Goal: Transaction & Acquisition: Purchase product/service

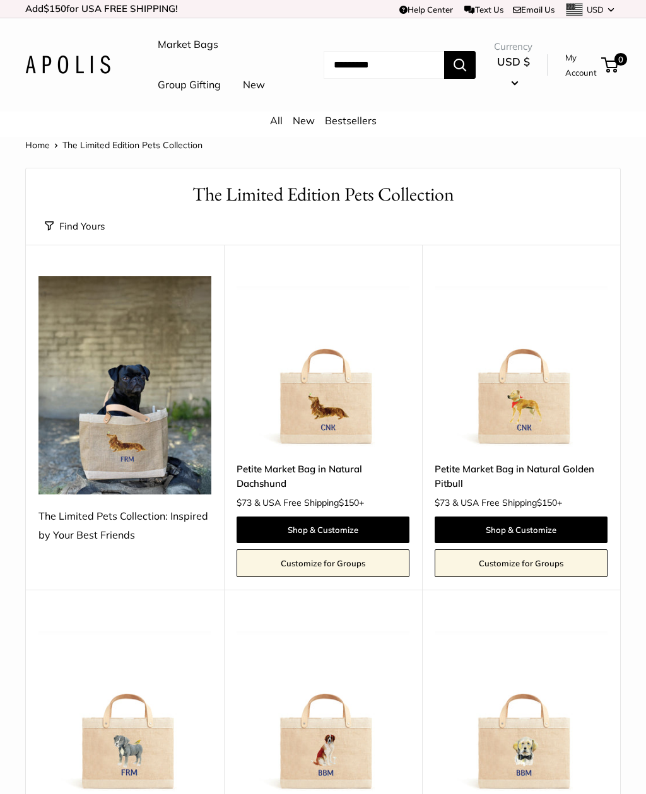
click at [50, 74] on img at bounding box center [67, 65] width 85 height 18
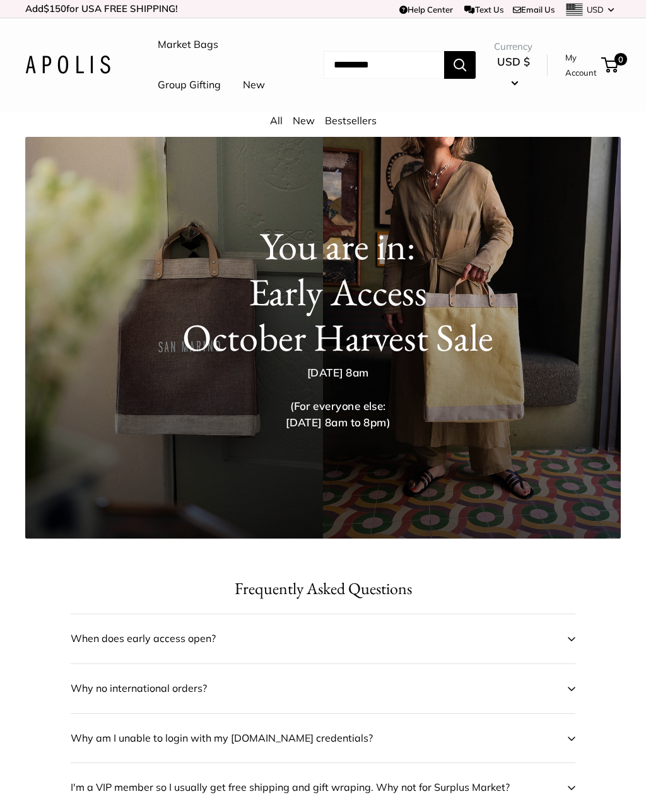
click at [570, 648] on span at bounding box center [572, 639] width 8 height 19
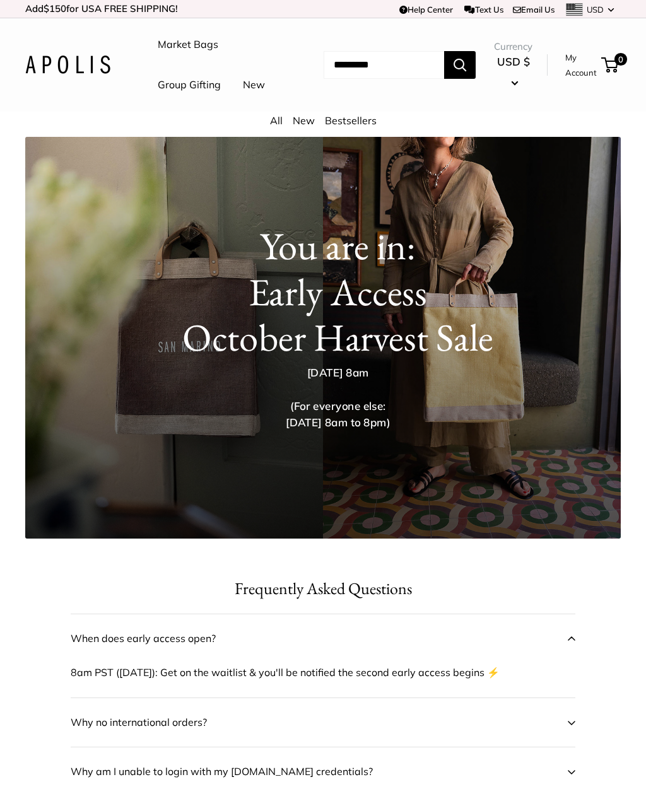
click at [128, 254] on div "You are in: Early Access October Harvest Sale Saturday Oct. 11 at 8am (For ever…" at bounding box center [322, 317] width 595 height 260
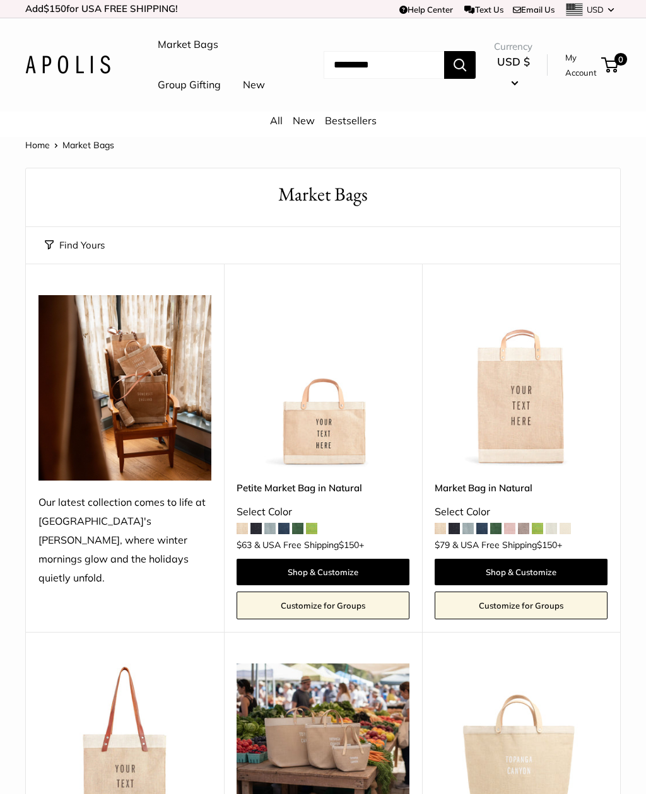
click at [201, 49] on link "Market Bags" at bounding box center [188, 44] width 61 height 19
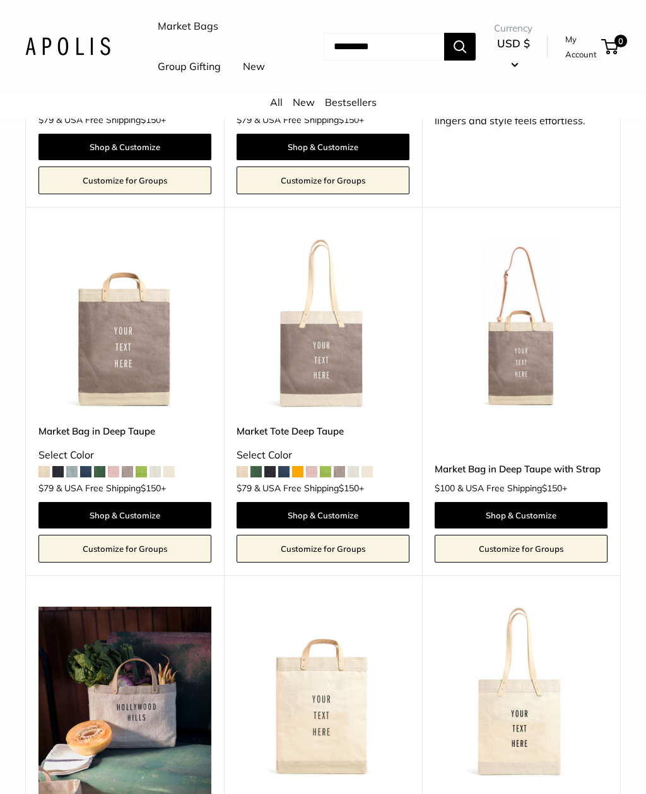
scroll to position [4840, 0]
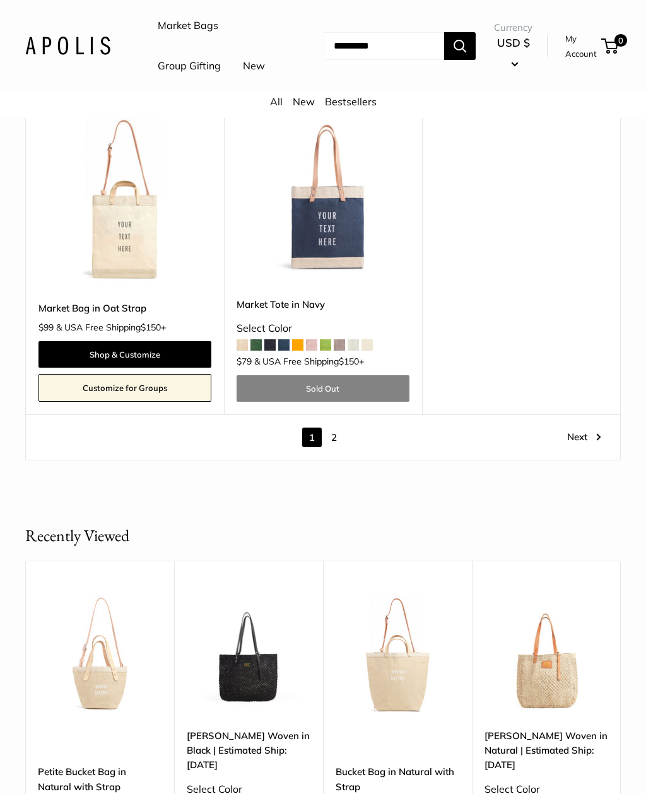
click at [589, 428] on link "Next" at bounding box center [584, 438] width 34 height 20
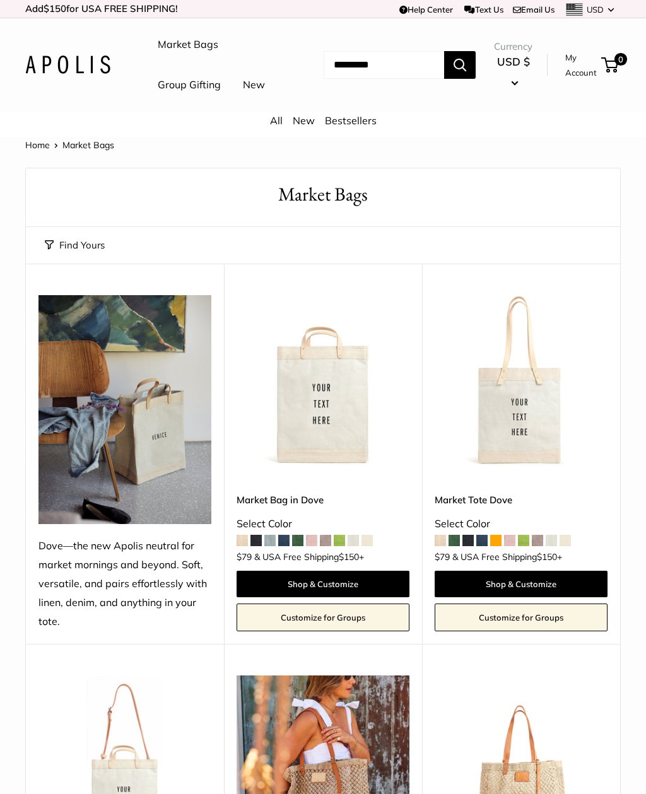
click at [76, 151] on span "Market Bags" at bounding box center [88, 144] width 52 height 11
click at [81, 151] on span "Market Bags" at bounding box center [88, 144] width 52 height 11
click at [30, 137] on div "All New Bestsellers" at bounding box center [323, 124] width 646 height 25
click at [39, 151] on link "Home" at bounding box center [37, 144] width 25 height 11
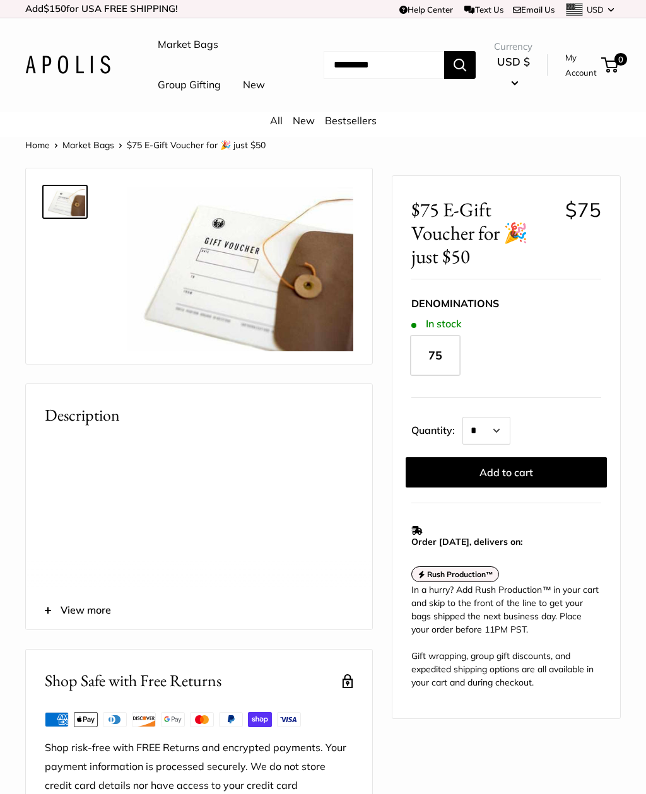
click at [534, 488] on button "Add to cart" at bounding box center [506, 472] width 201 height 30
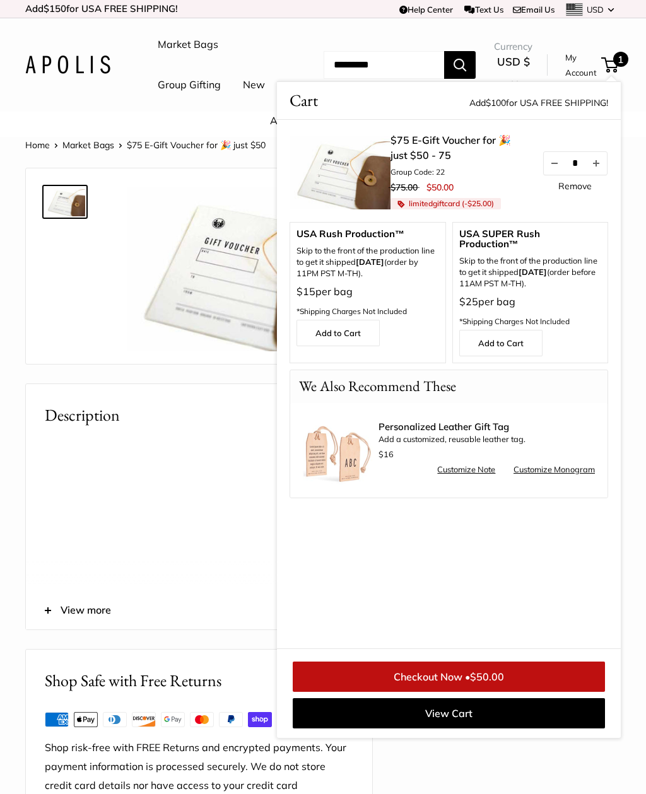
click at [501, 683] on span "$50.00" at bounding box center [487, 677] width 34 height 13
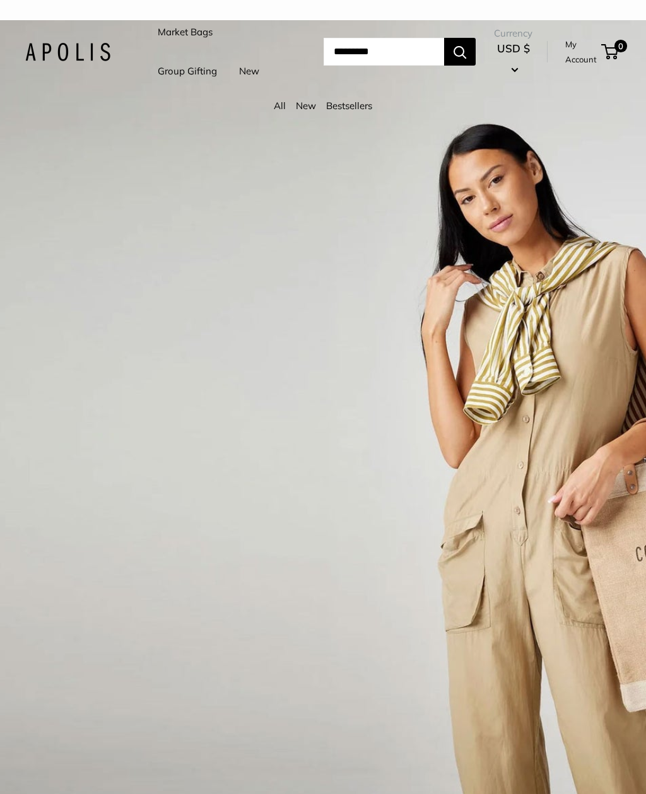
click at [364, 112] on link "Bestsellers" at bounding box center [349, 106] width 46 height 12
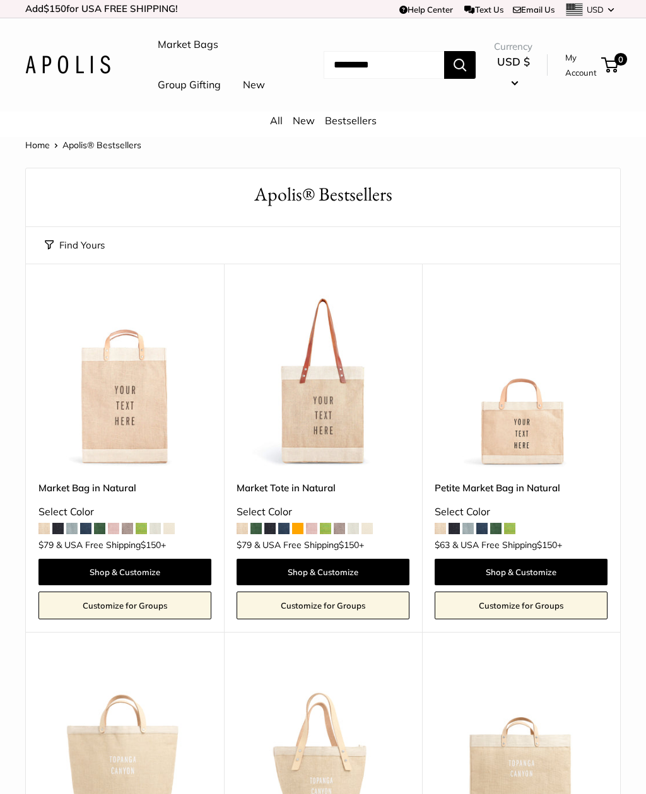
click at [644, 681] on div "Home Apolis® Bestsellers Find yours Size Holds the Most" at bounding box center [323, 550] width 646 height 826
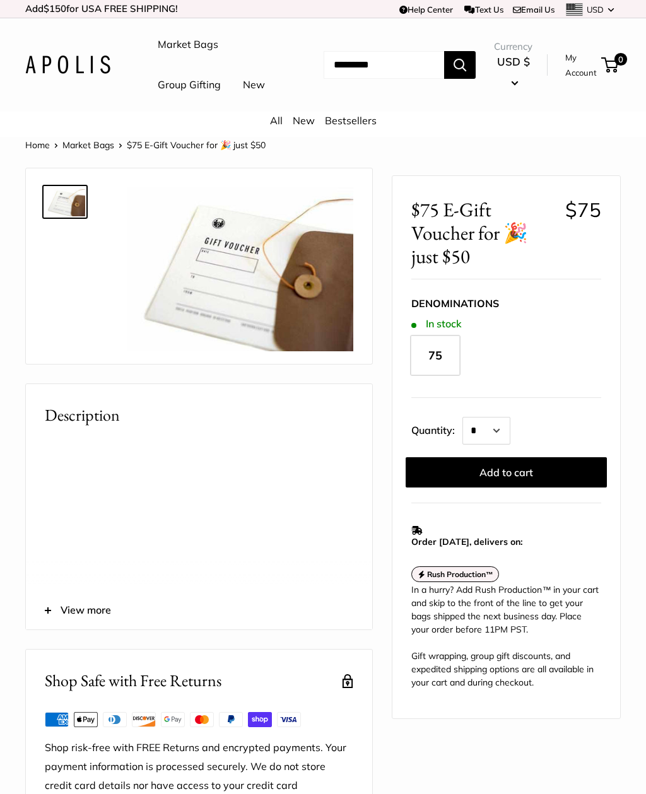
click at [522, 488] on button "Add to cart" at bounding box center [506, 472] width 201 height 30
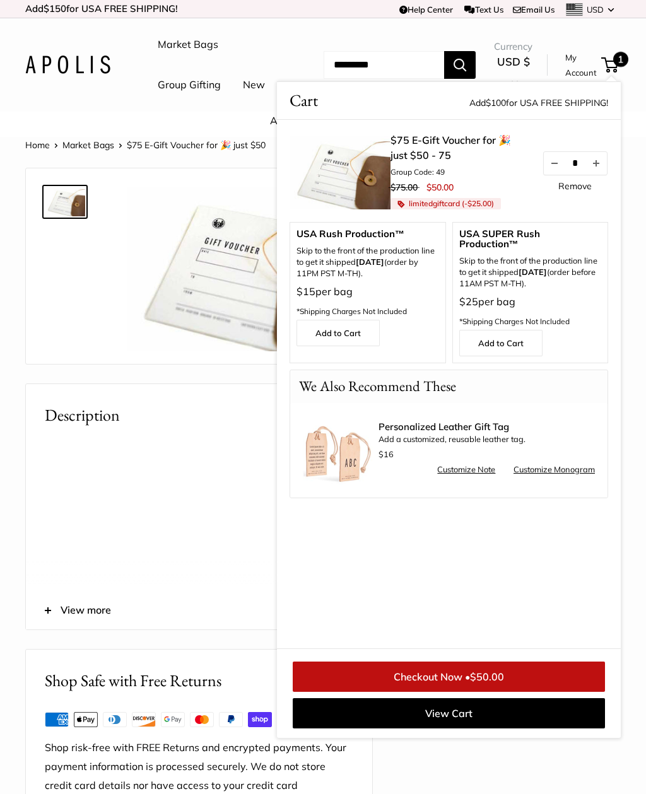
click at [480, 683] on span "$50.00" at bounding box center [487, 677] width 34 height 13
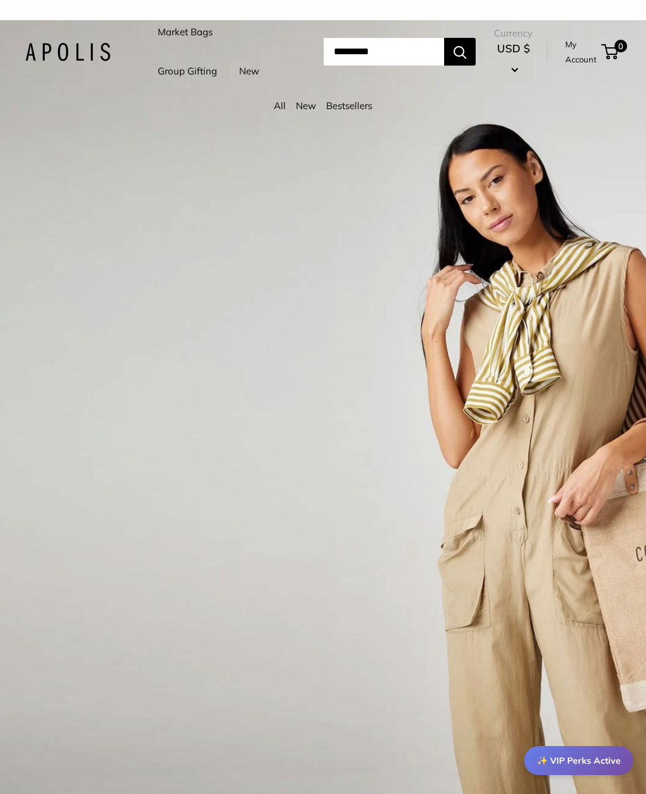
click at [88, 61] on img at bounding box center [67, 52] width 85 height 18
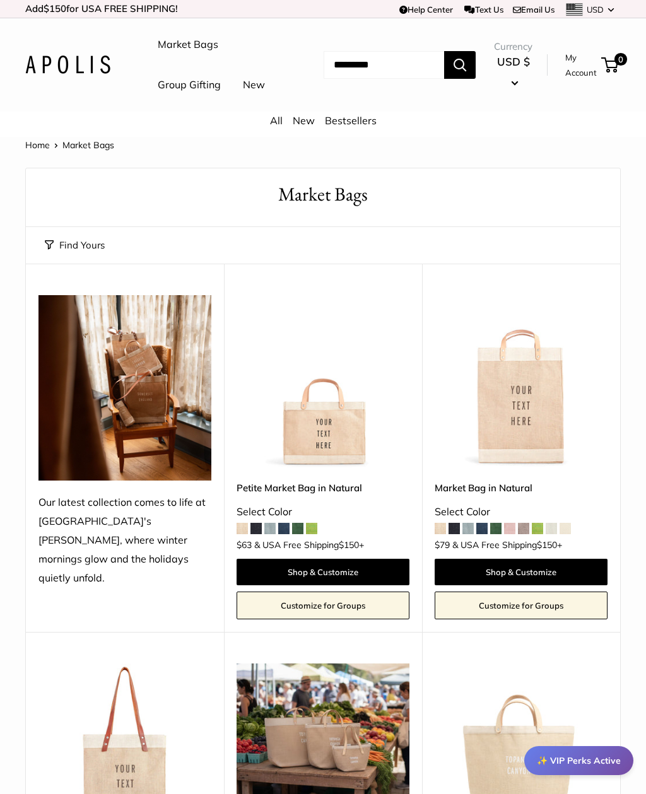
click at [276, 127] on link "All" at bounding box center [276, 120] width 13 height 13
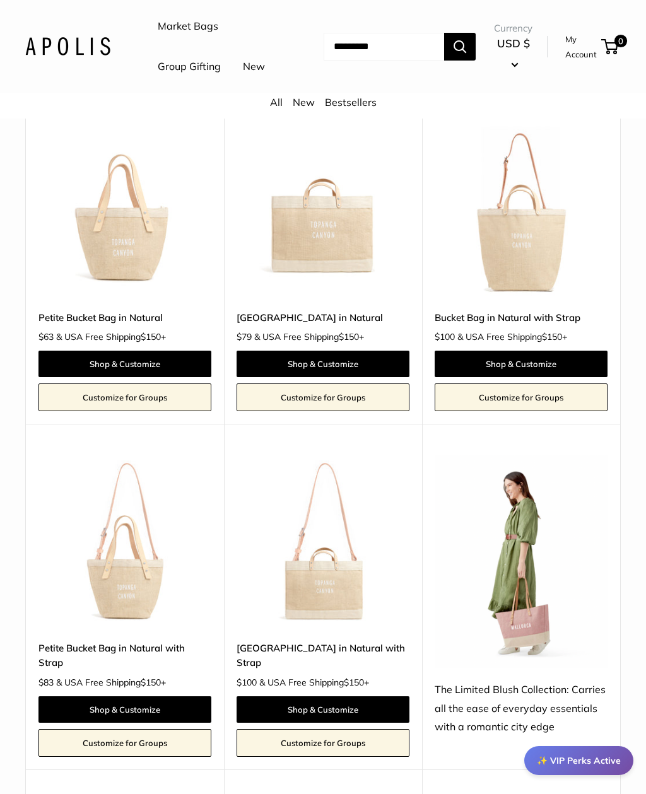
scroll to position [925, 0]
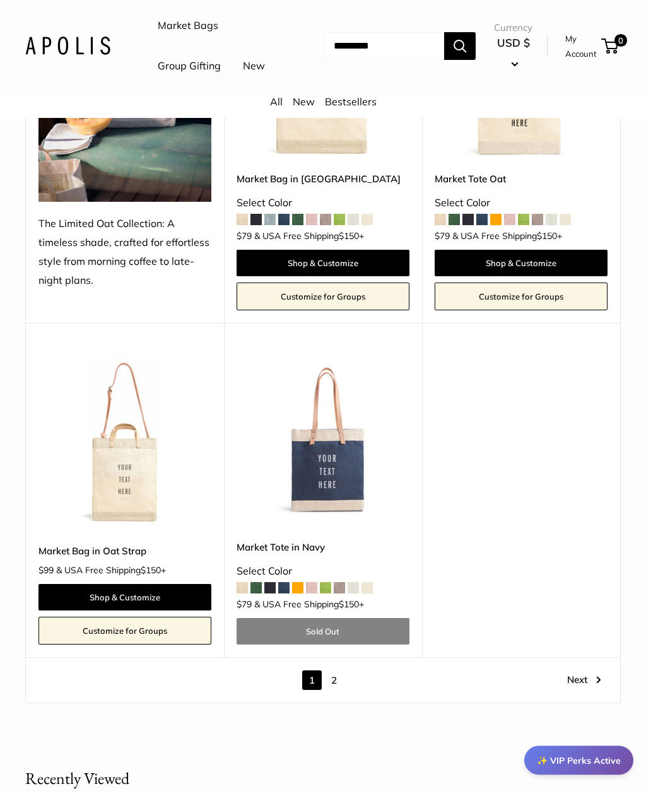
click at [590, 671] on link "Next" at bounding box center [584, 681] width 34 height 20
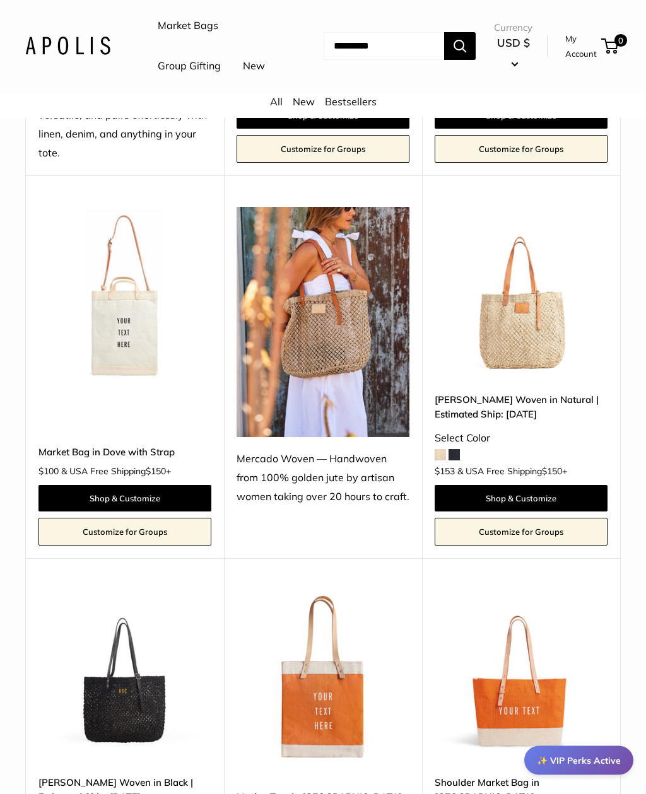
scroll to position [502, 0]
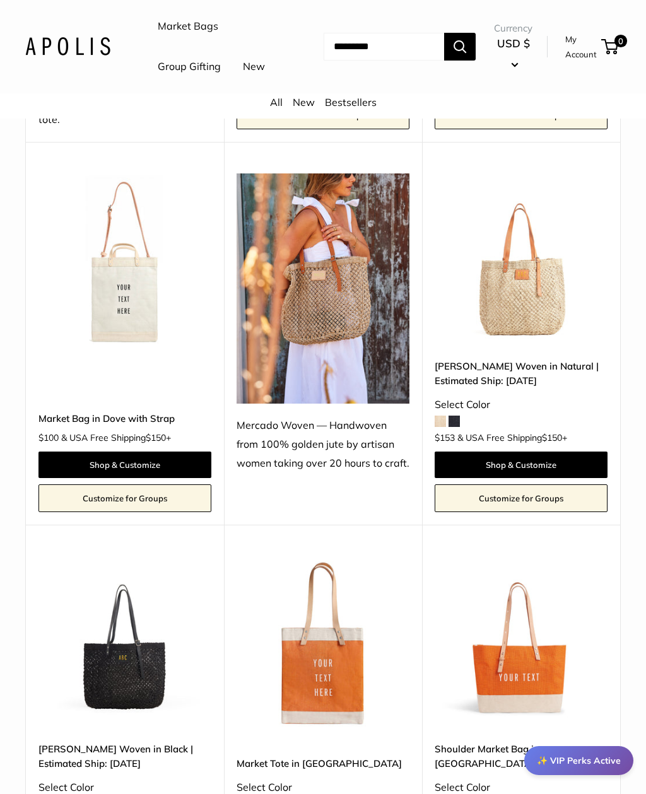
click at [567, 478] on link "Shop & Customize" at bounding box center [521, 465] width 173 height 26
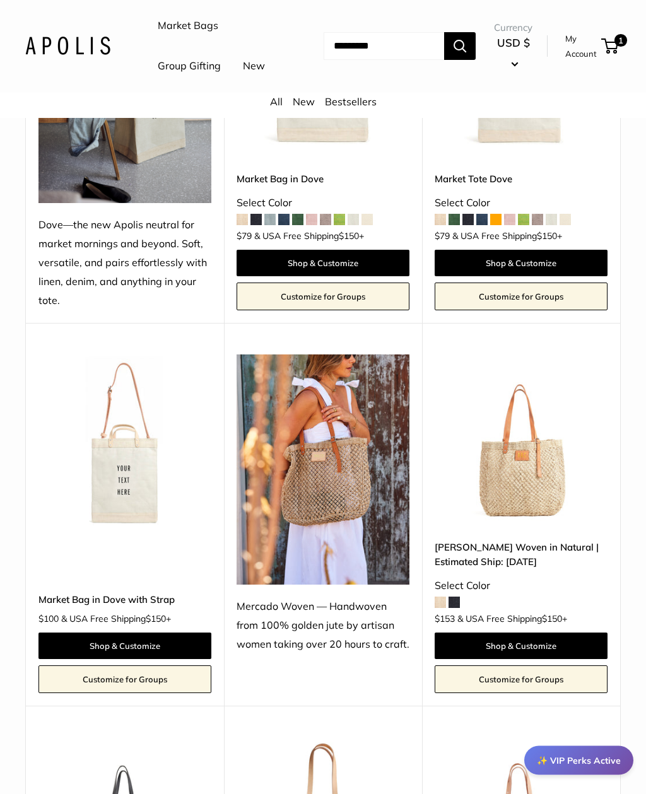
scroll to position [321, 0]
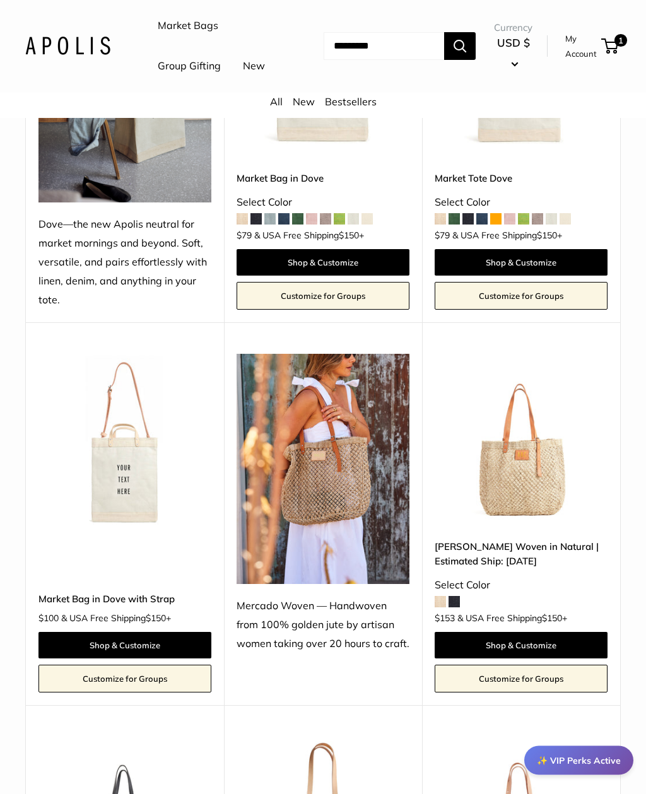
click at [120, 466] on img at bounding box center [124, 441] width 173 height 173
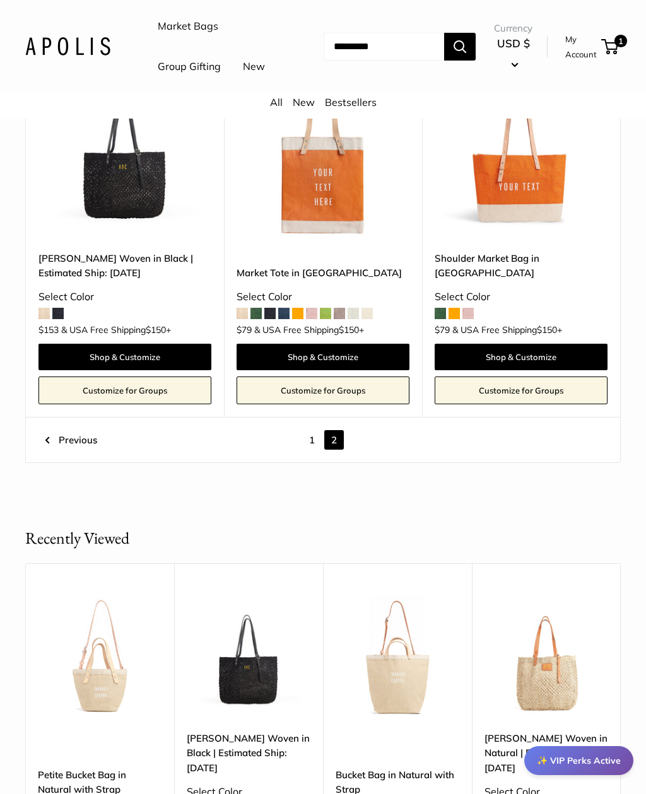
scroll to position [1026, 0]
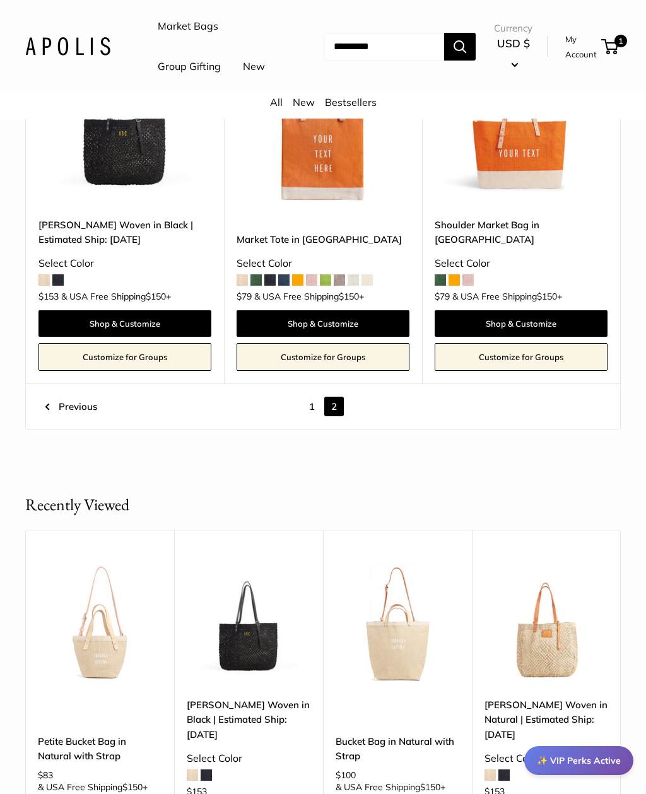
click at [309, 416] on link "1" at bounding box center [312, 407] width 20 height 20
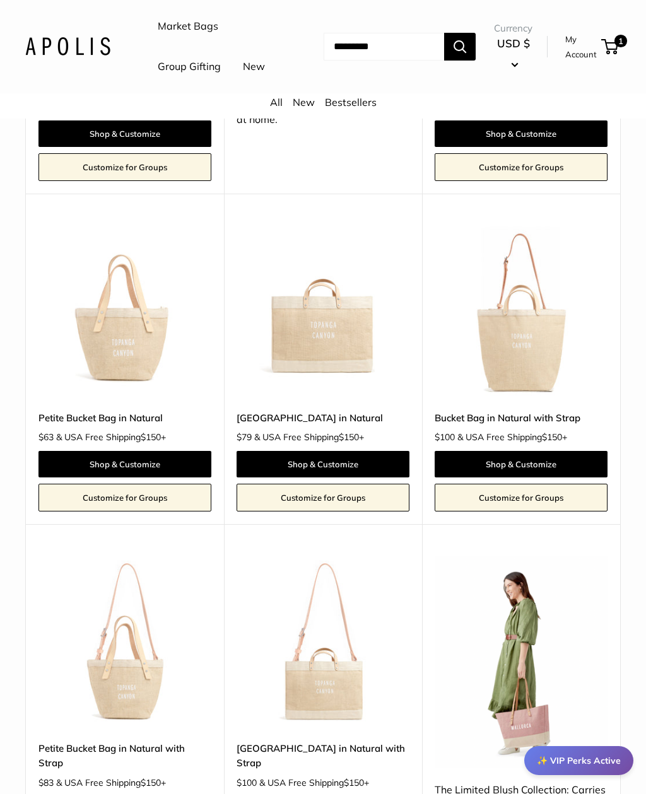
scroll to position [801, 0]
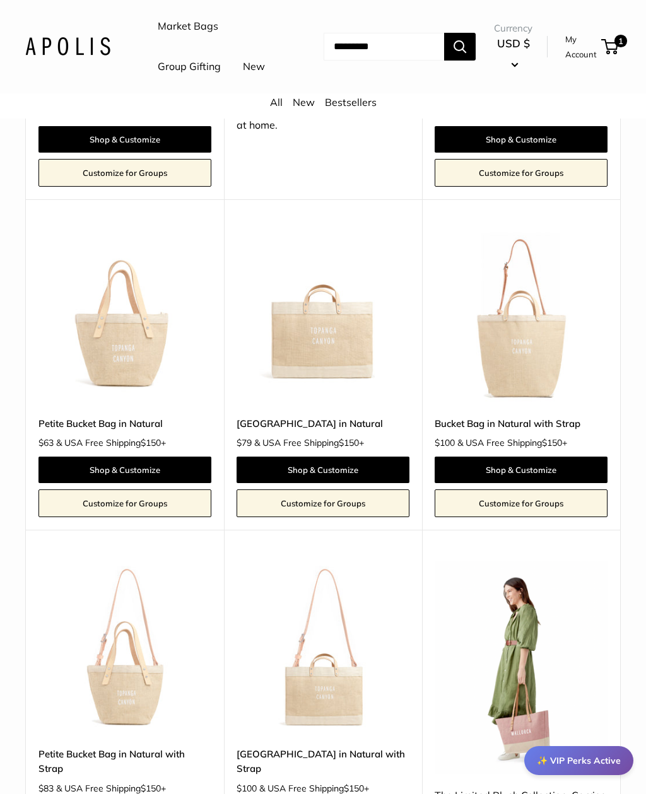
click at [549, 394] on img at bounding box center [521, 317] width 173 height 173
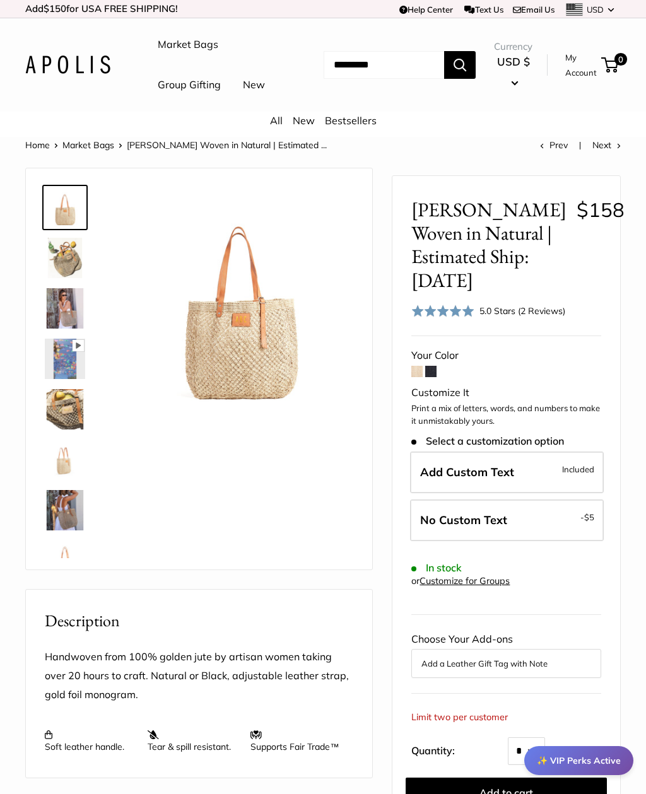
click at [56, 278] on img at bounding box center [65, 258] width 40 height 40
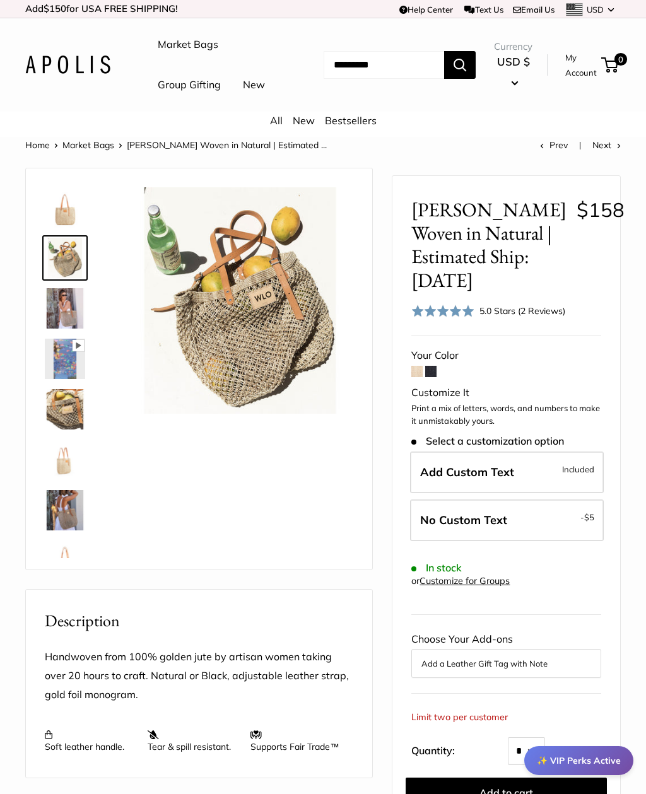
click at [61, 329] on img at bounding box center [65, 308] width 40 height 40
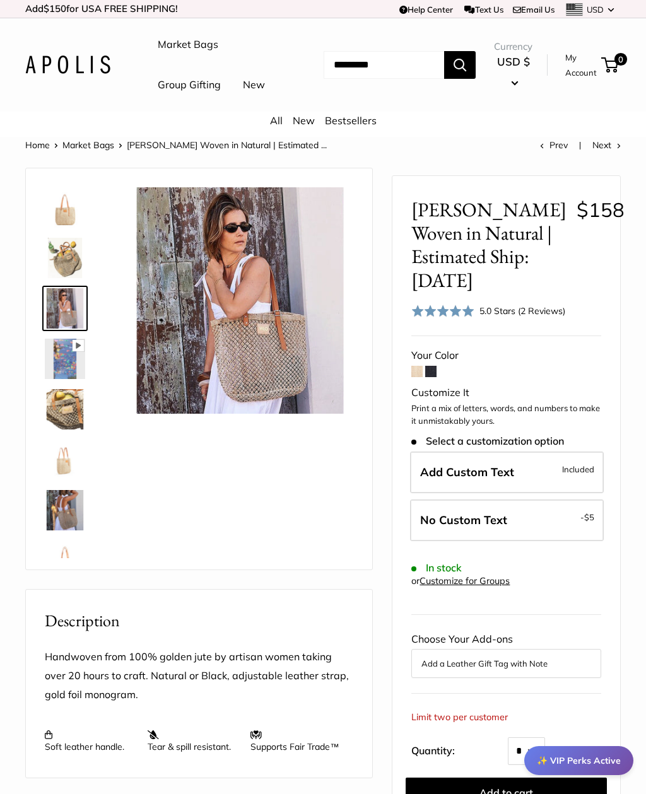
click at [62, 430] on img at bounding box center [65, 409] width 40 height 40
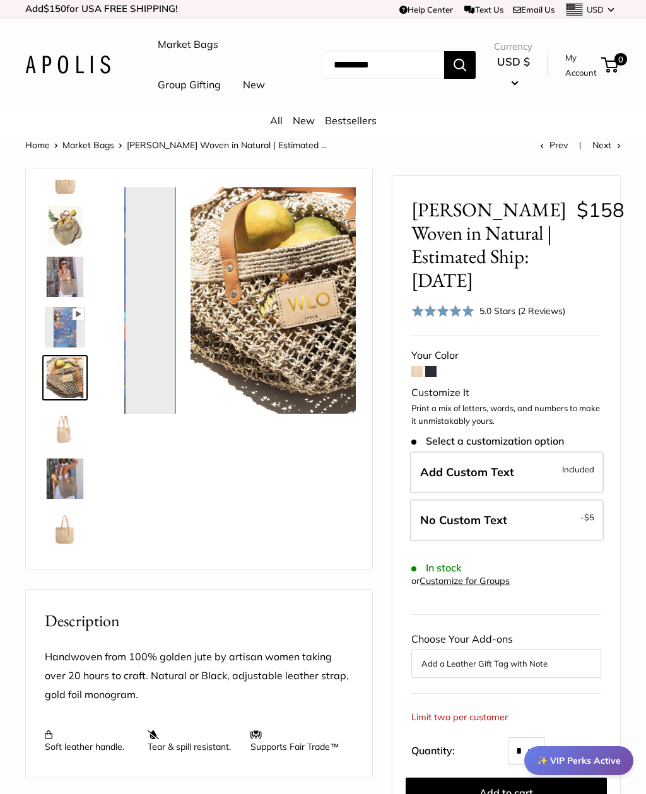
scroll to position [39, 0]
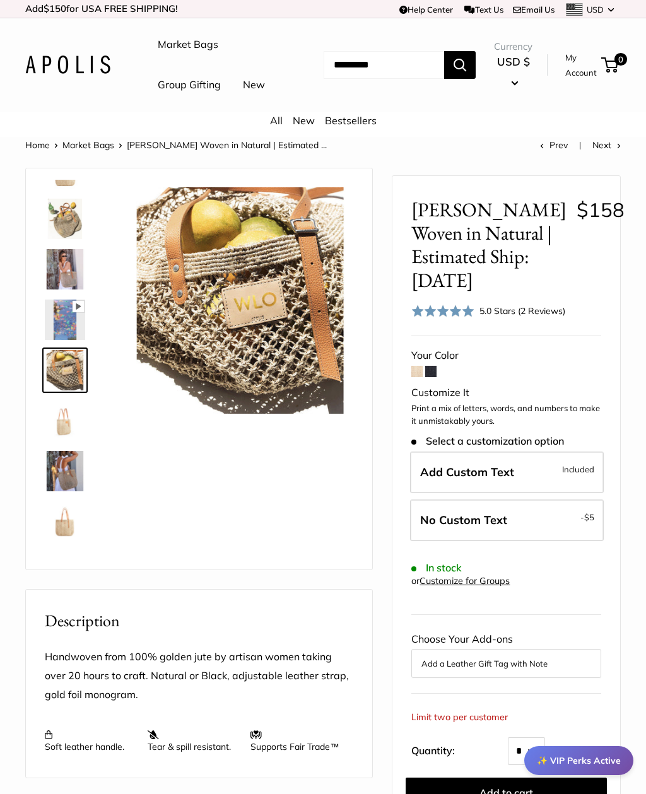
click at [60, 441] on img at bounding box center [65, 421] width 40 height 40
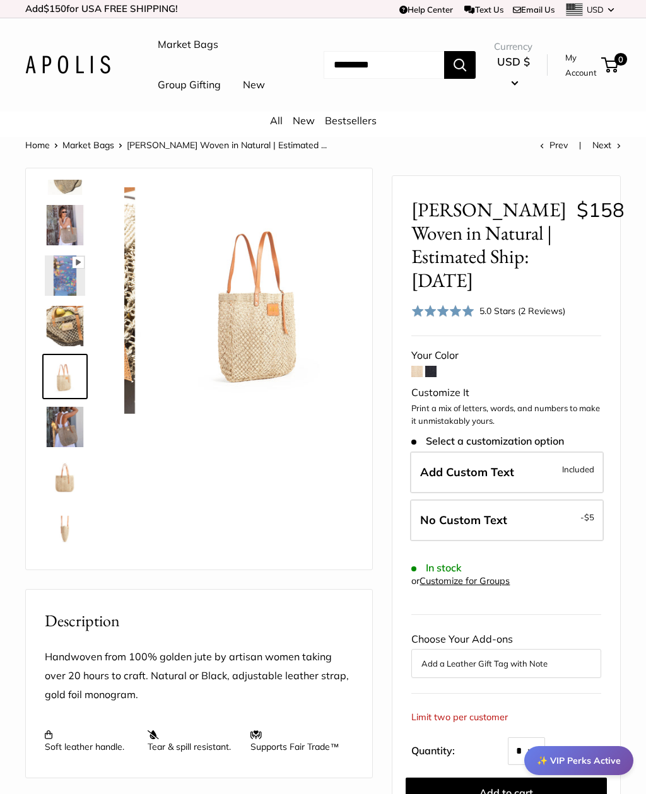
scroll to position [90, 0]
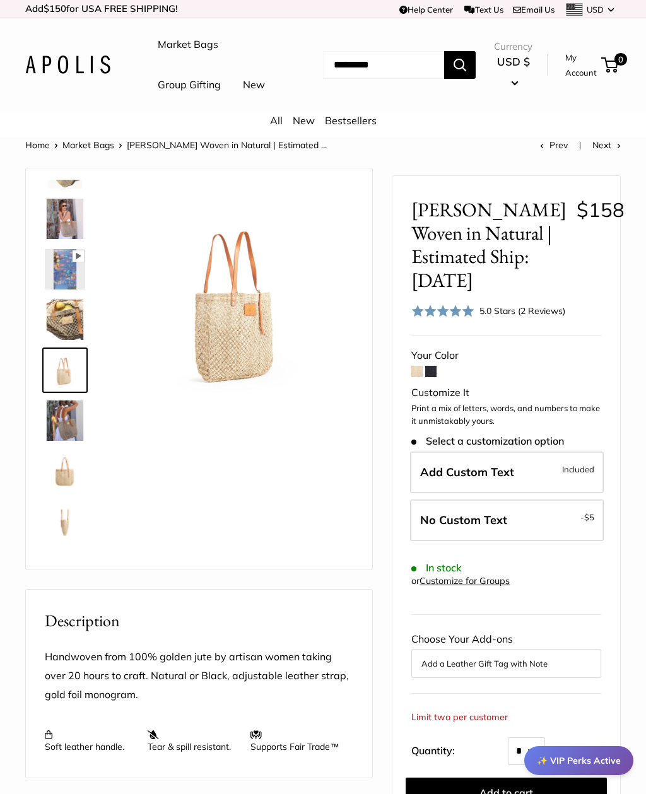
click at [539, 494] on label "Add Custom Text Included" at bounding box center [507, 473] width 194 height 42
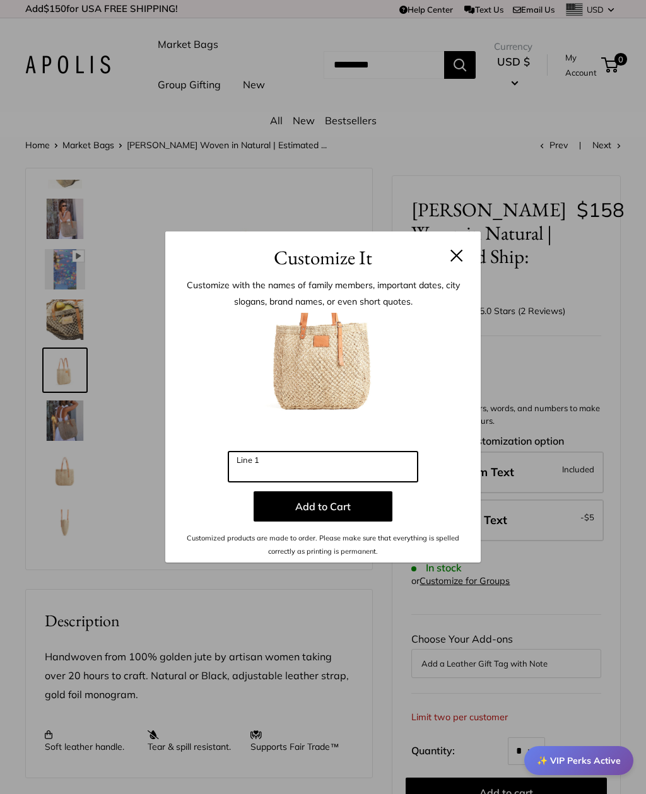
click at [370, 464] on input "Line 1" at bounding box center [322, 467] width 189 height 30
type input "***"
click at [361, 508] on button "Add to Cart" at bounding box center [323, 506] width 139 height 30
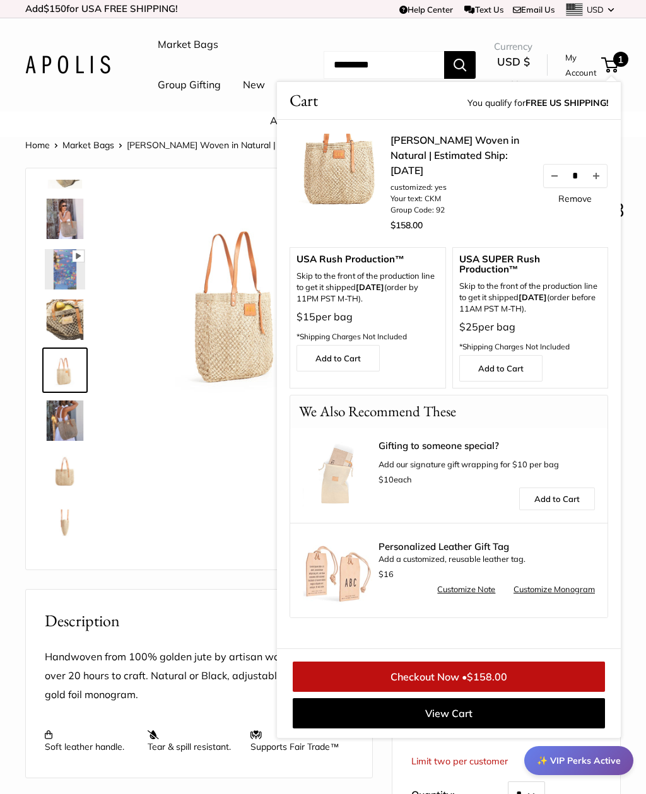
click at [190, 633] on div "Description" at bounding box center [199, 612] width 346 height 44
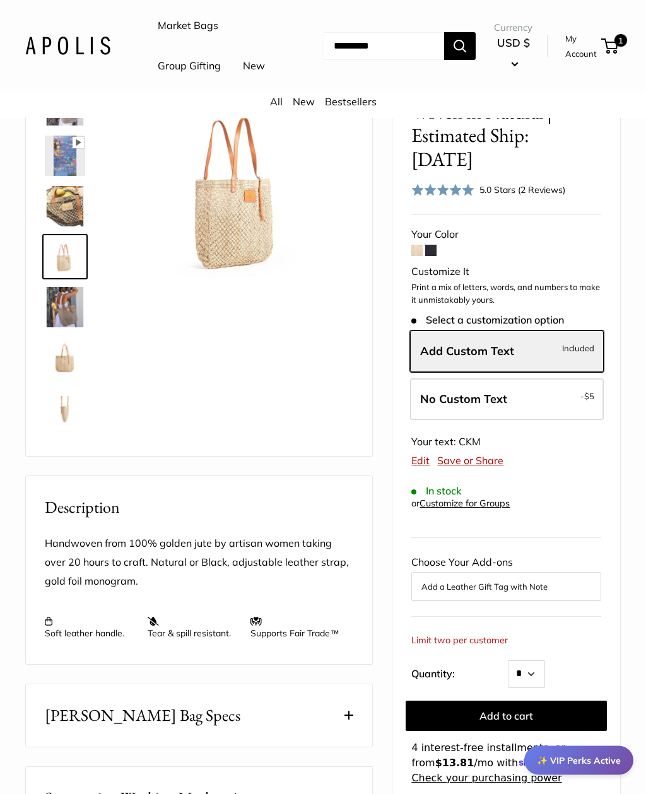
scroll to position [115, 0]
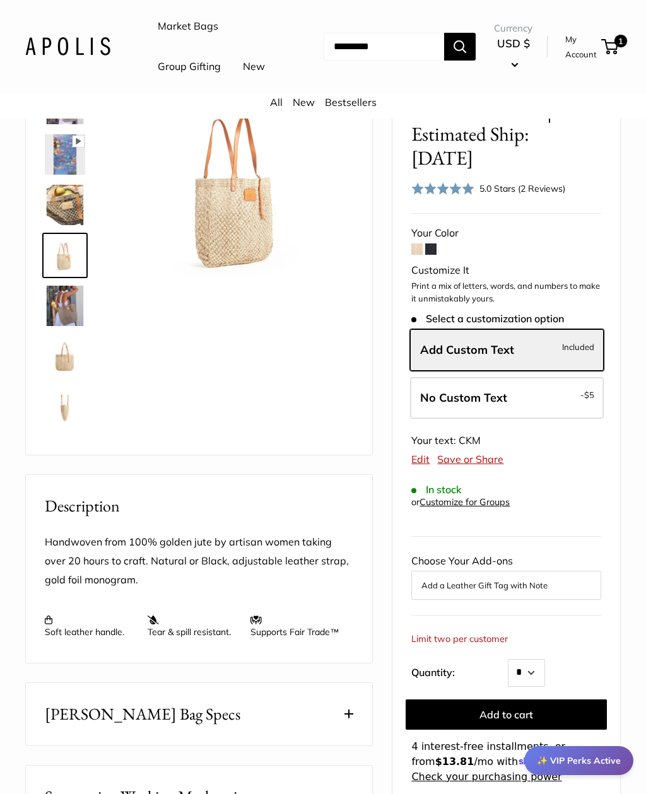
click at [57, 326] on img at bounding box center [65, 306] width 40 height 40
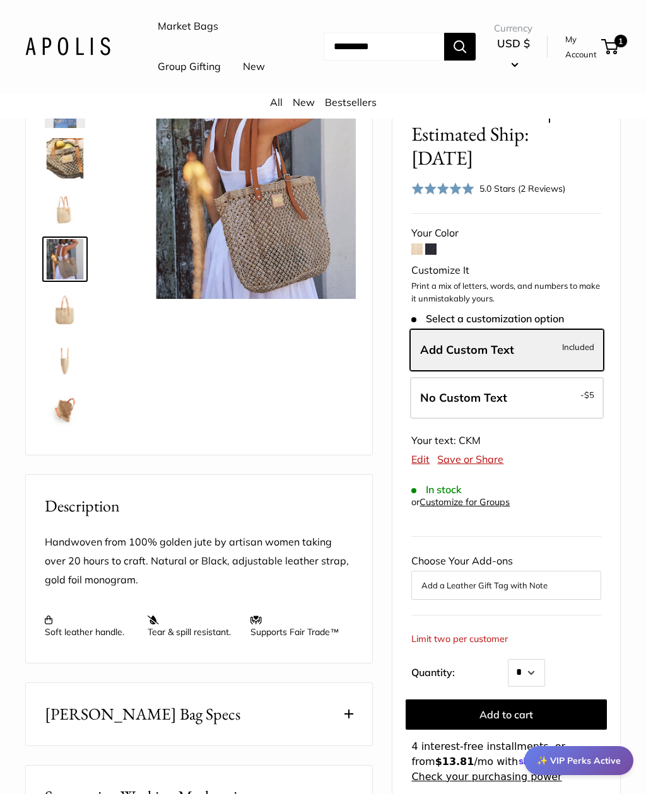
scroll to position [140, 0]
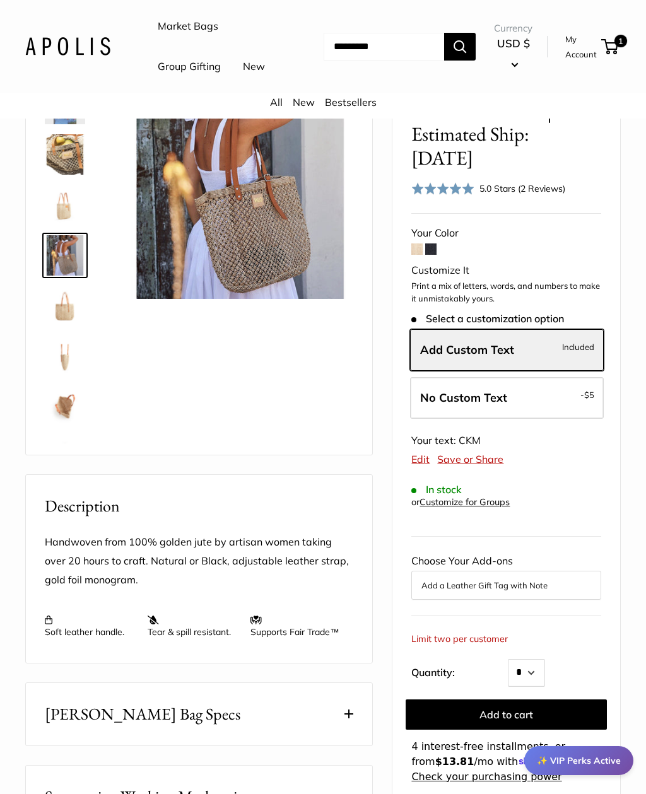
click at [64, 326] on img at bounding box center [65, 306] width 40 height 40
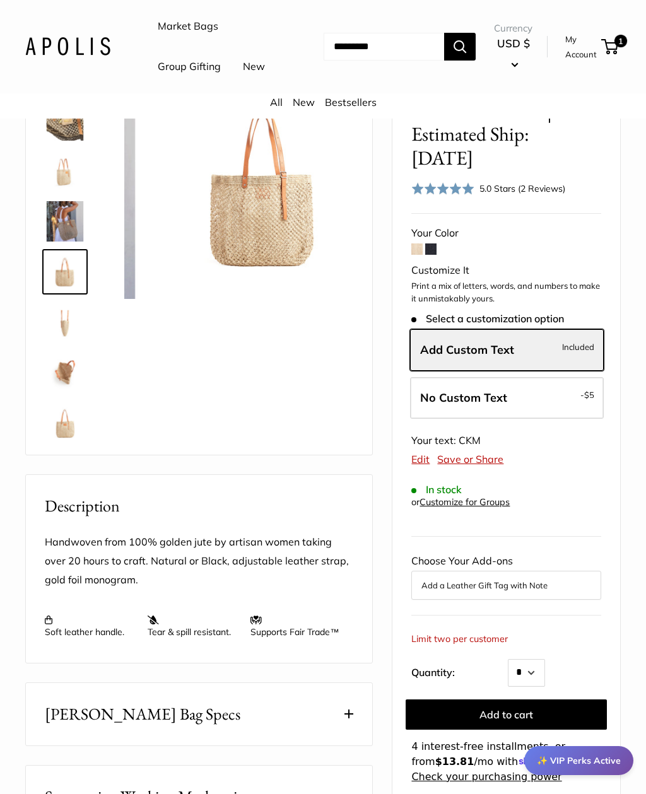
scroll to position [182, 0]
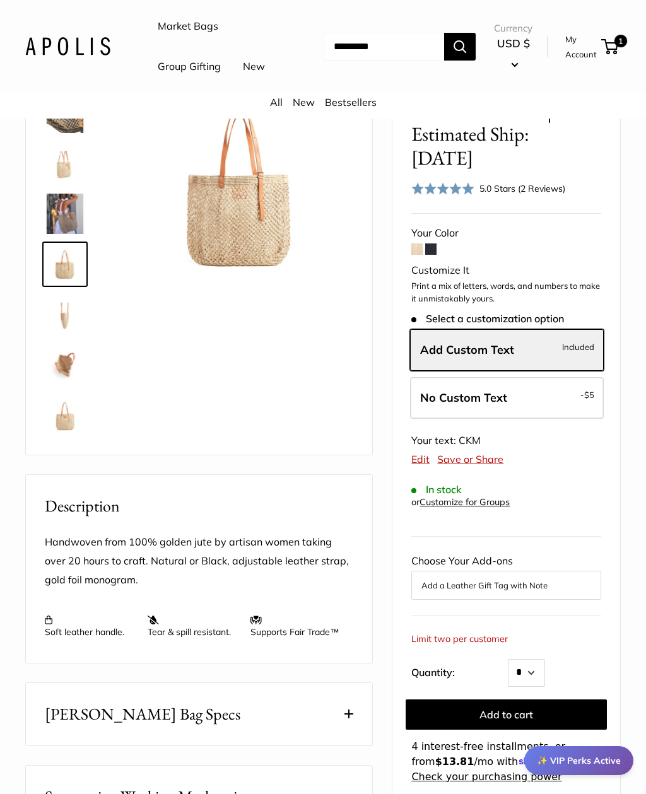
click at [62, 335] on img at bounding box center [65, 315] width 40 height 40
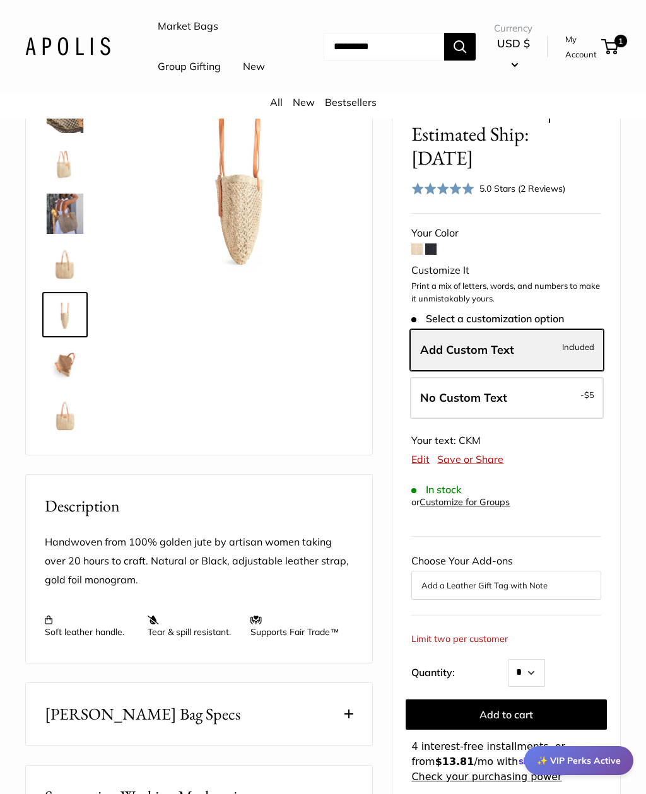
click at [64, 284] on img at bounding box center [65, 264] width 40 height 40
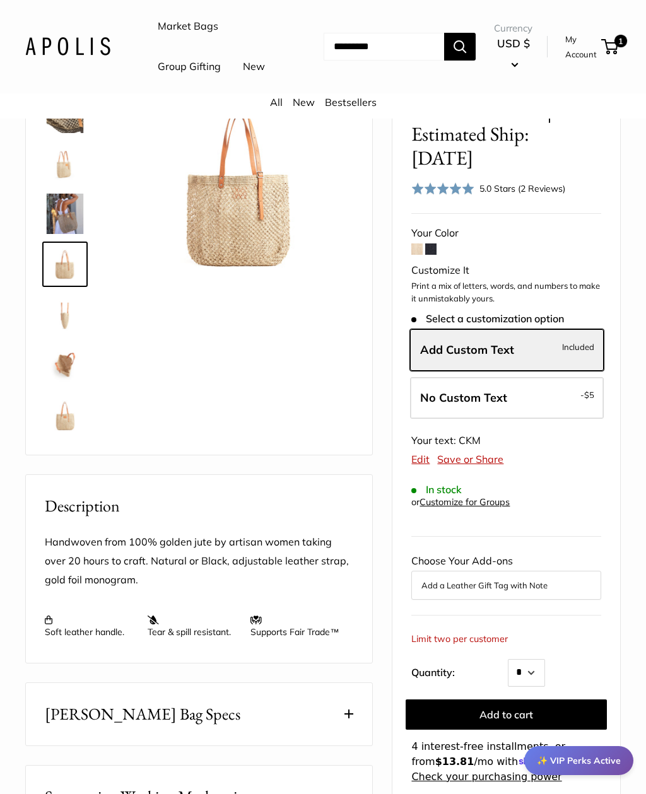
click at [235, 246] on img at bounding box center [239, 186] width 226 height 226
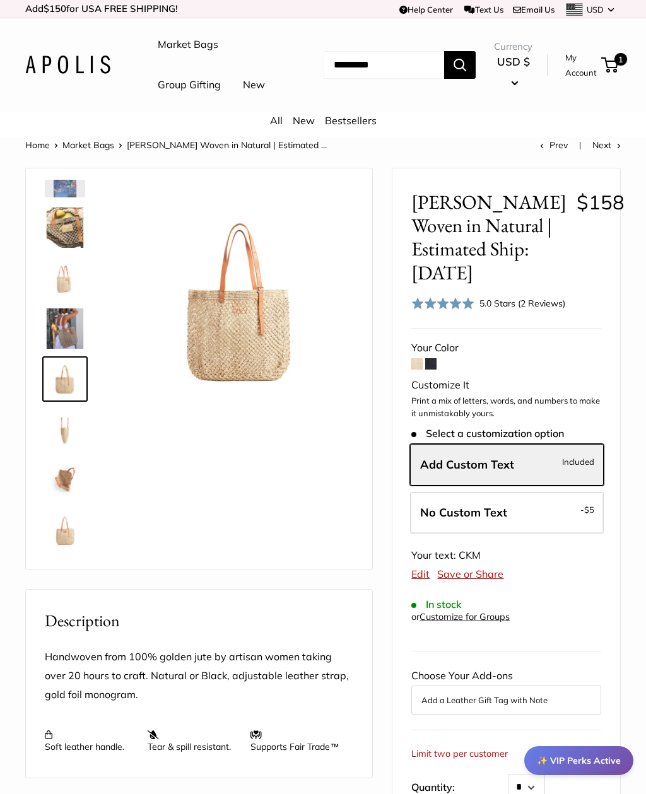
click at [57, 450] on img at bounding box center [65, 429] width 40 height 40
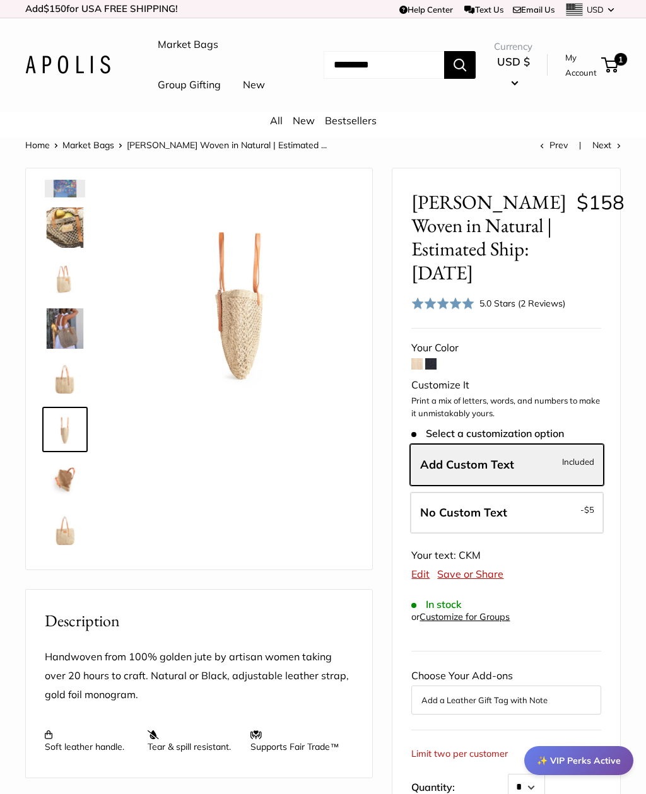
click at [73, 500] on img at bounding box center [65, 480] width 40 height 40
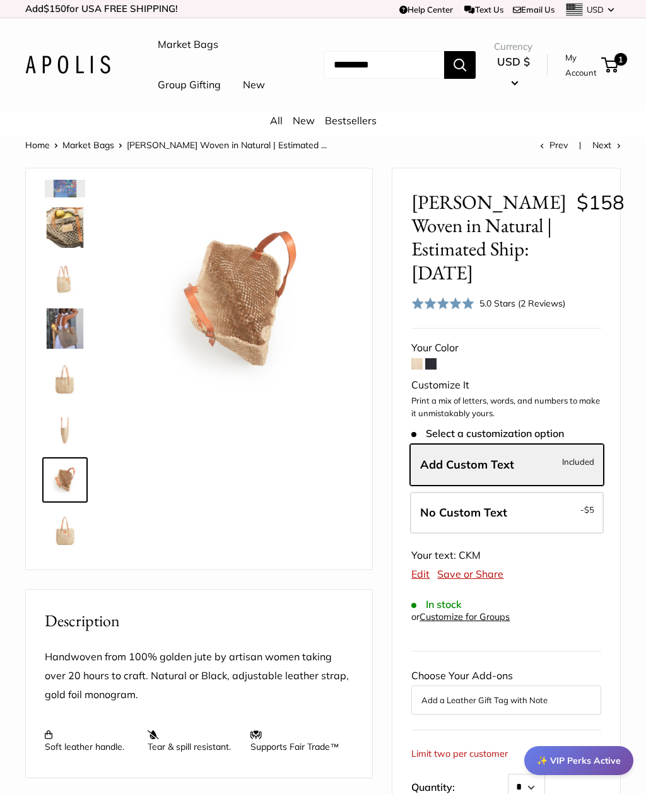
click at [56, 551] on img at bounding box center [65, 530] width 40 height 40
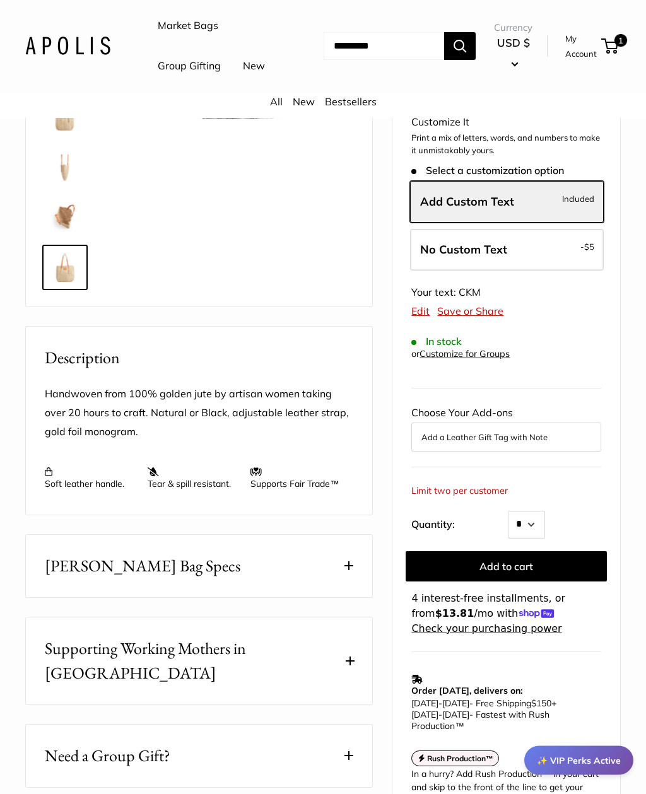
scroll to position [264, 0]
click at [566, 581] on button "Add to cart" at bounding box center [506, 566] width 201 height 30
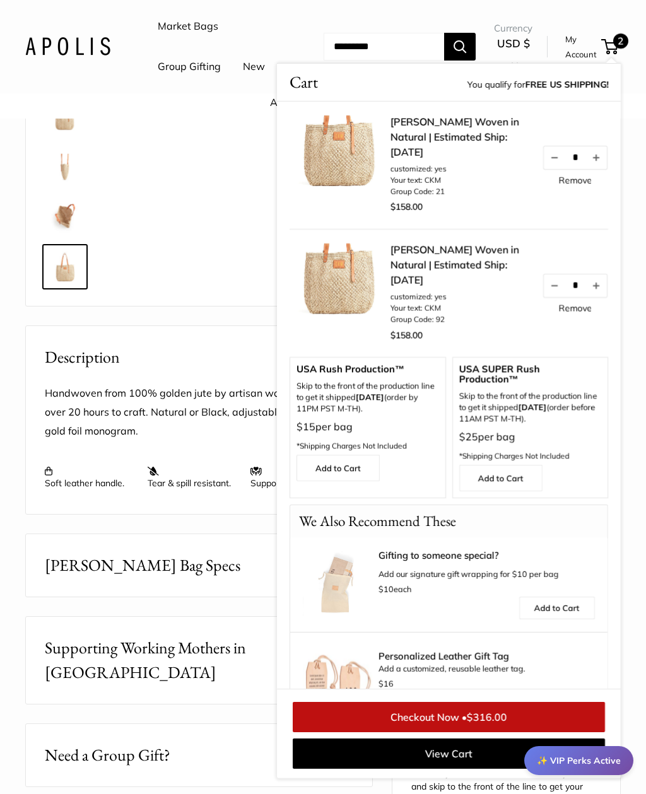
click at [577, 313] on link "Remove" at bounding box center [574, 308] width 33 height 9
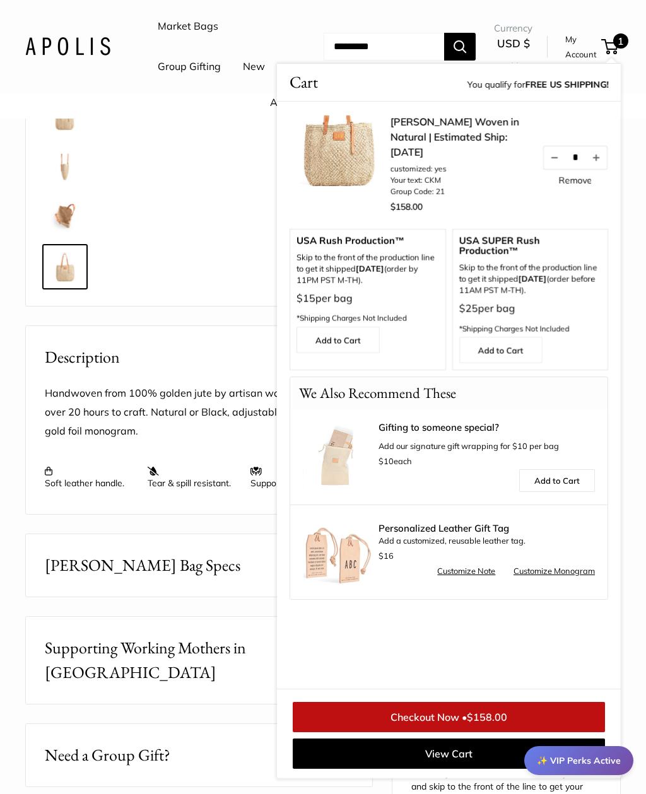
click at [103, 578] on span "Mercado Bag Specs" at bounding box center [143, 565] width 196 height 25
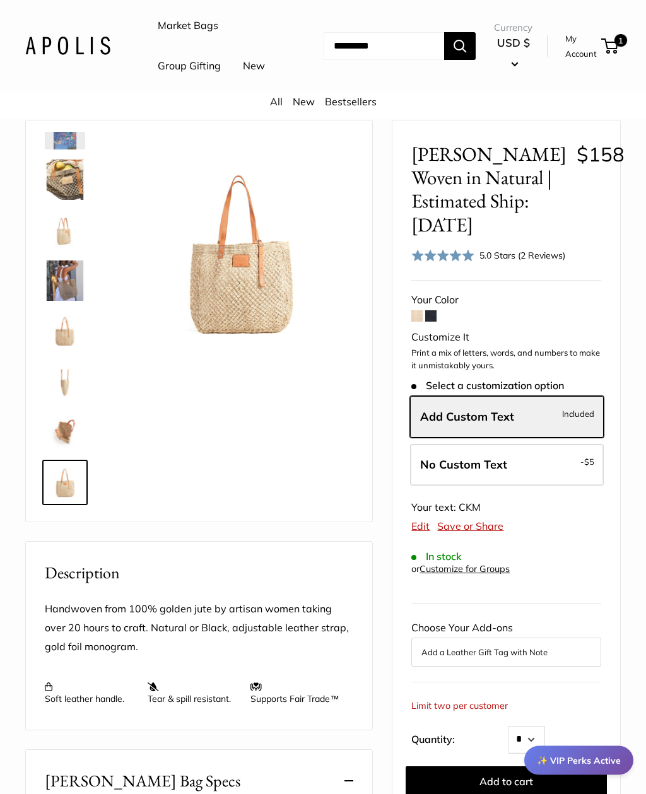
scroll to position [0, 0]
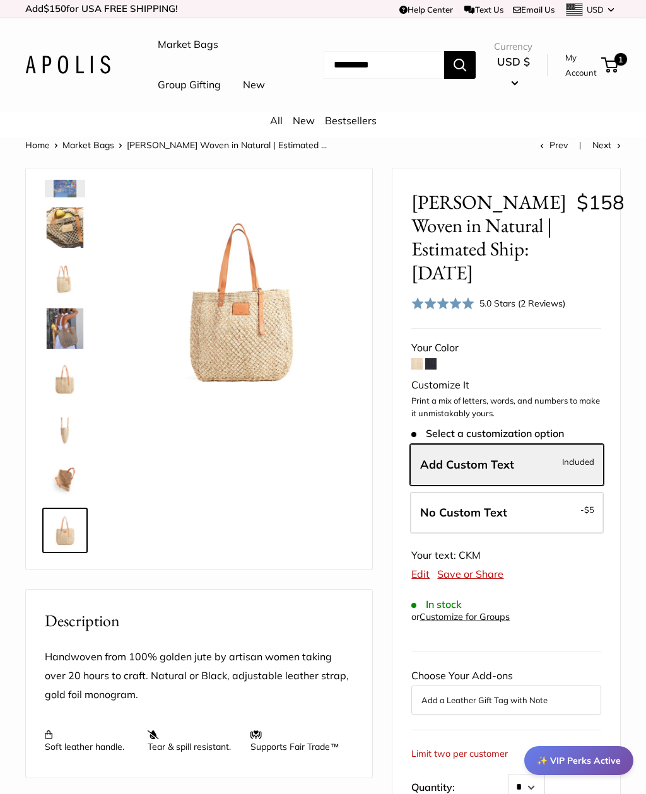
scroll to position [155, 0]
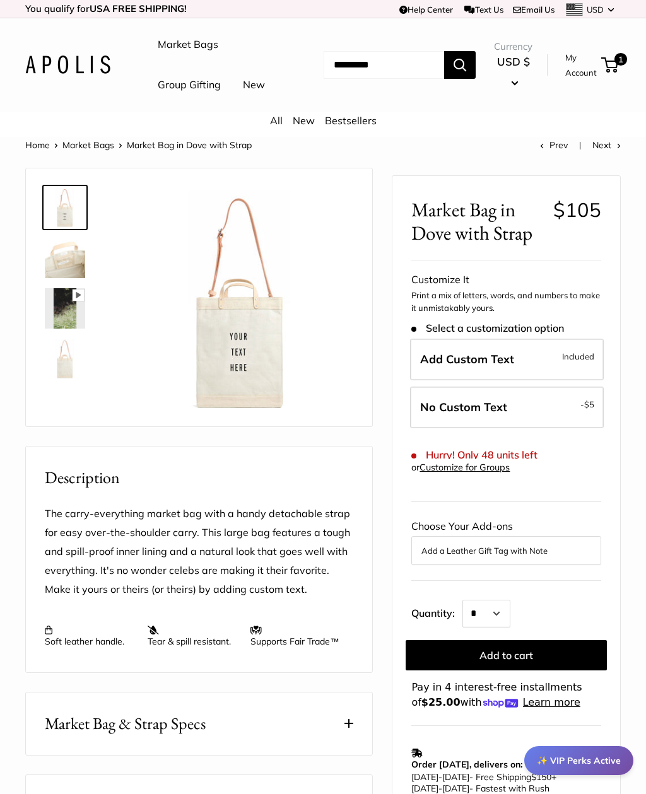
click at [58, 278] on img at bounding box center [65, 258] width 40 height 40
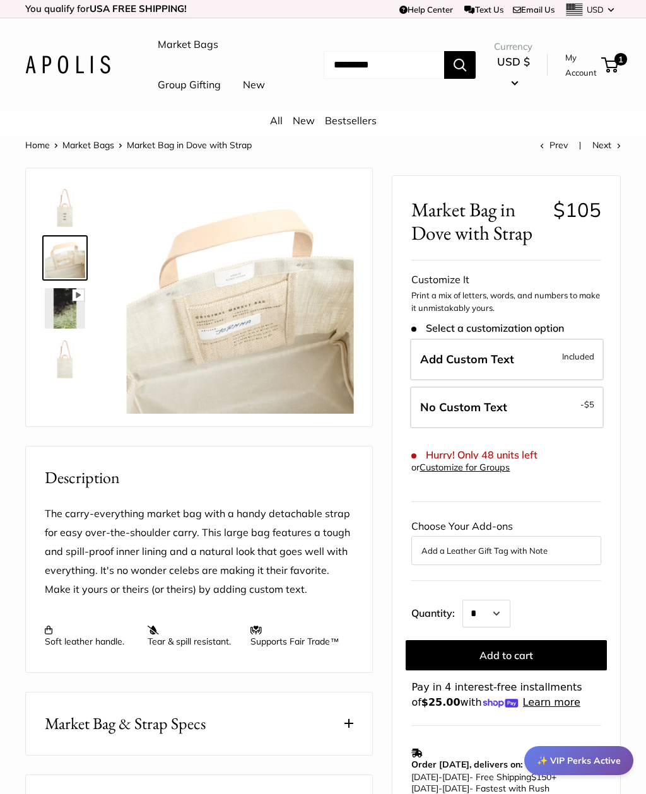
click at [66, 329] on img at bounding box center [65, 308] width 40 height 40
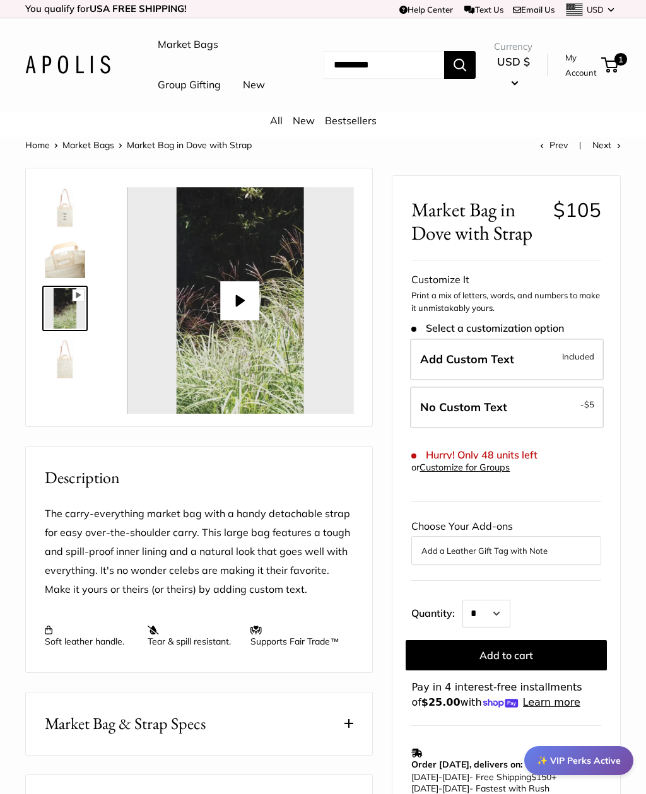
click at [224, 320] on button "Play" at bounding box center [240, 300] width 39 height 39
click at [61, 379] on img at bounding box center [65, 359] width 40 height 40
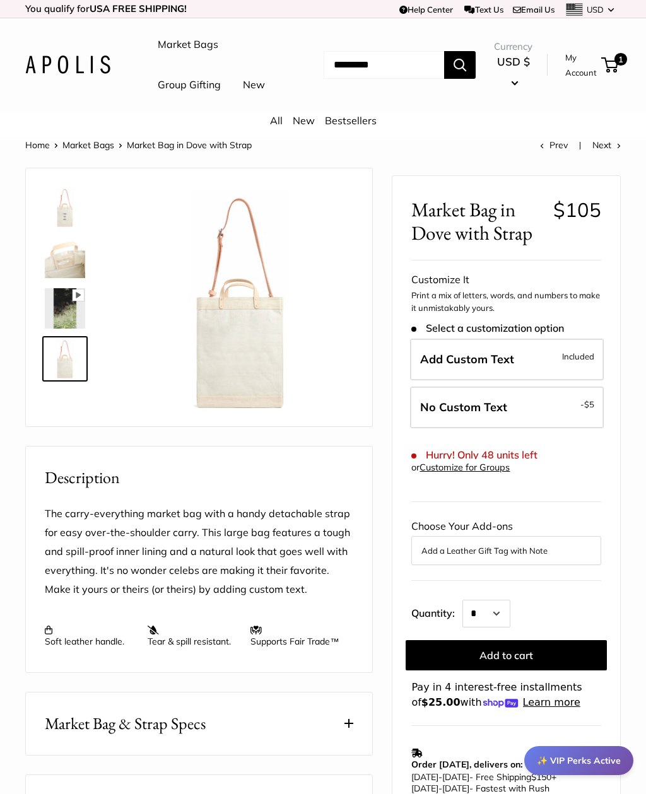
type input "*****"
click at [218, 348] on img at bounding box center [240, 300] width 226 height 226
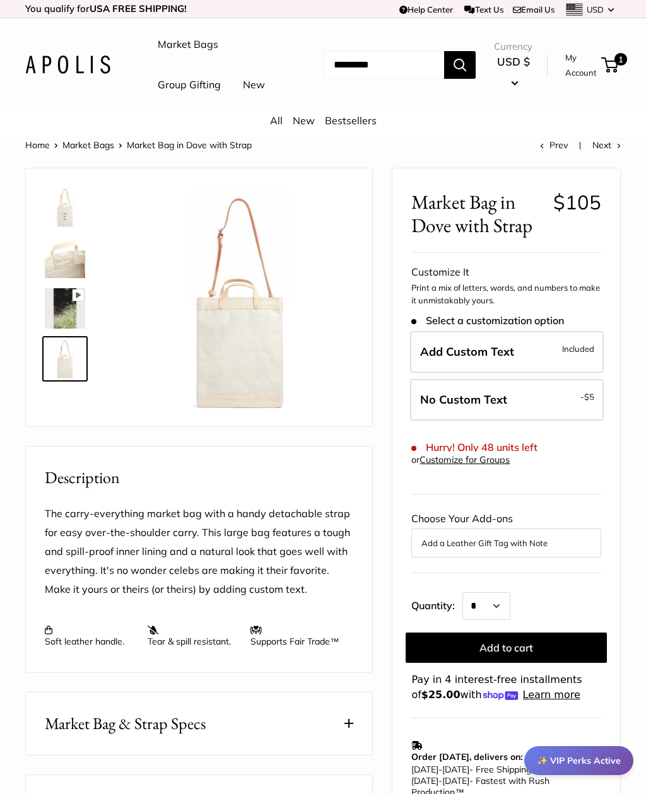
click at [59, 228] on img at bounding box center [65, 207] width 40 height 40
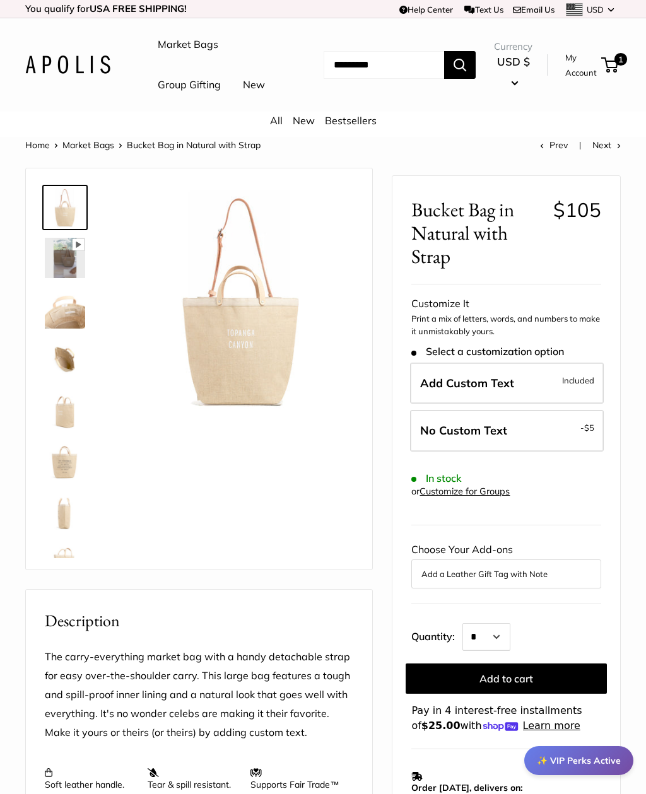
click at [63, 278] on img at bounding box center [65, 258] width 40 height 40
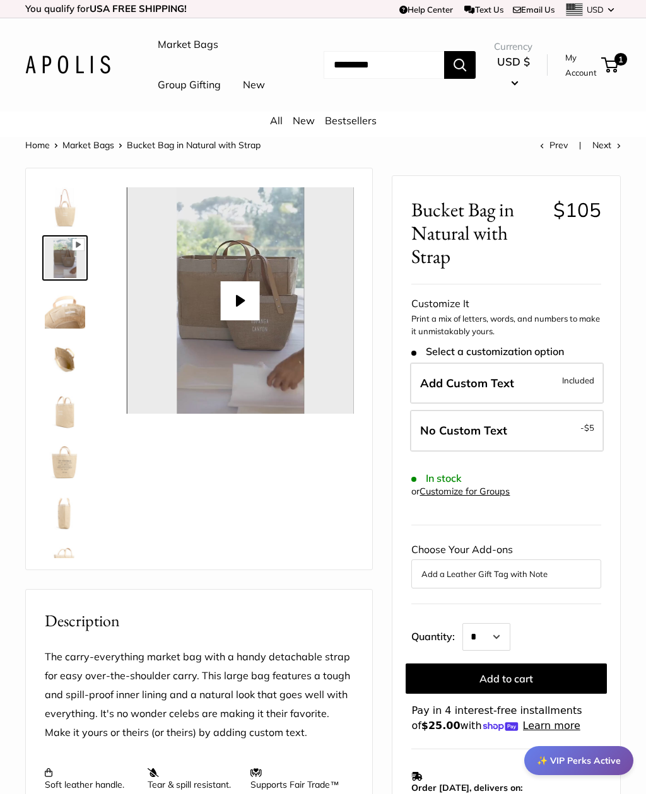
click at [64, 329] on img at bounding box center [65, 308] width 40 height 40
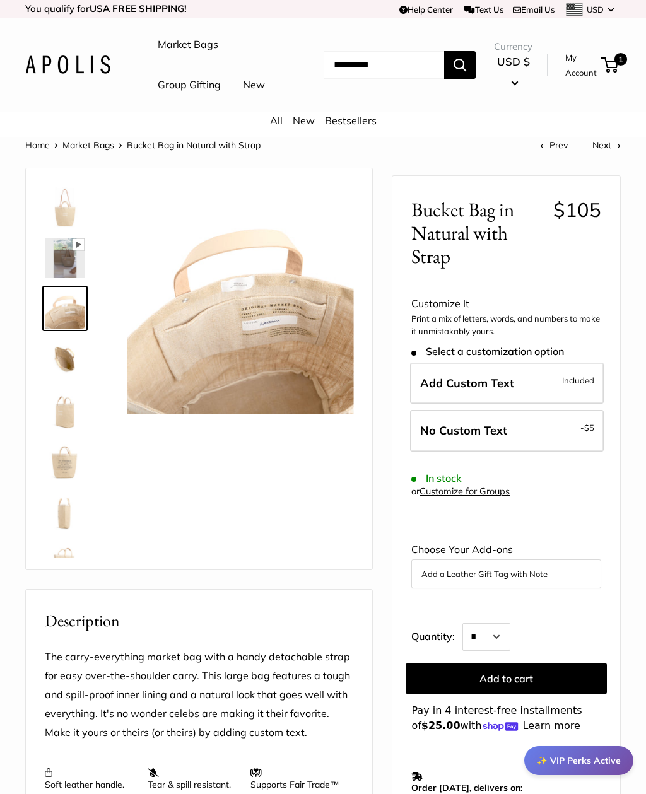
click at [61, 379] on img at bounding box center [65, 359] width 40 height 40
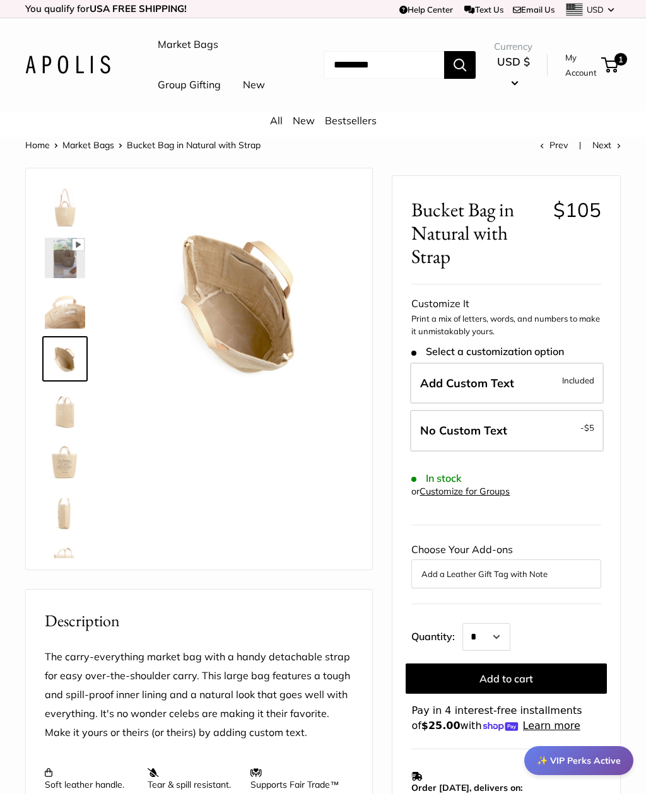
click at [57, 430] on img at bounding box center [65, 409] width 40 height 40
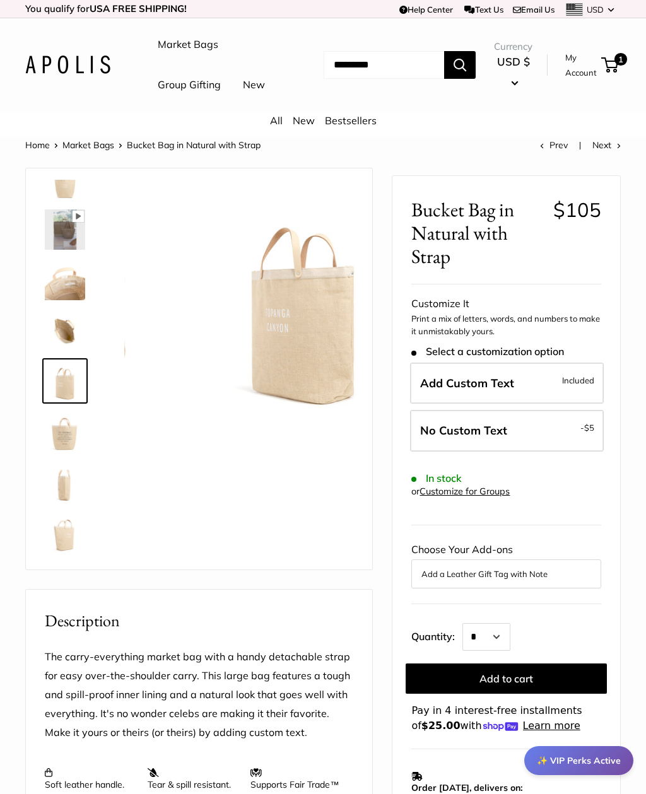
scroll to position [30, 0]
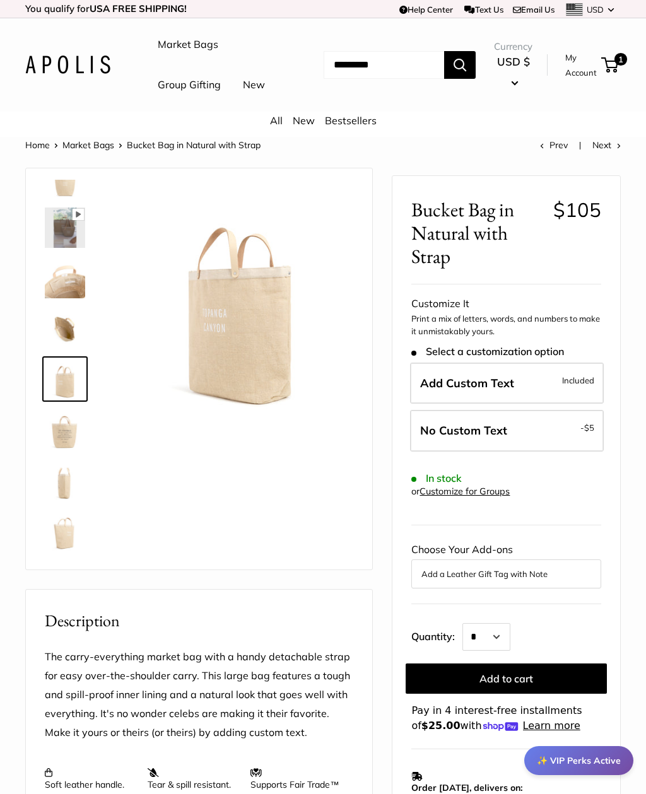
click at [58, 450] on img at bounding box center [65, 429] width 40 height 40
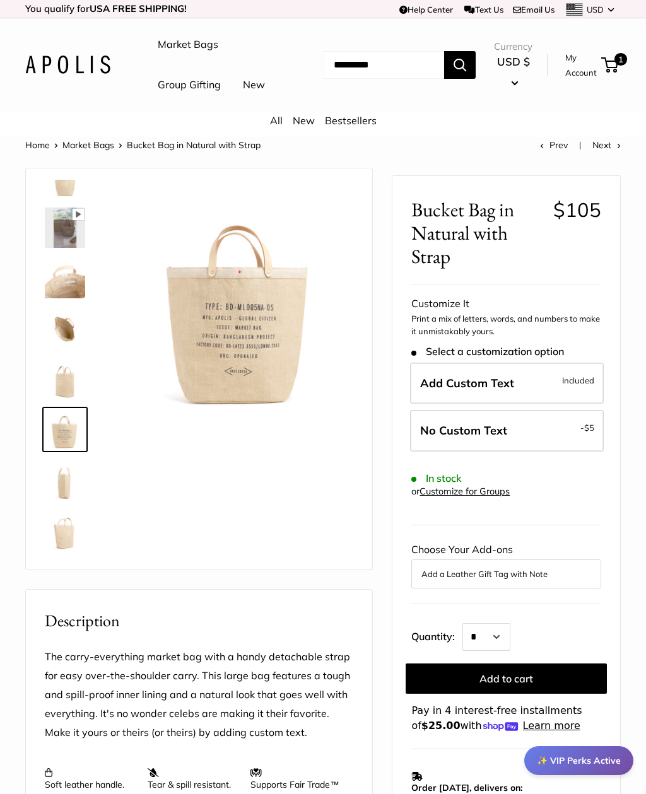
click at [61, 500] on img at bounding box center [65, 480] width 40 height 40
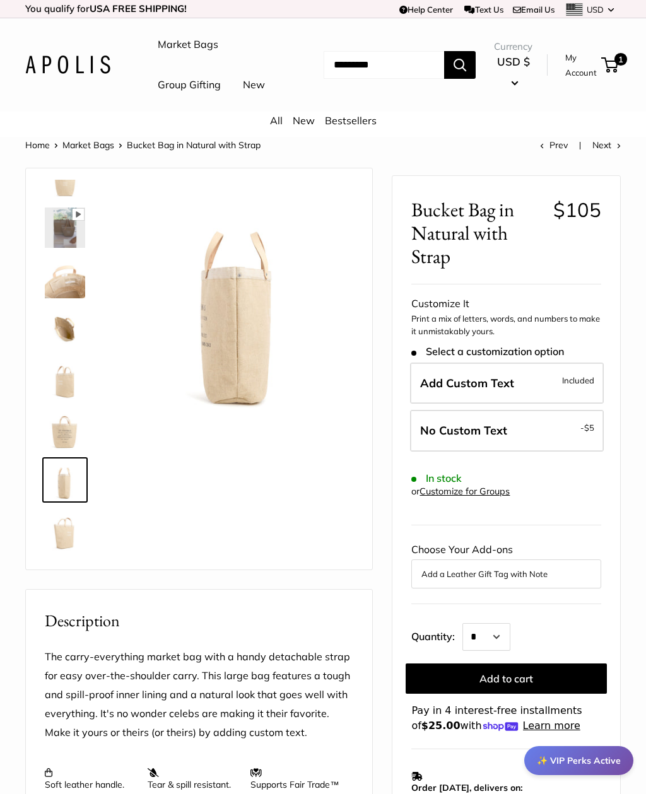
click at [60, 551] on img at bounding box center [65, 530] width 40 height 40
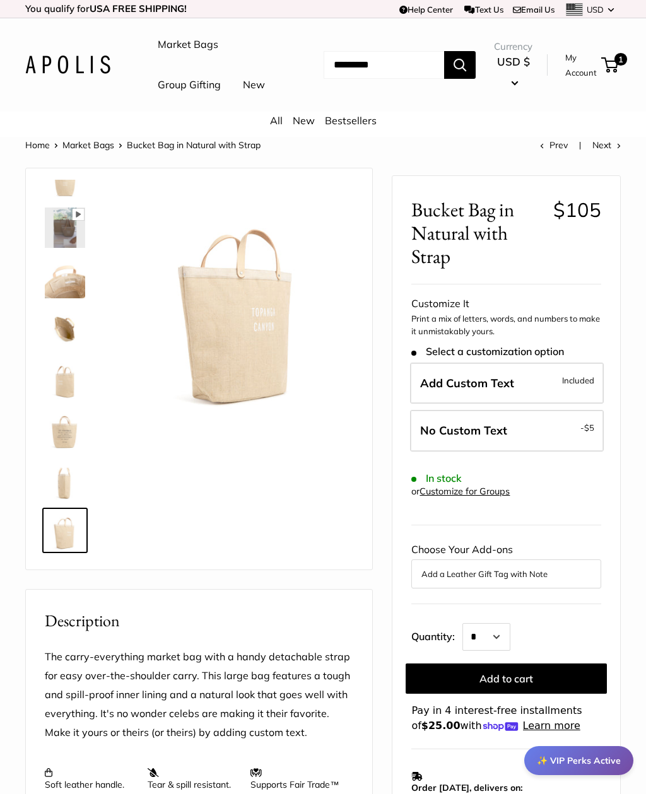
click at [58, 450] on img at bounding box center [65, 429] width 40 height 40
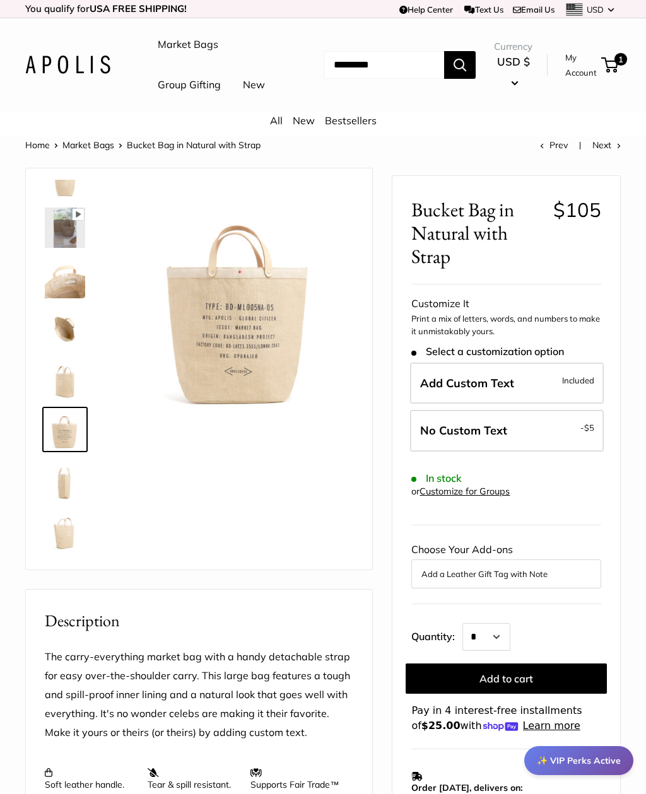
click at [58, 399] on img at bounding box center [65, 379] width 40 height 40
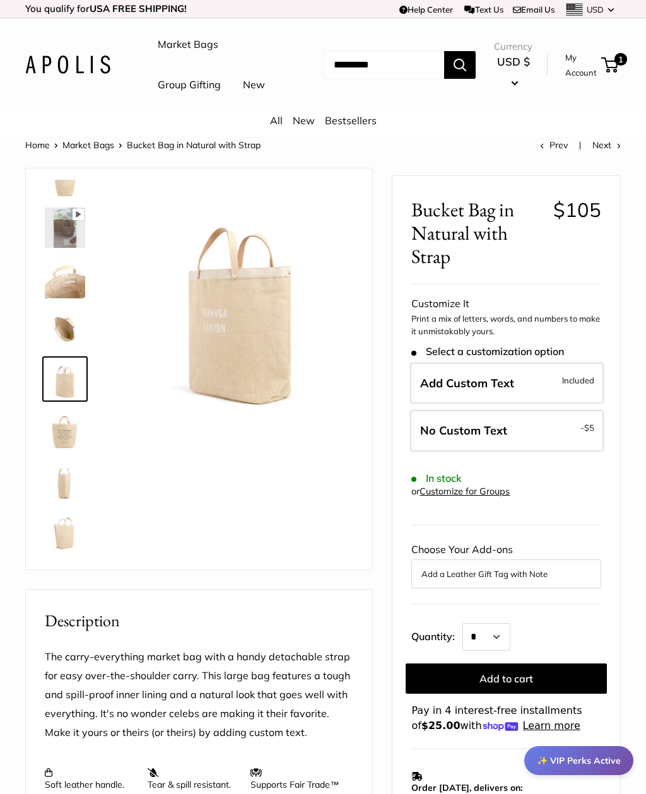
click at [55, 349] on img at bounding box center [65, 328] width 40 height 40
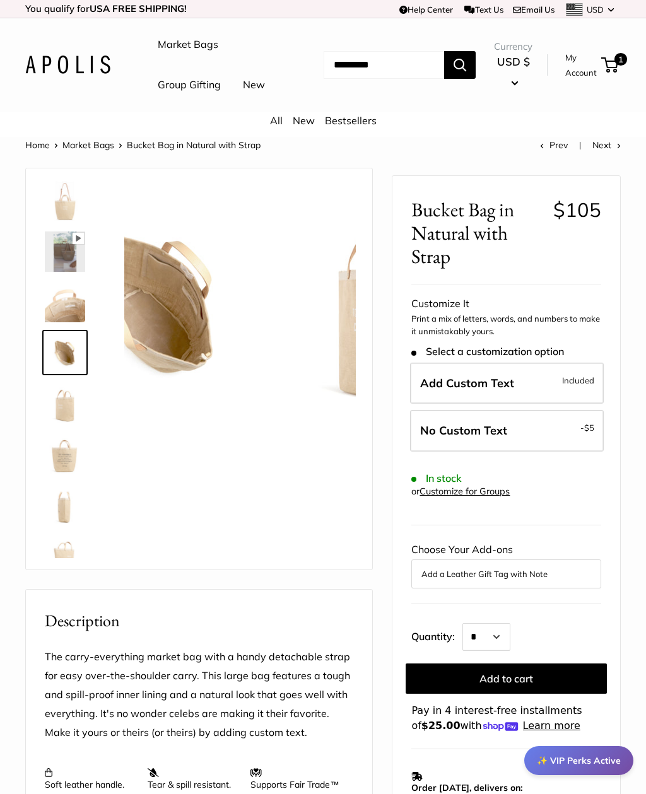
scroll to position [0, 0]
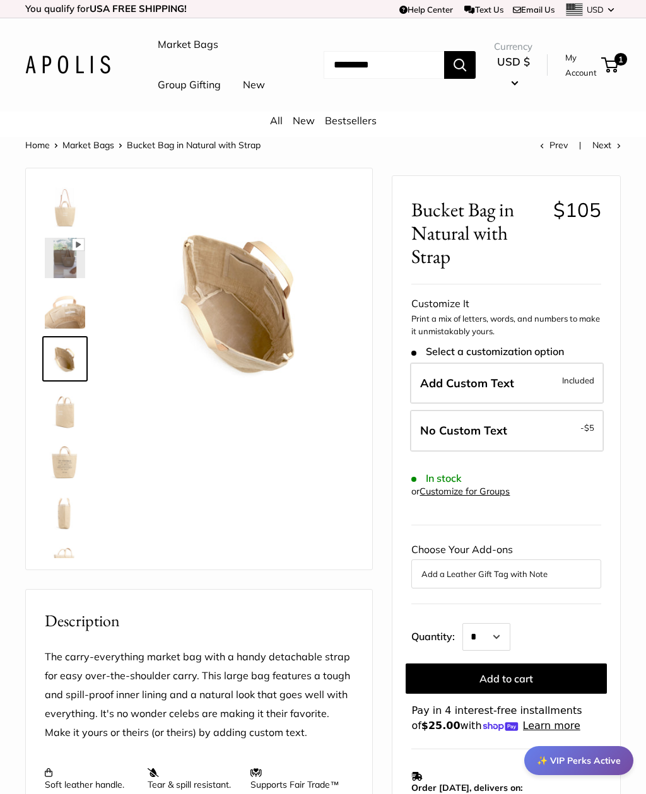
click at [58, 329] on img at bounding box center [65, 308] width 40 height 40
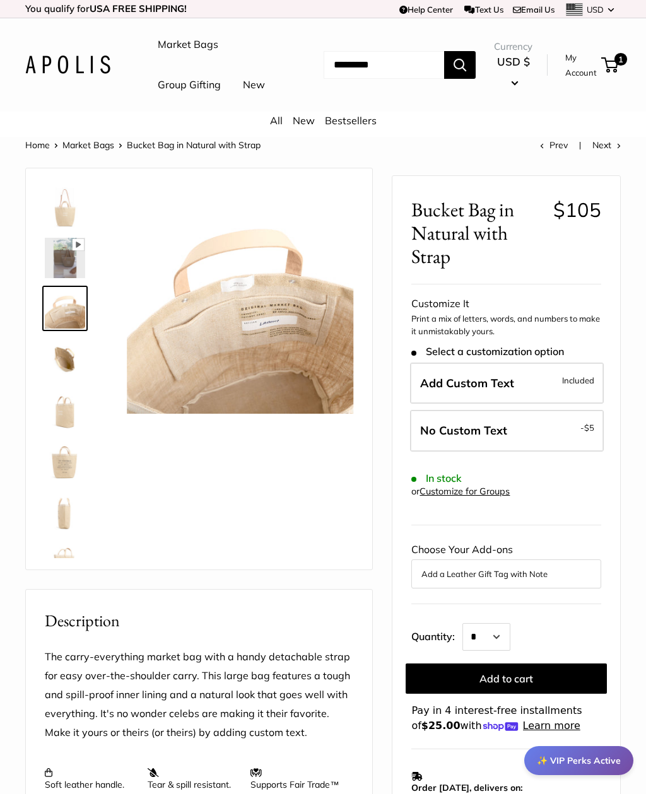
click at [66, 228] on img at bounding box center [65, 207] width 40 height 40
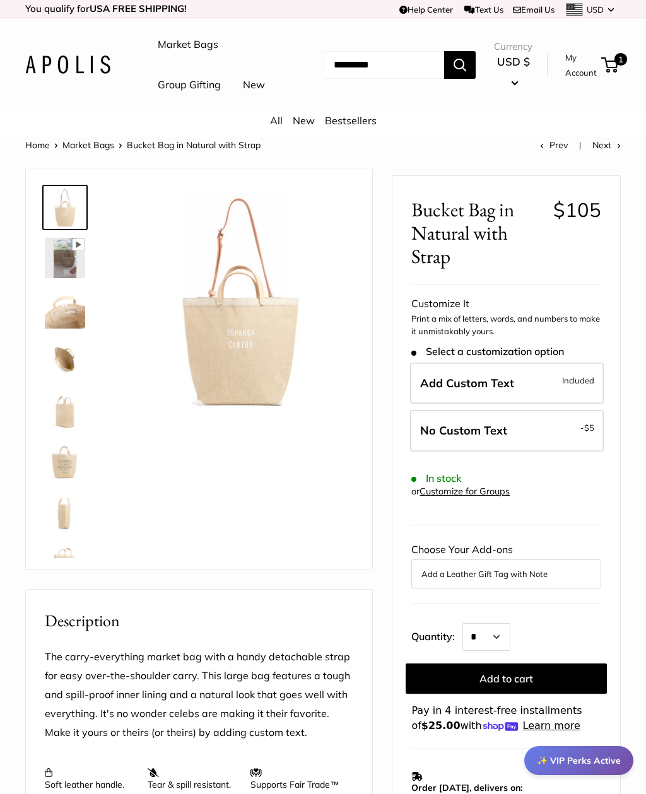
click at [54, 379] on img at bounding box center [65, 359] width 40 height 40
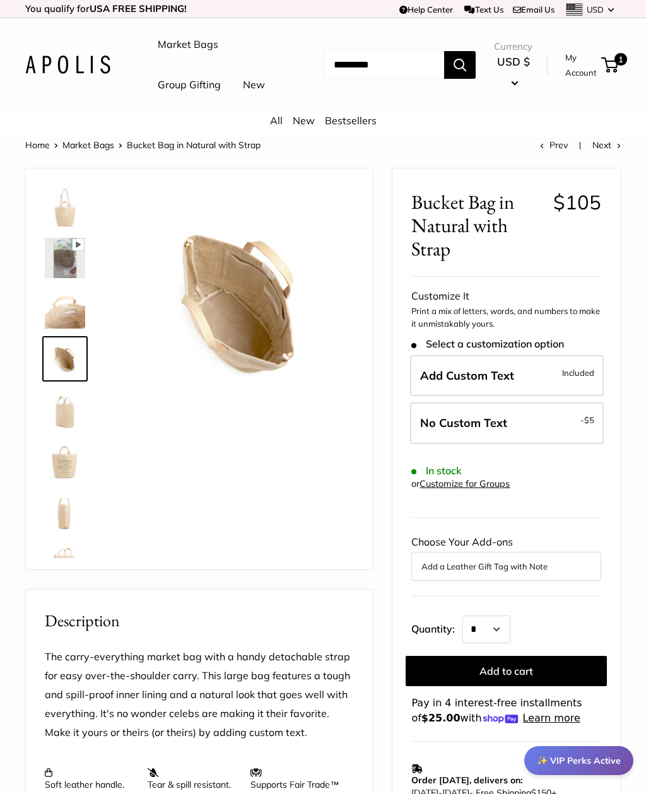
click at [64, 430] on img at bounding box center [65, 409] width 40 height 40
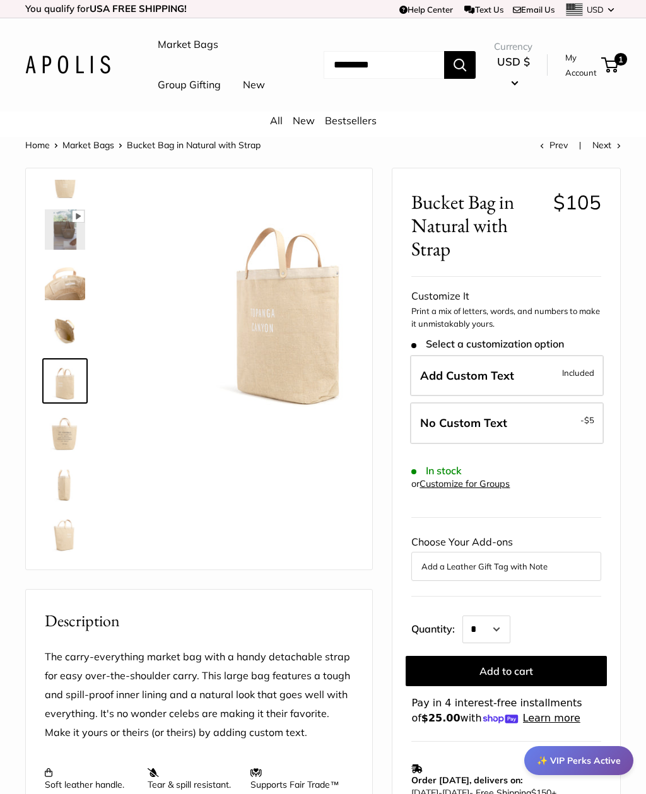
scroll to position [30, 0]
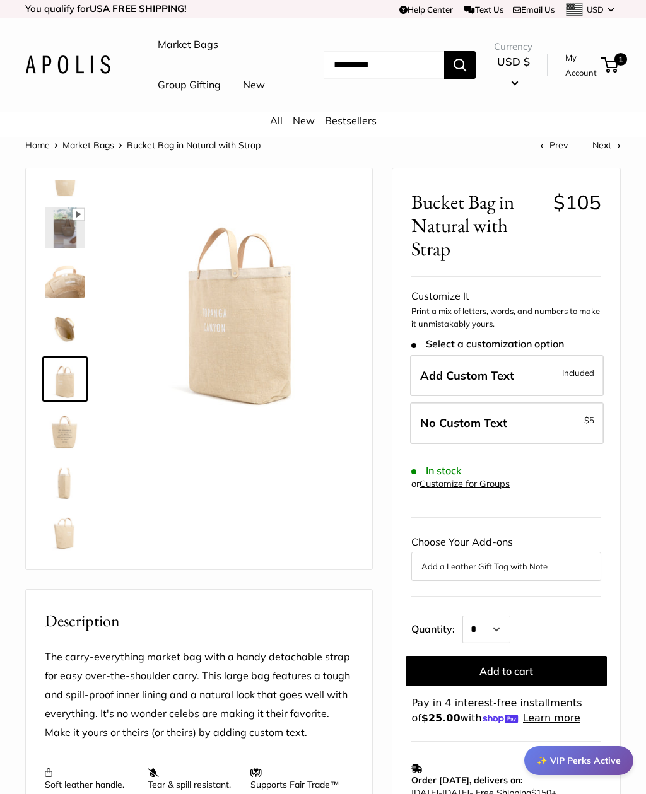
click at [56, 450] on img at bounding box center [65, 429] width 40 height 40
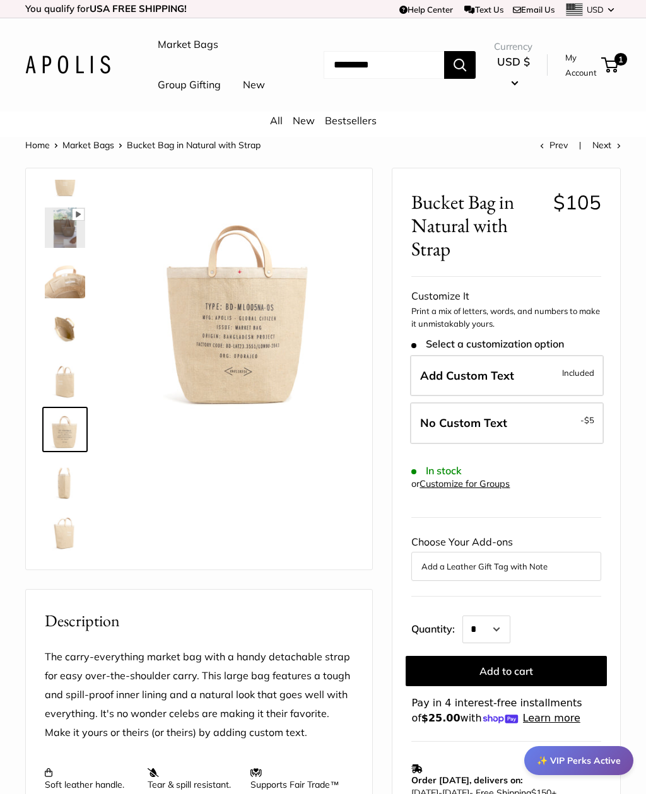
click at [55, 500] on img at bounding box center [65, 480] width 40 height 40
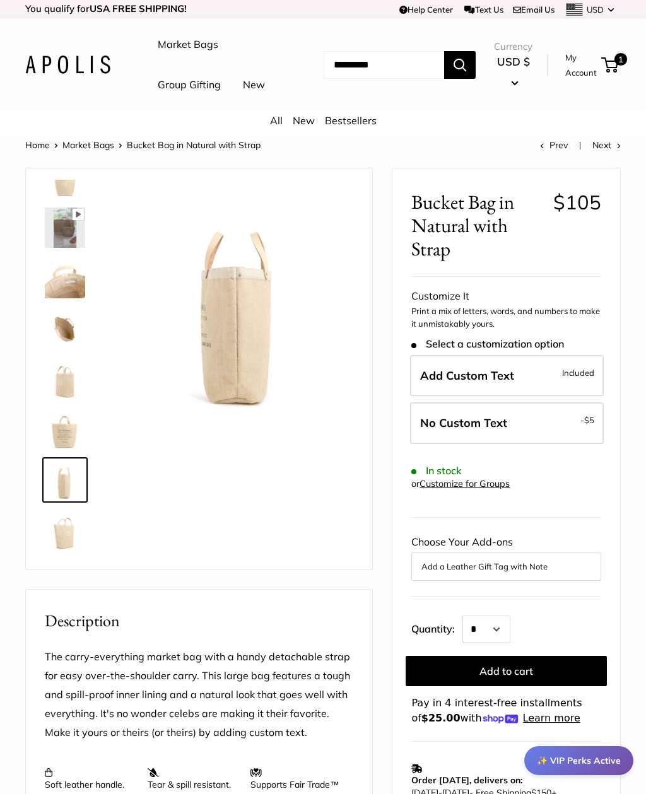
click at [58, 551] on img at bounding box center [65, 530] width 40 height 40
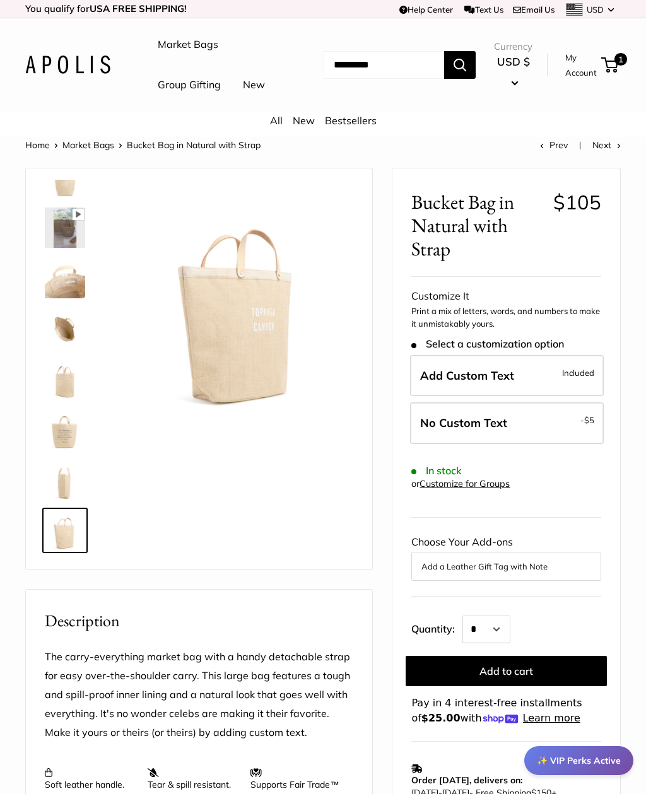
click at [572, 444] on label "No Custom Text - $5" at bounding box center [507, 423] width 194 height 42
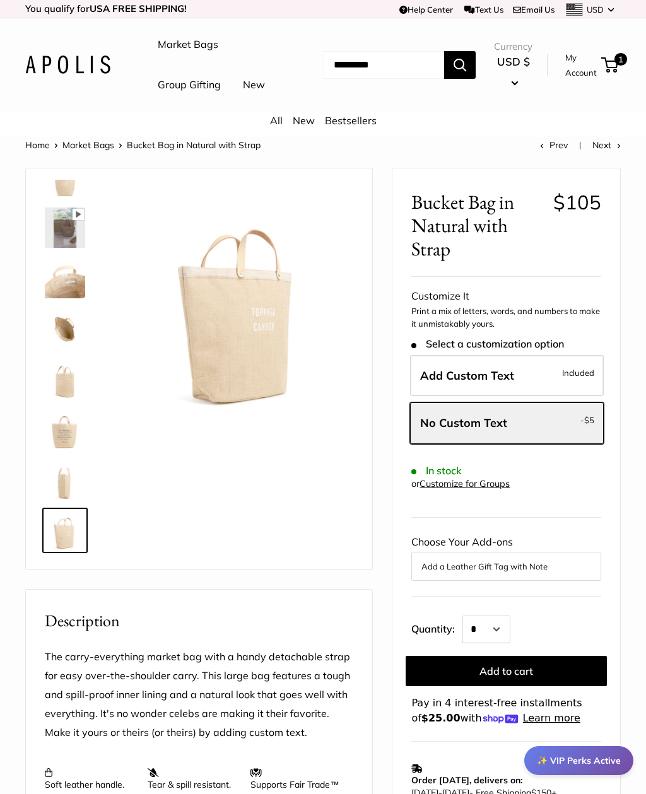
click at [55, 399] on img at bounding box center [65, 379] width 40 height 40
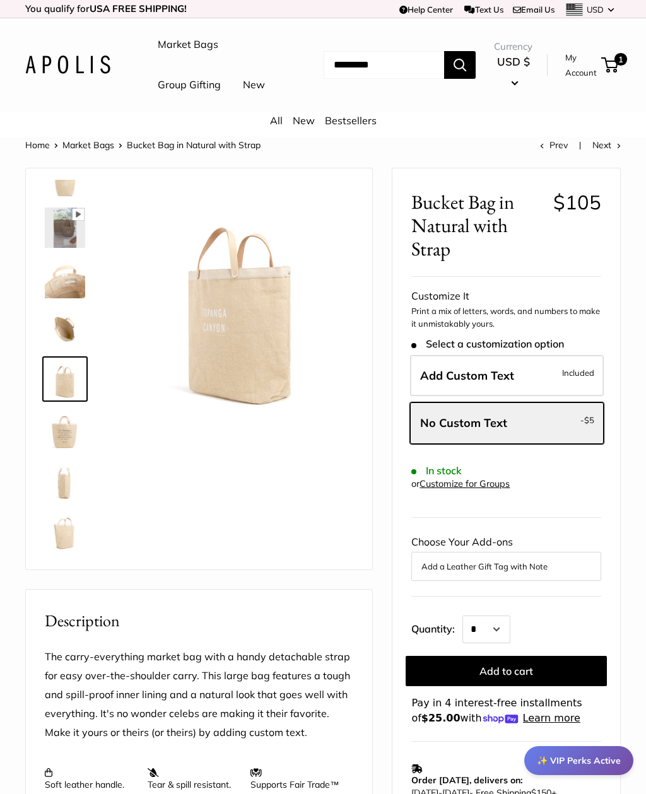
click at [61, 500] on img at bounding box center [65, 480] width 40 height 40
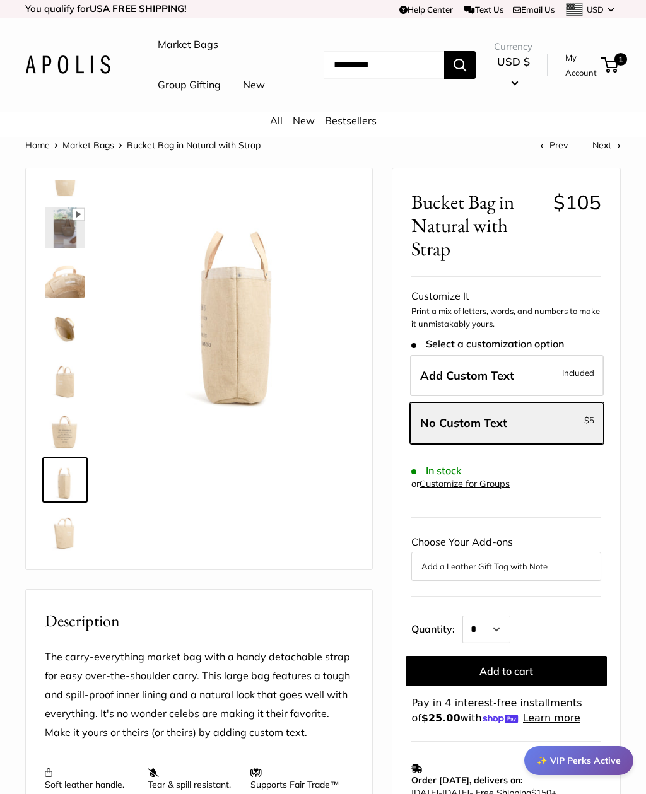
click at [54, 450] on img at bounding box center [65, 429] width 40 height 40
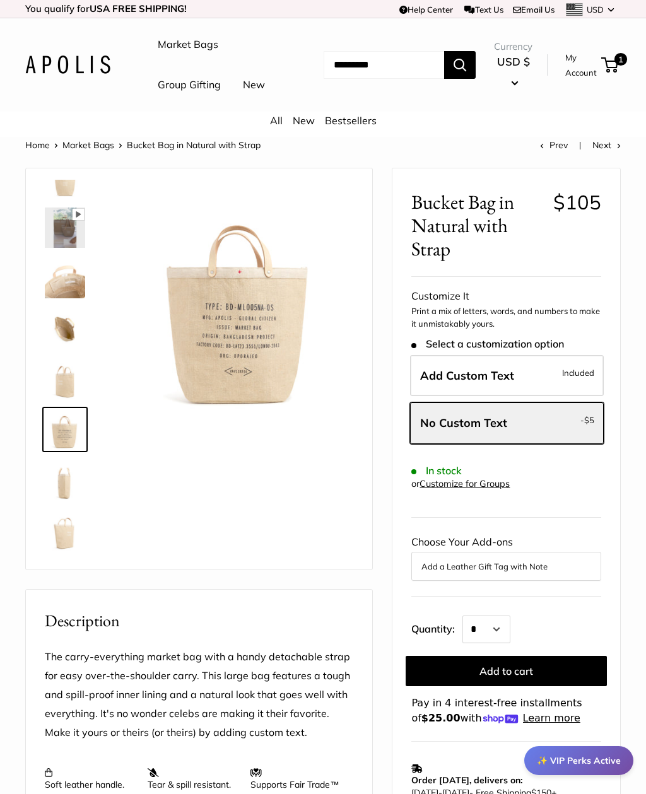
click at [59, 298] on img at bounding box center [65, 278] width 40 height 40
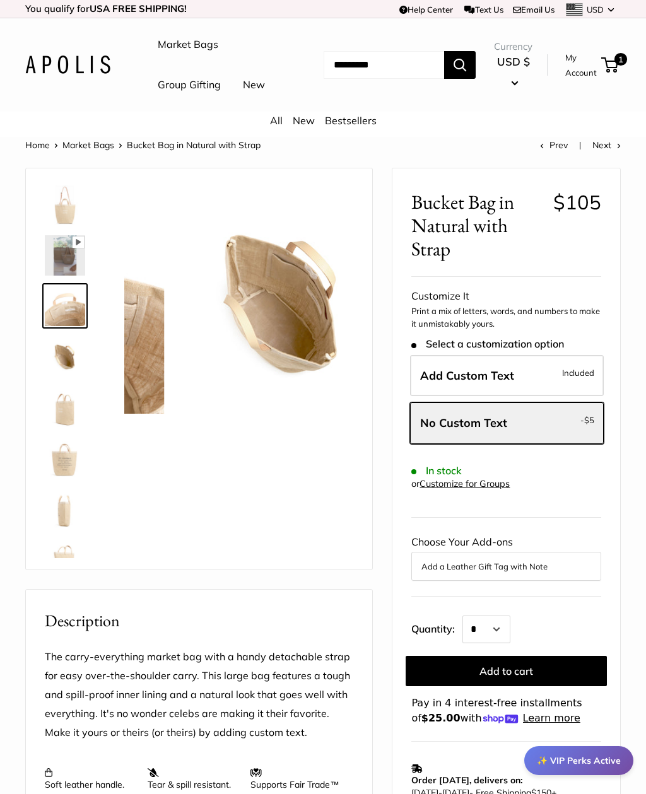
scroll to position [0, 0]
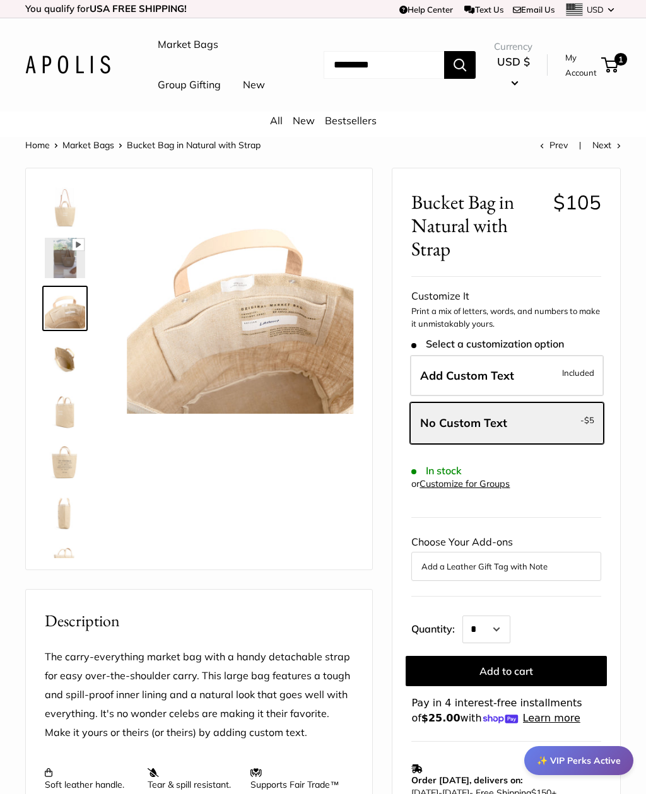
click at [60, 228] on img at bounding box center [65, 207] width 40 height 40
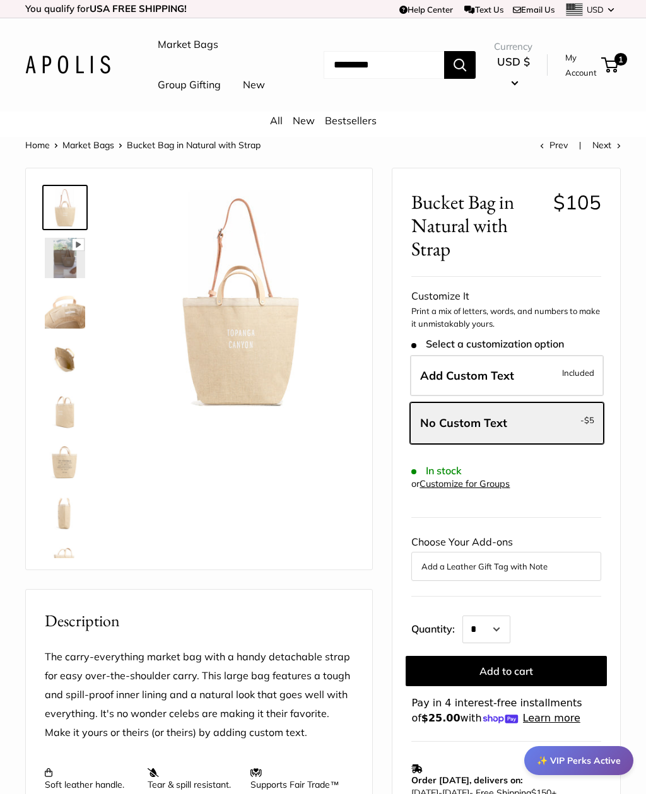
click at [584, 380] on span "Included" at bounding box center [578, 372] width 32 height 15
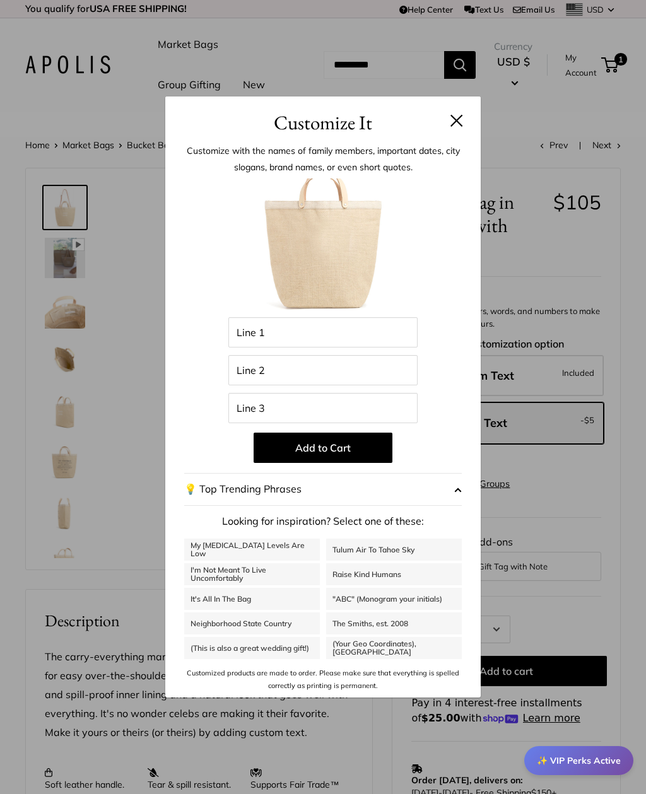
click at [208, 589] on link "It's All In The Bag" at bounding box center [252, 599] width 136 height 22
type input "********"
type input "******"
type input "***"
click at [199, 568] on link "I'm Not Meant To Live Uncomfortably" at bounding box center [252, 574] width 136 height 22
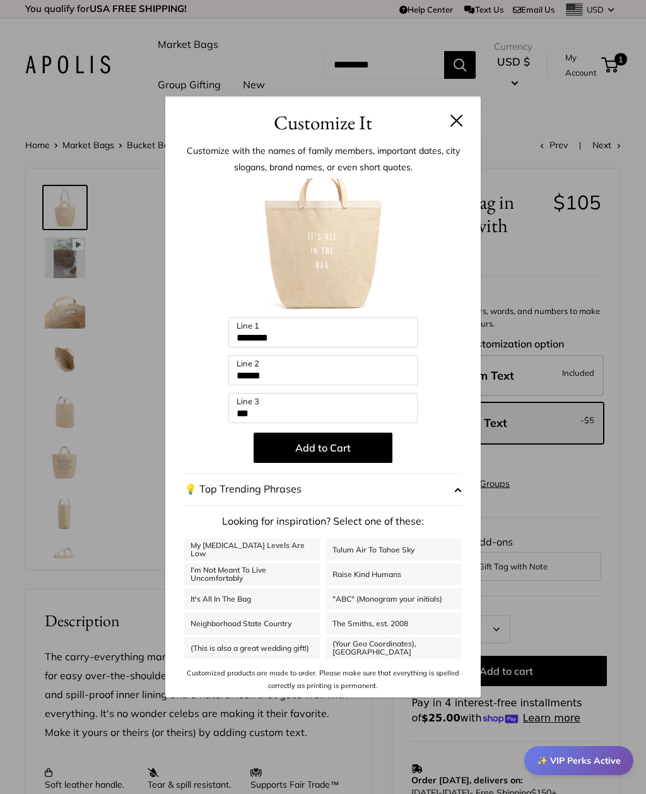
type input "**********"
type input "*******"
type input "**********"
click at [204, 595] on link "It's All In The Bag" at bounding box center [252, 599] width 136 height 22
type input "********"
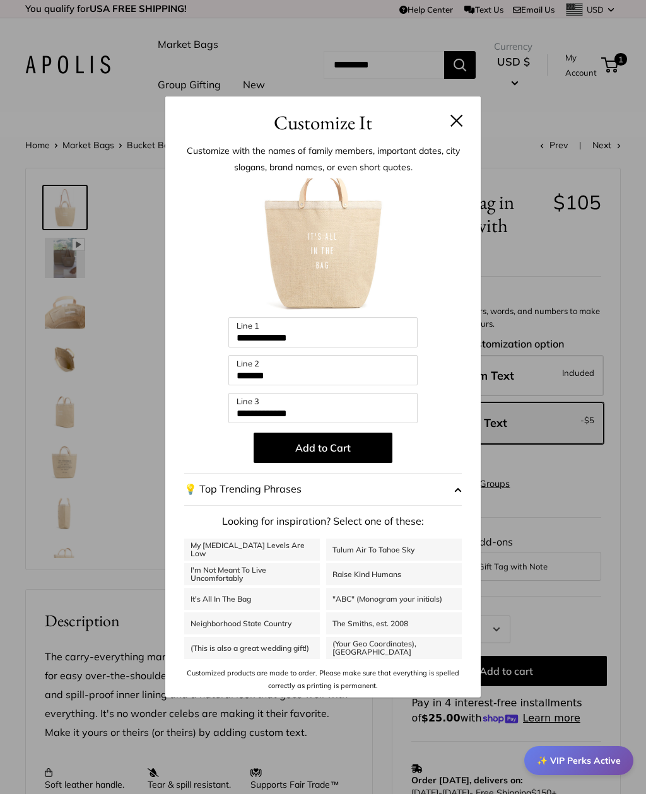
type input "******"
type input "***"
click at [422, 606] on link ""ABC" (Monogram your initials)" at bounding box center [394, 599] width 136 height 22
type input "***"
click at [112, 654] on div "Customize It Customize with the names of family members, important dates, city …" at bounding box center [323, 397] width 646 height 794
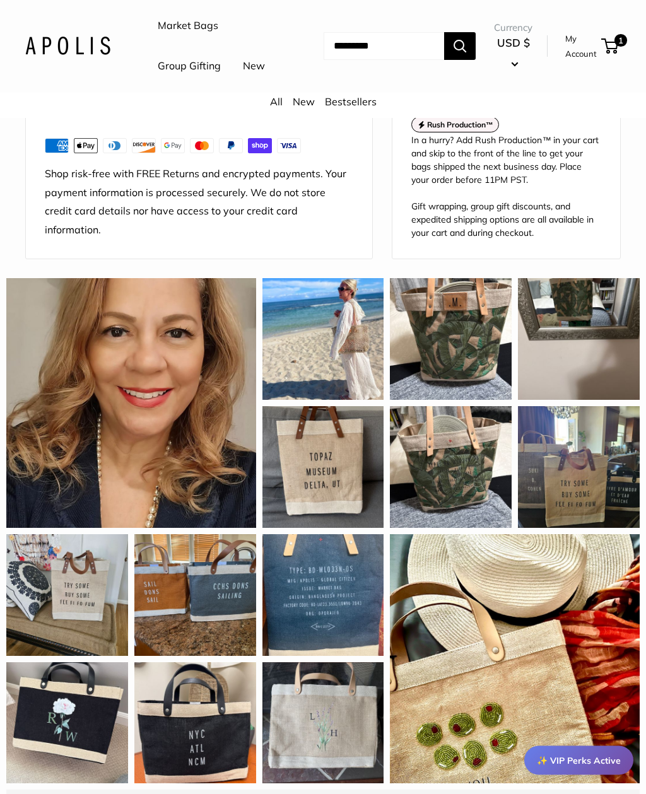
scroll to position [959, 0]
click at [64, 541] on div "Really like the longer handles on this tote, good for over the shoulder Farners…" at bounding box center [67, 595] width 122 height 122
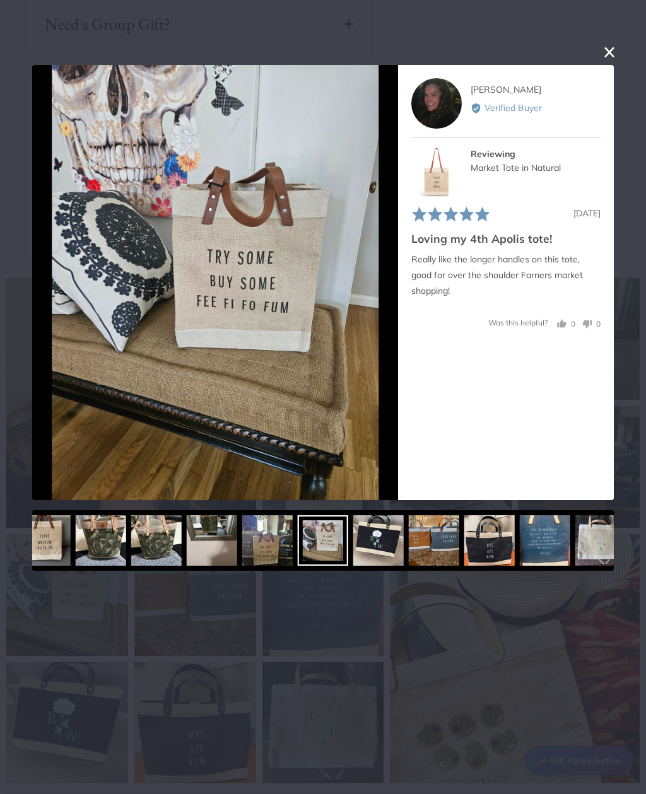
click at [615, 51] on button "close this modal window" at bounding box center [609, 52] width 15 height 15
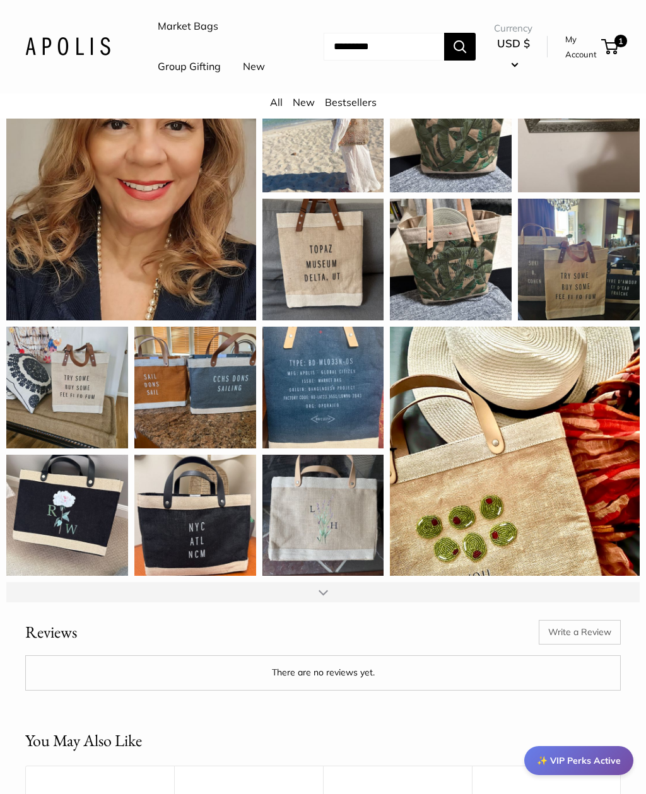
scroll to position [1166, 0]
click at [524, 501] on div "This is my third Apolis bag, and I continue to adore the styling and quality. W…" at bounding box center [515, 452] width 250 height 250
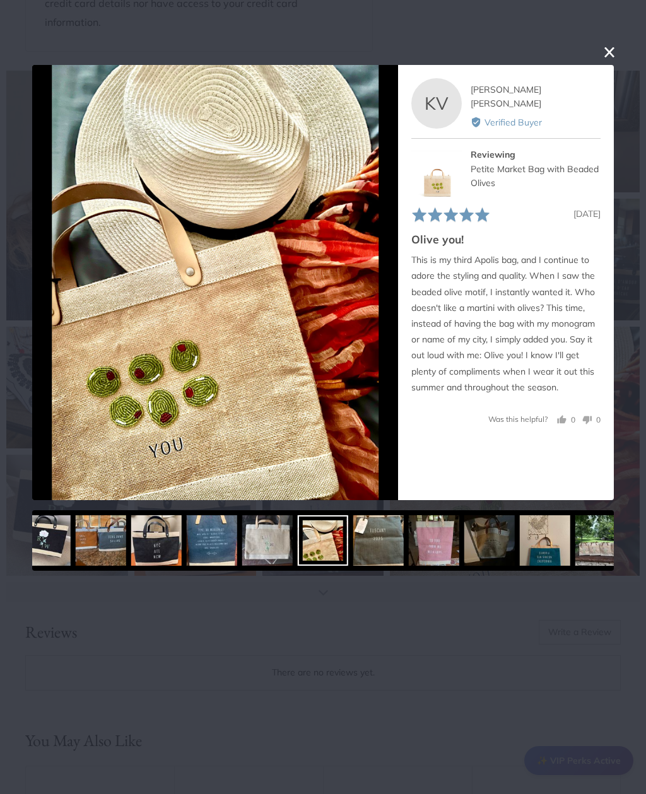
click at [602, 57] on button "close this modal window" at bounding box center [609, 52] width 15 height 15
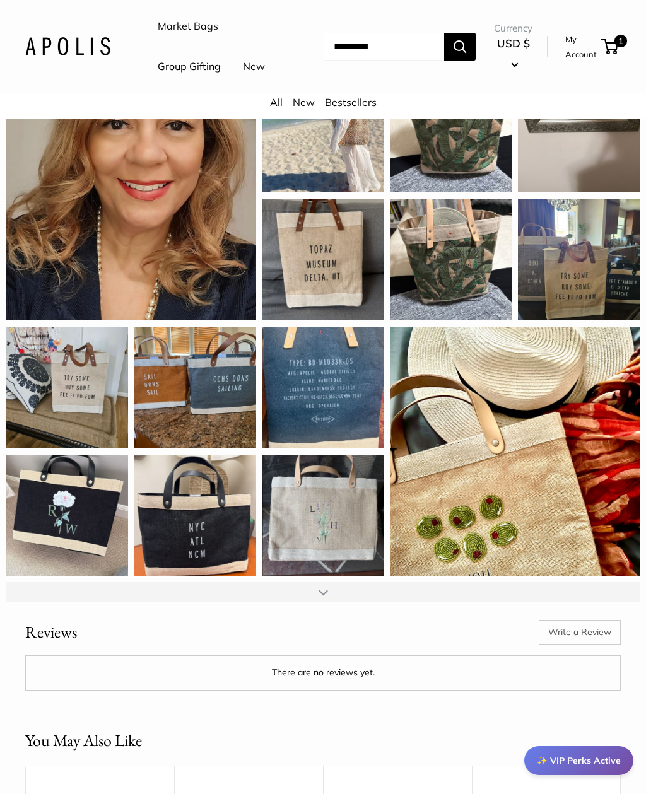
click at [315, 583] on div at bounding box center [322, 592] width 633 height 20
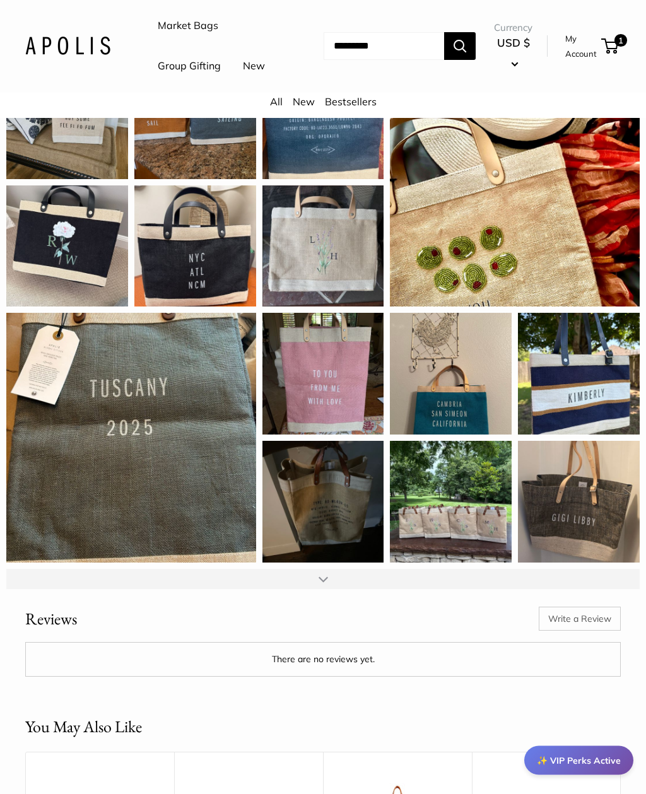
scroll to position [1436, 0]
click at [465, 534] on div "I just bought 4 bags for my daughter and 3 daughters in-law. I know they are go…" at bounding box center [451, 502] width 122 height 122
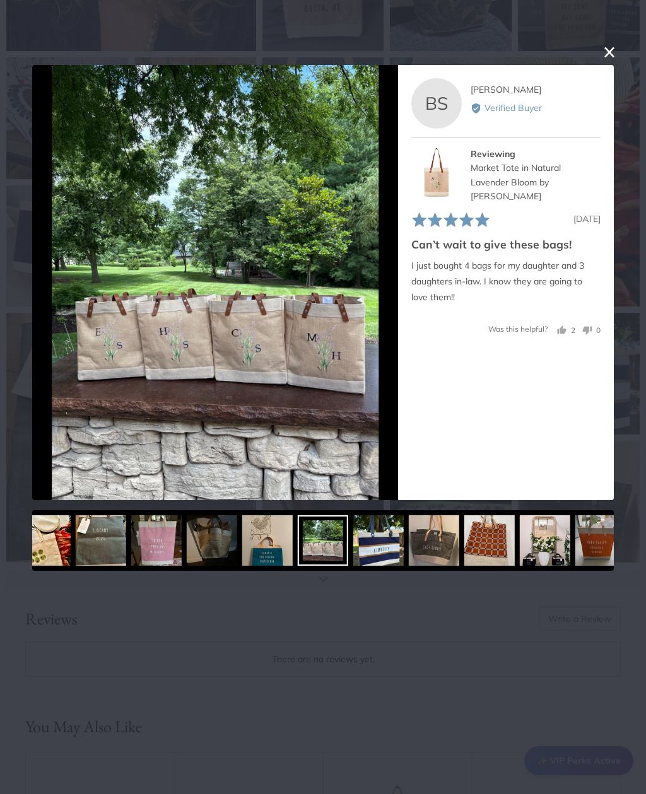
click at [606, 59] on button "close this modal window" at bounding box center [609, 52] width 15 height 15
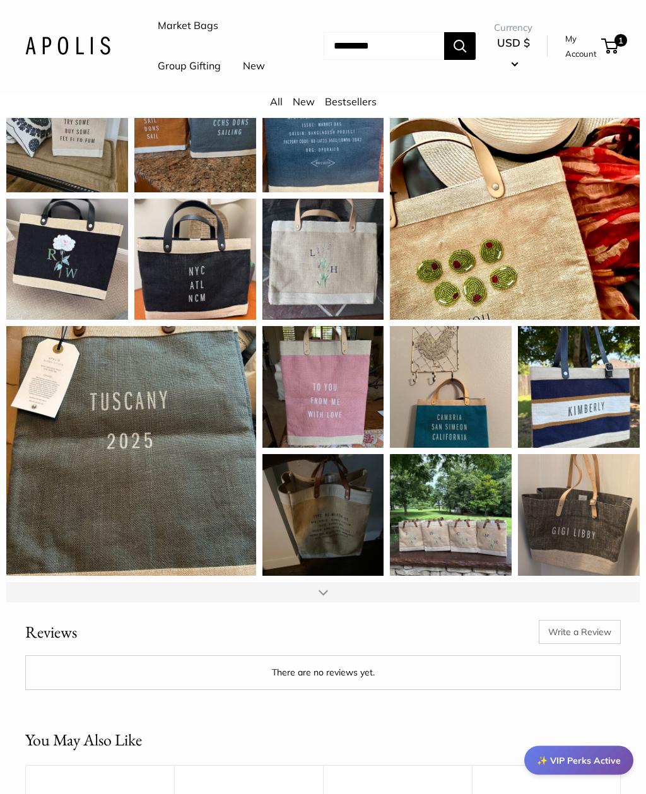
scroll to position [1423, 0]
click at [332, 582] on div at bounding box center [322, 592] width 633 height 20
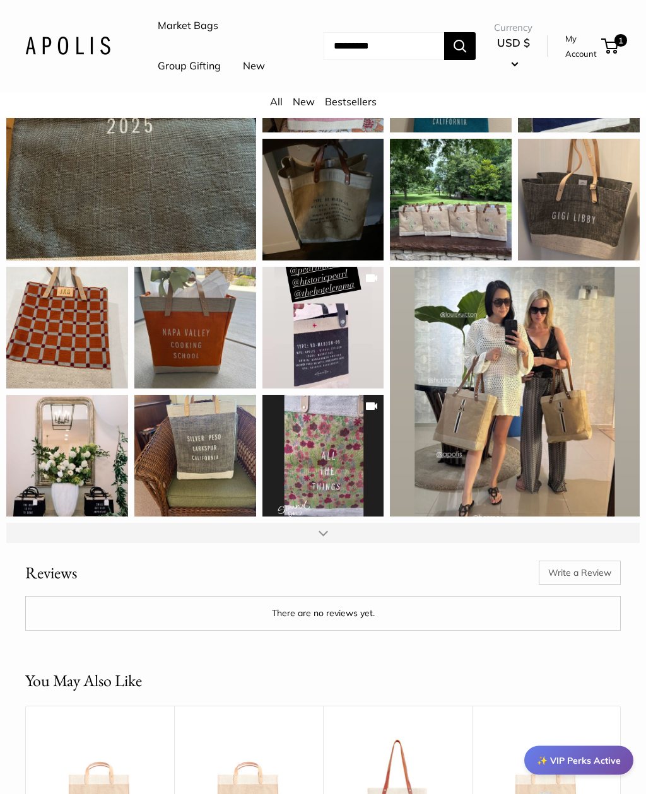
scroll to position [1739, 0]
click at [319, 528] on div at bounding box center [323, 533] width 9 height 10
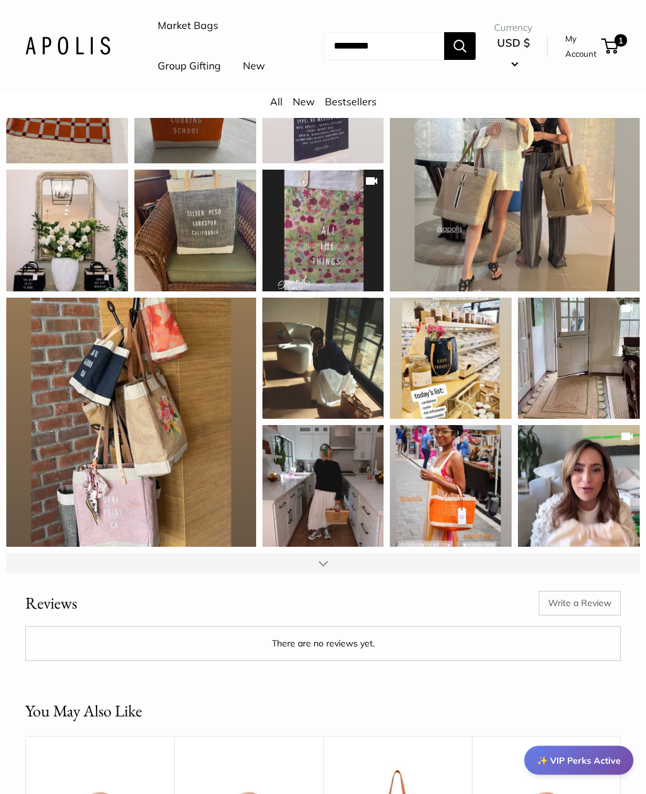
scroll to position [1964, 0]
click at [212, 553] on div at bounding box center [322, 563] width 633 height 20
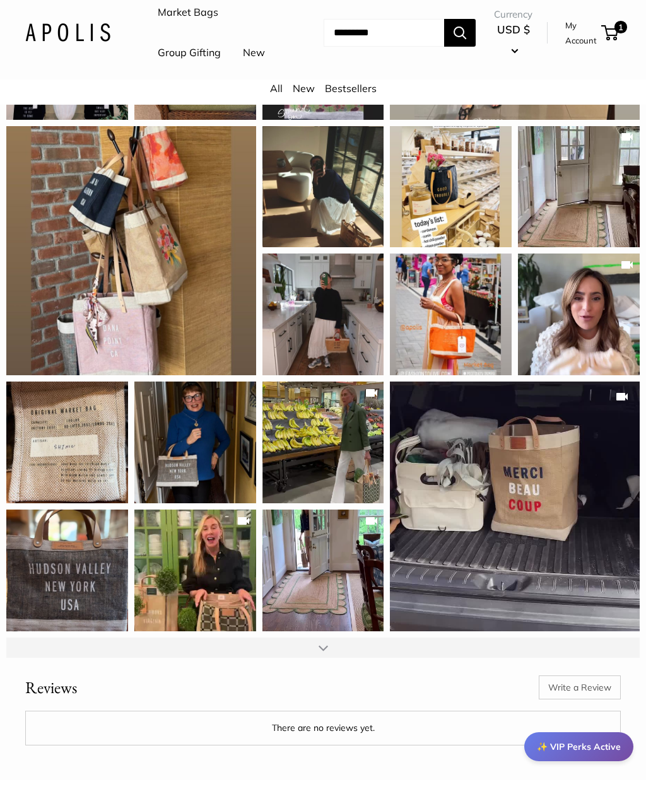
scroll to position [2135, 0]
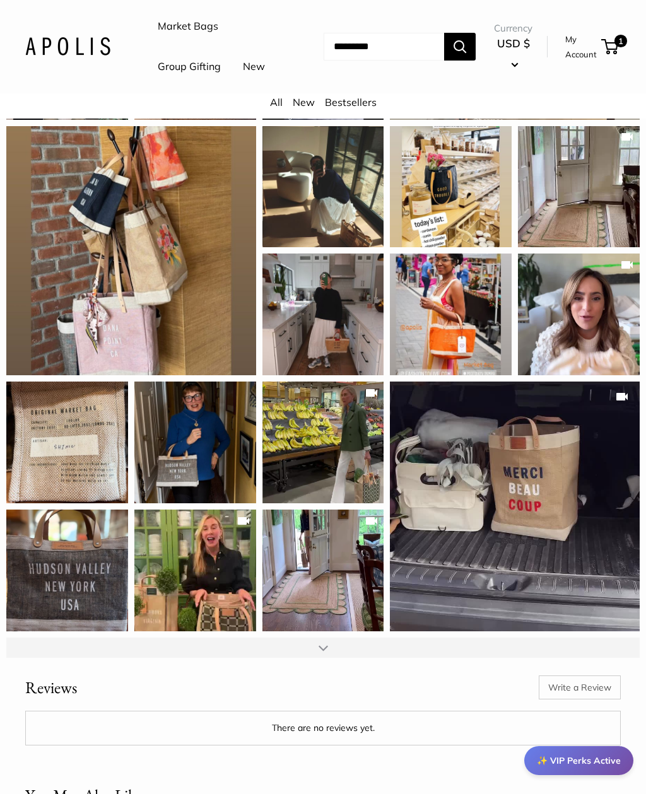
click at [217, 638] on div at bounding box center [322, 648] width 633 height 20
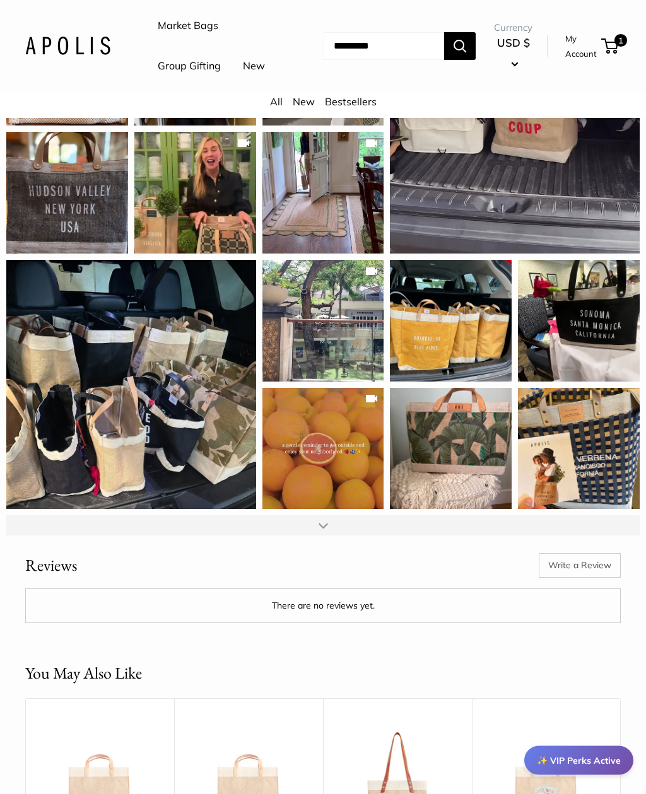
scroll to position [2513, 0]
click at [337, 516] on div at bounding box center [322, 525] width 633 height 20
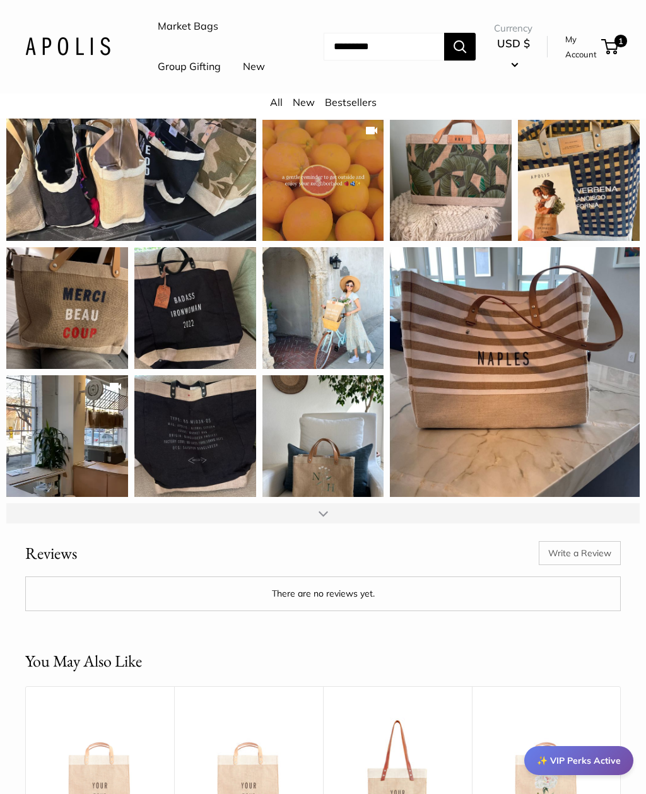
scroll to position [2788, 0]
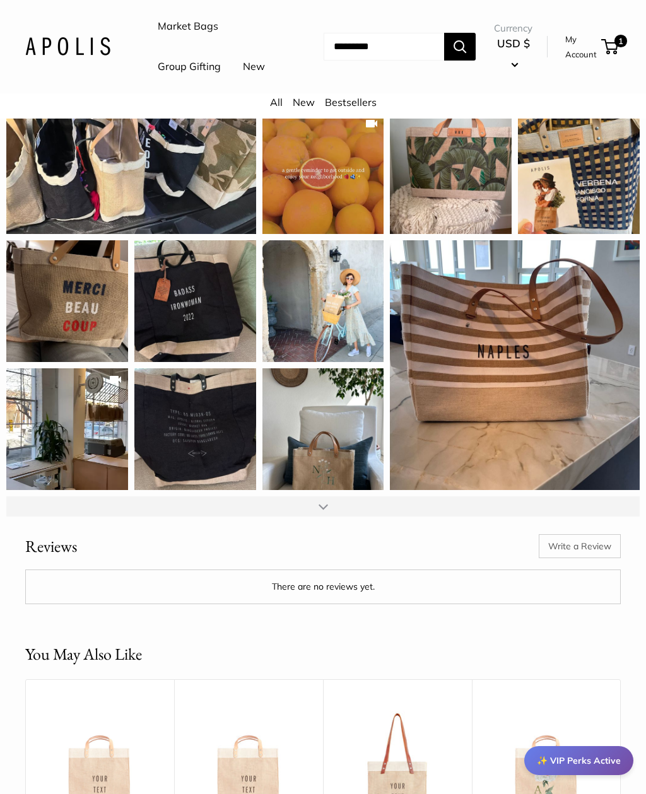
click at [152, 496] on div at bounding box center [322, 506] width 633 height 20
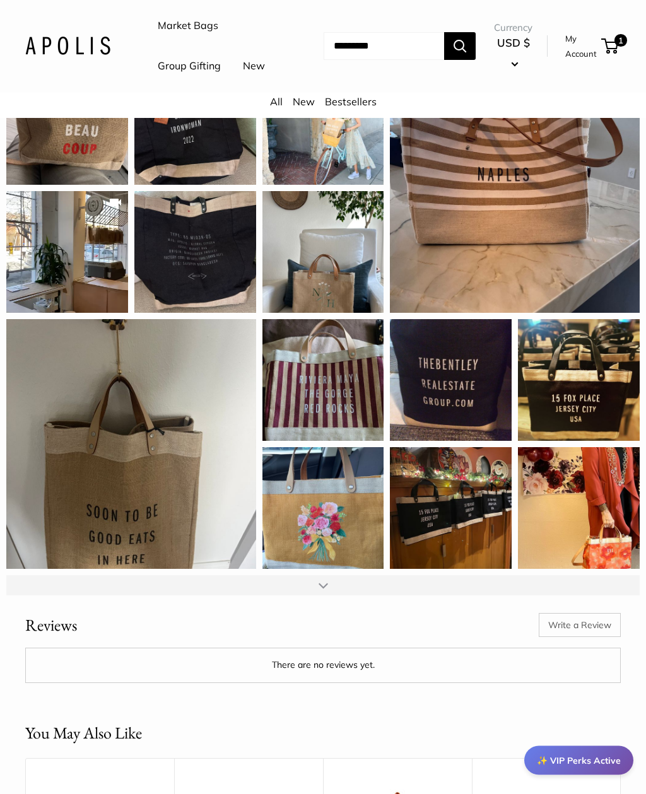
scroll to position [2965, 0]
click at [320, 580] on div at bounding box center [323, 585] width 9 height 10
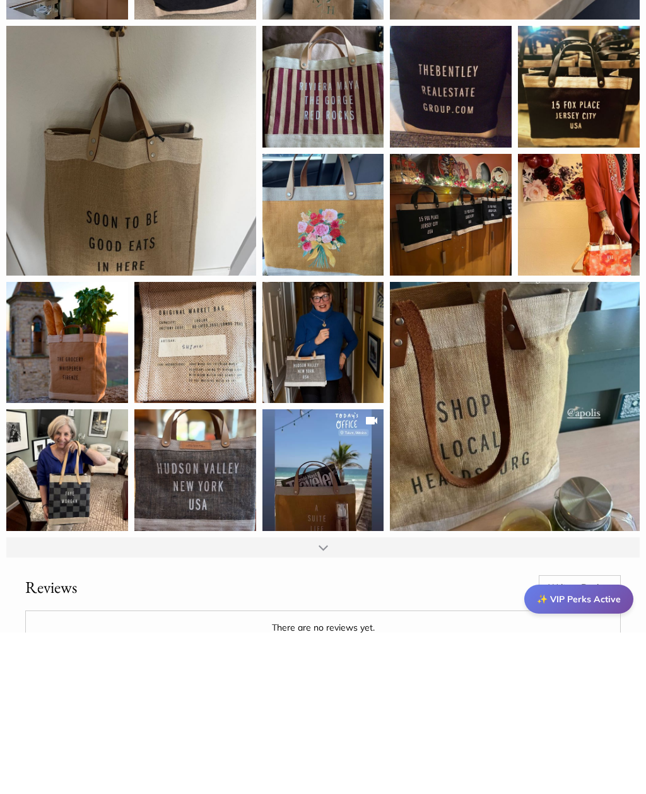
scroll to position [3259, 0]
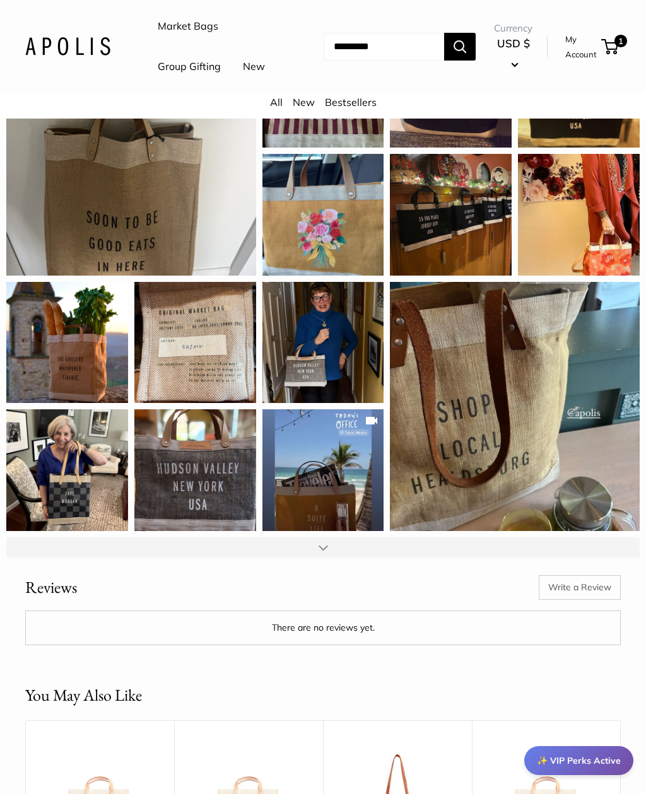
click at [319, 542] on div at bounding box center [323, 547] width 9 height 10
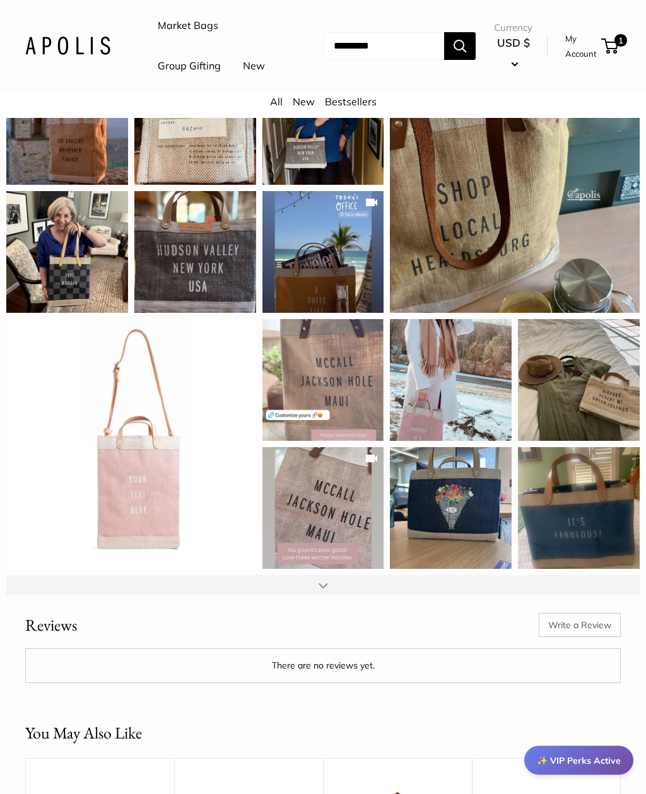
scroll to position [3477, 0]
click at [189, 578] on div at bounding box center [322, 585] width 633 height 20
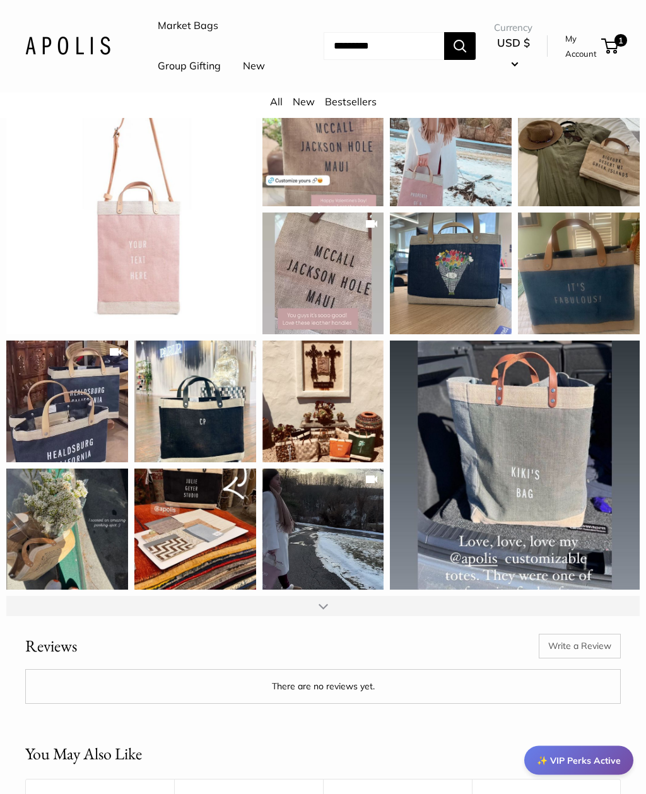
scroll to position [3712, 0]
click at [42, 597] on div at bounding box center [322, 606] width 633 height 20
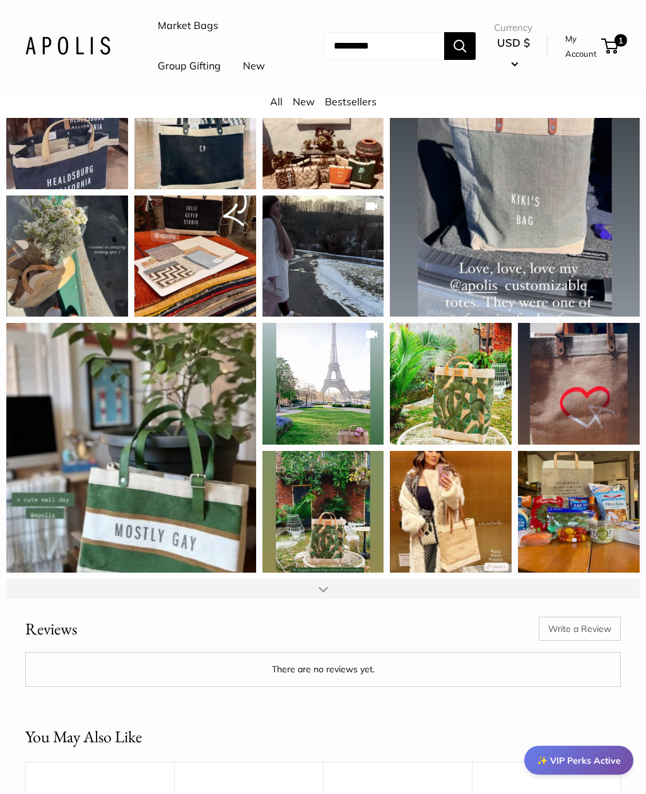
scroll to position [3985, 0]
click at [49, 579] on div at bounding box center [322, 589] width 633 height 20
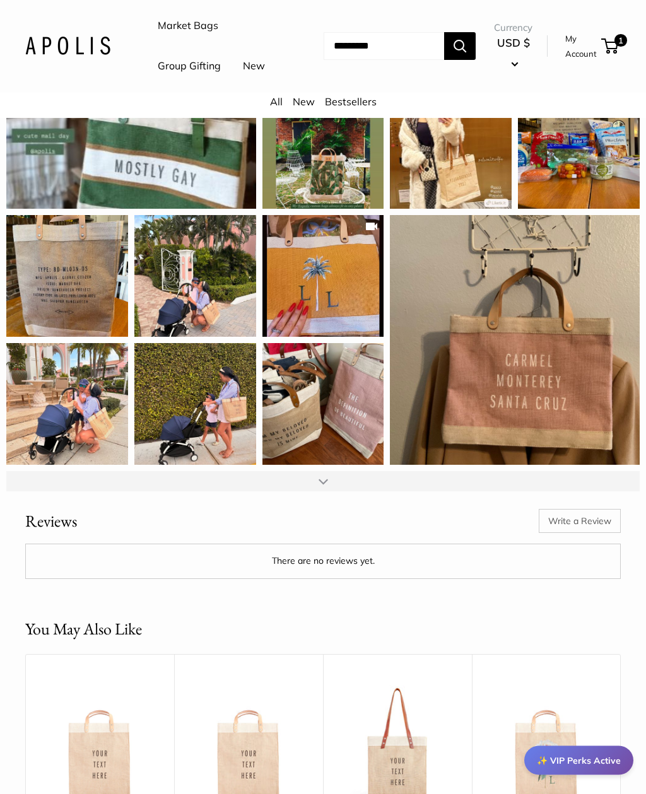
scroll to position [4349, 0]
click at [170, 413] on div "This tote holds everything I need for errands, groceries, and even my kid’s ess…" at bounding box center [195, 404] width 122 height 122
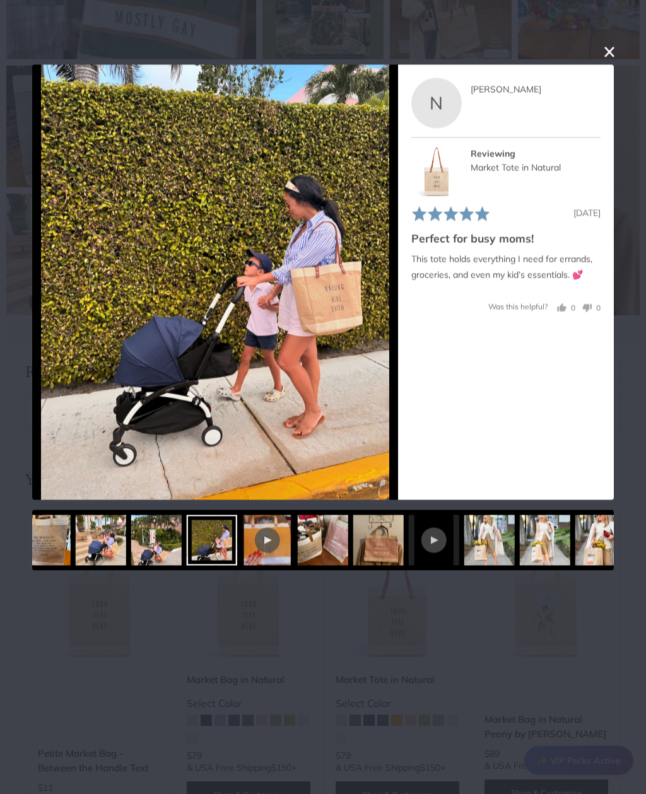
scroll to position [4498, 0]
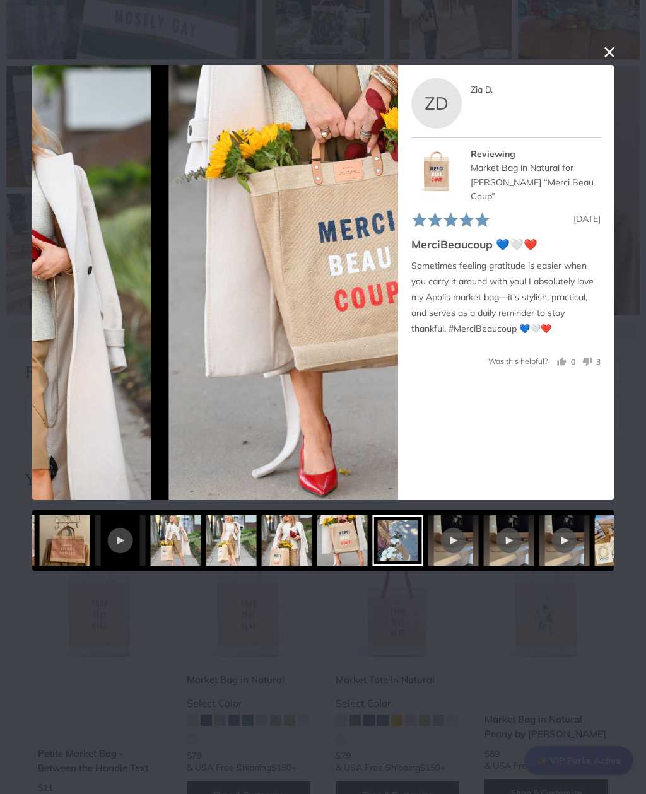
click at [496, 542] on div at bounding box center [508, 540] width 25 height 25
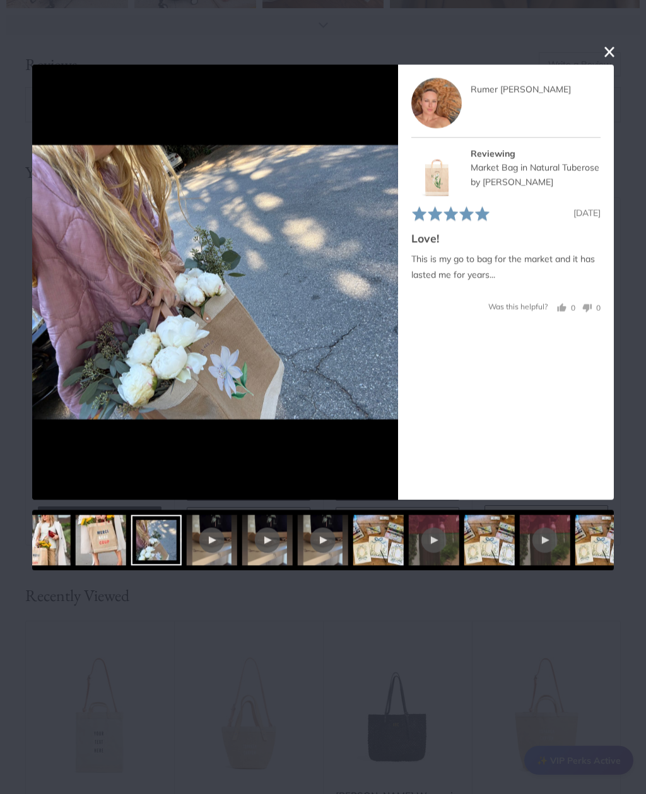
scroll to position [4805, 0]
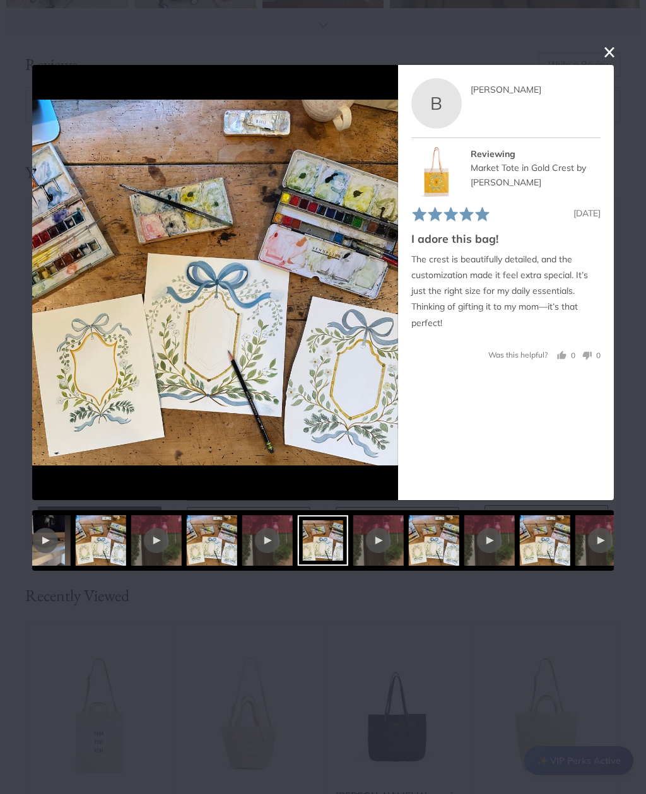
click at [441, 180] on img at bounding box center [436, 172] width 50 height 50
click at [433, 181] on img at bounding box center [436, 172] width 50 height 50
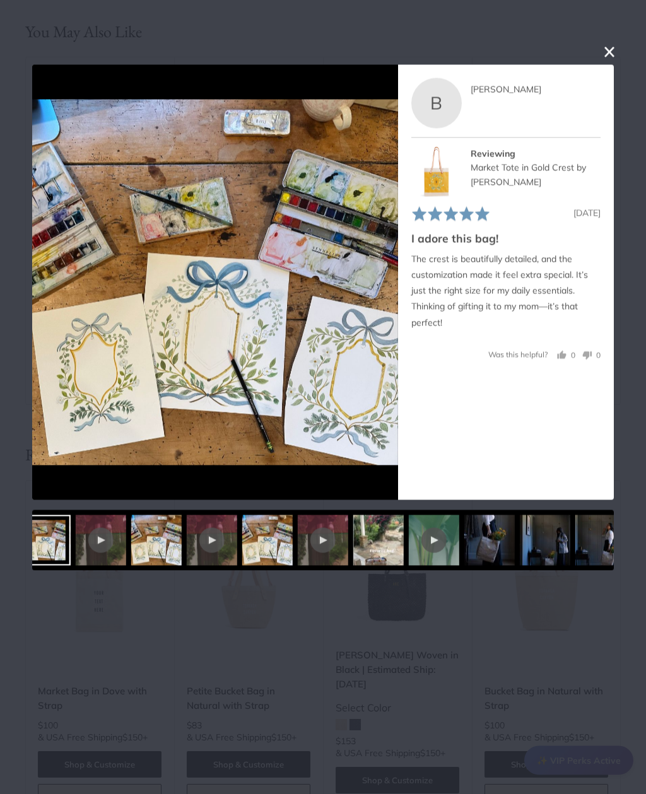
scroll to position [4946, 0]
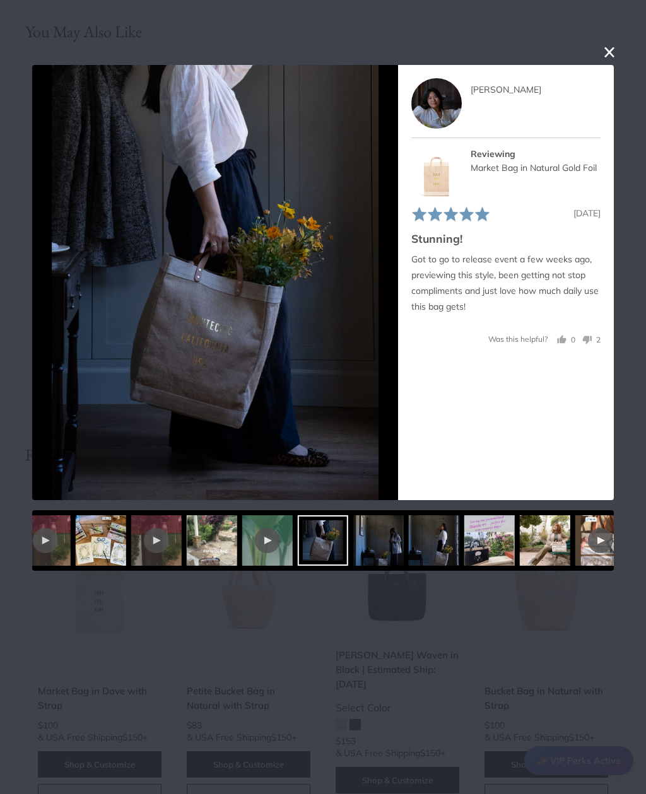
click at [464, 540] on img at bounding box center [489, 540] width 50 height 50
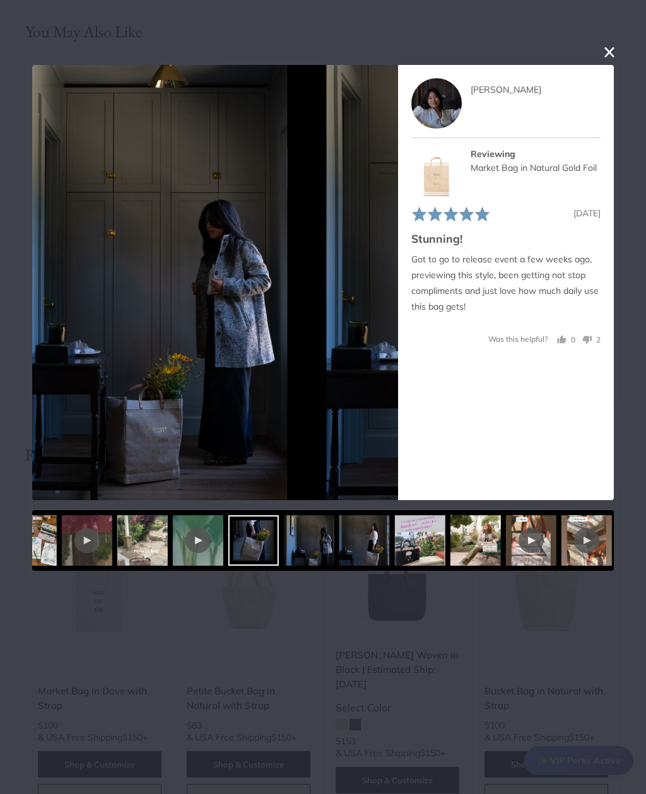
click at [210, 540] on div at bounding box center [197, 540] width 25 height 25
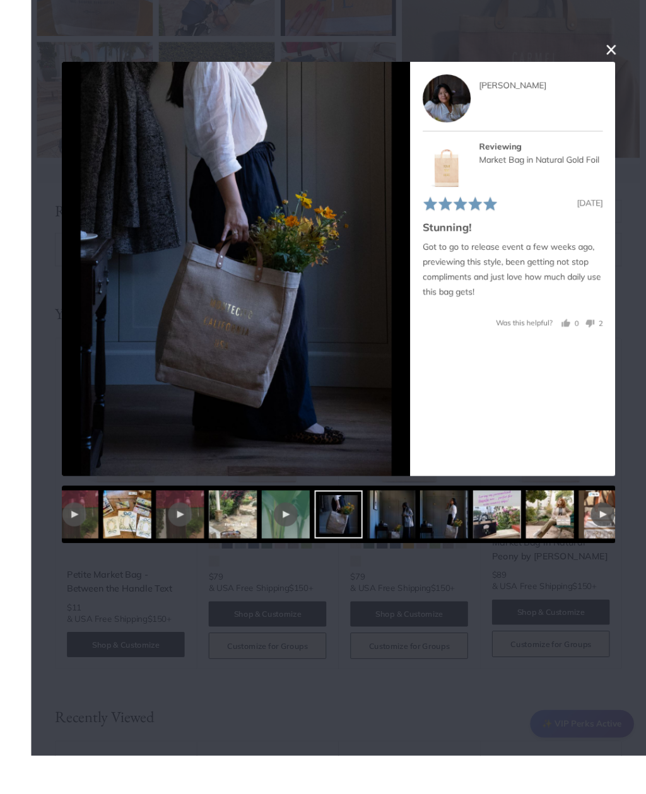
scroll to position [4882, 0]
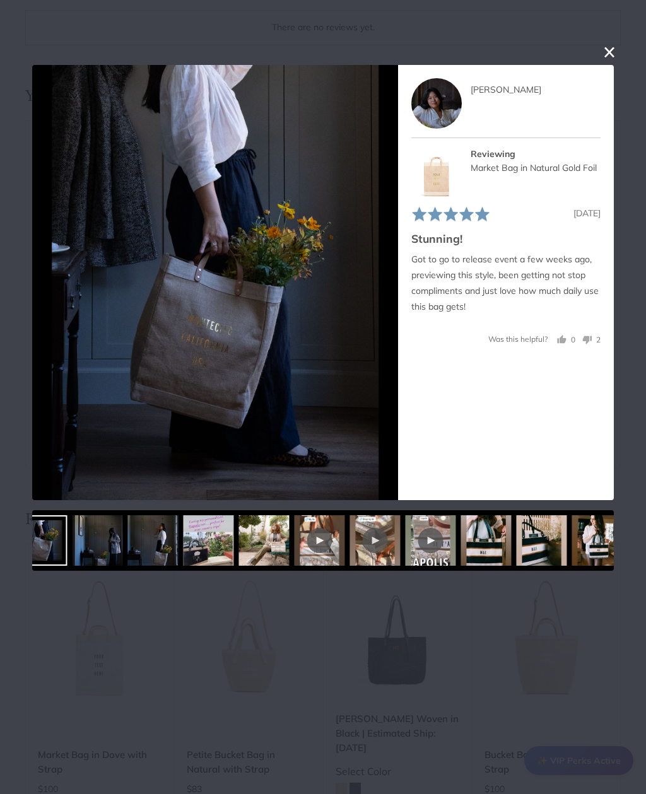
click at [179, 536] on img at bounding box center [153, 540] width 50 height 50
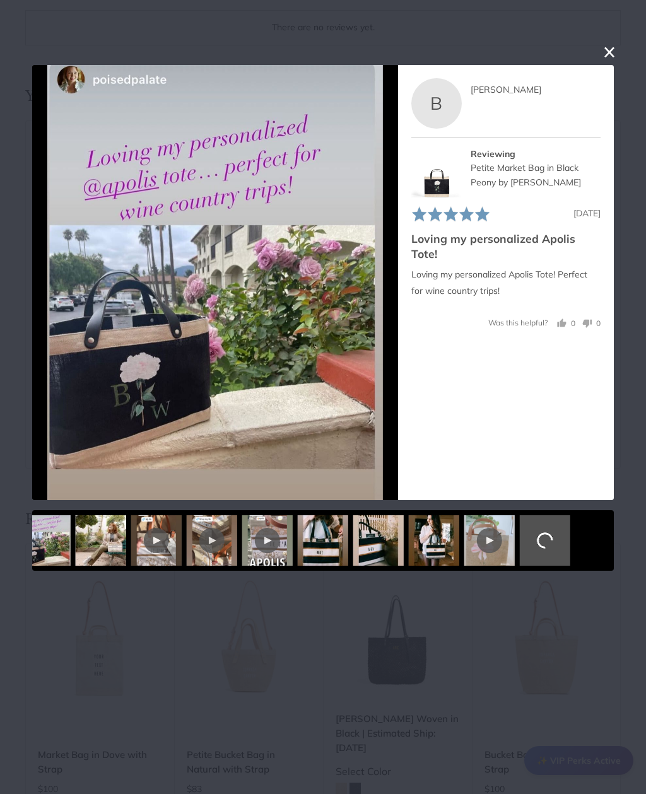
click at [464, 544] on div at bounding box center [489, 540] width 50 height 50
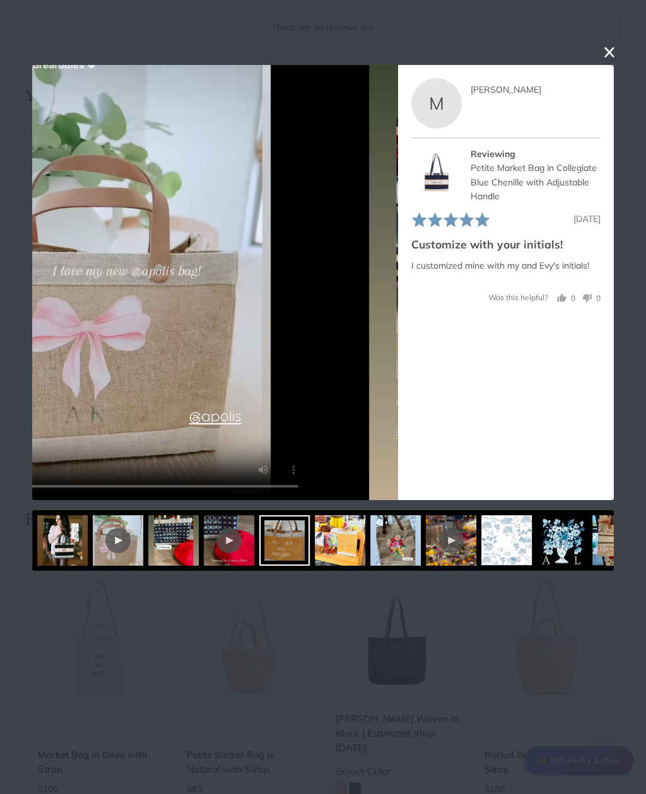
click at [282, 543] on div at bounding box center [284, 540] width 50 height 50
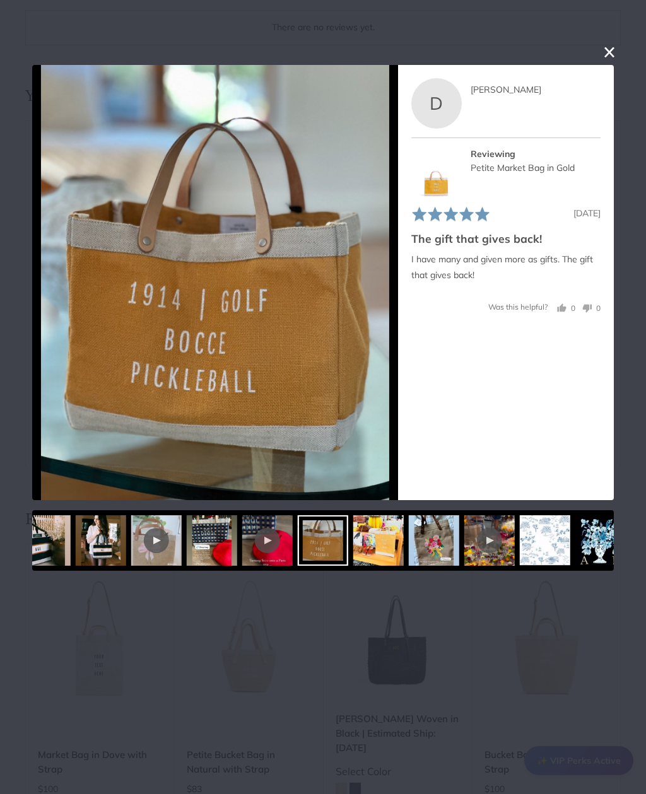
click at [464, 543] on div at bounding box center [489, 540] width 50 height 50
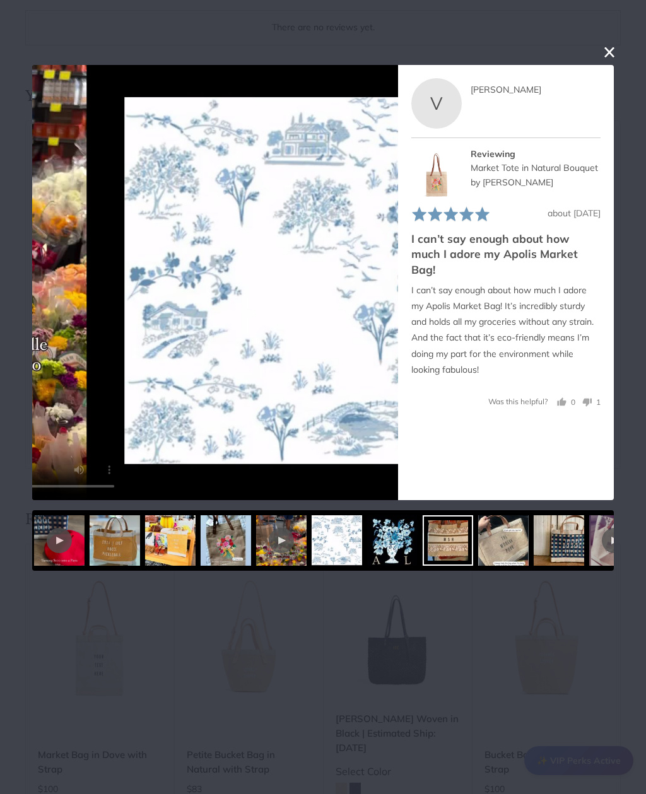
click at [551, 542] on div at bounding box center [323, 540] width 582 height 61
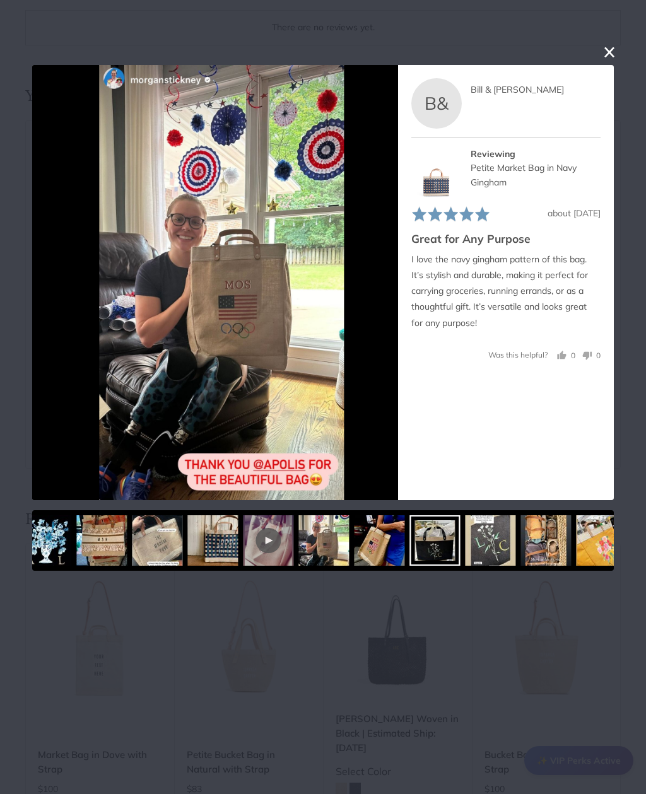
click at [546, 546] on img at bounding box center [546, 540] width 50 height 50
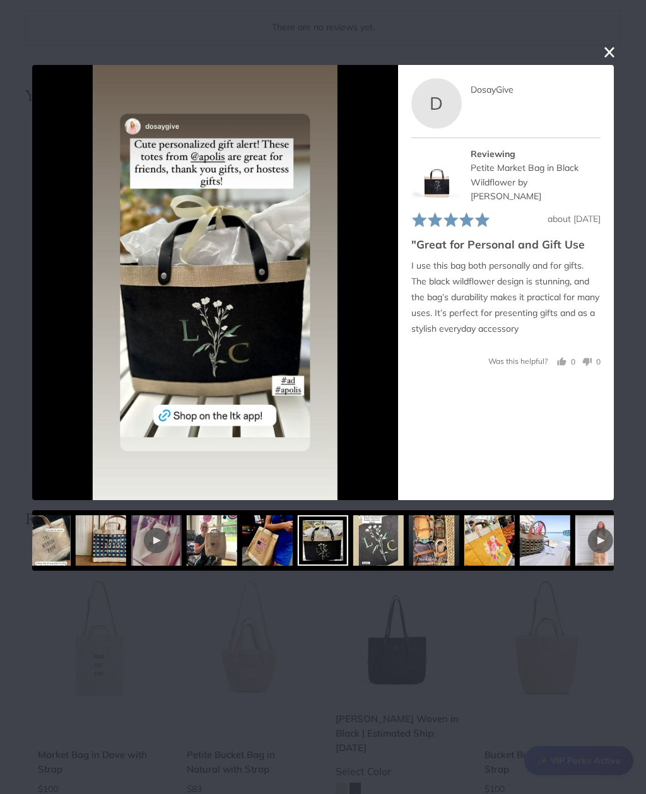
click at [631, 542] on img at bounding box center [656, 540] width 50 height 50
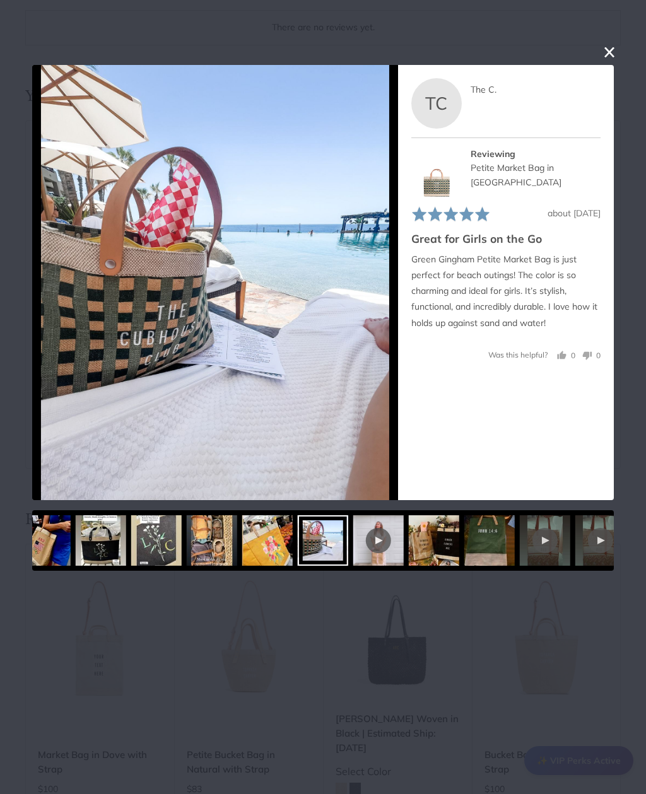
click at [464, 542] on img at bounding box center [489, 540] width 50 height 50
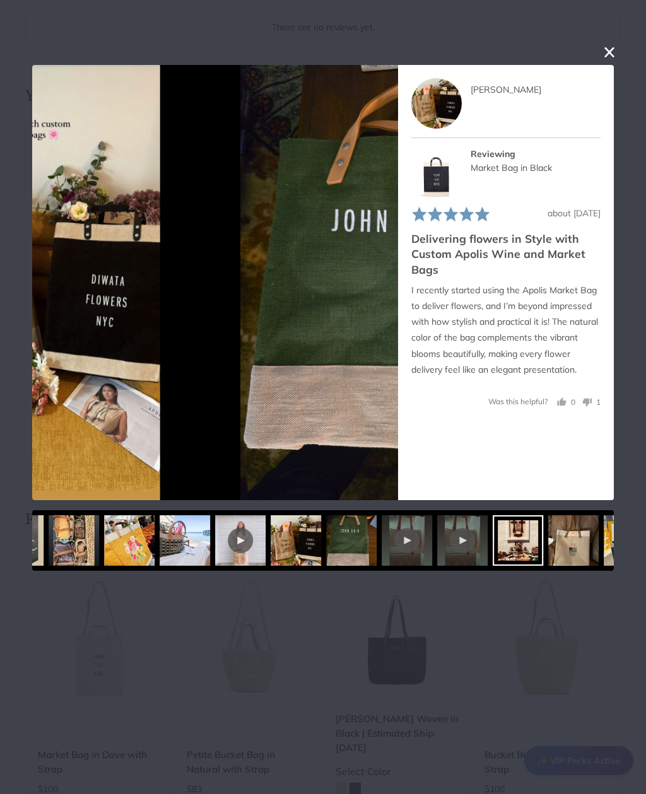
click at [604, 544] on img at bounding box center [629, 540] width 50 height 50
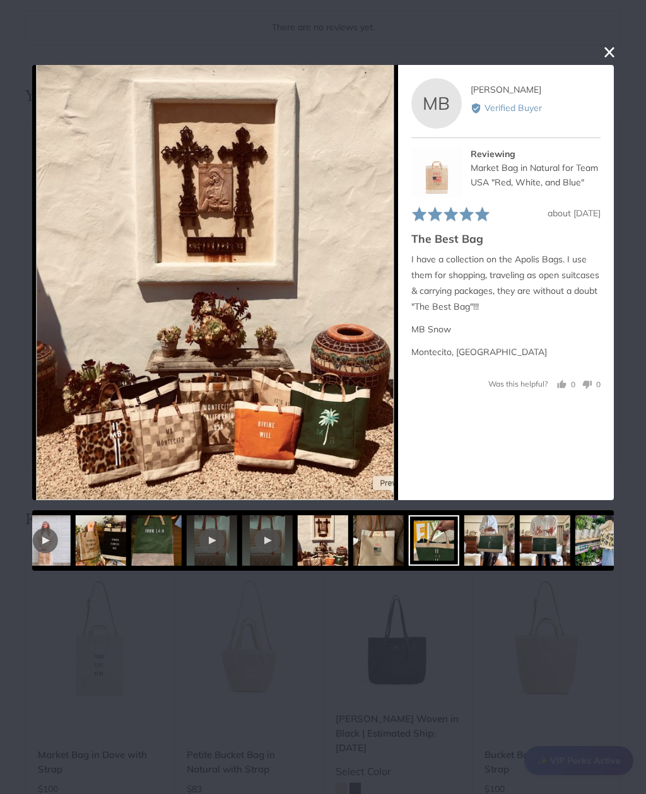
click at [464, 542] on img at bounding box center [489, 540] width 50 height 50
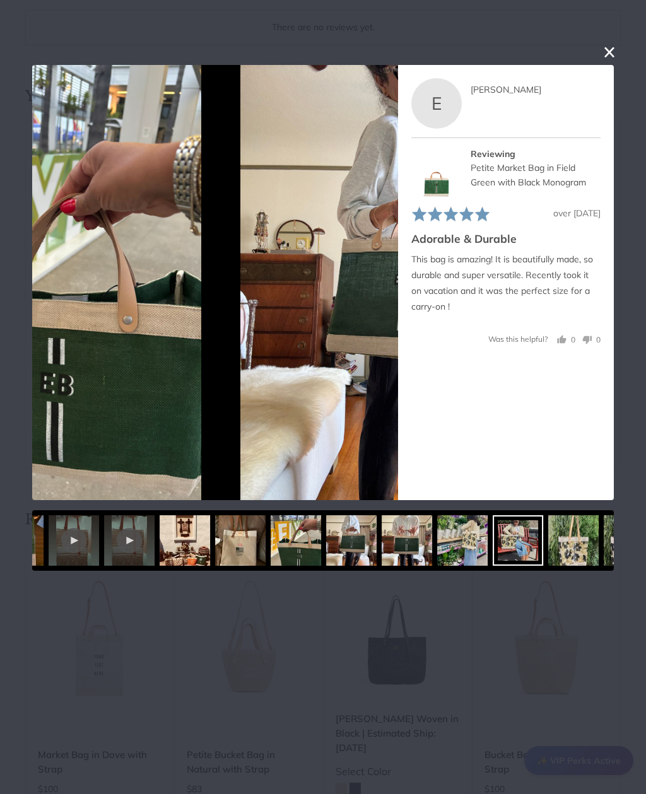
click at [616, 549] on div at bounding box center [628, 540] width 25 height 25
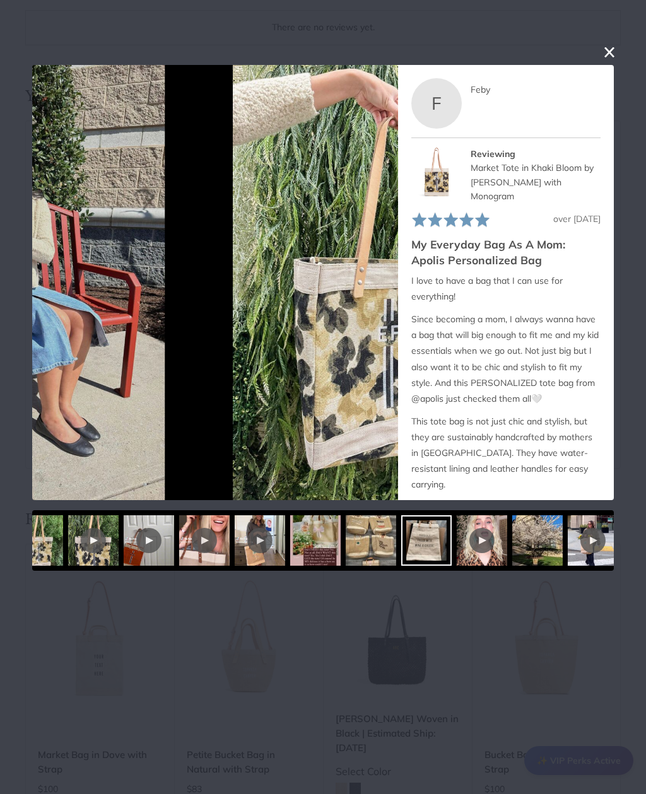
click at [457, 537] on div at bounding box center [482, 540] width 50 height 50
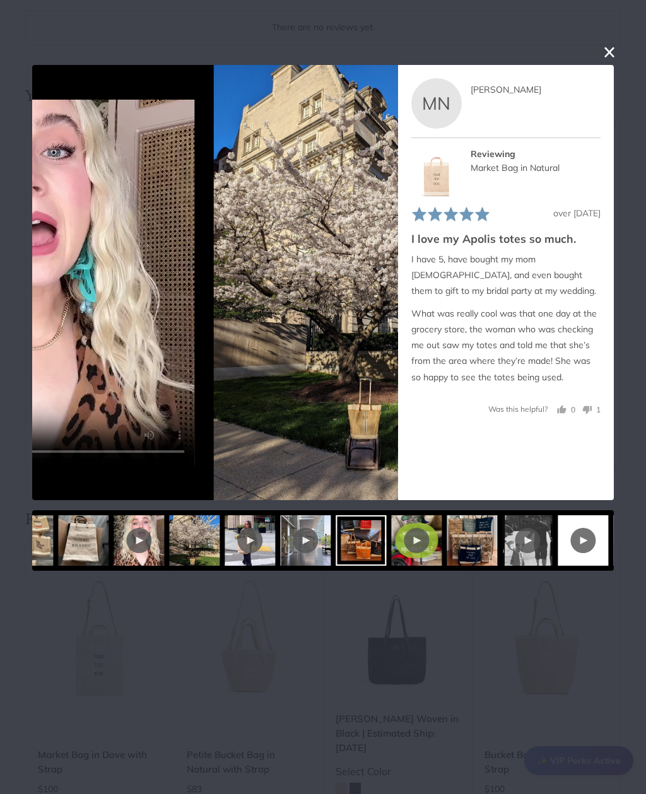
click at [392, 549] on div at bounding box center [417, 540] width 50 height 50
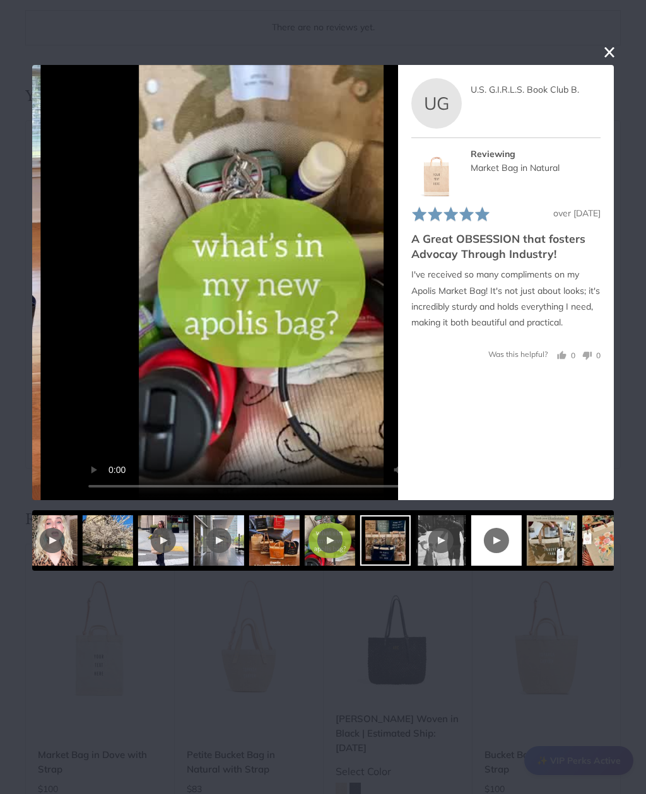
click at [442, 541] on div at bounding box center [441, 540] width 50 height 50
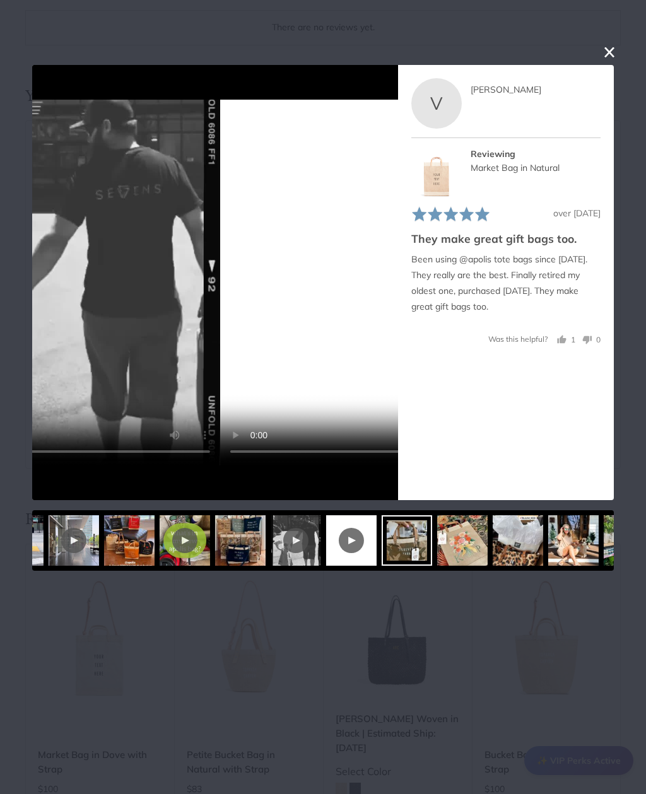
click at [495, 544] on img at bounding box center [518, 540] width 50 height 50
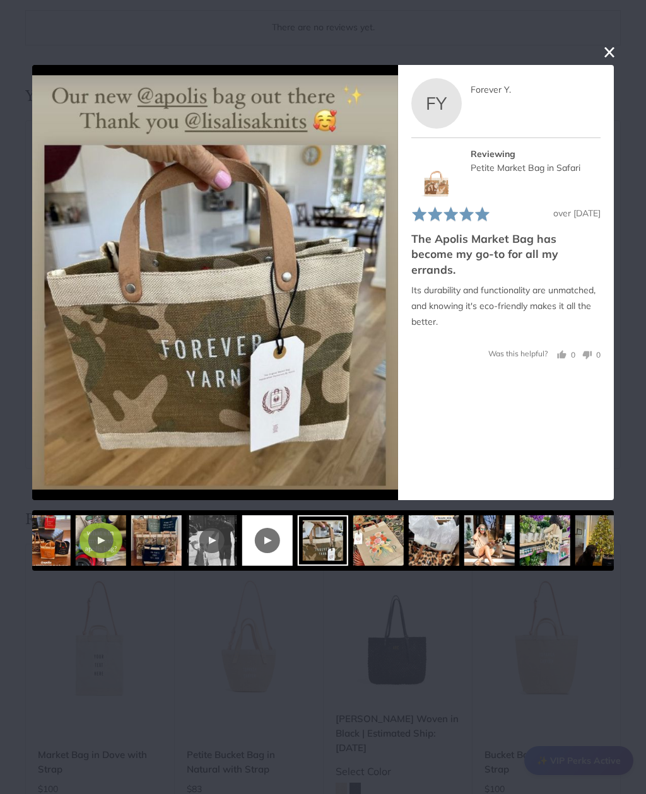
click at [409, 542] on img at bounding box center [434, 540] width 50 height 50
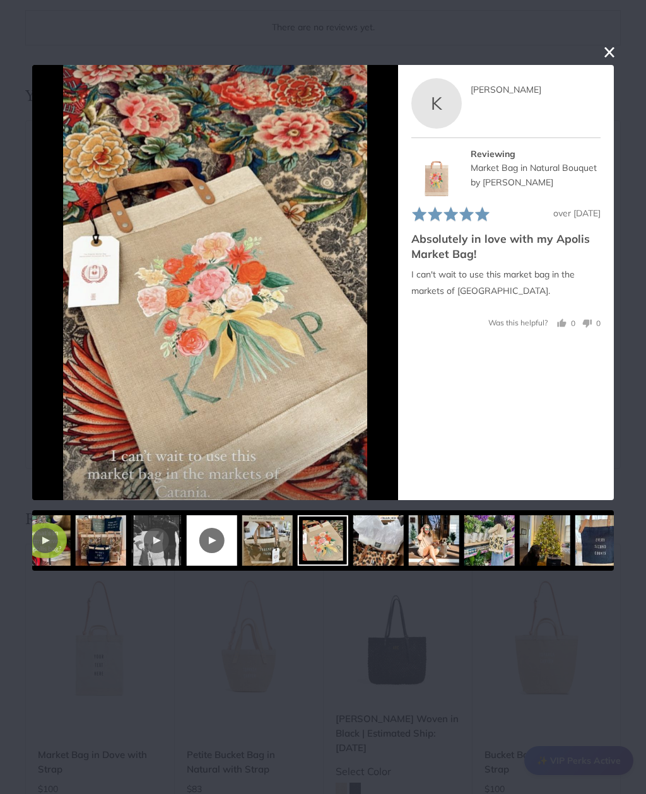
click at [575, 545] on img at bounding box center [600, 540] width 50 height 50
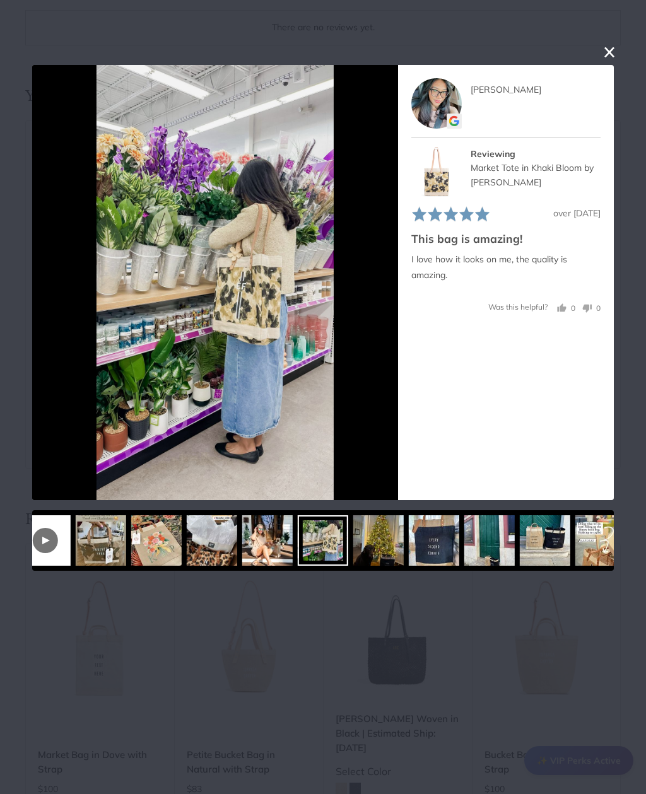
click at [464, 546] on img at bounding box center [489, 540] width 50 height 50
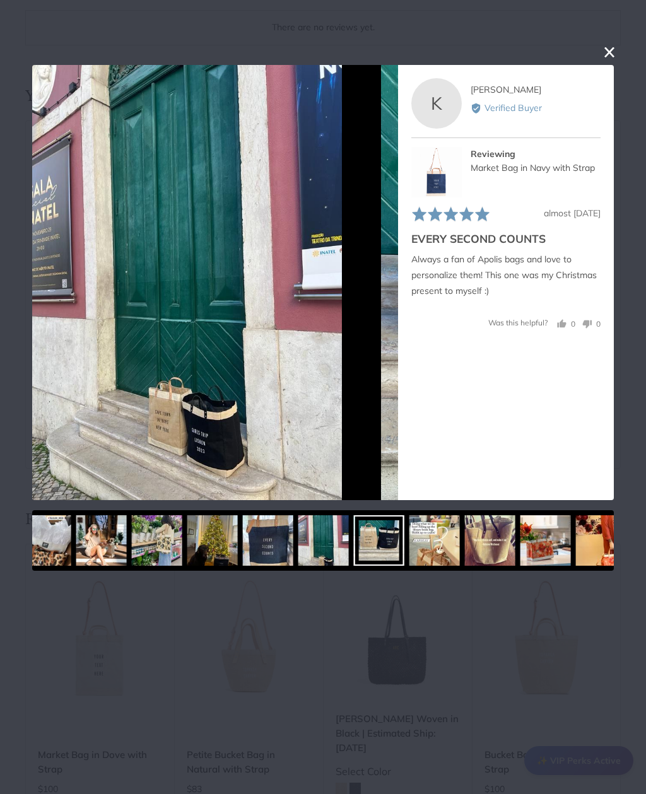
click at [437, 543] on img at bounding box center [434, 540] width 50 height 50
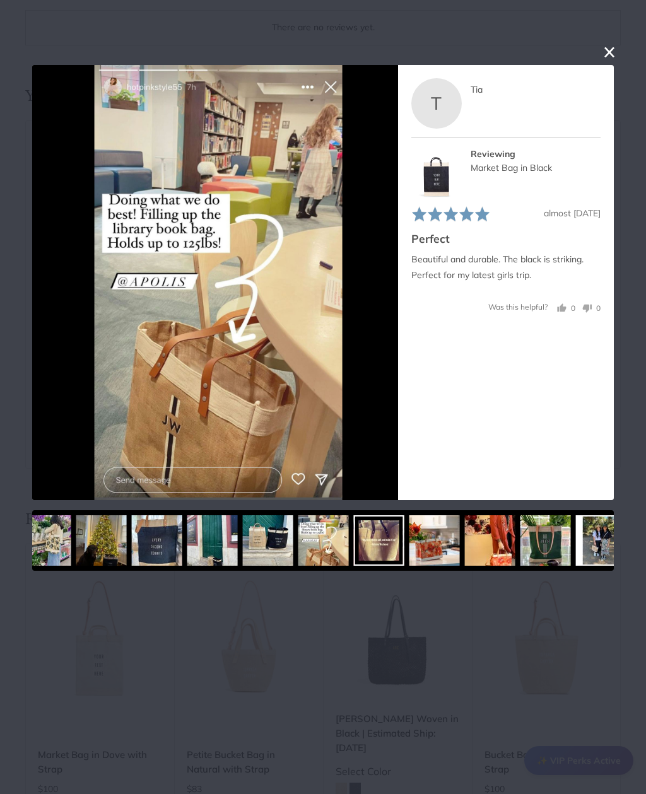
click at [448, 544] on img at bounding box center [434, 540] width 50 height 50
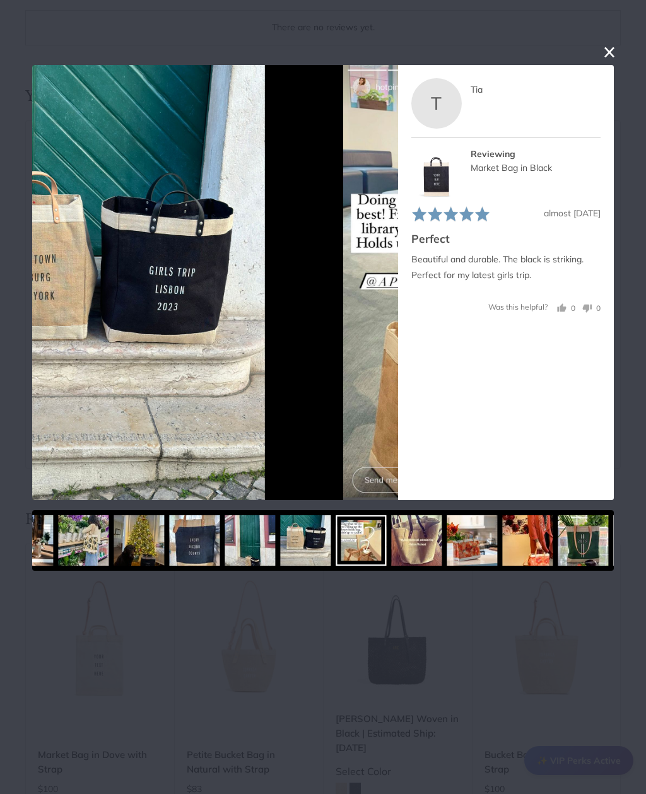
click at [392, 544] on img at bounding box center [417, 540] width 50 height 50
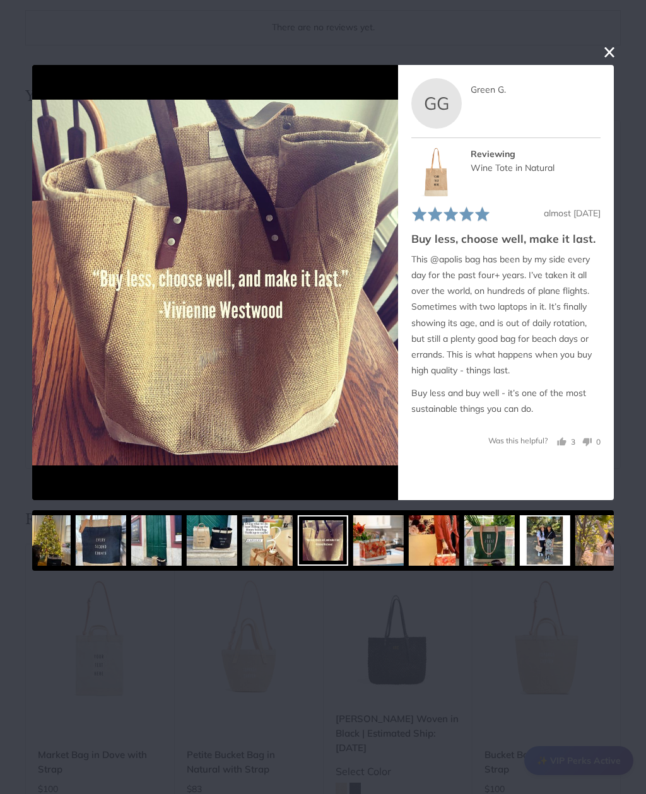
click at [409, 541] on img at bounding box center [434, 540] width 50 height 50
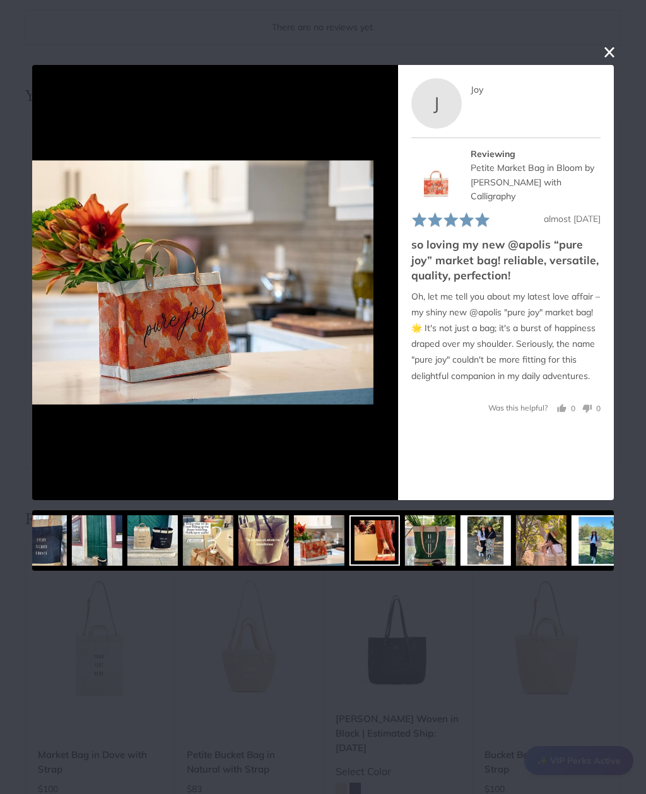
click at [405, 545] on img at bounding box center [430, 540] width 50 height 50
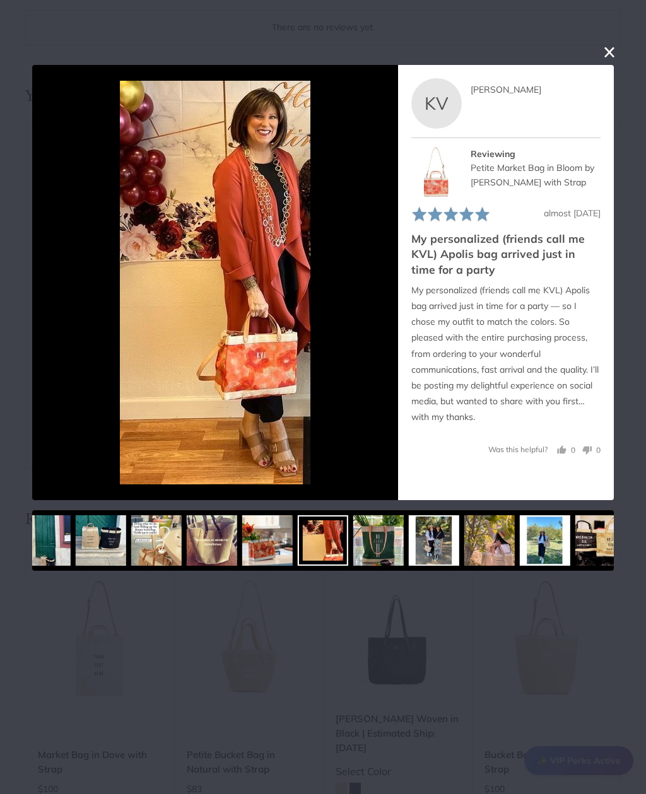
click at [409, 544] on img at bounding box center [434, 540] width 50 height 50
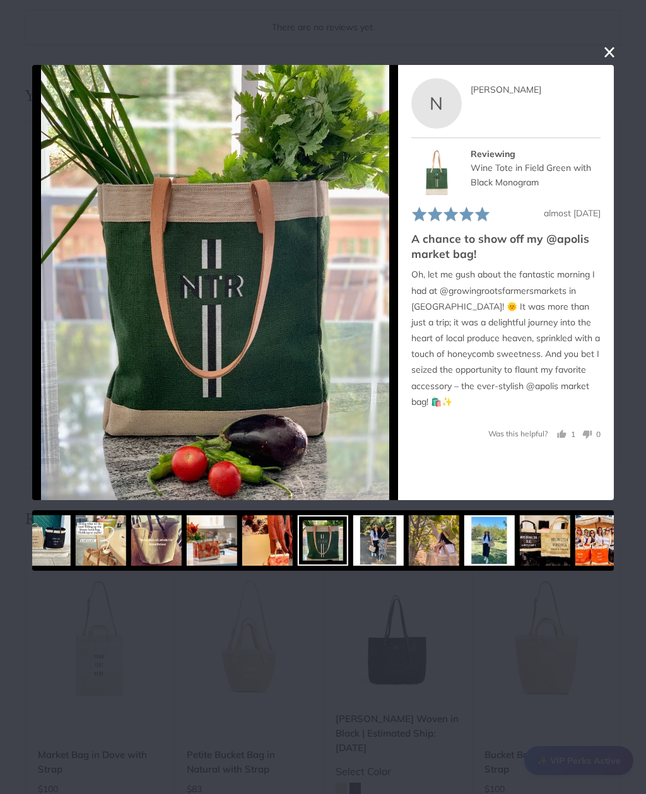
click at [409, 548] on img at bounding box center [434, 540] width 50 height 50
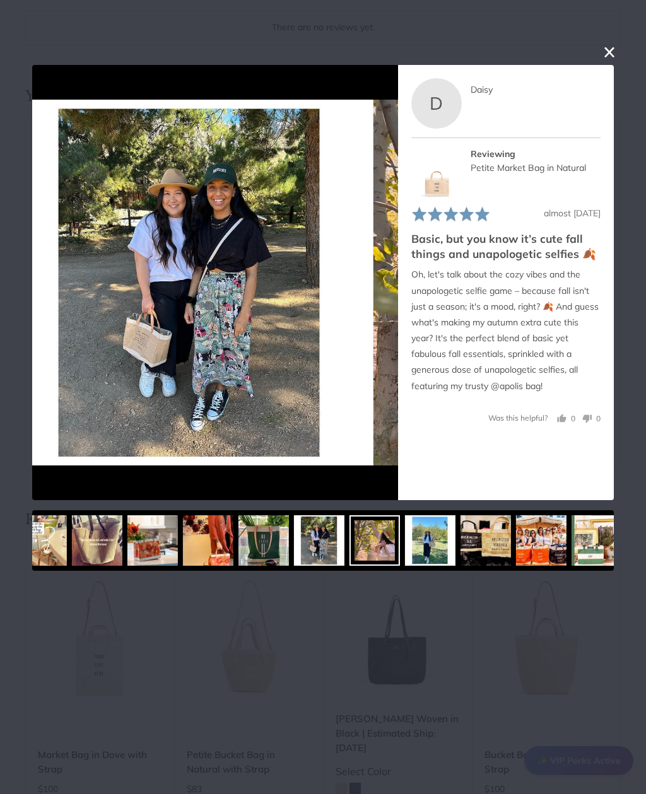
click at [405, 541] on img at bounding box center [430, 540] width 50 height 50
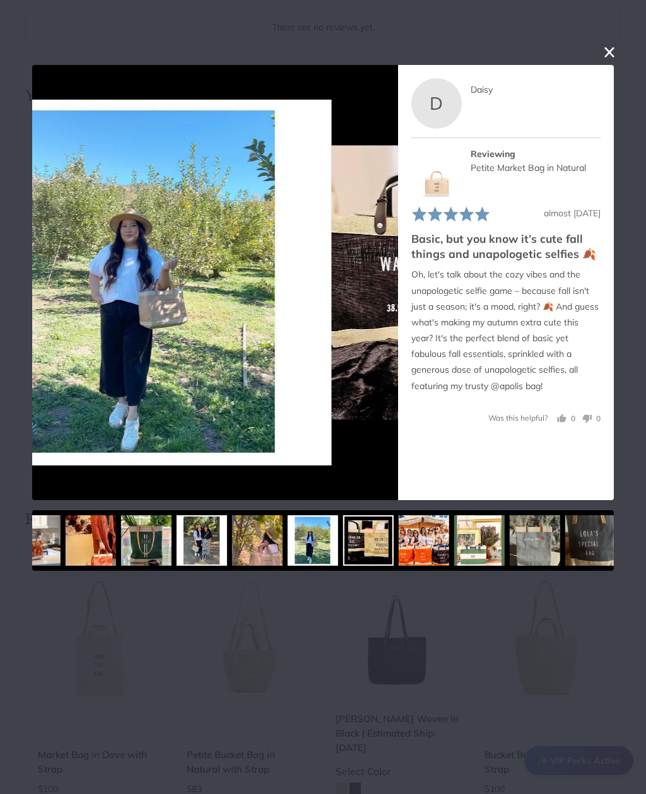
click at [400, 544] on img at bounding box center [424, 540] width 50 height 50
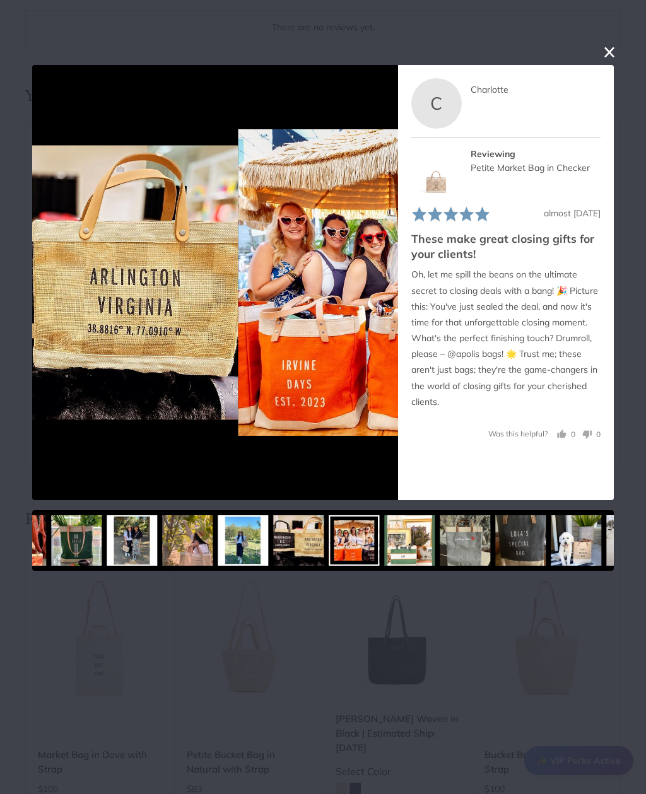
click at [385, 544] on img at bounding box center [410, 540] width 50 height 50
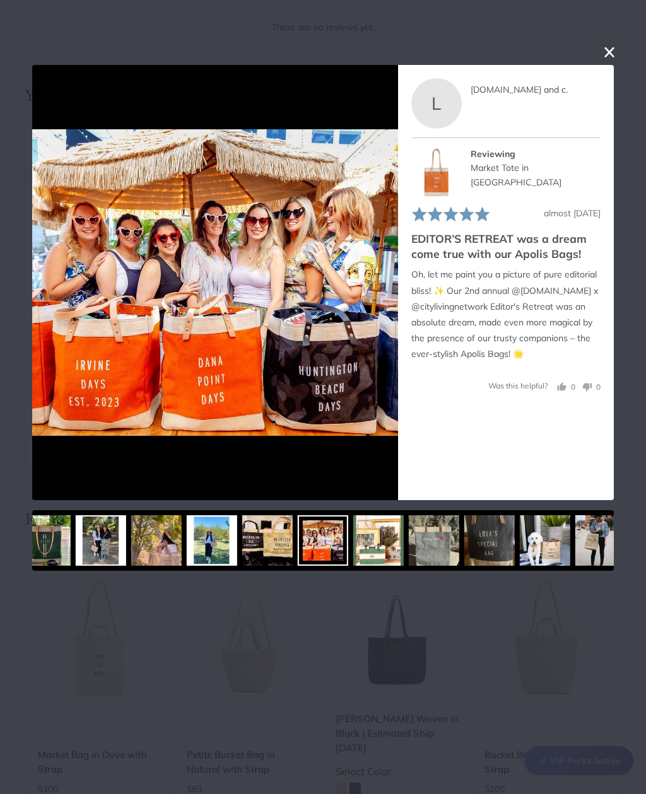
click at [409, 548] on img at bounding box center [434, 540] width 50 height 50
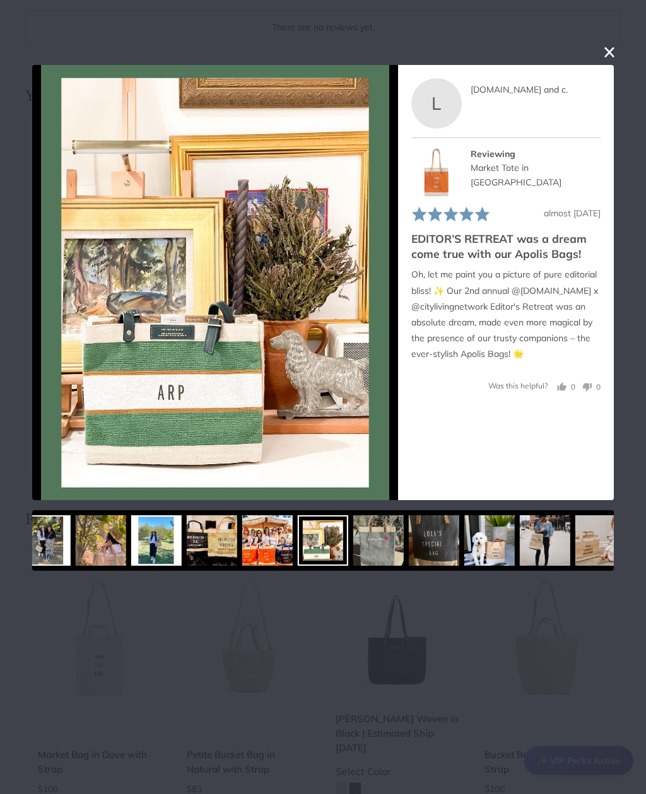
click at [409, 545] on img at bounding box center [434, 540] width 50 height 50
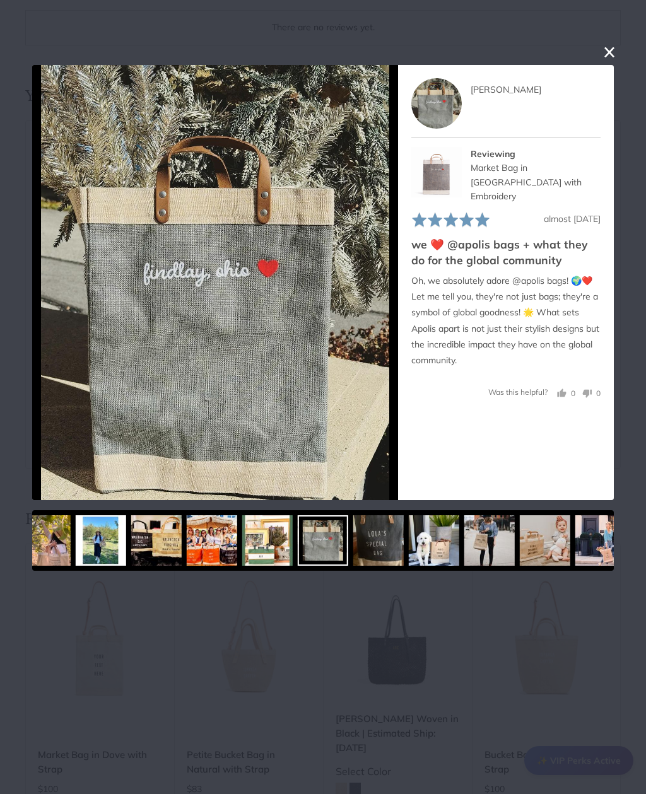
click at [409, 547] on img at bounding box center [434, 540] width 50 height 50
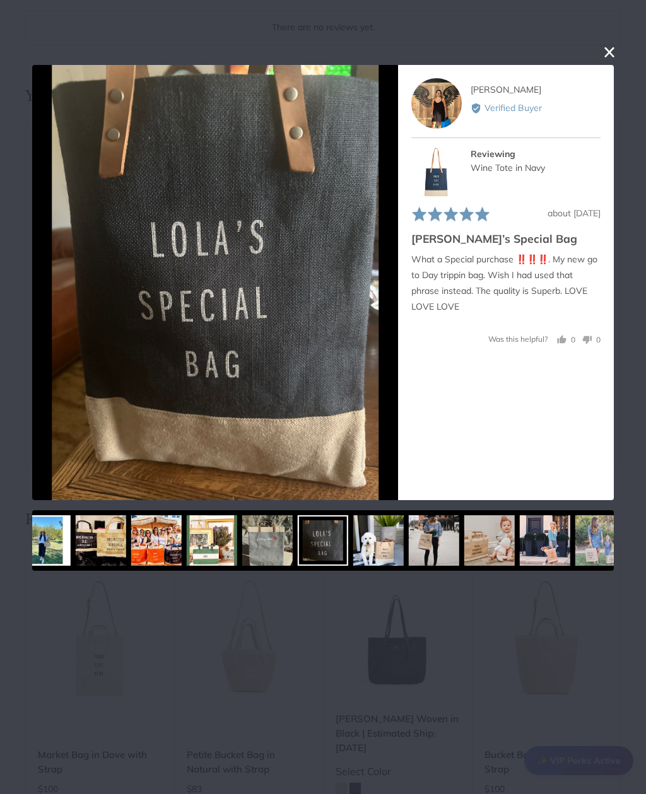
click at [281, 541] on div at bounding box center [267, 540] width 50 height 50
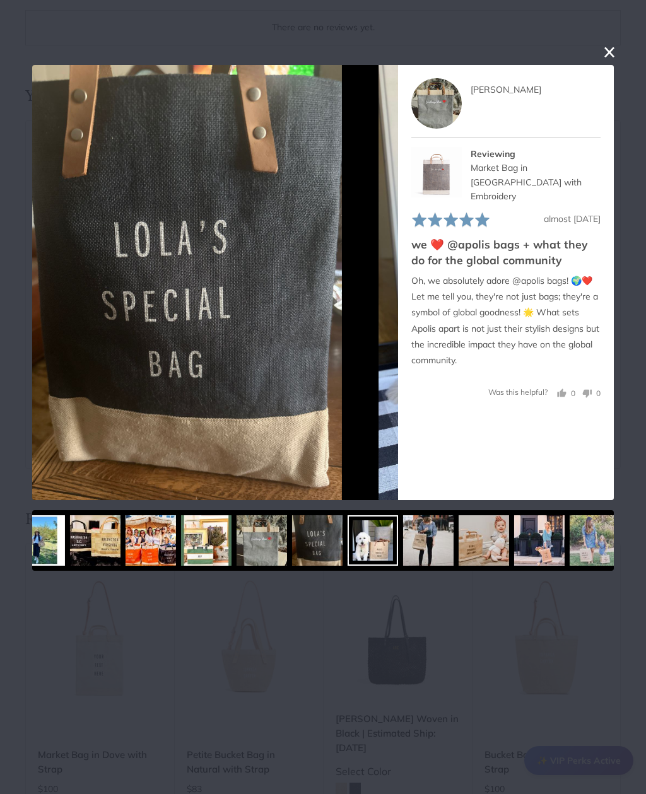
click at [437, 553] on img at bounding box center [428, 540] width 50 height 50
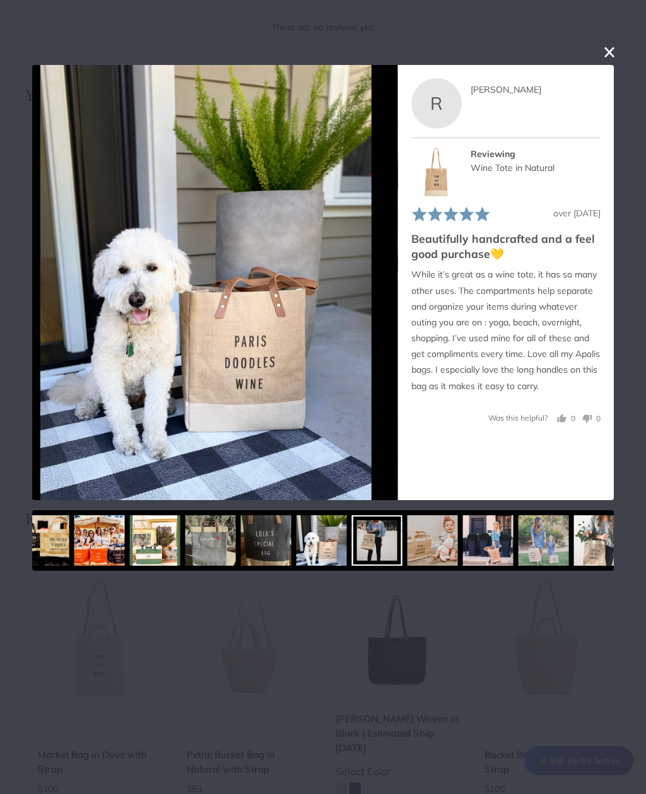
click at [408, 549] on img at bounding box center [433, 540] width 50 height 50
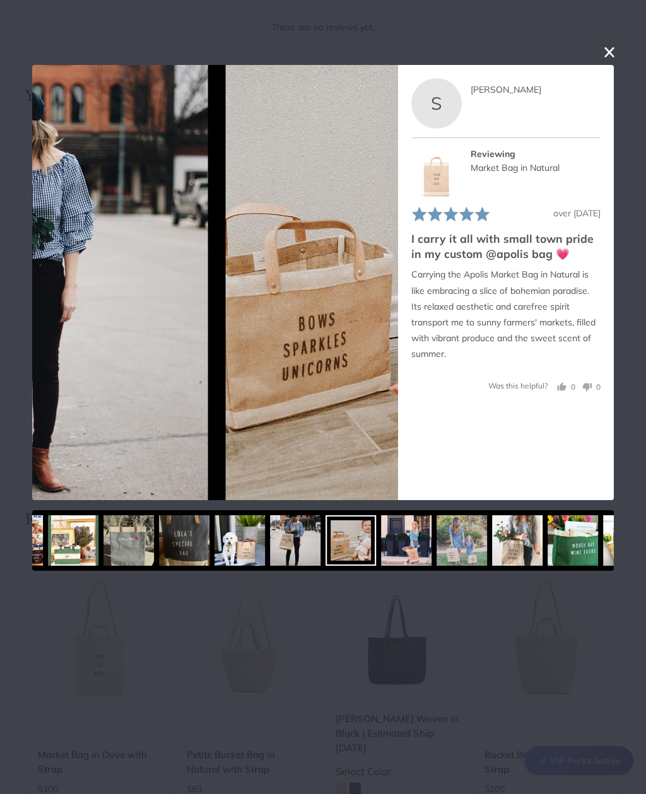
click at [394, 552] on img at bounding box center [406, 540] width 50 height 50
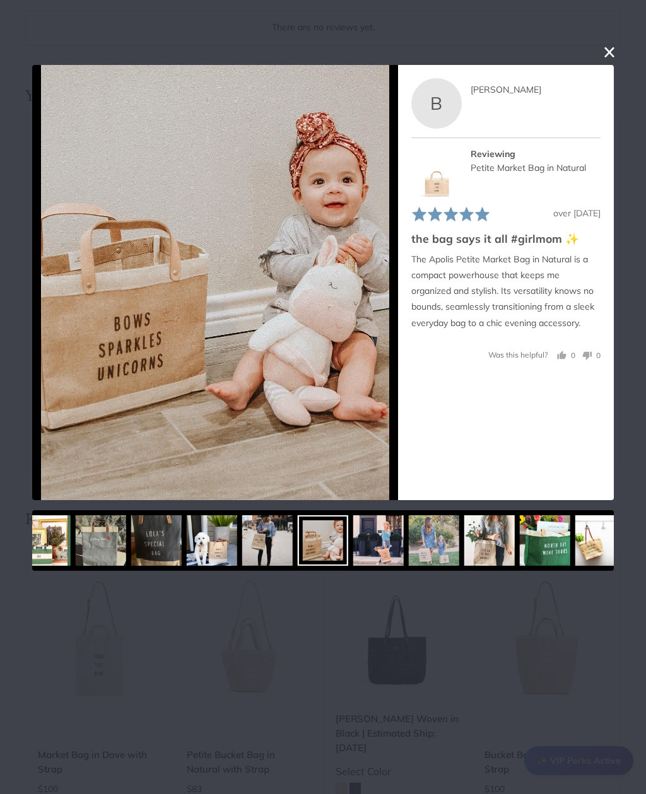
click at [409, 545] on img at bounding box center [434, 540] width 50 height 50
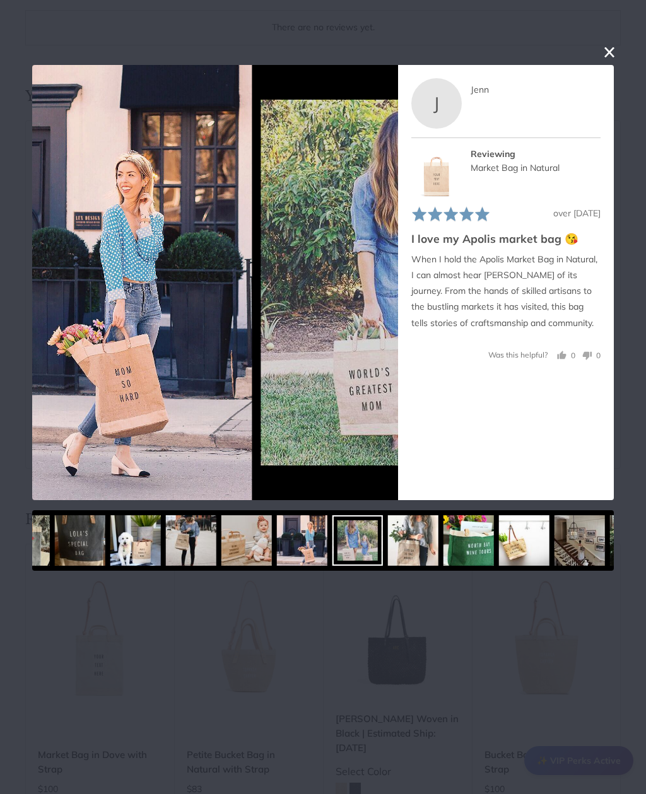
click at [388, 544] on img at bounding box center [413, 540] width 50 height 50
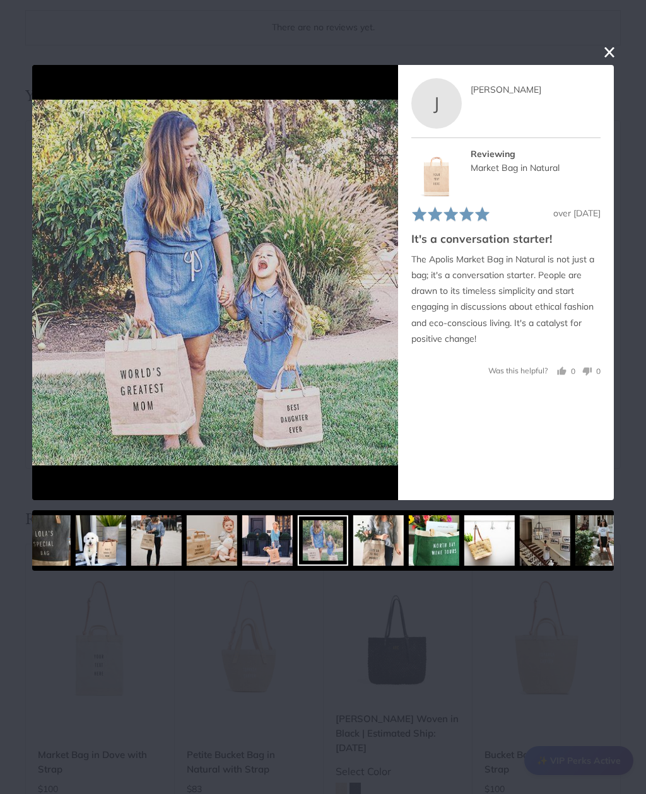
click at [409, 546] on img at bounding box center [434, 540] width 50 height 50
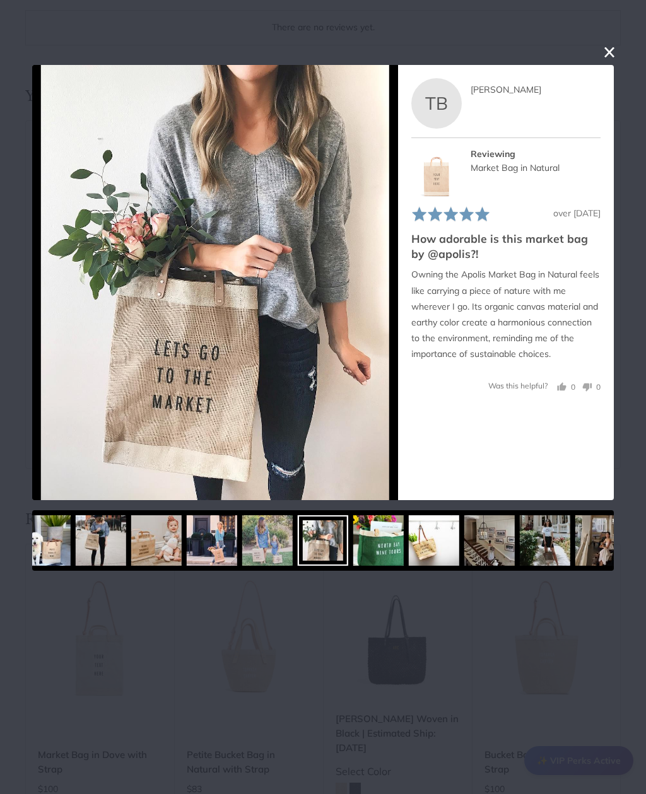
click at [409, 545] on img at bounding box center [434, 540] width 50 height 50
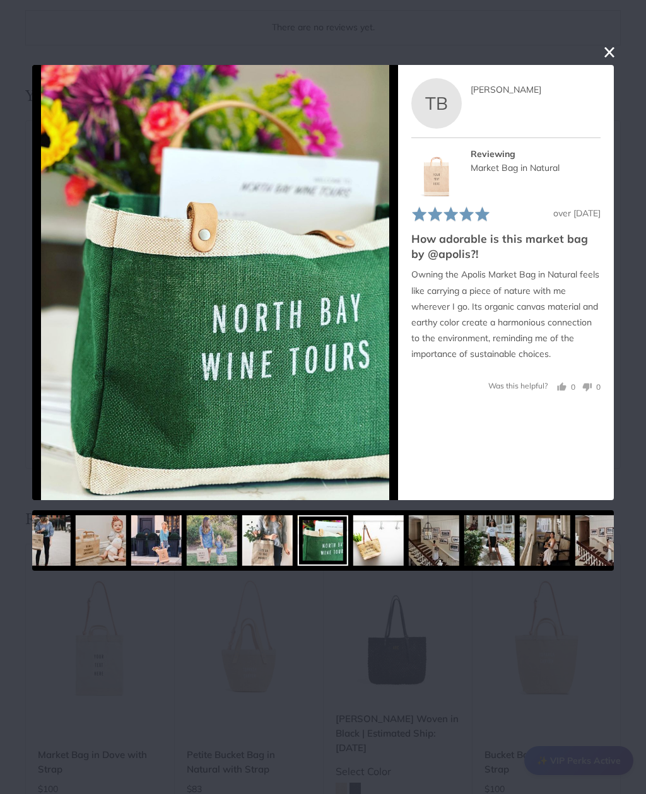
click at [409, 544] on img at bounding box center [434, 540] width 50 height 50
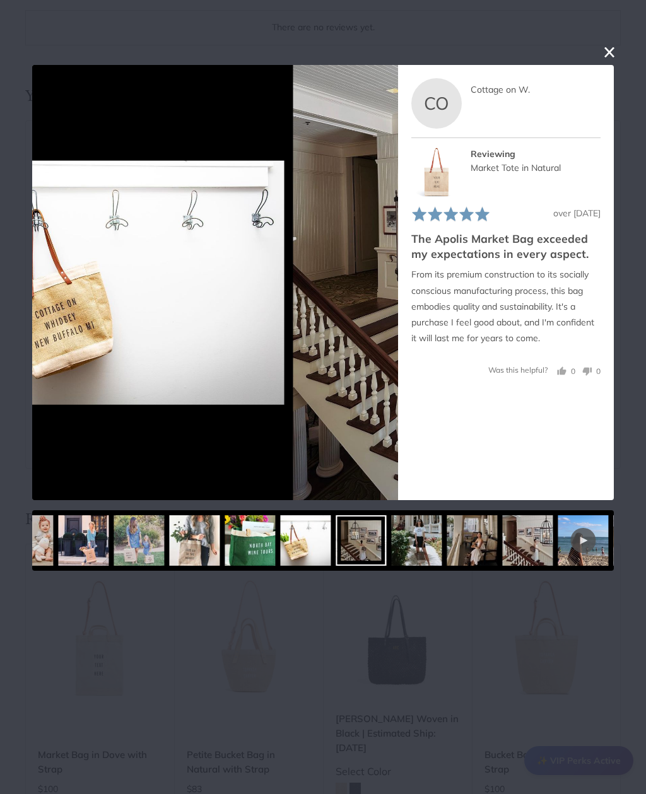
click at [392, 547] on img at bounding box center [417, 540] width 50 height 50
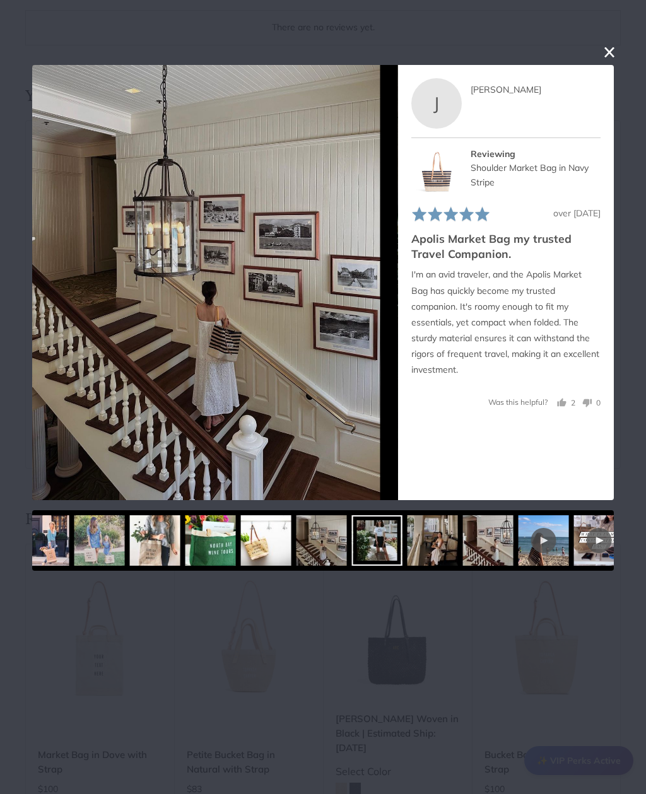
click at [384, 546] on div at bounding box center [377, 540] width 50 height 50
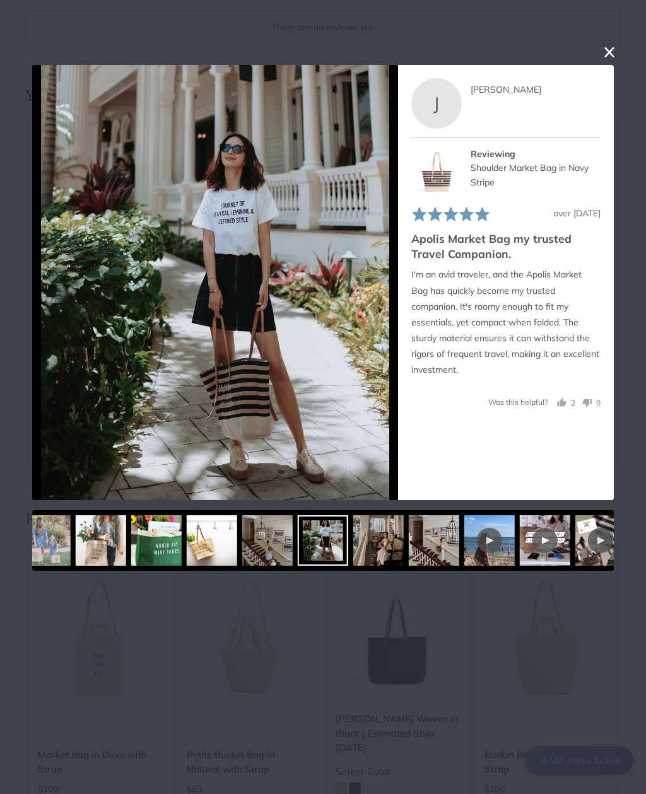
click at [409, 543] on img at bounding box center [434, 540] width 50 height 50
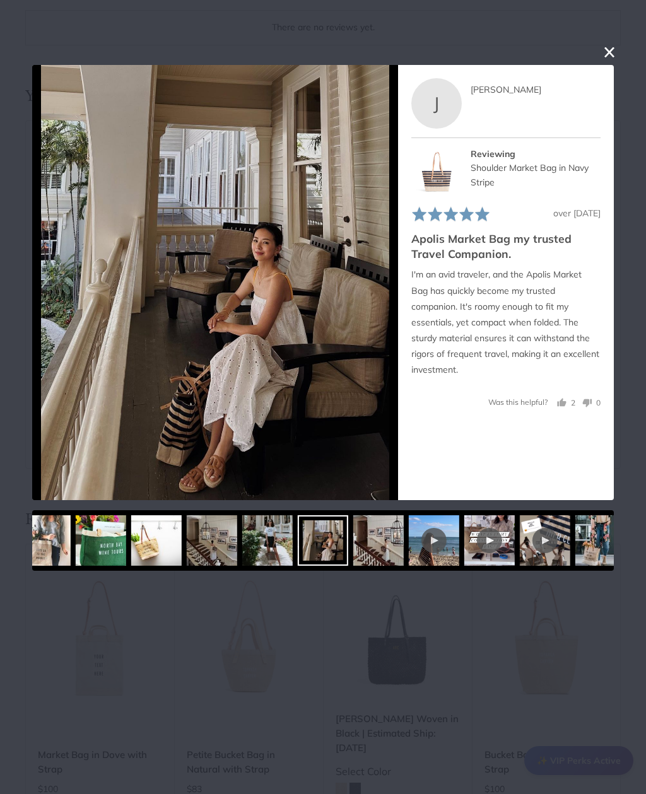
click at [409, 544] on div at bounding box center [434, 540] width 50 height 50
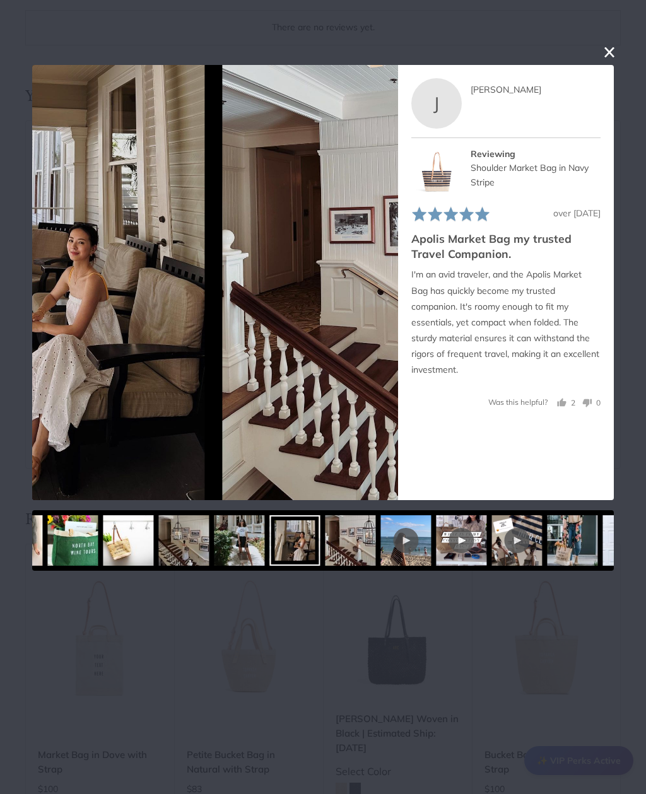
click at [276, 546] on div at bounding box center [295, 540] width 50 height 50
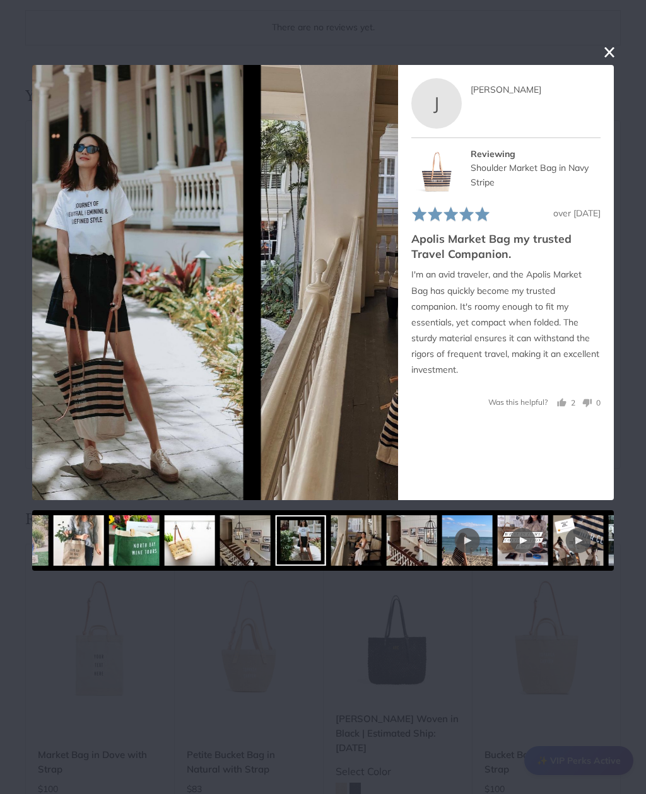
click at [260, 543] on img at bounding box center [245, 540] width 50 height 50
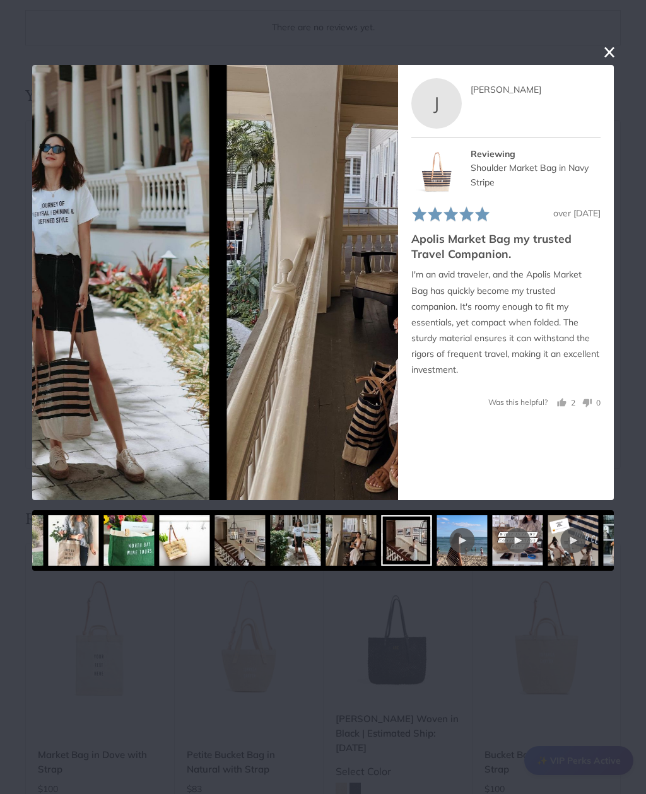
click at [450, 546] on div at bounding box center [462, 540] width 25 height 25
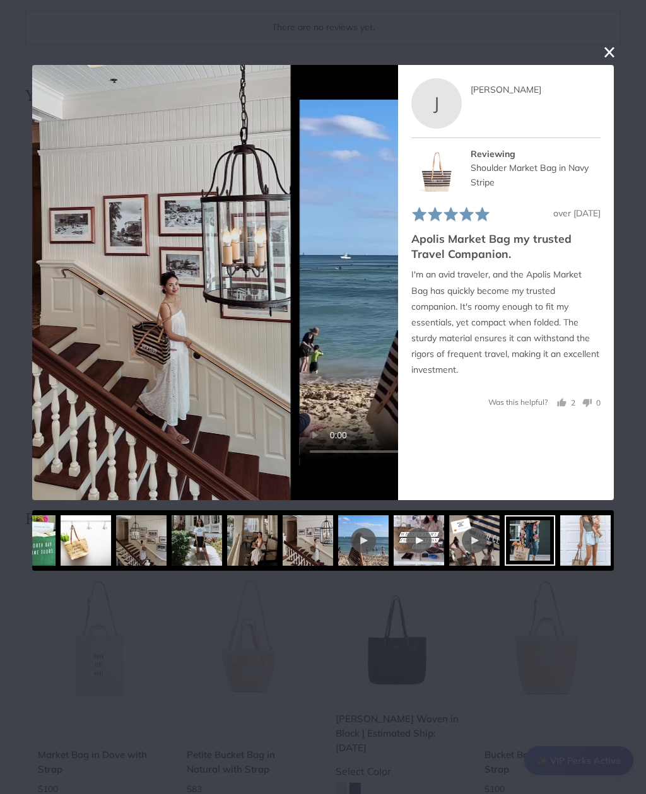
click at [616, 542] on img at bounding box center [641, 540] width 50 height 50
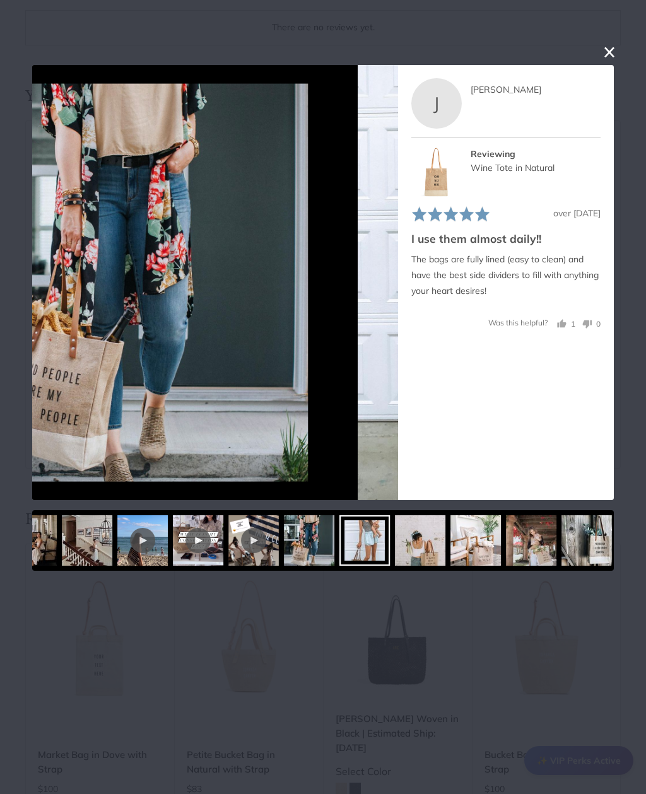
click at [395, 548] on img at bounding box center [420, 540] width 50 height 50
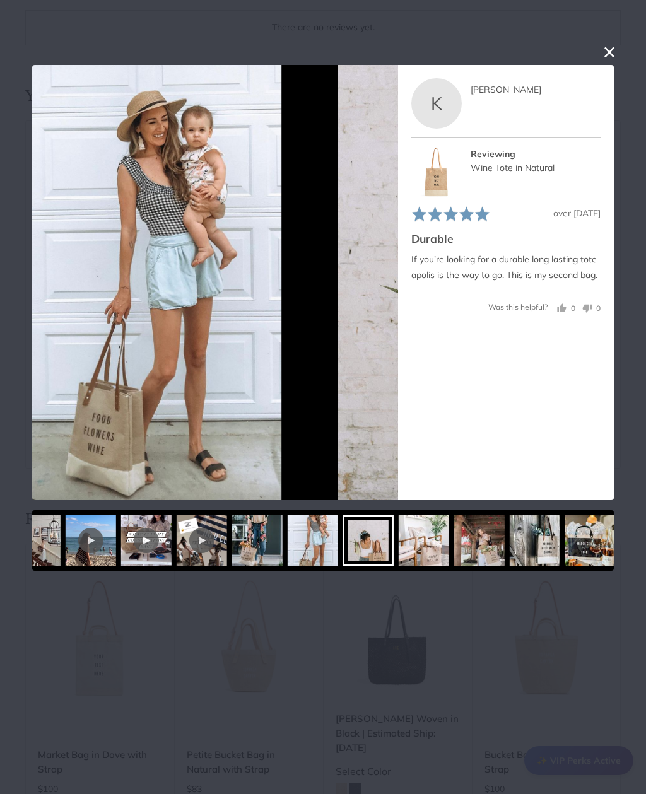
click at [399, 541] on img at bounding box center [424, 540] width 50 height 50
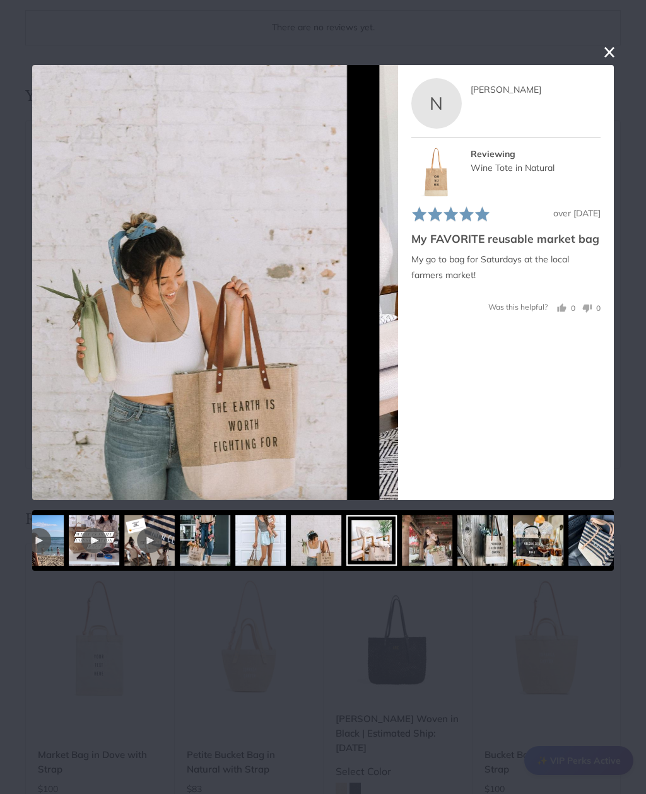
click at [402, 541] on img at bounding box center [427, 540] width 50 height 50
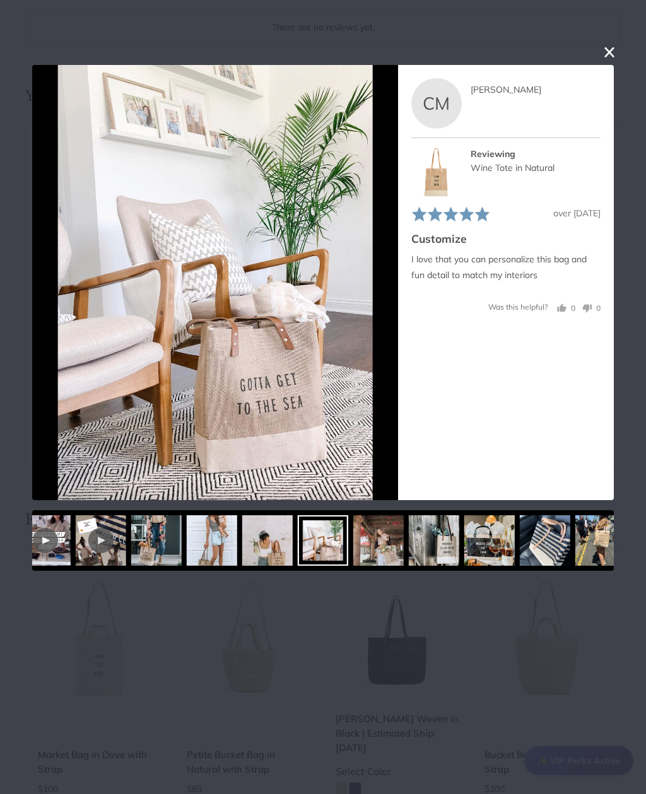
click at [409, 546] on img at bounding box center [434, 540] width 50 height 50
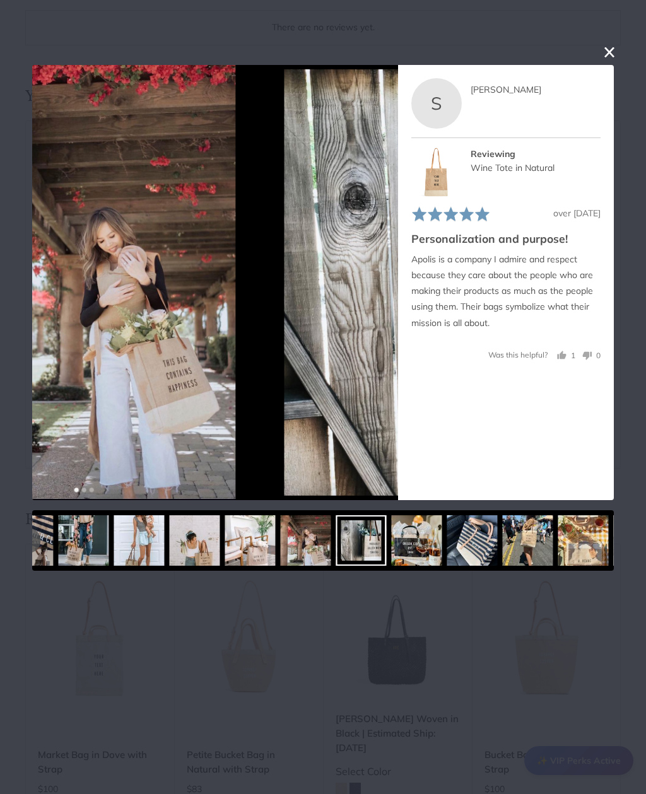
click at [392, 542] on img at bounding box center [417, 540] width 50 height 50
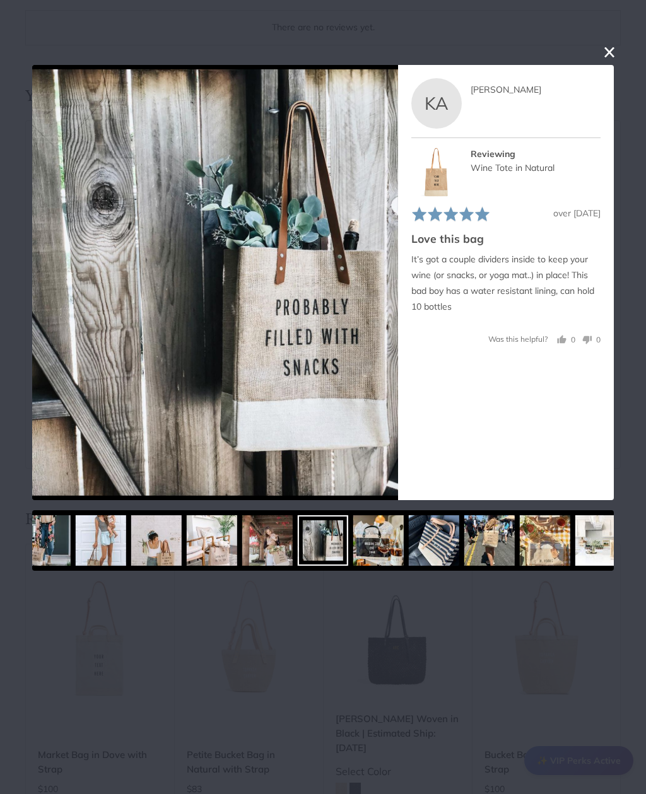
click at [409, 542] on img at bounding box center [434, 540] width 50 height 50
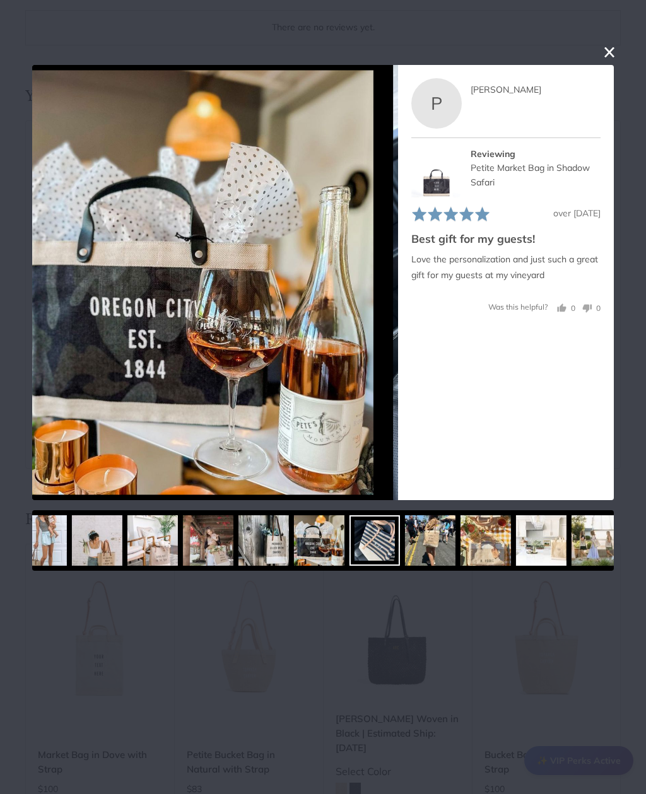
click at [405, 546] on img at bounding box center [430, 540] width 50 height 50
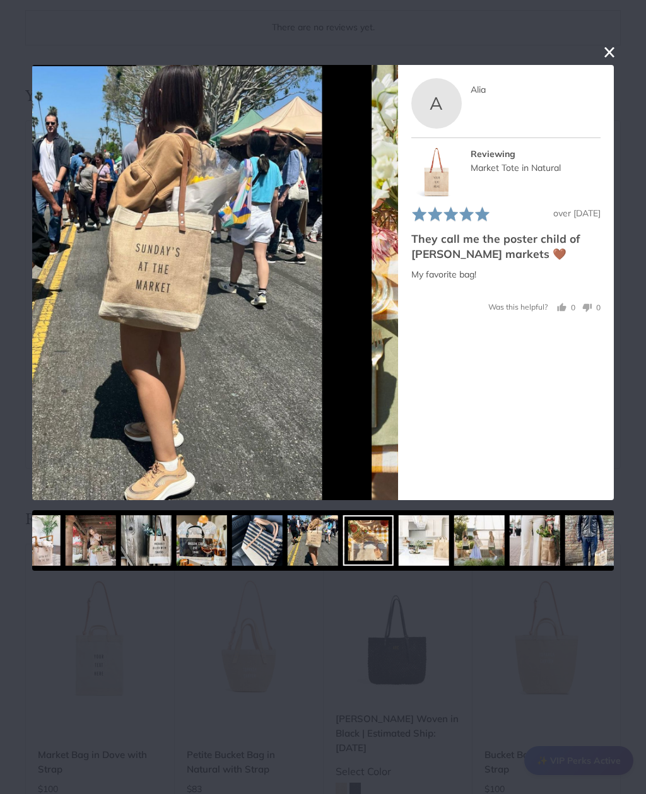
click at [399, 544] on img at bounding box center [424, 540] width 50 height 50
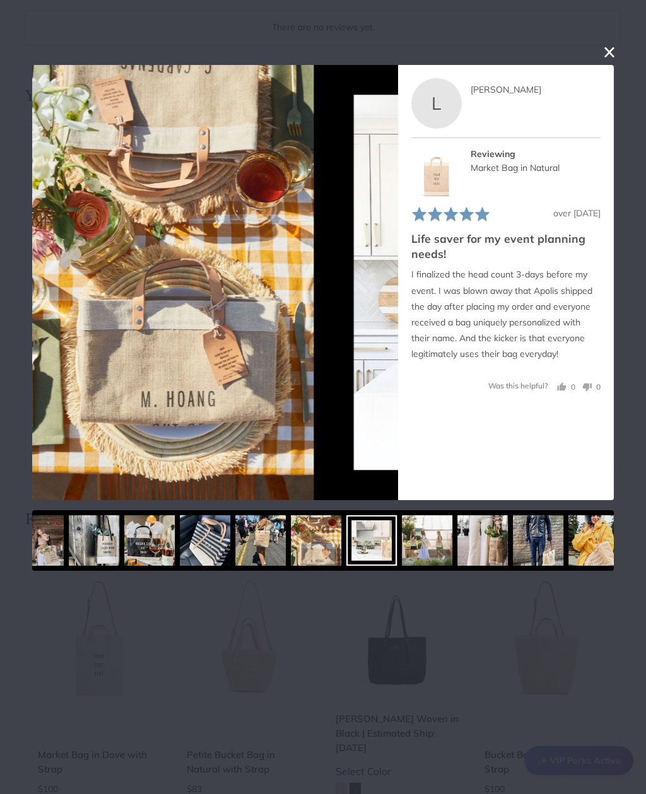
click at [402, 543] on img at bounding box center [427, 540] width 50 height 50
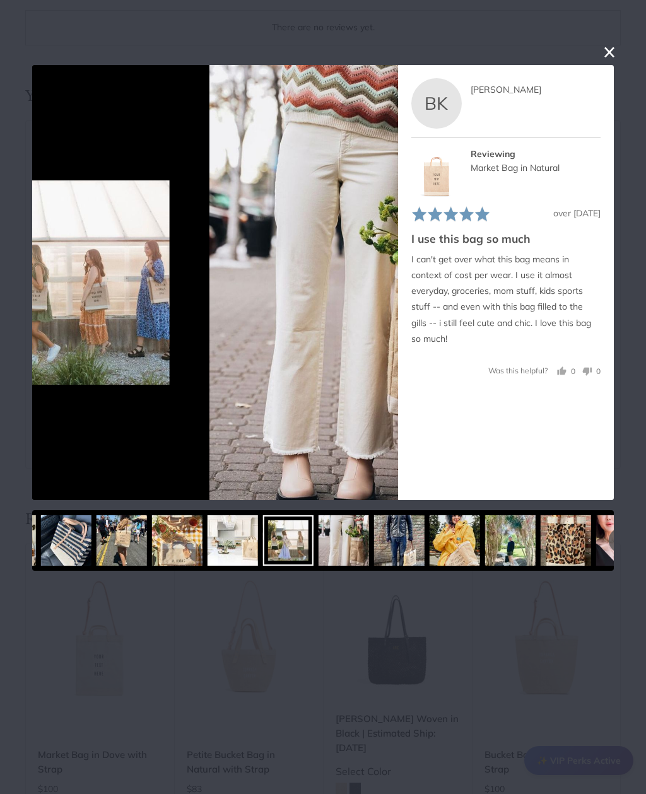
click at [276, 542] on div at bounding box center [288, 540] width 50 height 50
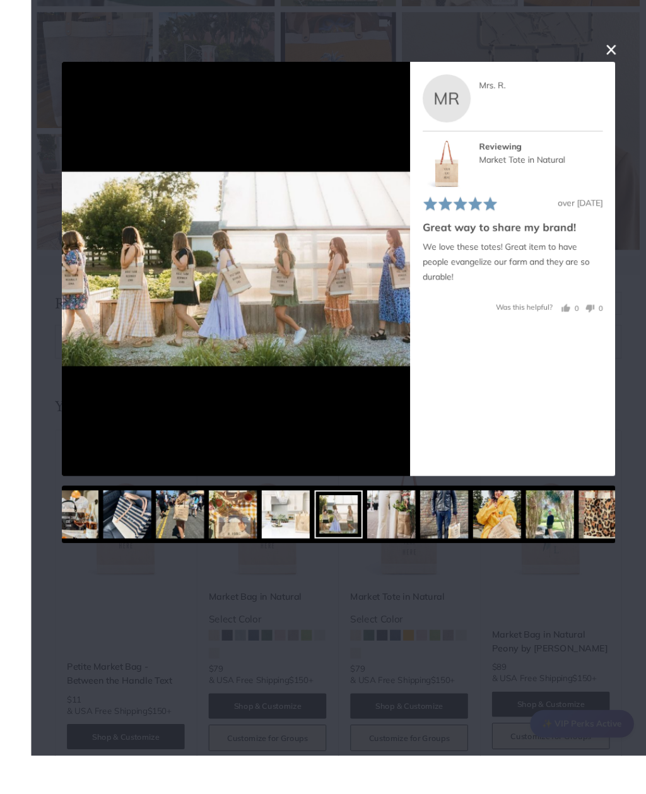
scroll to position [4841, 0]
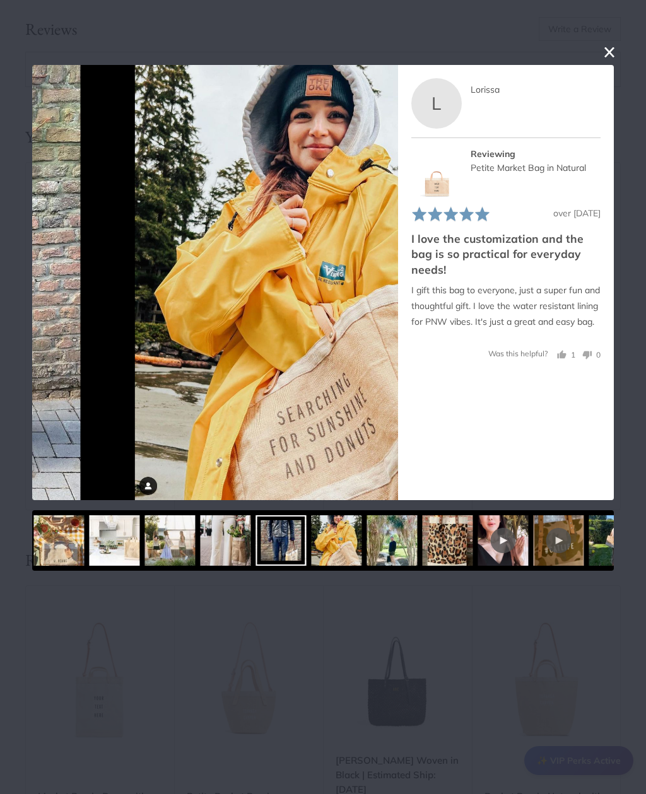
click at [278, 531] on div at bounding box center [323, 540] width 582 height 61
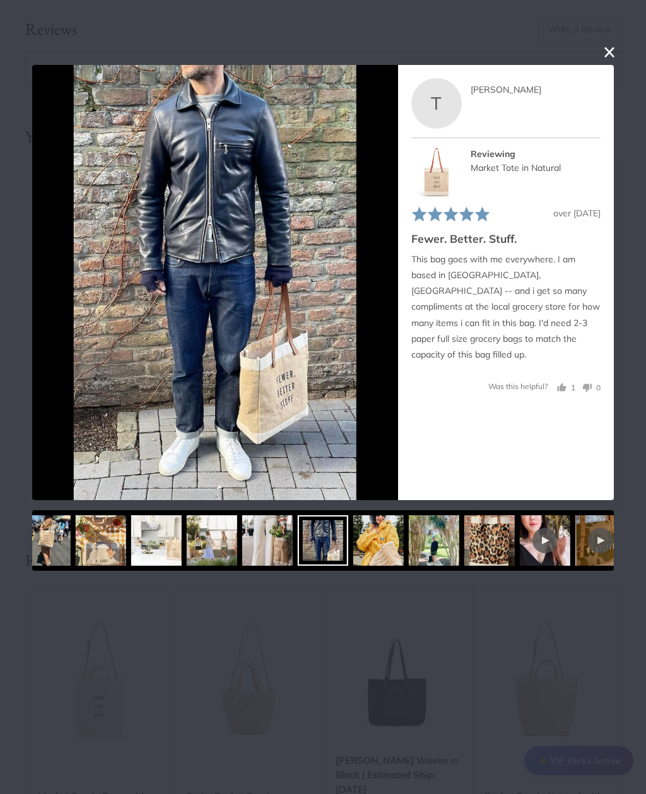
click at [237, 541] on img at bounding box center [212, 540] width 50 height 50
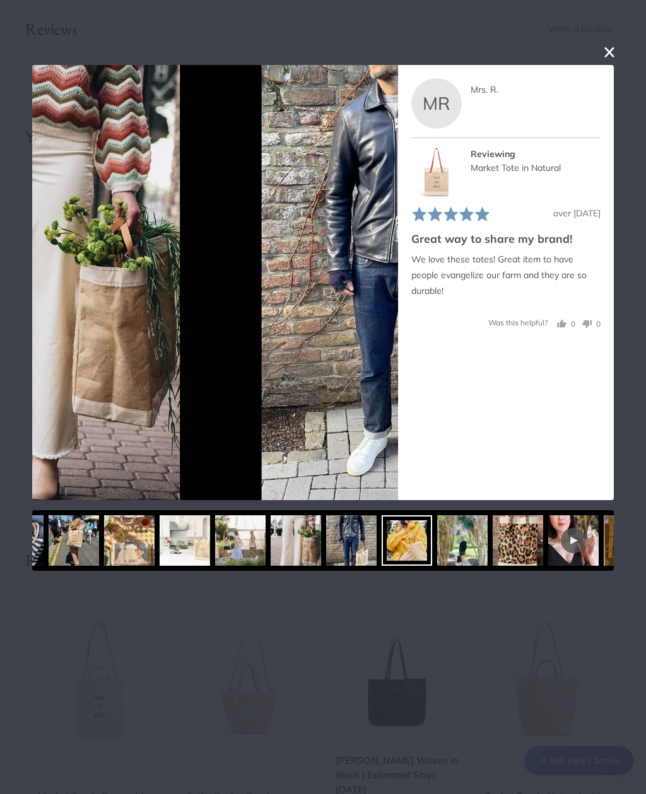
click at [493, 541] on img at bounding box center [518, 540] width 50 height 50
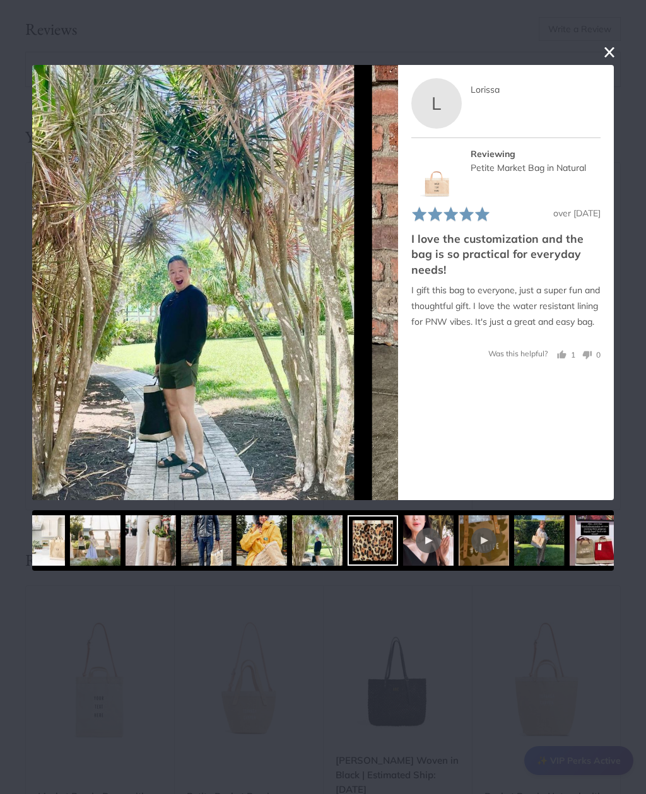
click at [444, 544] on div at bounding box center [428, 540] width 50 height 50
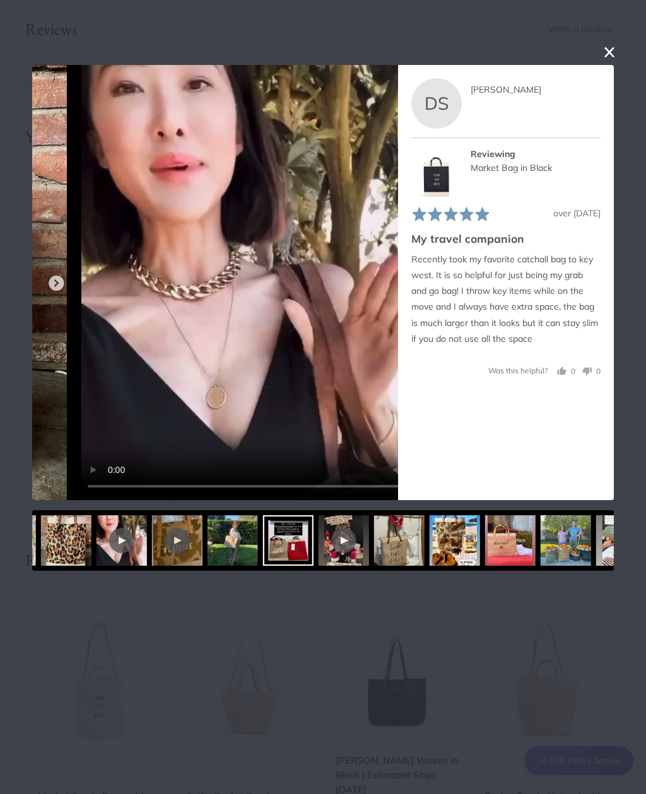
click at [276, 543] on div at bounding box center [323, 540] width 582 height 61
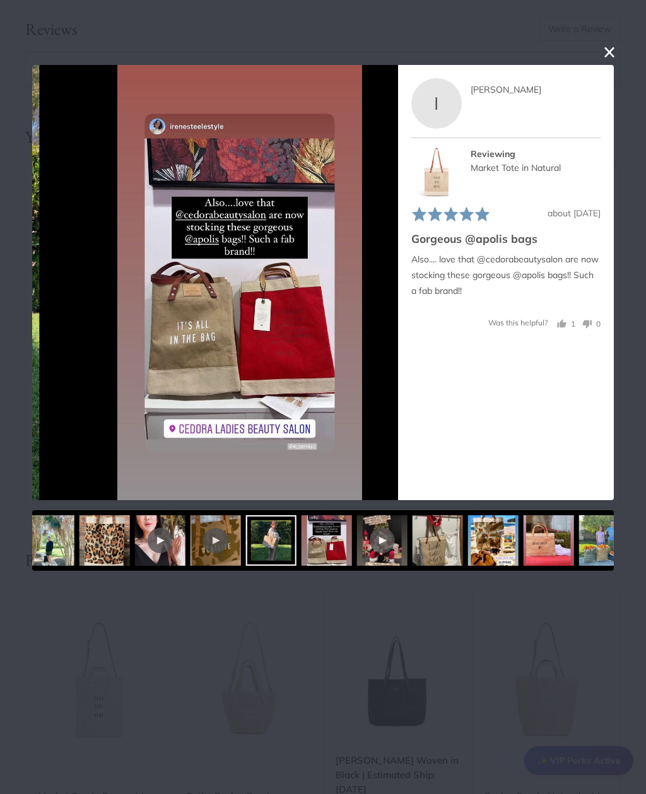
click at [281, 549] on div at bounding box center [271, 540] width 50 height 50
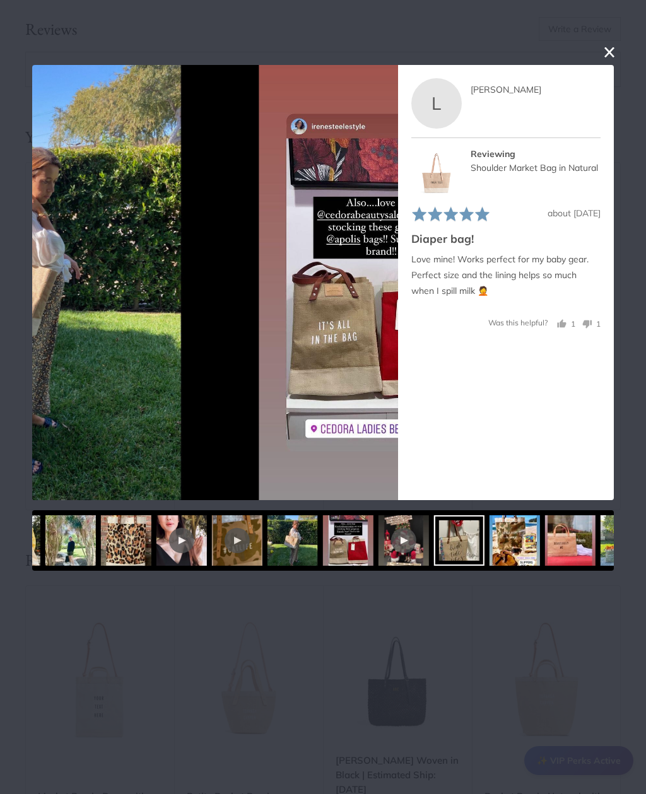
click at [481, 544] on div at bounding box center [323, 540] width 582 height 61
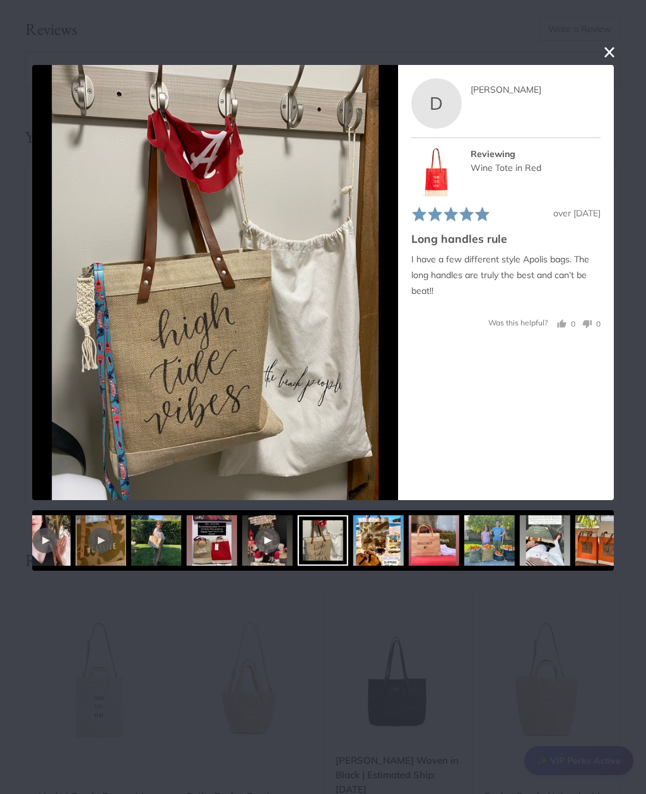
click at [409, 541] on img at bounding box center [434, 540] width 50 height 50
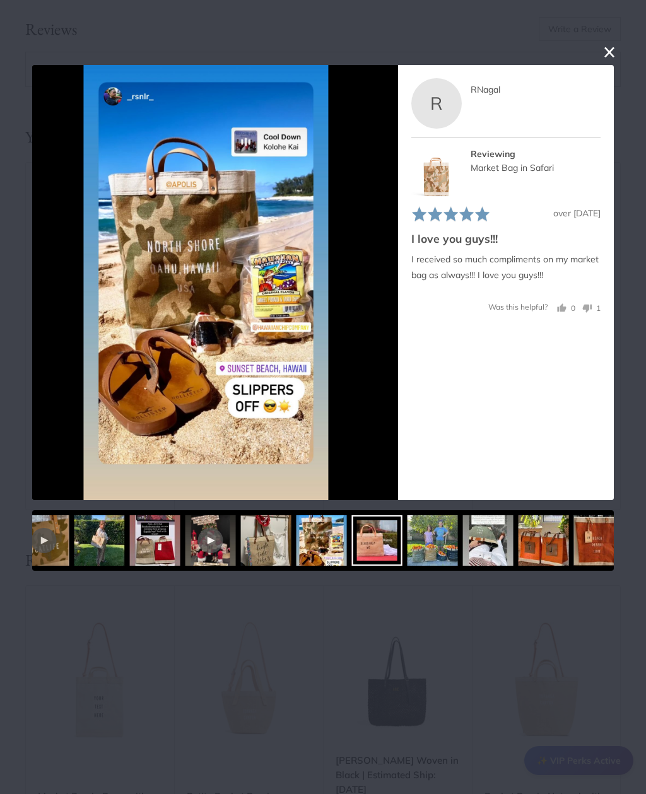
click at [408, 541] on img at bounding box center [433, 540] width 50 height 50
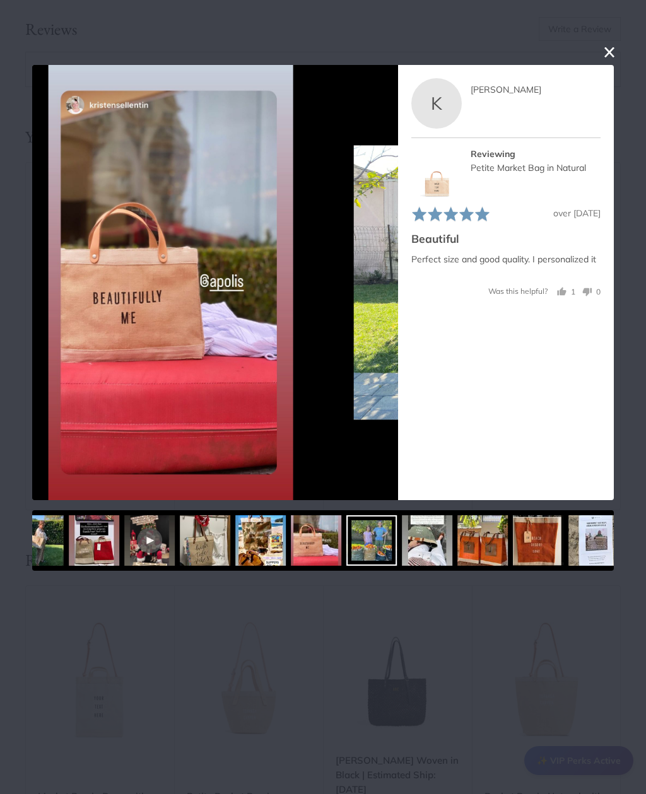
click at [402, 546] on img at bounding box center [427, 540] width 50 height 50
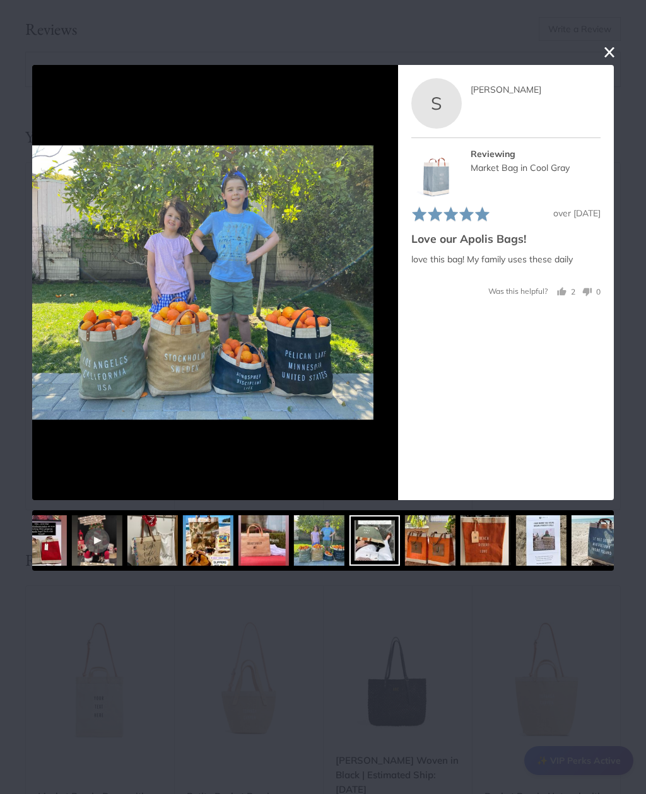
click at [405, 551] on img at bounding box center [430, 540] width 50 height 50
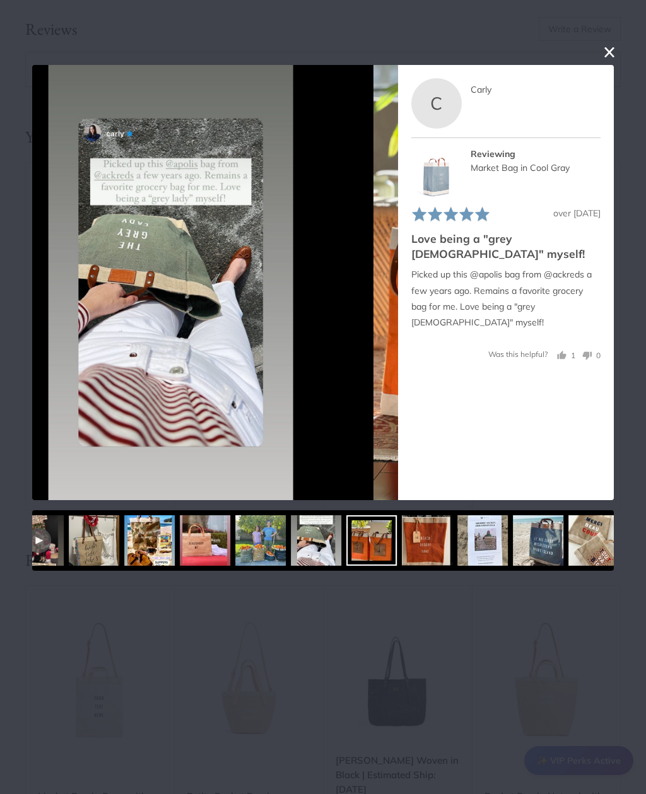
click at [402, 554] on img at bounding box center [427, 540] width 50 height 50
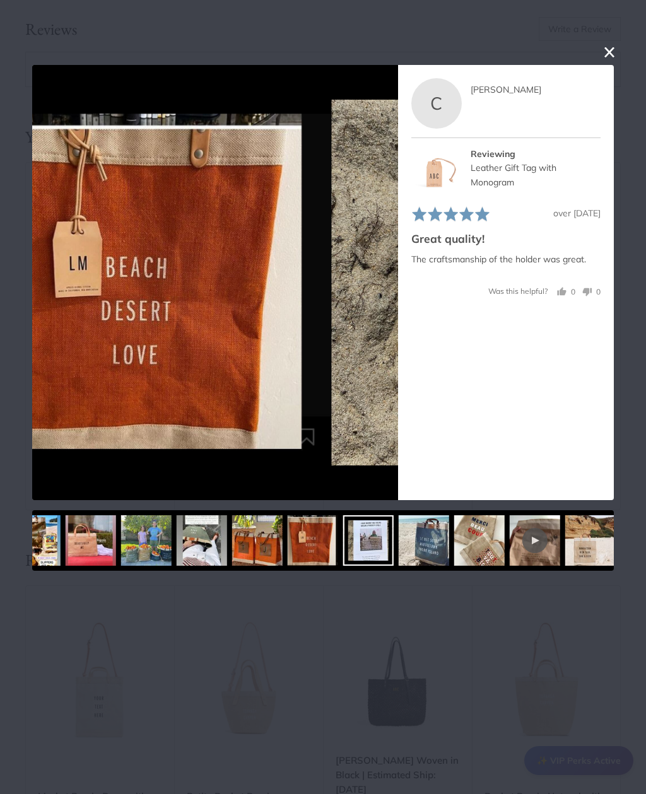
click at [399, 545] on img at bounding box center [424, 540] width 50 height 50
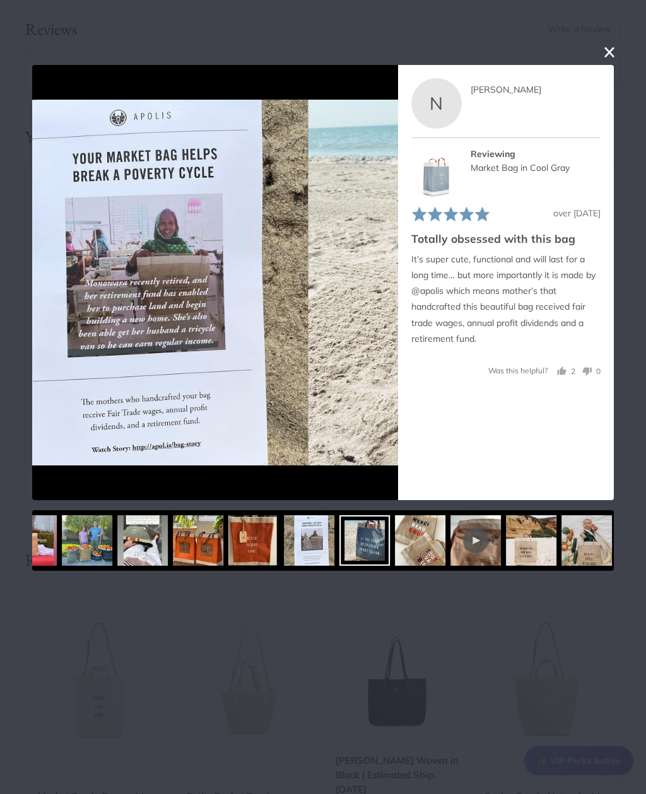
click at [395, 548] on img at bounding box center [420, 540] width 50 height 50
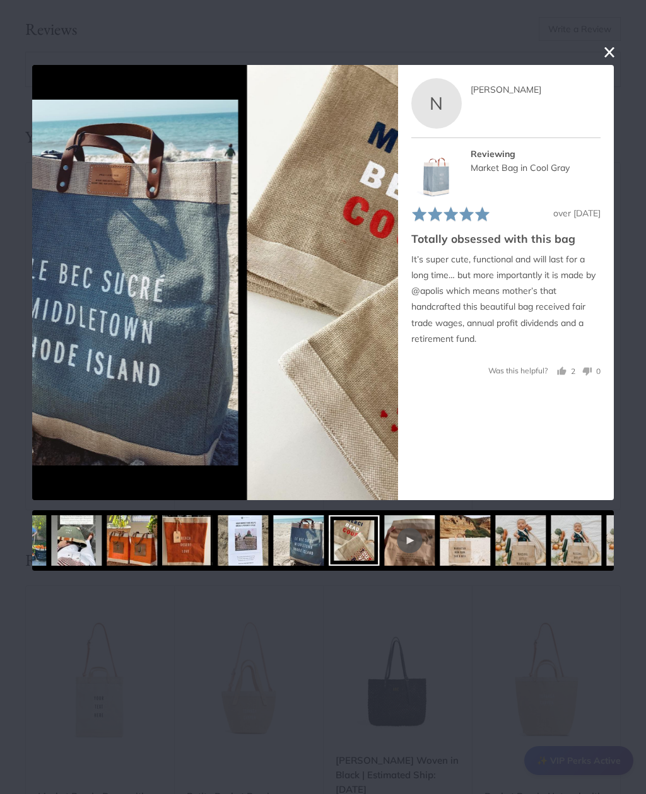
click at [389, 544] on div at bounding box center [410, 540] width 50 height 50
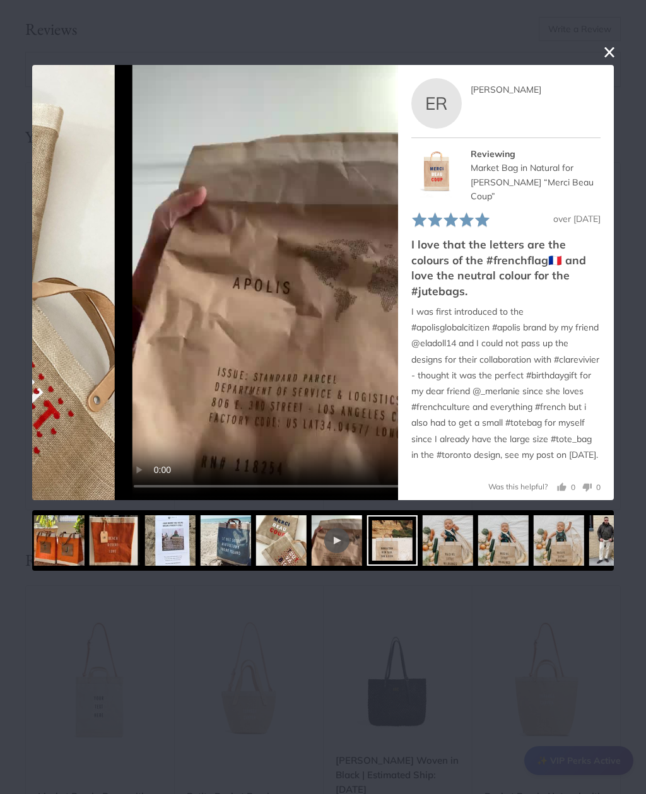
click at [423, 549] on img at bounding box center [448, 540] width 50 height 50
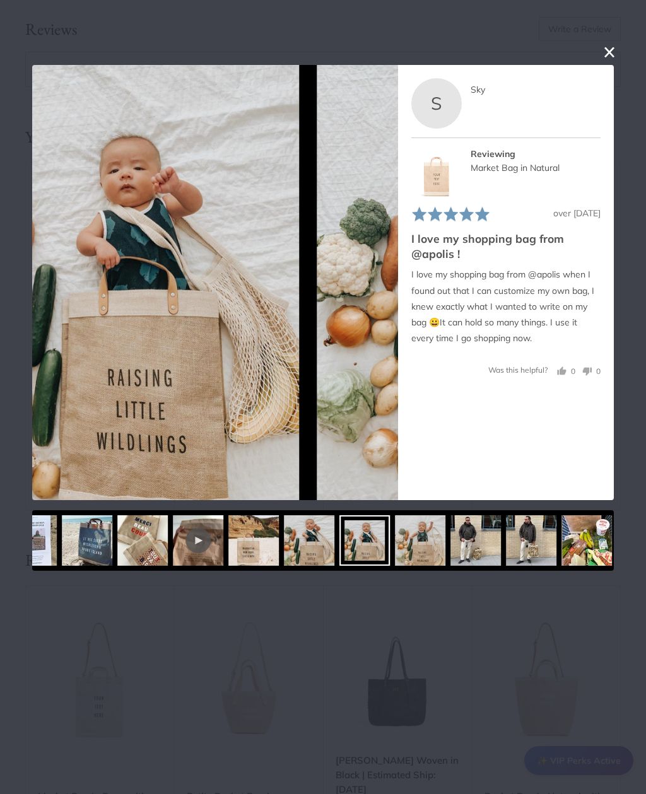
click at [395, 549] on img at bounding box center [420, 540] width 50 height 50
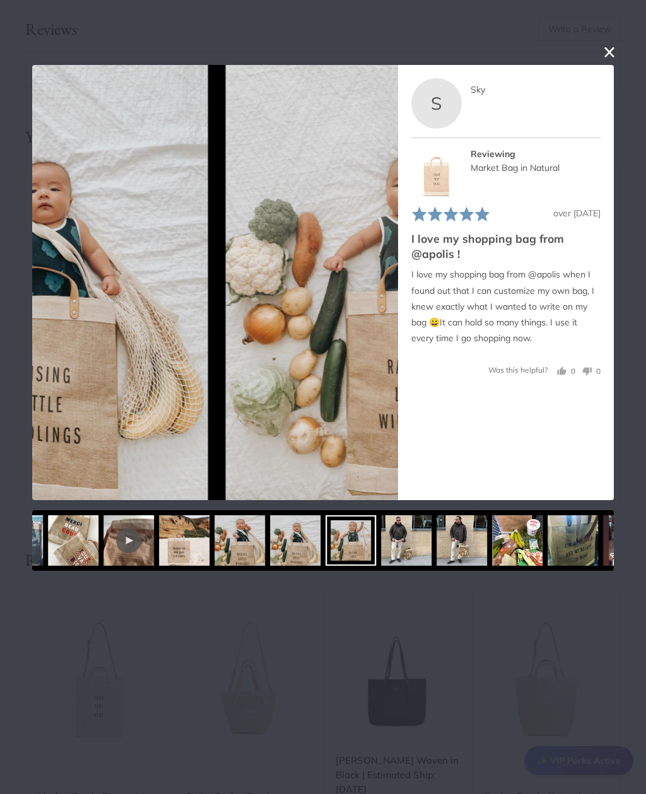
click at [392, 551] on img at bounding box center [406, 540] width 50 height 50
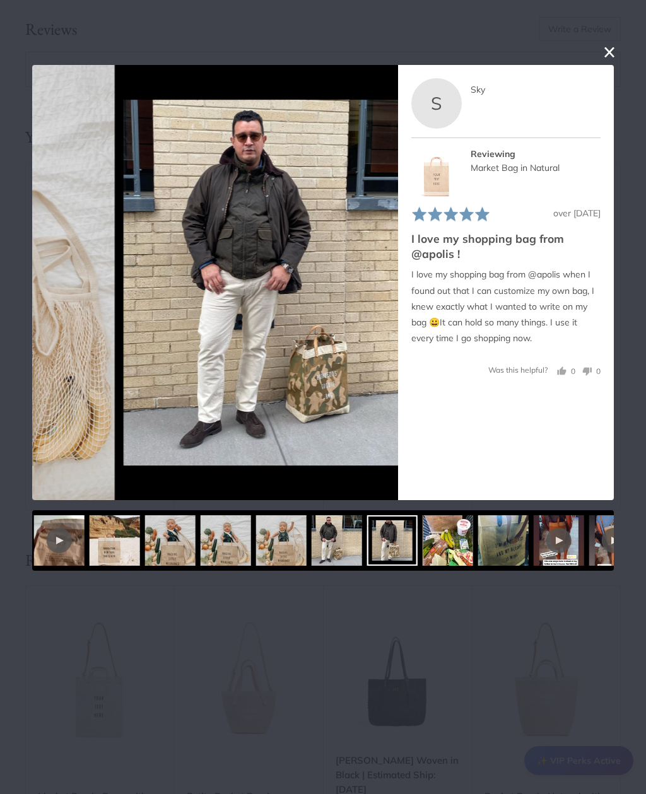
click at [437, 548] on img at bounding box center [448, 540] width 50 height 50
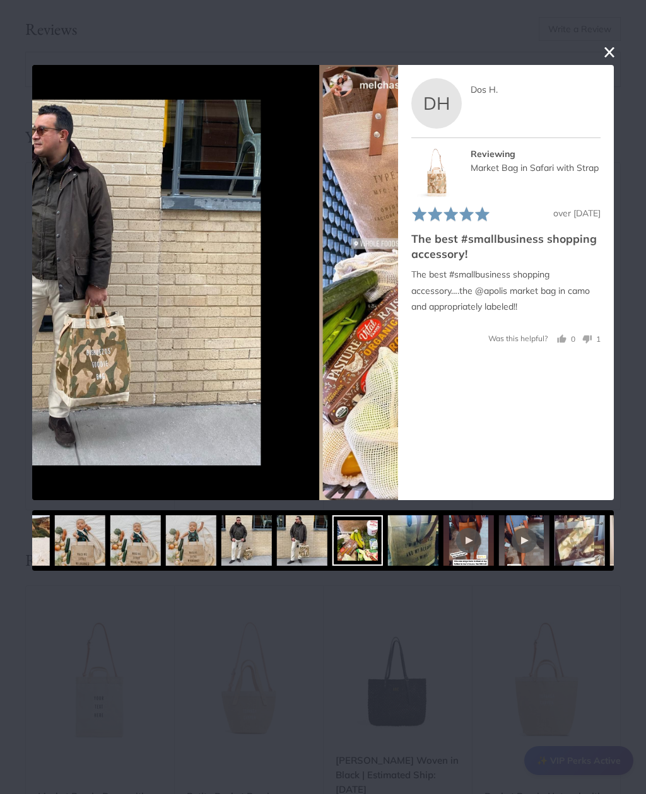
click at [388, 552] on img at bounding box center [413, 540] width 50 height 50
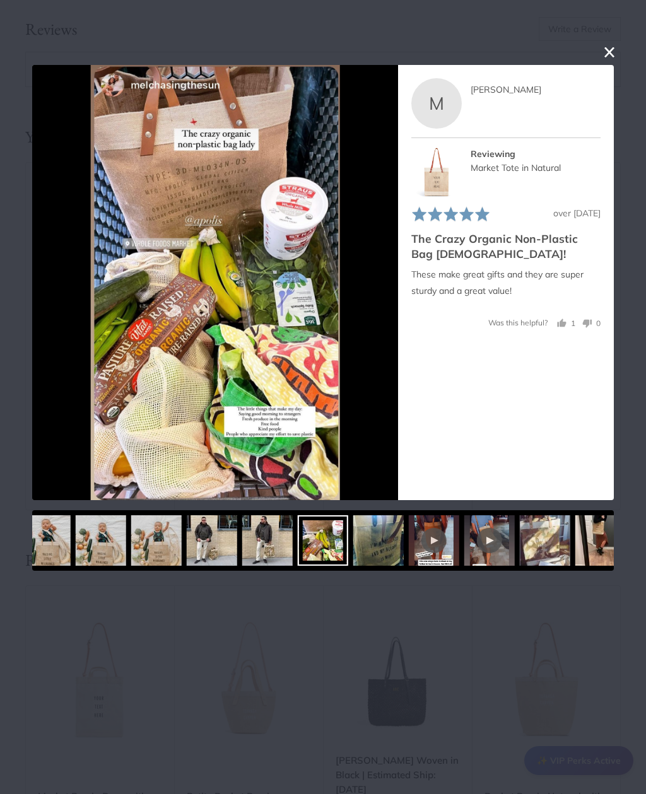
click at [631, 542] on img at bounding box center [656, 540] width 50 height 50
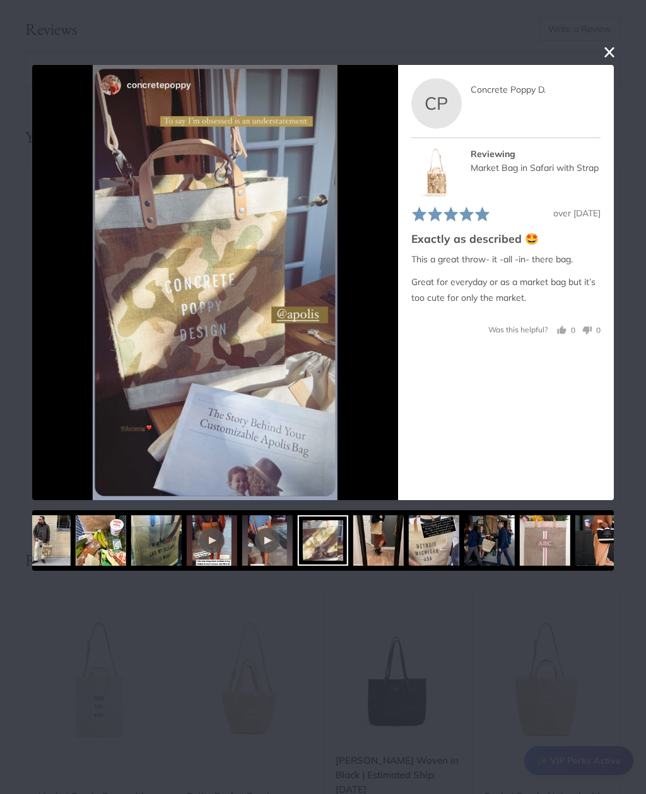
click at [575, 542] on img at bounding box center [600, 540] width 50 height 50
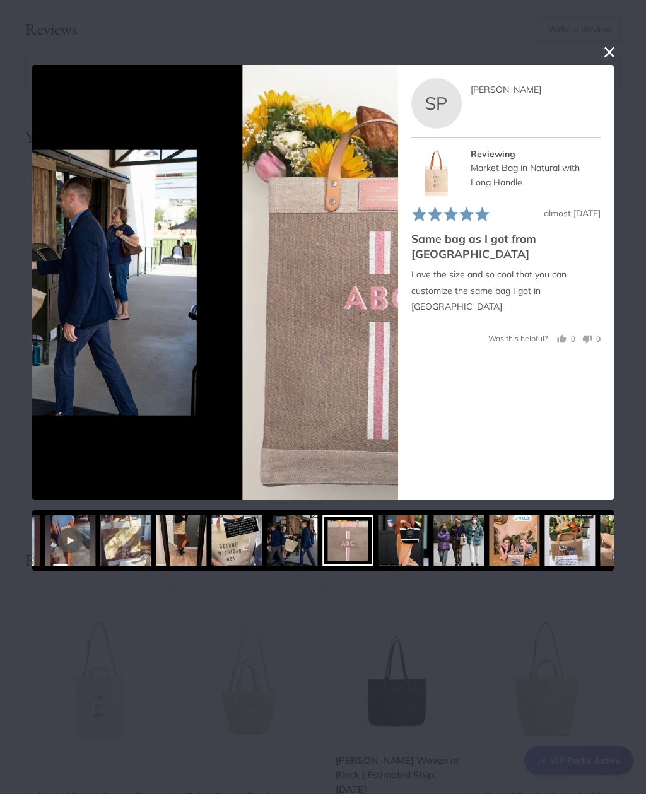
click at [383, 552] on img at bounding box center [403, 540] width 50 height 50
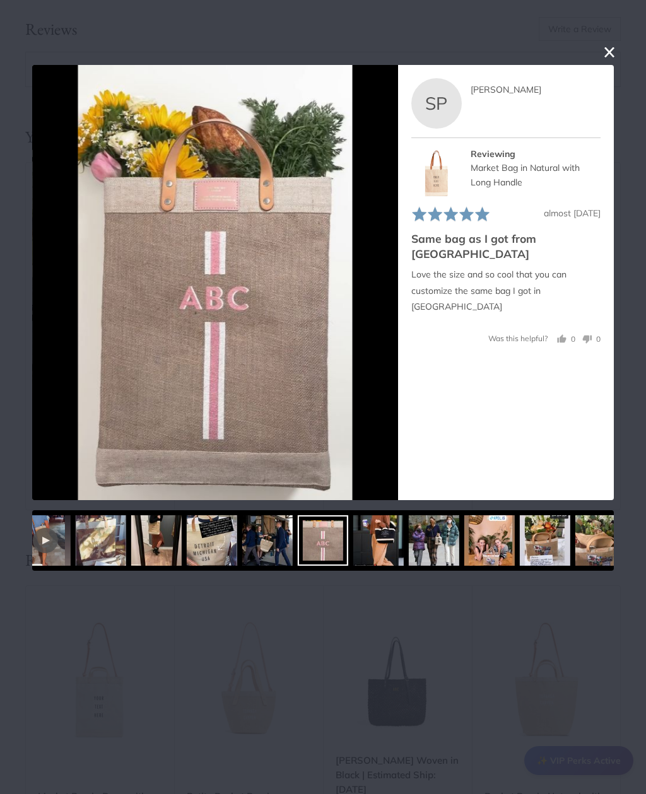
click at [409, 544] on img at bounding box center [434, 540] width 50 height 50
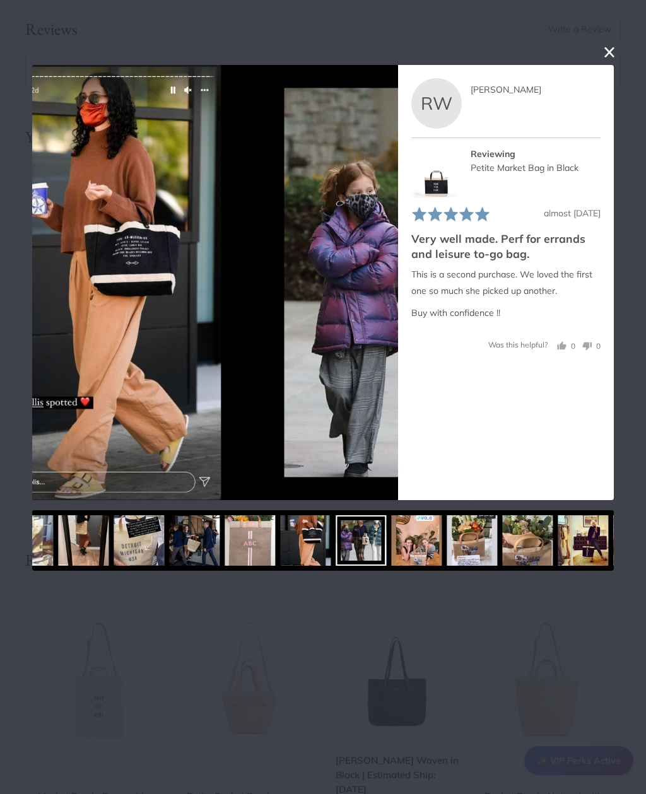
click at [392, 548] on img at bounding box center [417, 540] width 50 height 50
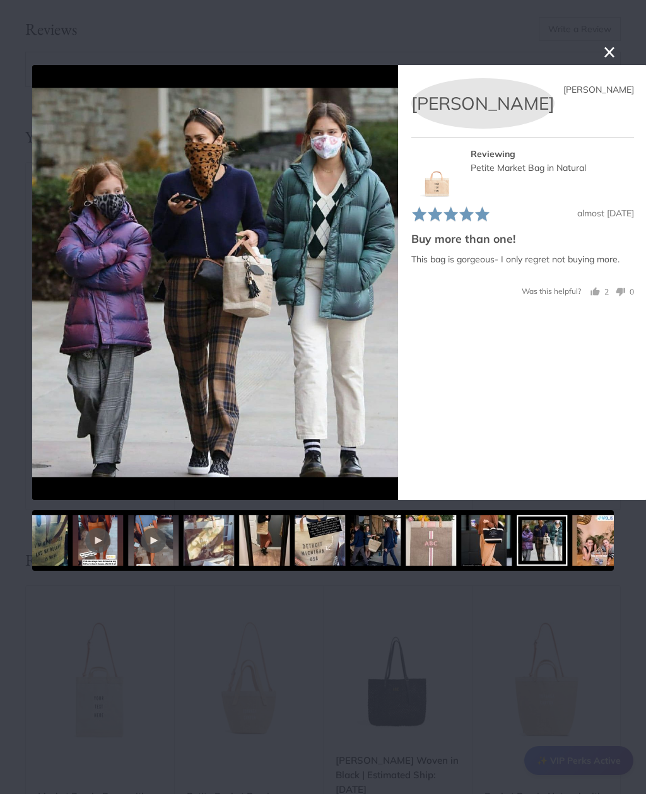
click at [372, 547] on div at bounding box center [375, 540] width 50 height 50
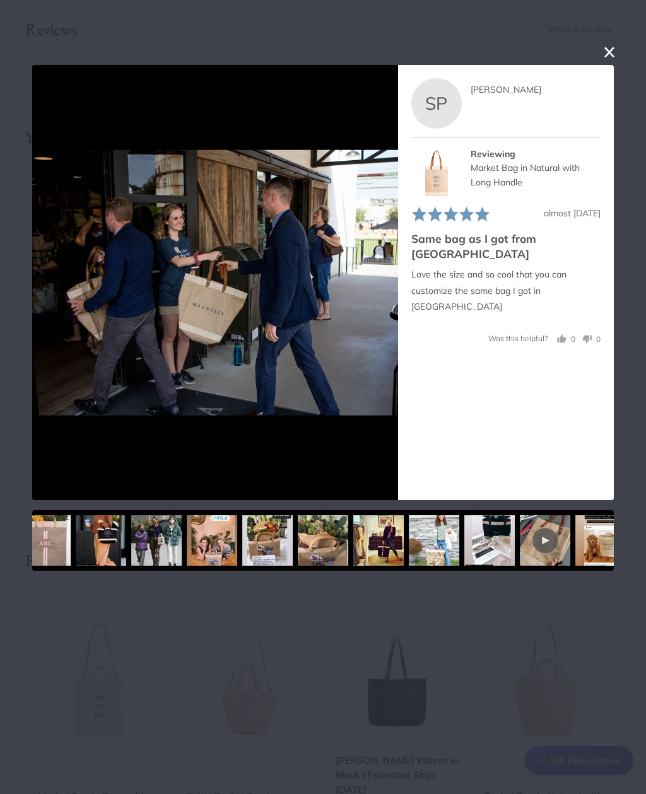
click at [333, 544] on div at bounding box center [323, 540] width 50 height 50
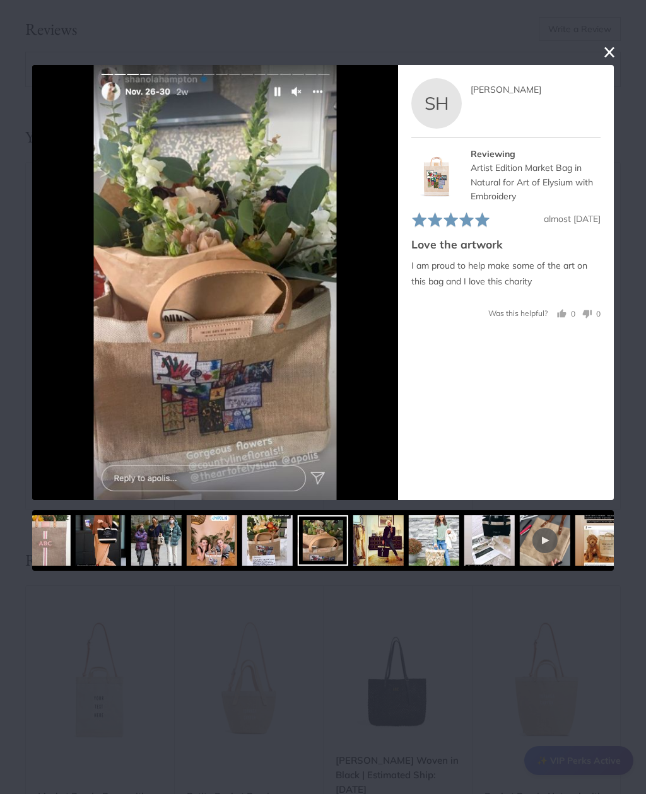
click at [343, 542] on div at bounding box center [323, 540] width 50 height 50
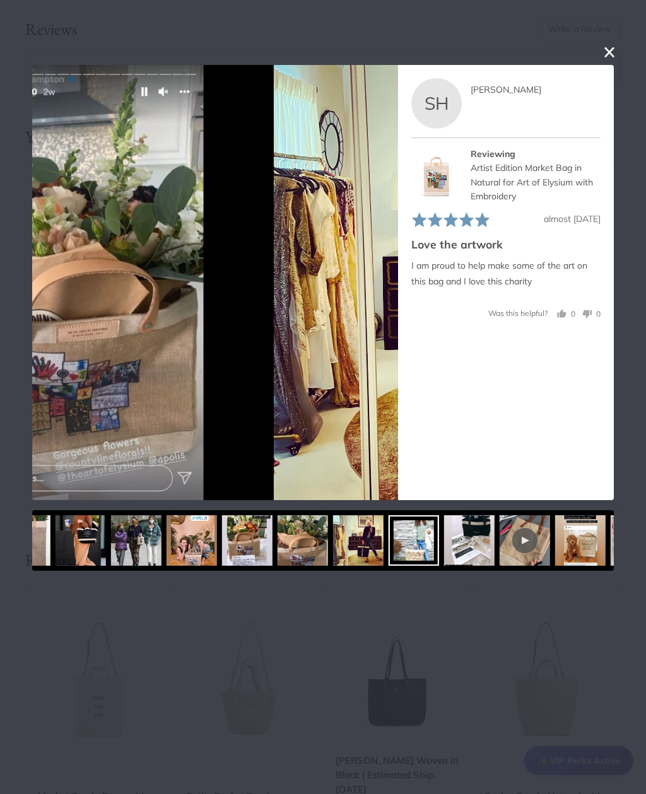
click at [444, 551] on img at bounding box center [469, 540] width 50 height 50
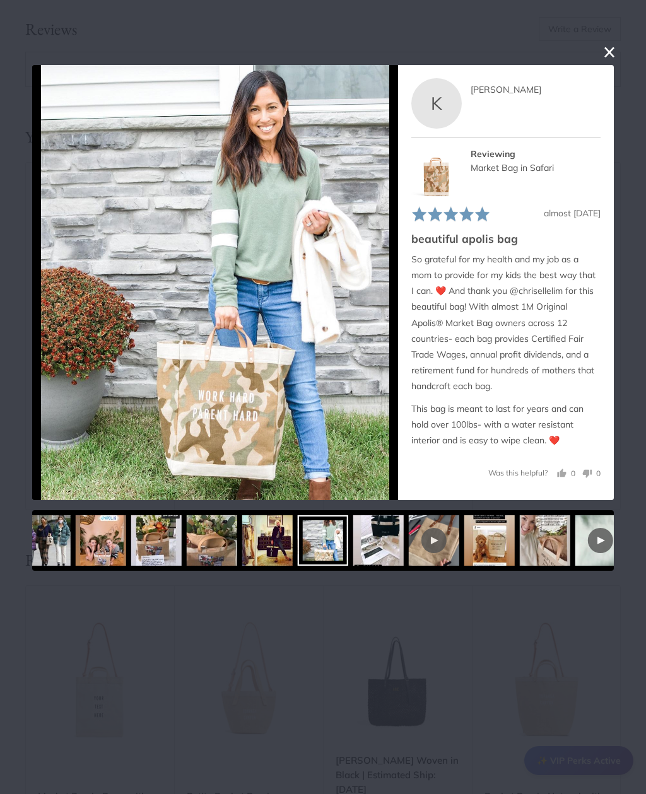
click at [386, 549] on img at bounding box center [378, 540] width 50 height 50
click at [373, 543] on div at bounding box center [378, 540] width 50 height 50
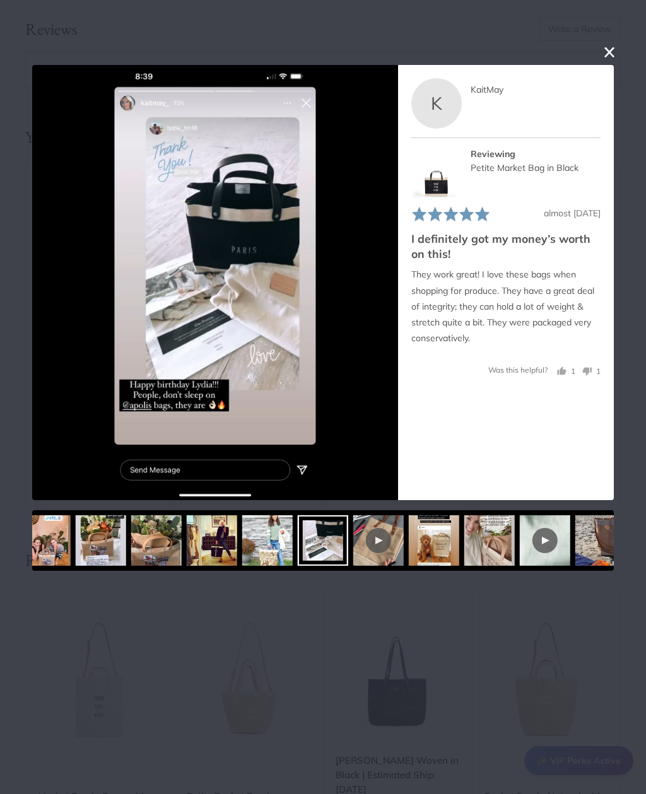
click at [464, 545] on img at bounding box center [489, 540] width 50 height 50
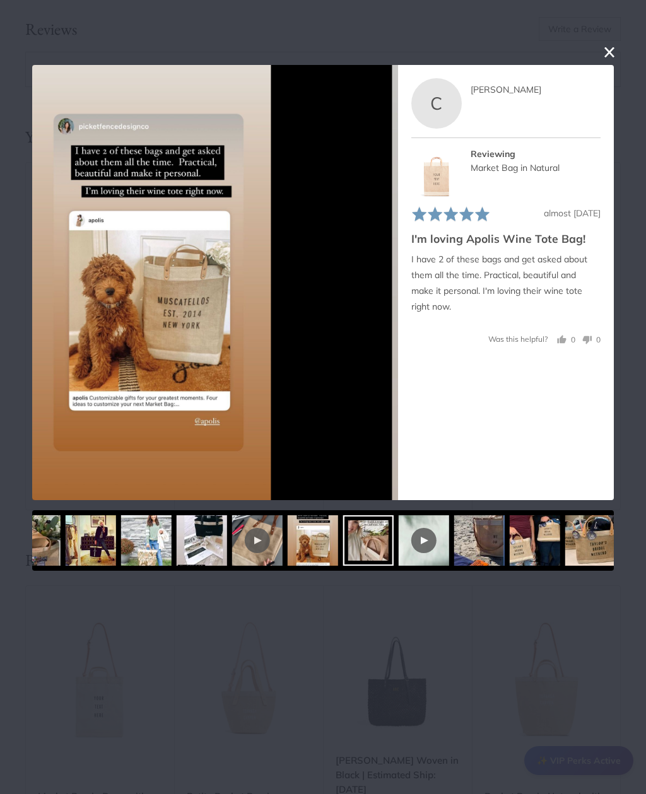
click at [399, 549] on div at bounding box center [424, 540] width 50 height 50
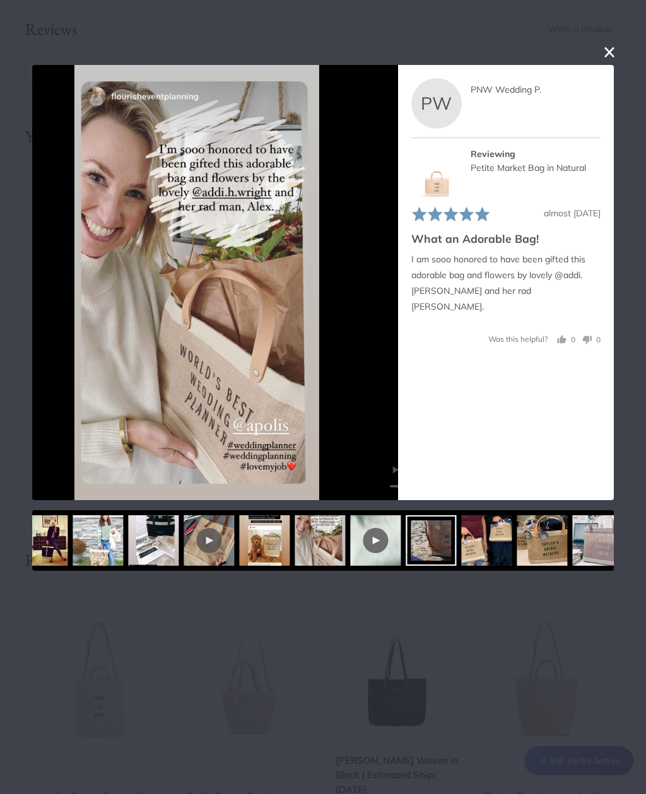
click at [462, 548] on img at bounding box center [487, 540] width 50 height 50
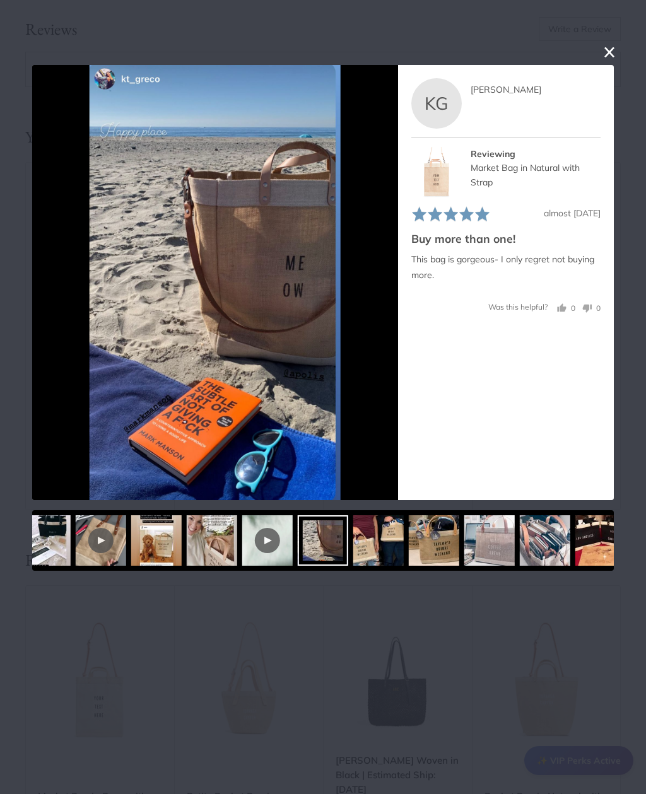
click at [409, 542] on img at bounding box center [434, 540] width 50 height 50
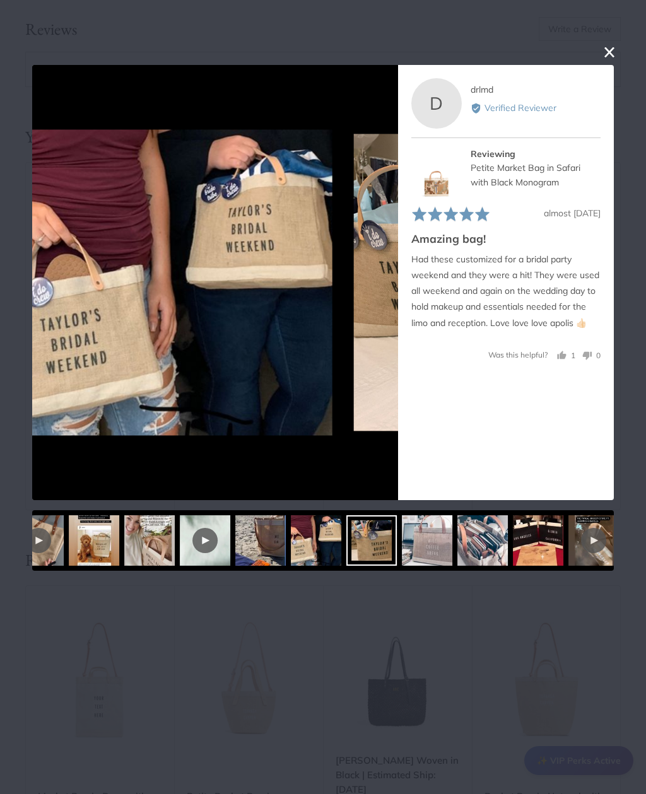
click at [402, 546] on img at bounding box center [427, 540] width 50 height 50
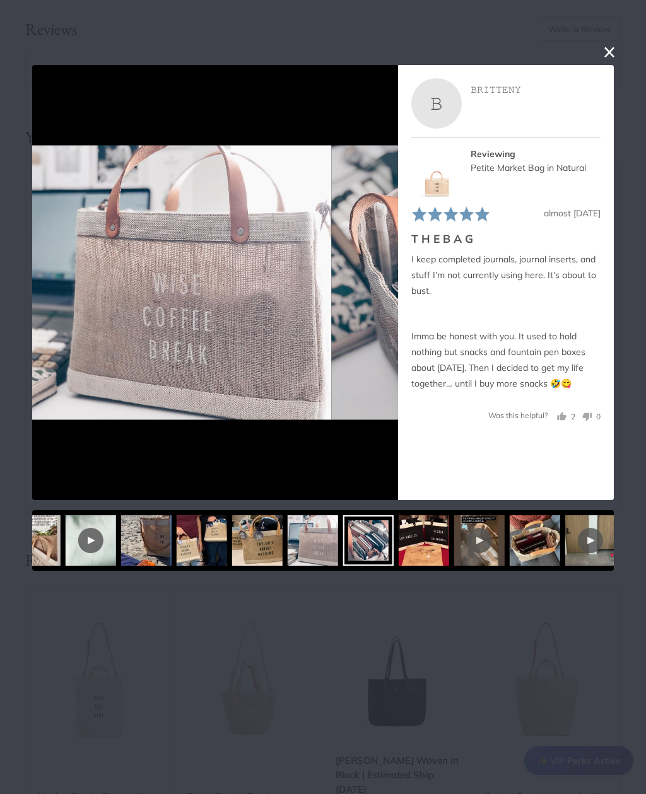
click at [399, 546] on img at bounding box center [424, 540] width 50 height 50
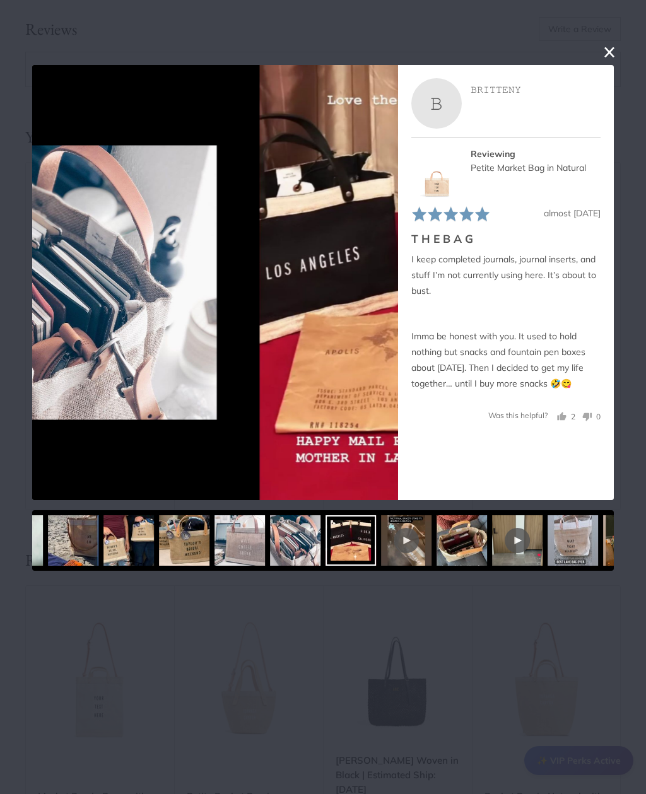
click at [398, 547] on div at bounding box center [406, 540] width 25 height 25
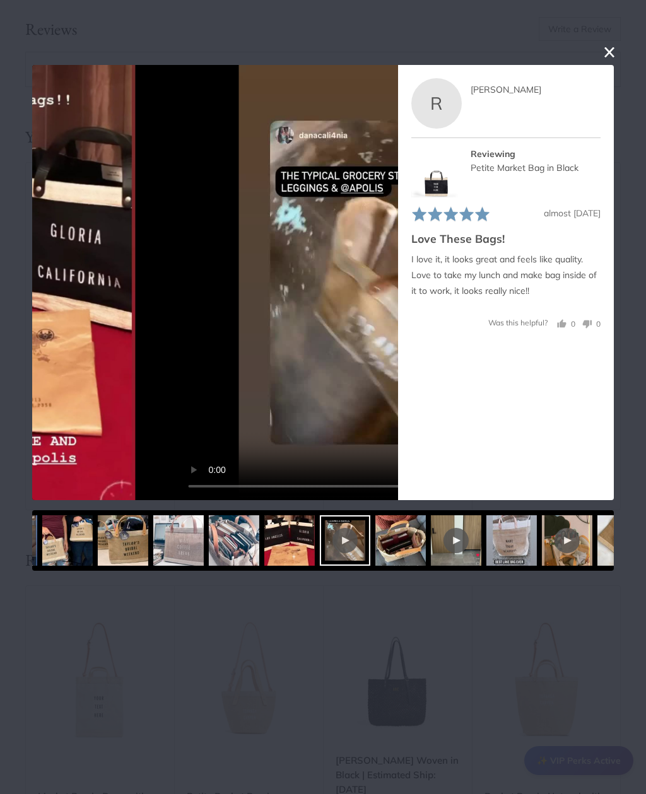
click at [394, 549] on img at bounding box center [400, 540] width 50 height 50
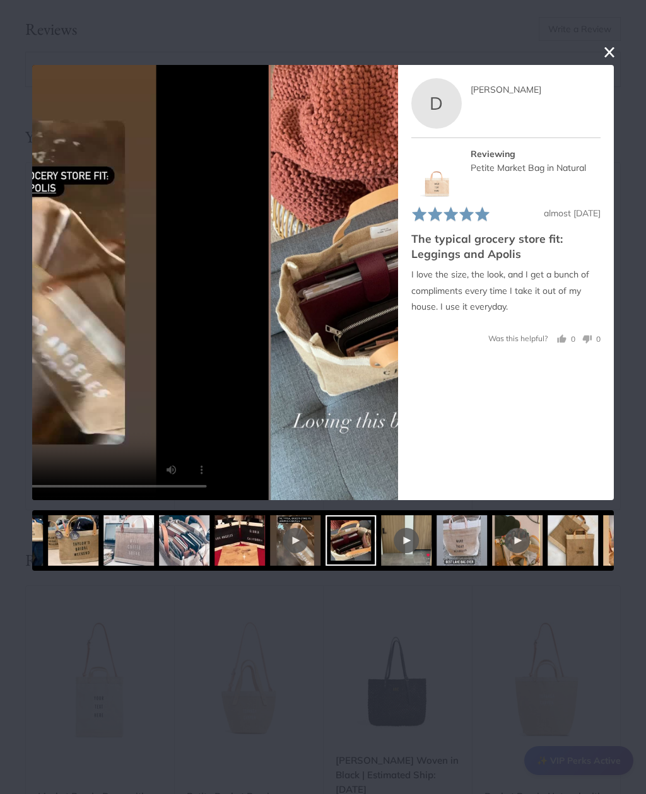
click at [390, 549] on div at bounding box center [406, 540] width 50 height 50
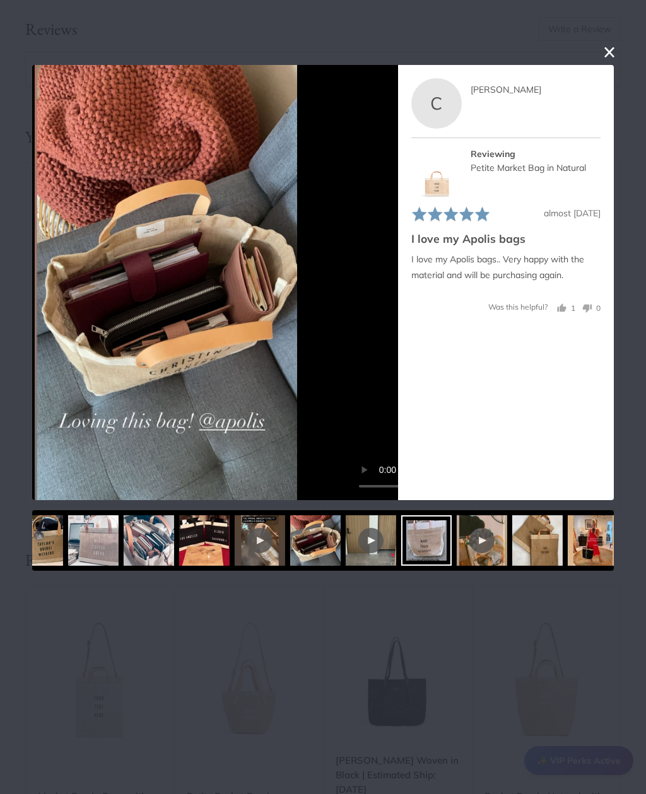
click at [457, 548] on div at bounding box center [482, 540] width 50 height 50
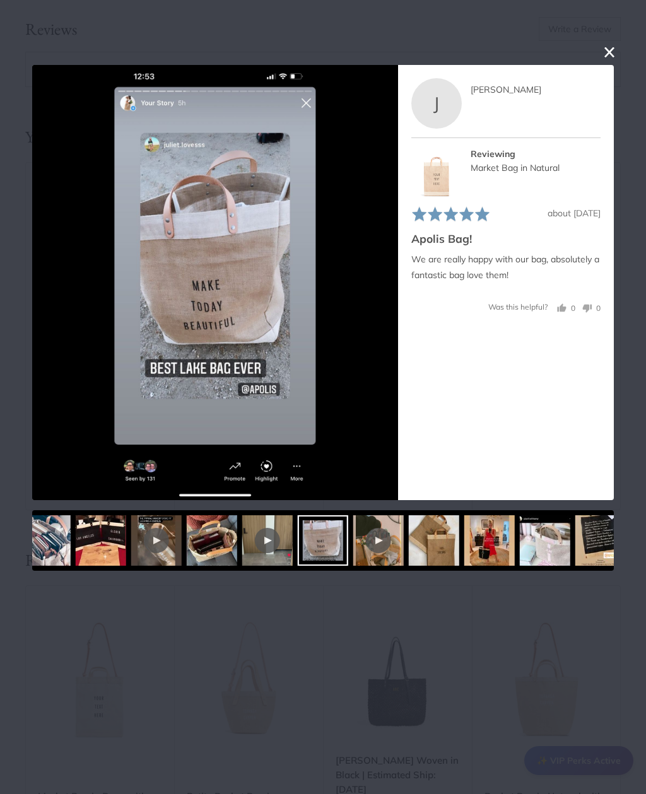
click at [464, 549] on img at bounding box center [489, 540] width 50 height 50
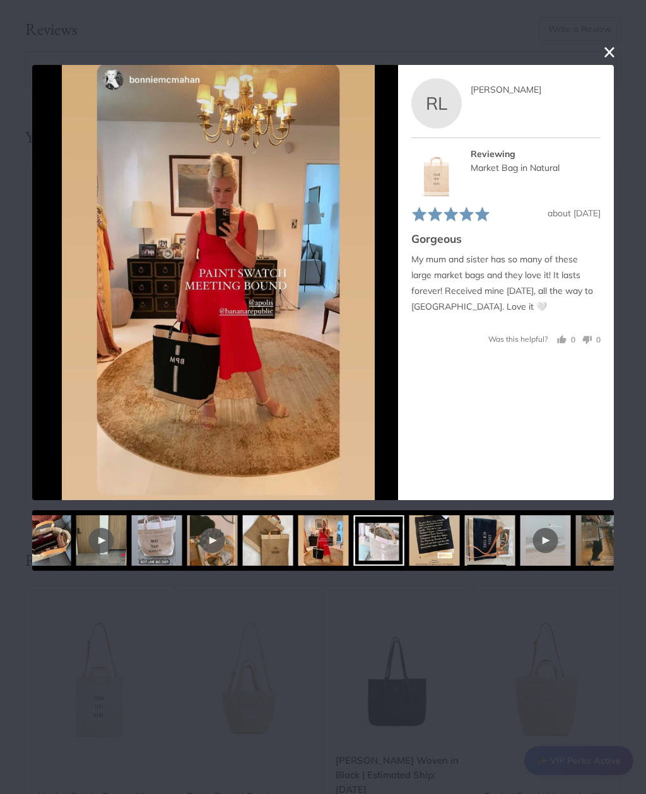
click at [444, 549] on img at bounding box center [434, 540] width 50 height 50
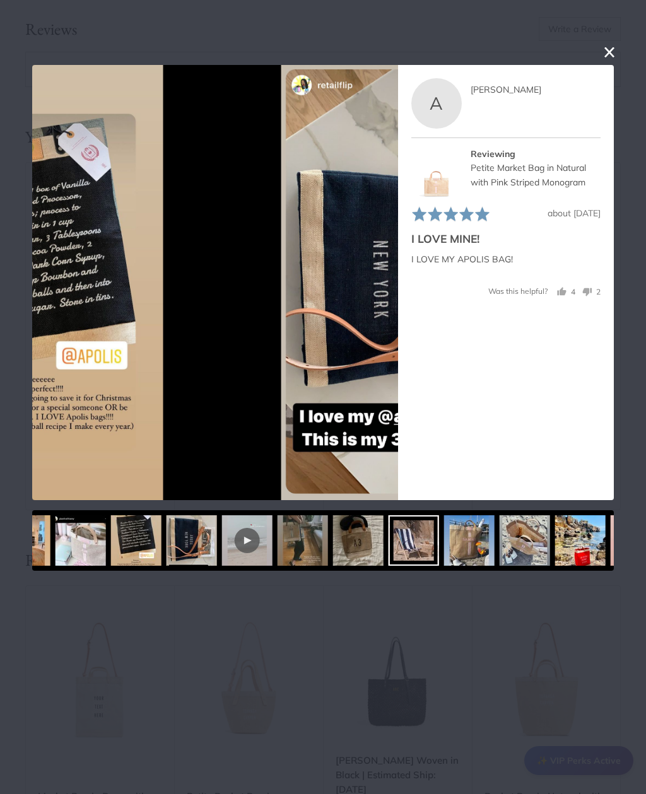
click at [444, 546] on img at bounding box center [469, 540] width 50 height 50
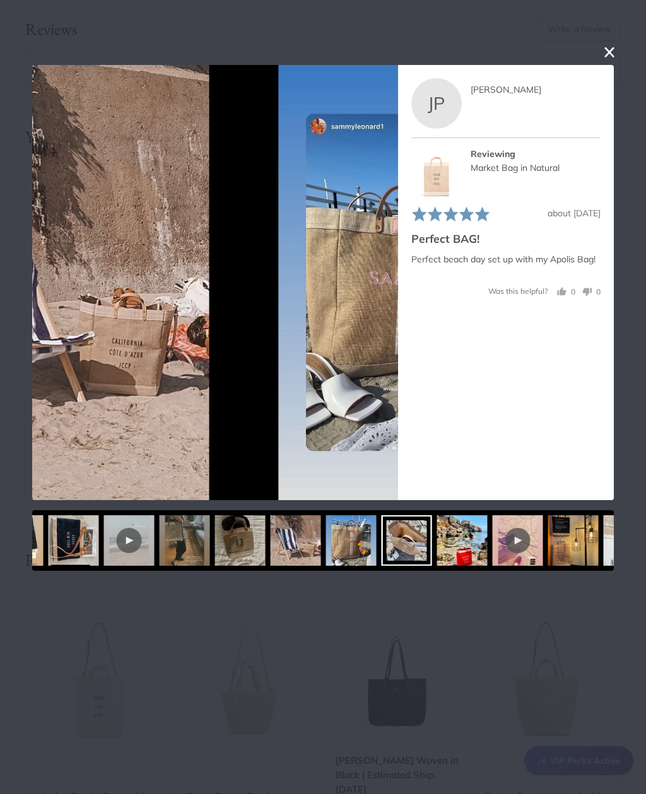
click at [446, 550] on img at bounding box center [462, 540] width 50 height 50
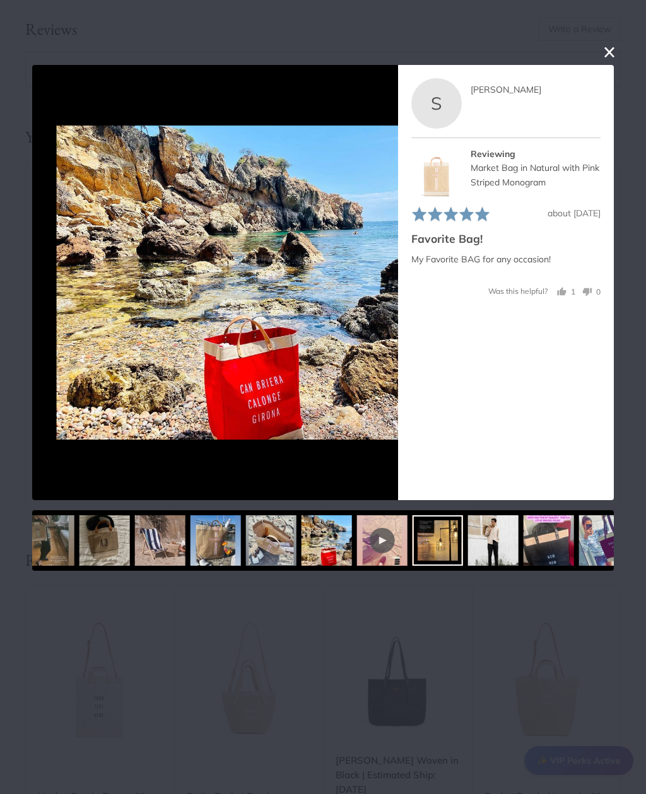
click at [524, 547] on img at bounding box center [549, 540] width 50 height 50
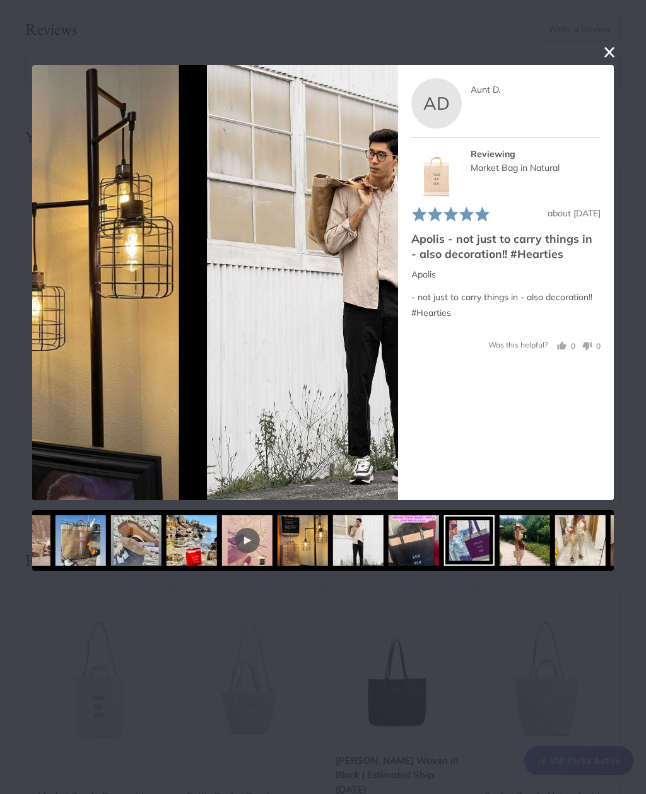
click at [490, 546] on div at bounding box center [323, 540] width 582 height 61
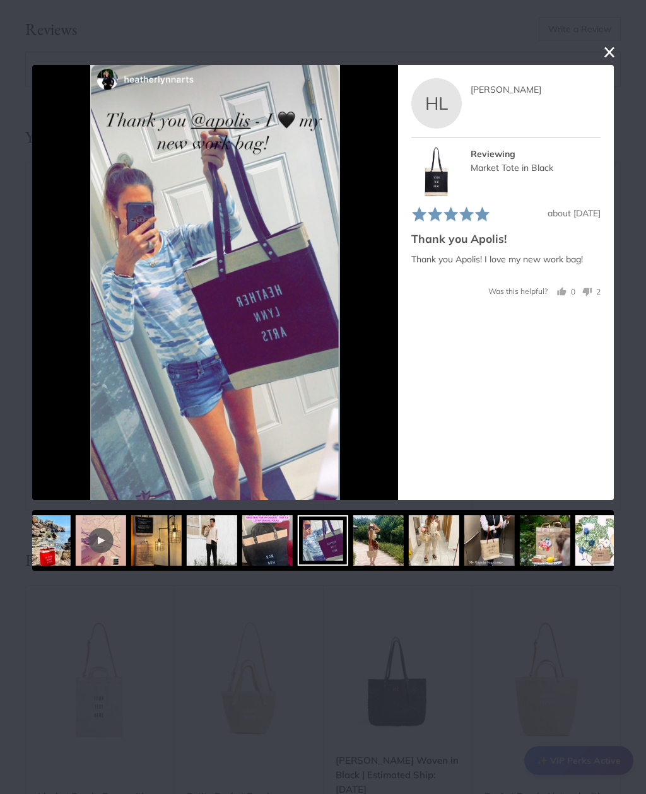
click at [464, 545] on img at bounding box center [489, 540] width 50 height 50
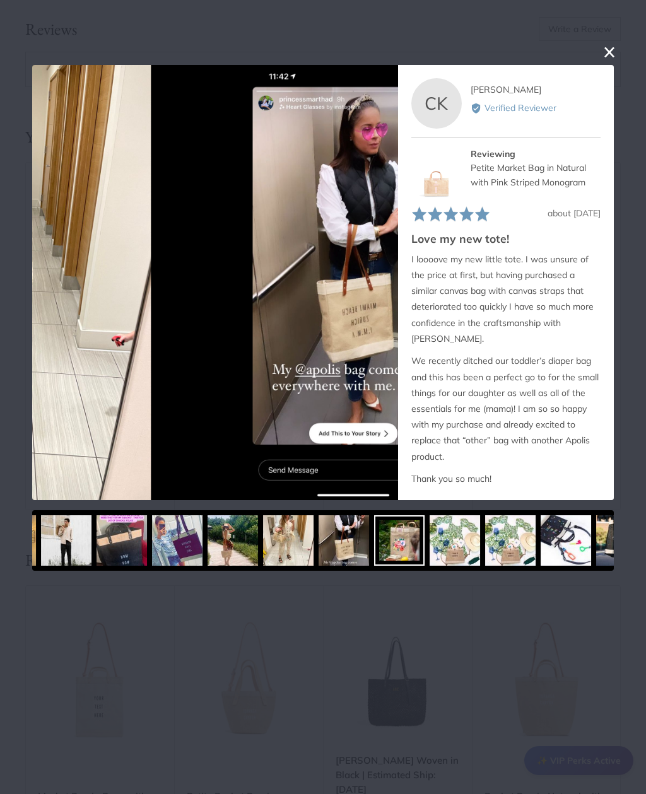
click at [435, 547] on img at bounding box center [455, 540] width 50 height 50
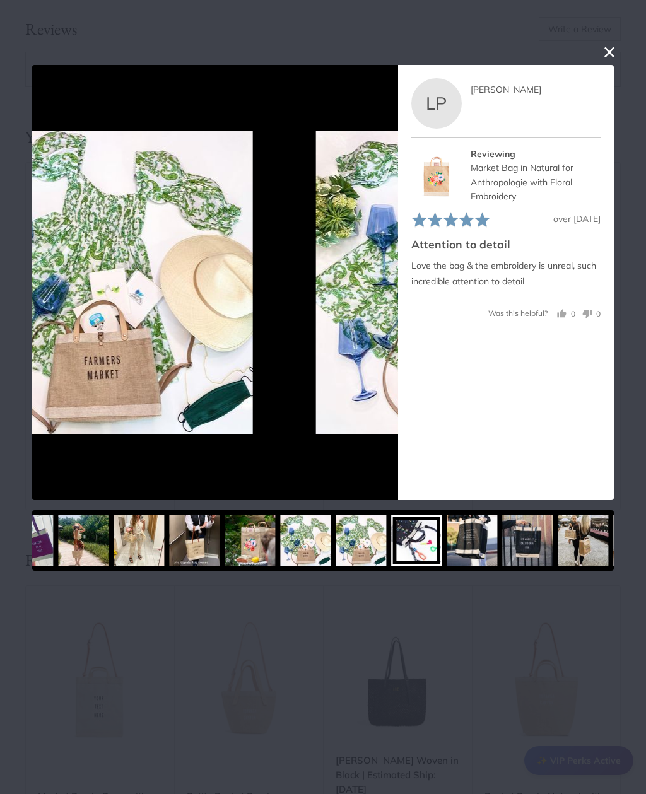
click at [503, 547] on img at bounding box center [528, 540] width 50 height 50
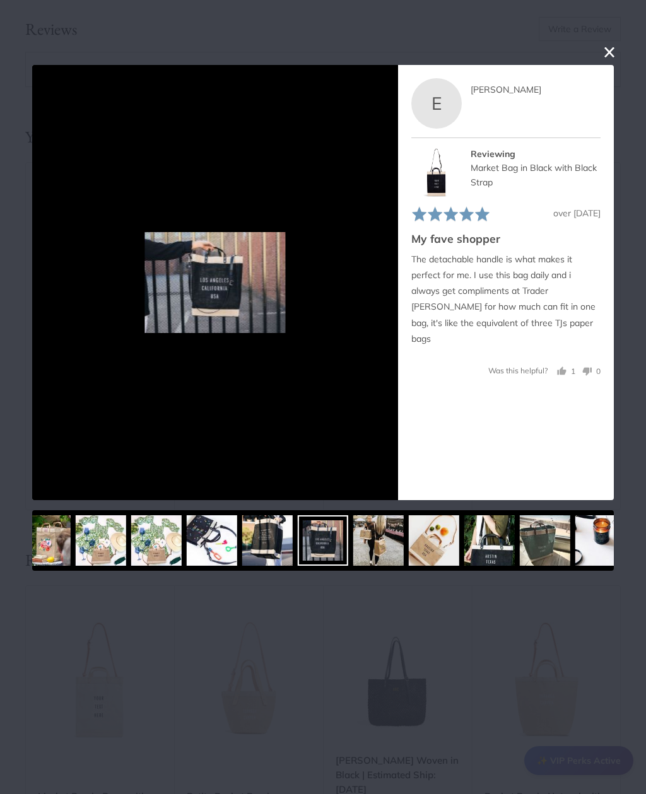
click at [464, 550] on img at bounding box center [489, 540] width 50 height 50
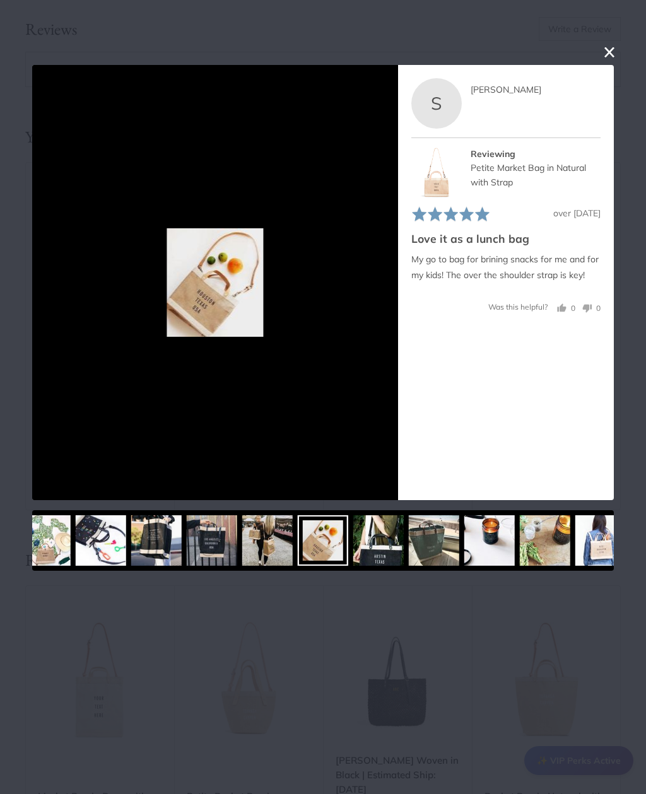
click at [449, 550] on div at bounding box center [323, 540] width 582 height 61
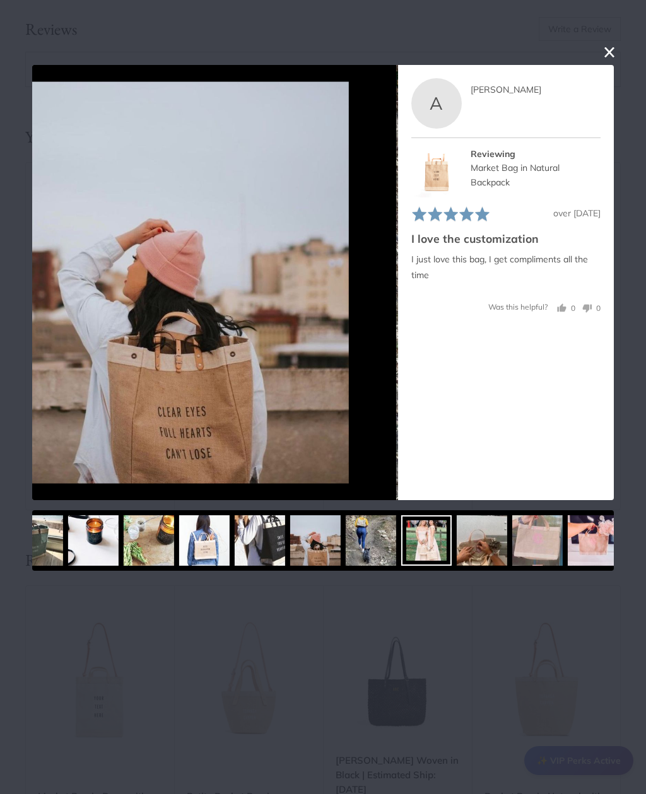
click at [457, 542] on img at bounding box center [482, 540] width 50 height 50
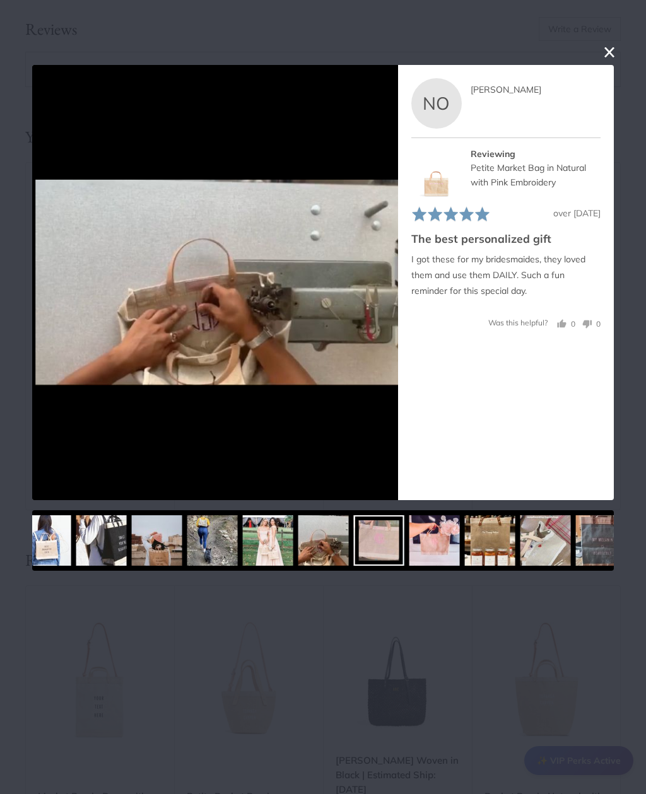
click at [440, 544] on img at bounding box center [434, 540] width 50 height 50
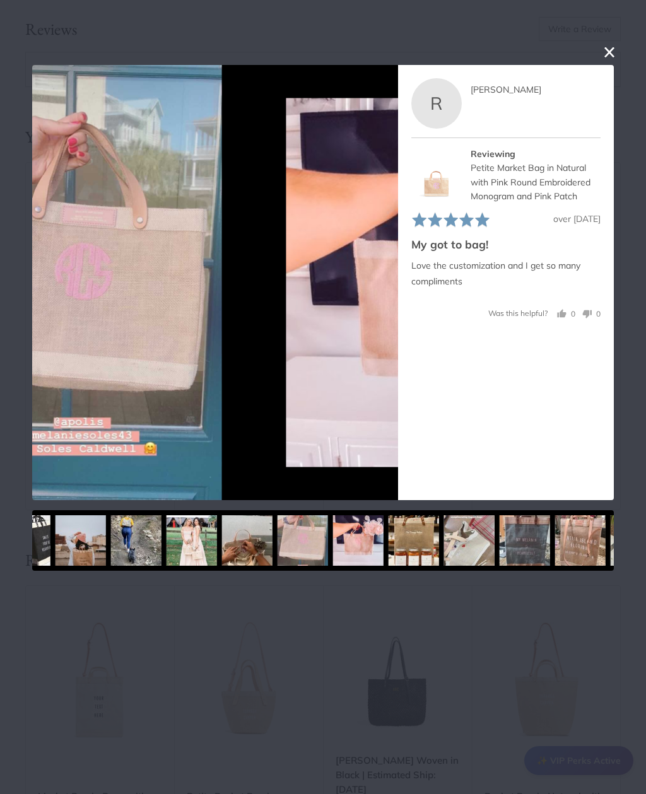
click at [444, 552] on img at bounding box center [469, 540] width 50 height 50
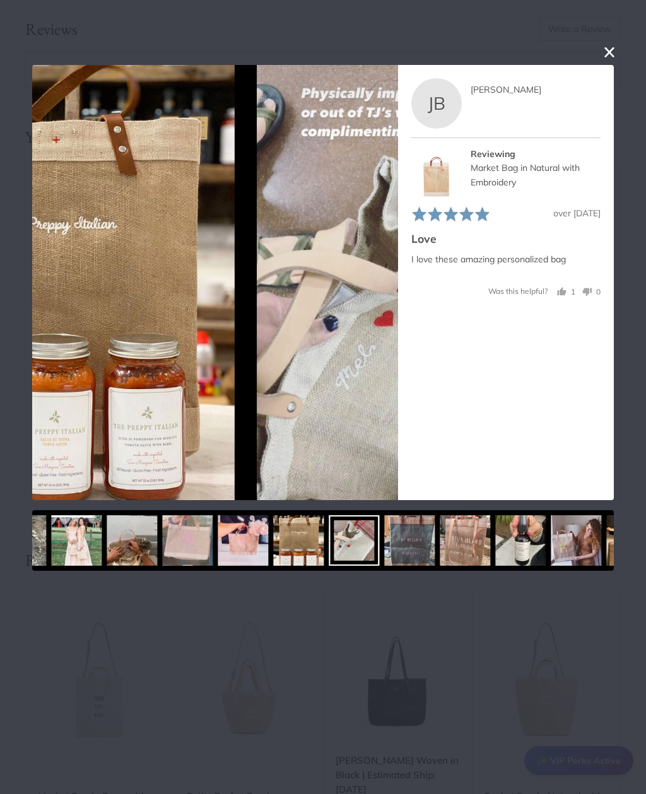
click at [394, 544] on img at bounding box center [410, 540] width 50 height 50
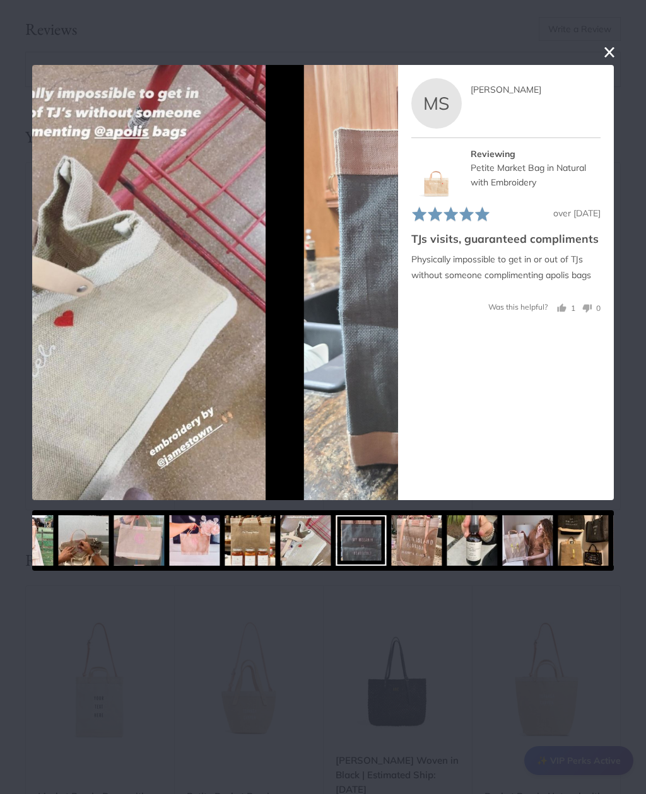
click at [392, 547] on img at bounding box center [417, 540] width 50 height 50
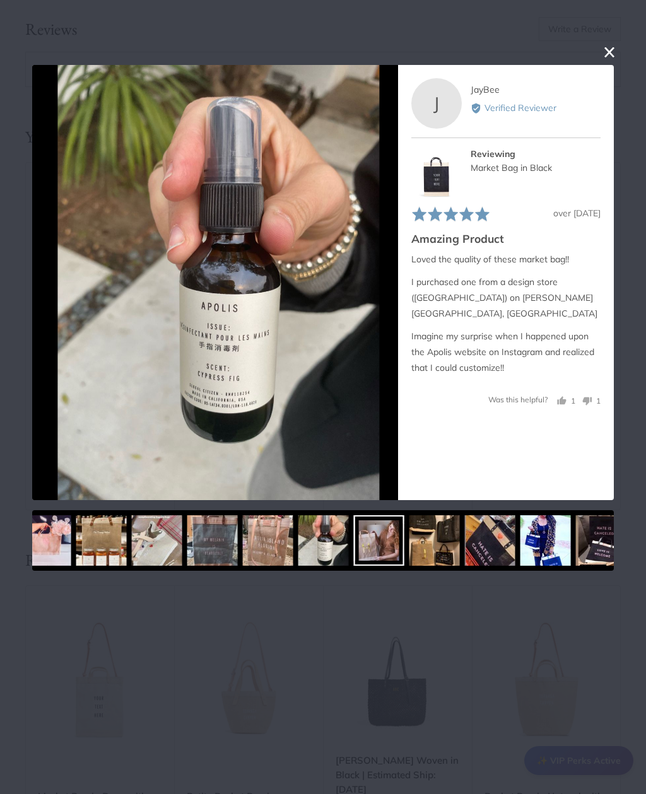
click at [428, 551] on img at bounding box center [434, 540] width 50 height 50
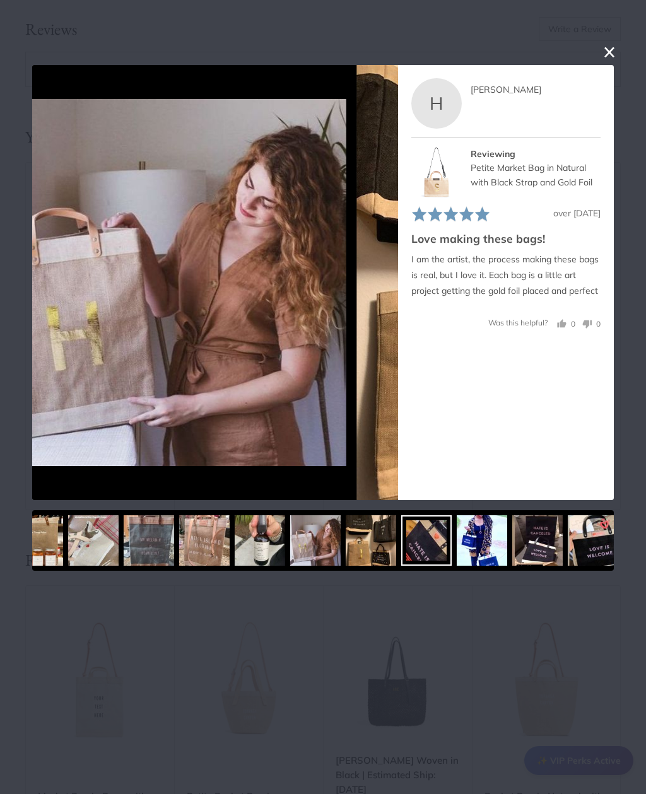
click at [457, 545] on img at bounding box center [482, 540] width 50 height 50
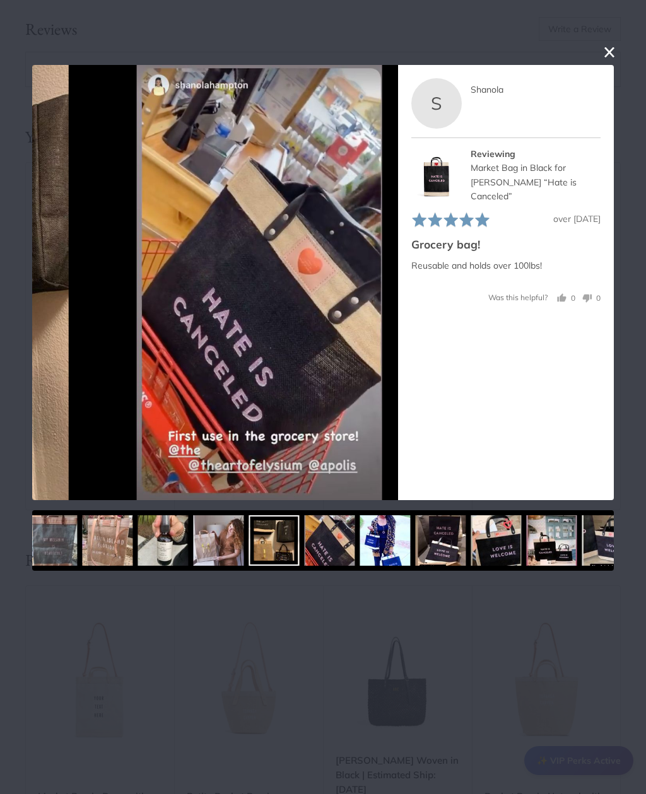
click at [290, 541] on div at bounding box center [274, 540] width 50 height 50
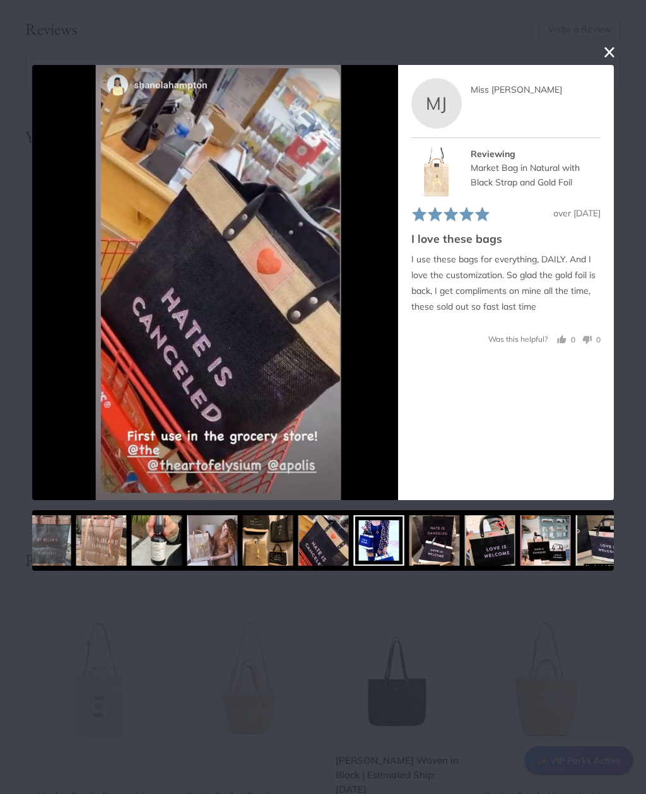
click at [440, 547] on img at bounding box center [434, 540] width 50 height 50
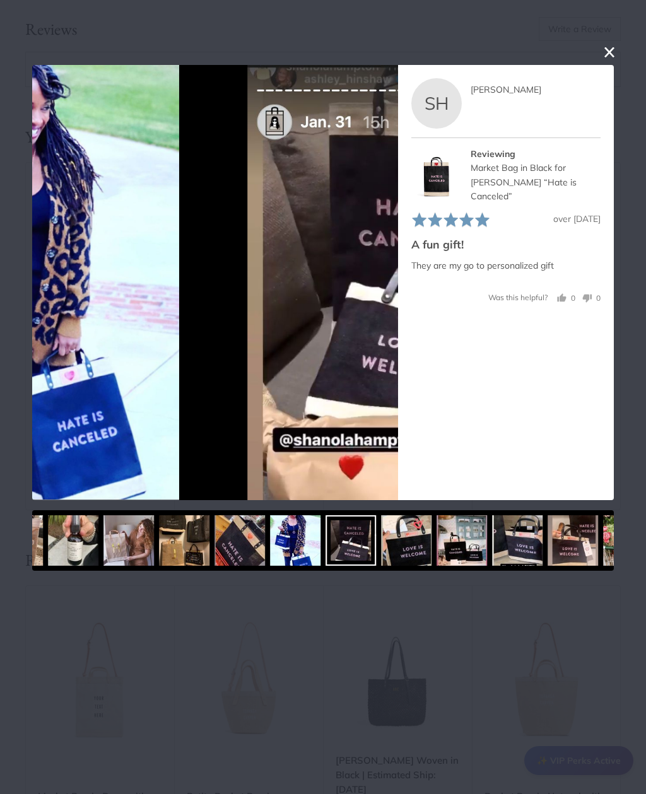
click at [387, 553] on img at bounding box center [406, 540] width 50 height 50
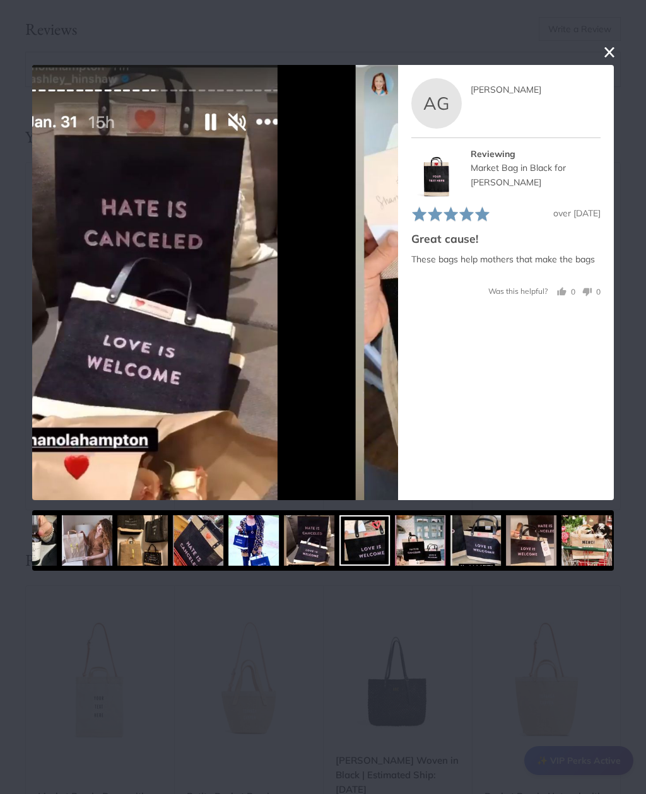
click at [401, 553] on img at bounding box center [420, 540] width 50 height 50
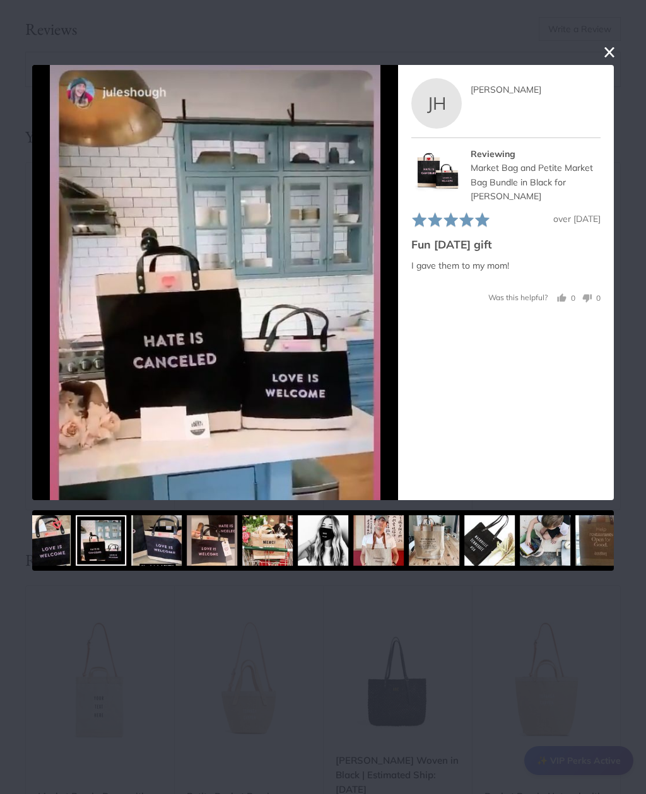
click at [281, 544] on div at bounding box center [267, 540] width 50 height 50
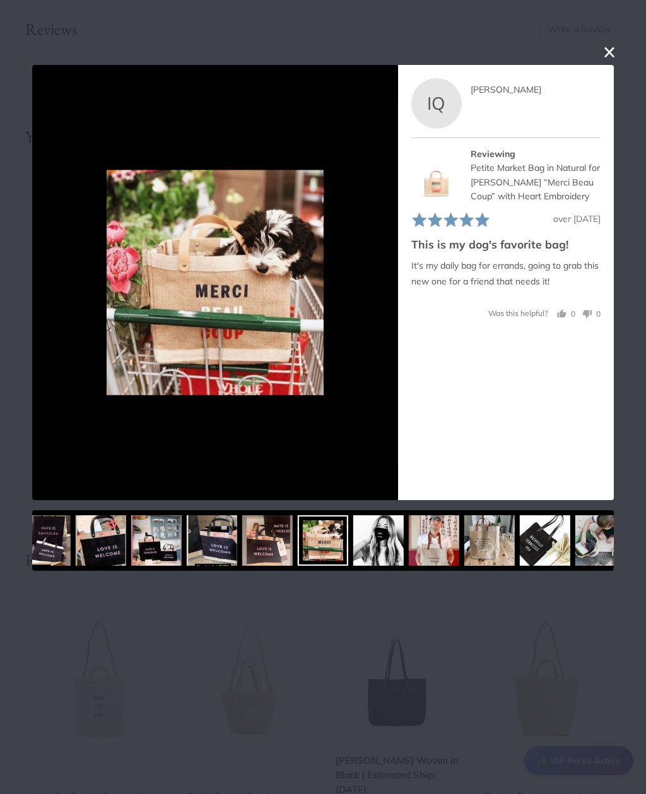
click at [464, 544] on img at bounding box center [489, 540] width 50 height 50
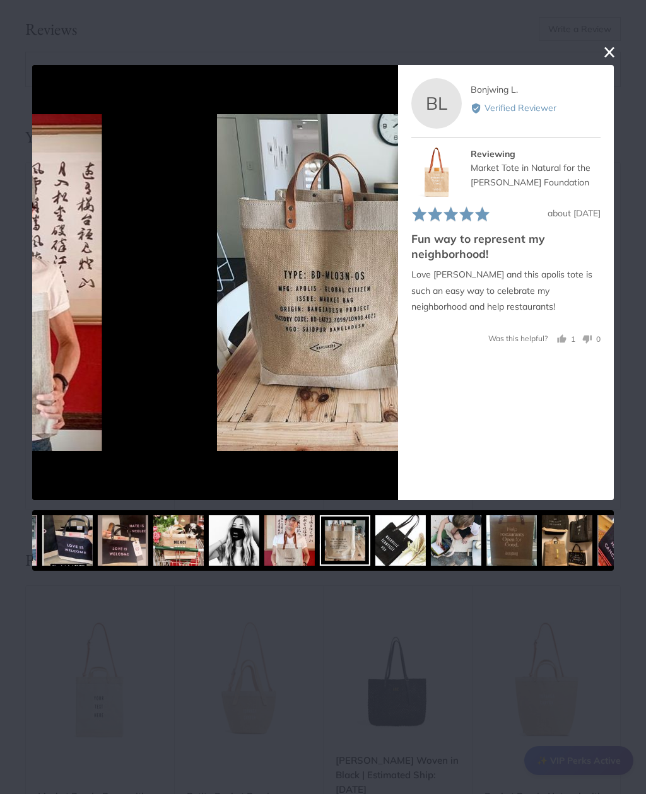
click at [385, 546] on img at bounding box center [400, 540] width 50 height 50
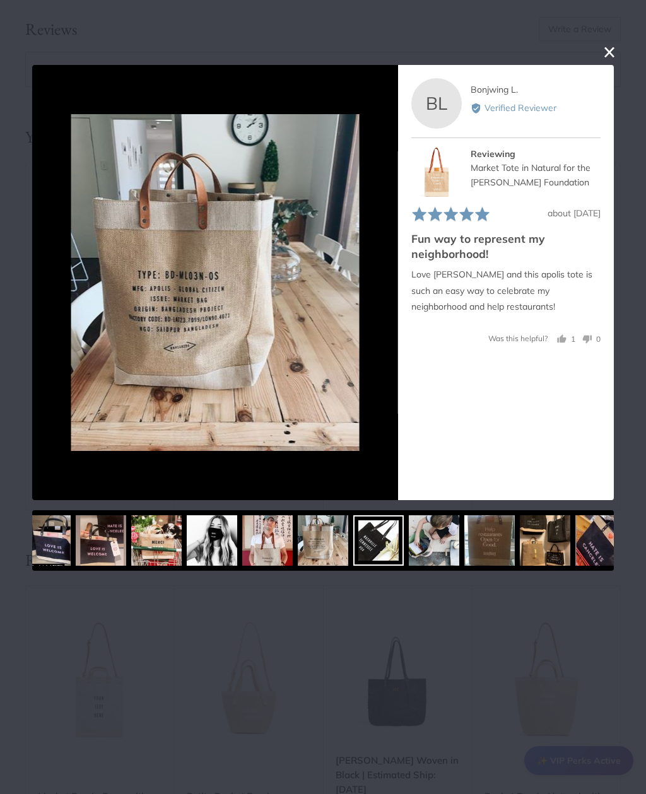
click at [409, 544] on img at bounding box center [434, 540] width 50 height 50
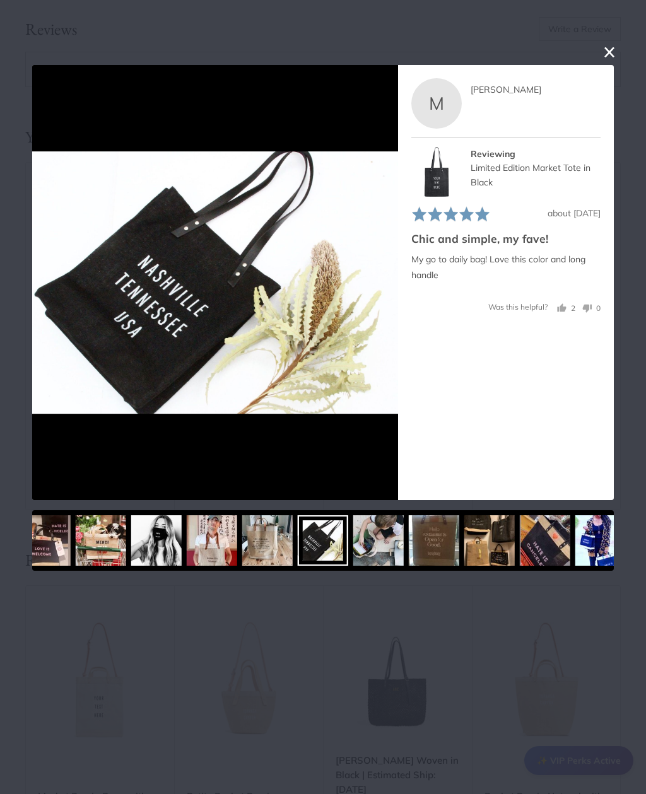
click at [409, 547] on img at bounding box center [434, 540] width 50 height 50
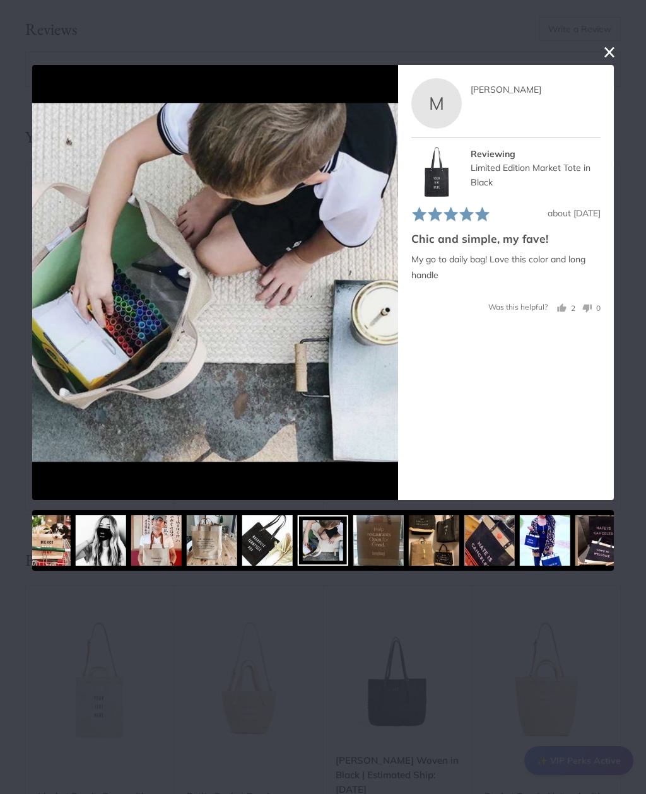
click at [409, 544] on img at bounding box center [434, 540] width 50 height 50
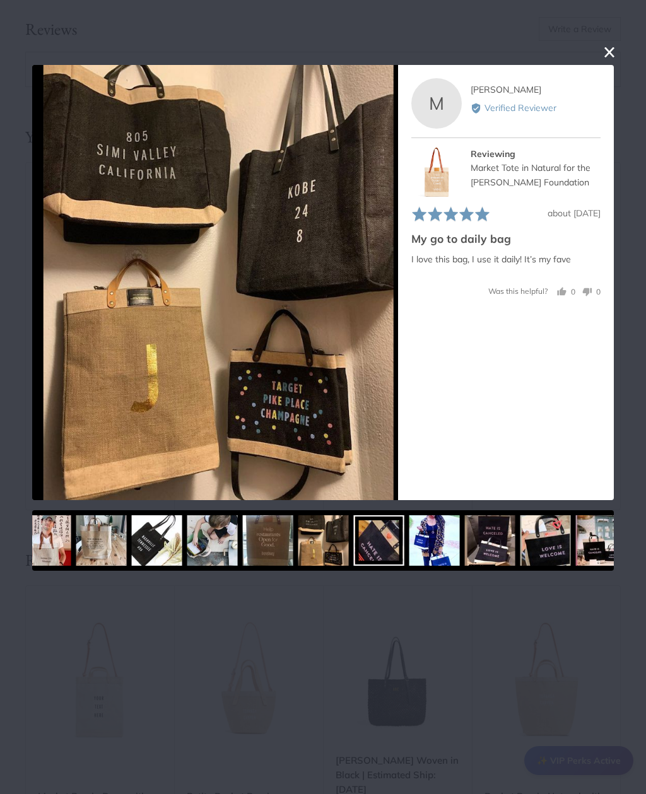
click at [425, 550] on img at bounding box center [434, 540] width 50 height 50
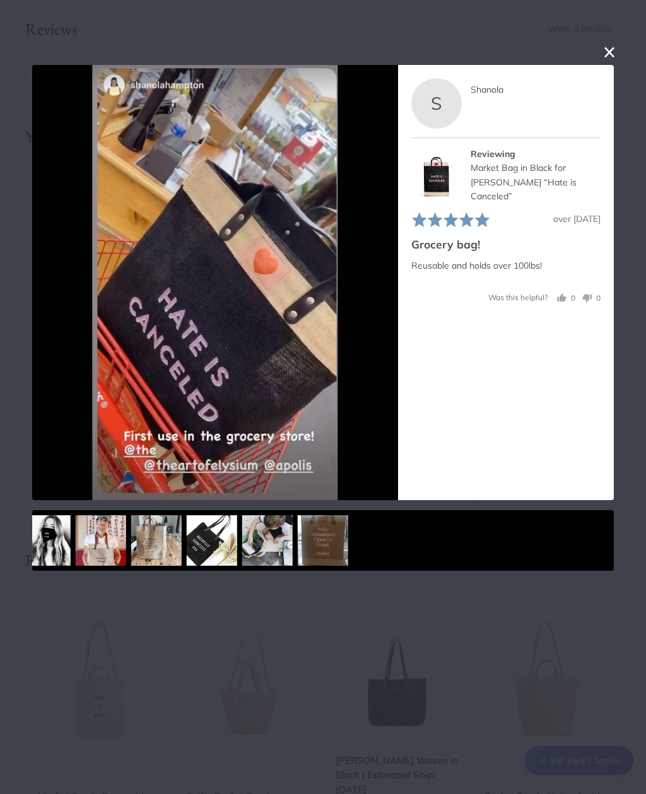
click at [343, 532] on div at bounding box center [323, 540] width 50 height 50
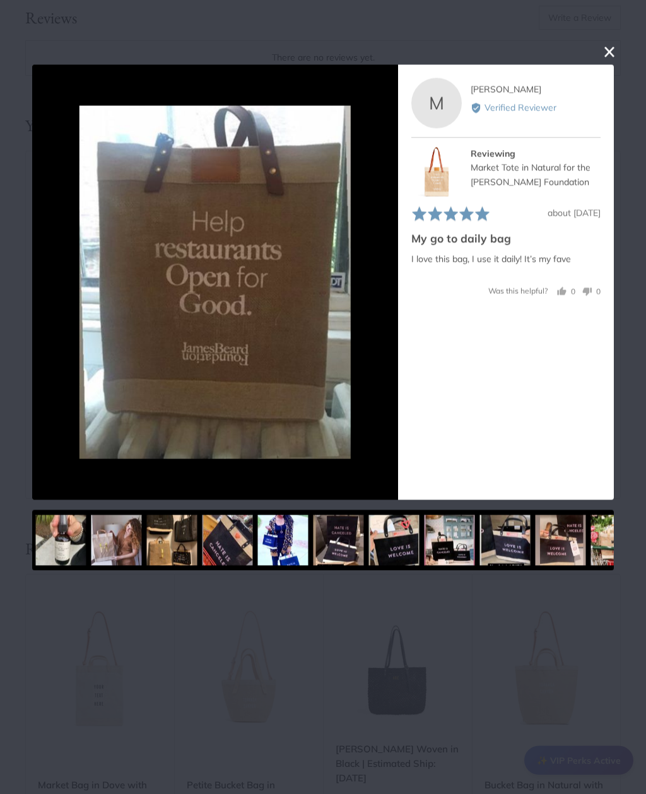
scroll to position [4854, 0]
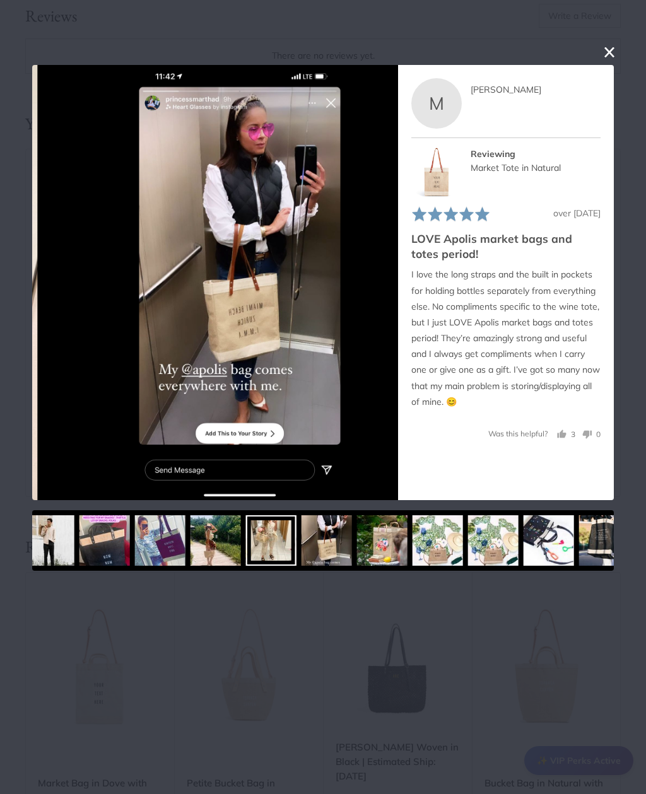
click at [241, 545] on img at bounding box center [216, 540] width 50 height 50
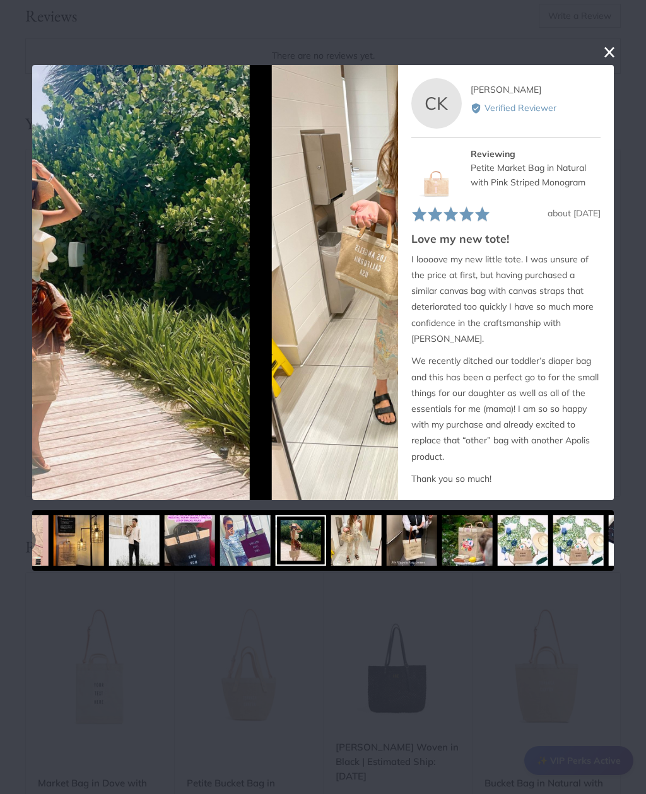
click at [261, 546] on img at bounding box center [245, 540] width 50 height 50
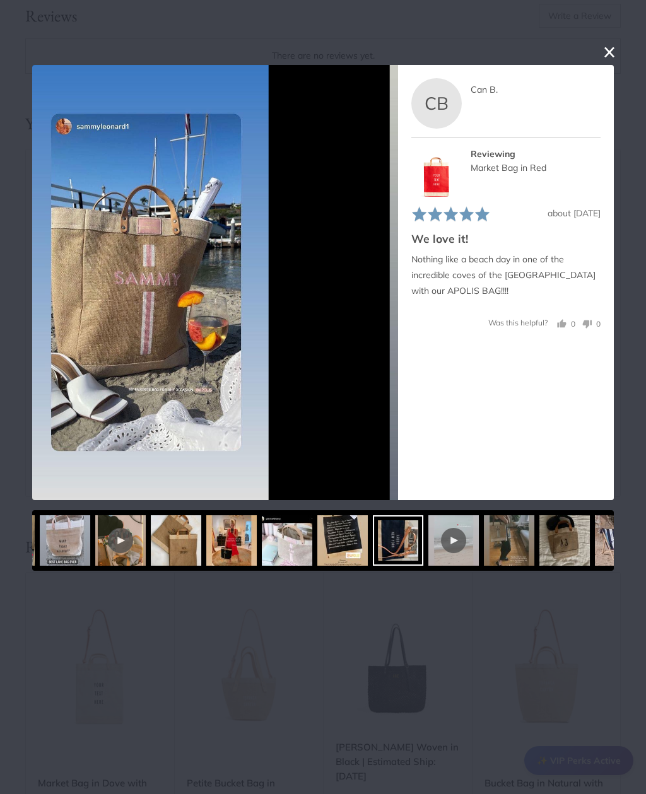
click at [493, 543] on img at bounding box center [509, 540] width 50 height 50
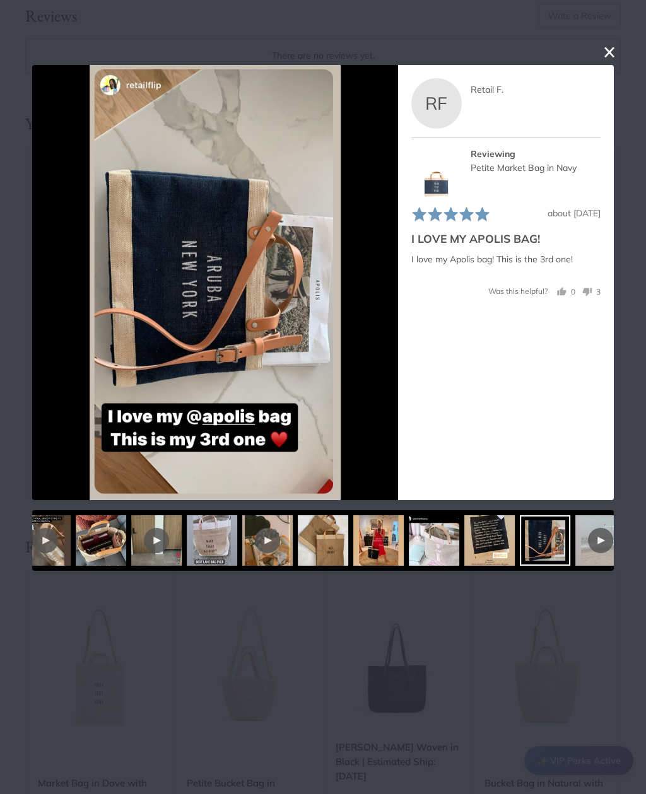
click at [325, 542] on div at bounding box center [323, 540] width 50 height 50
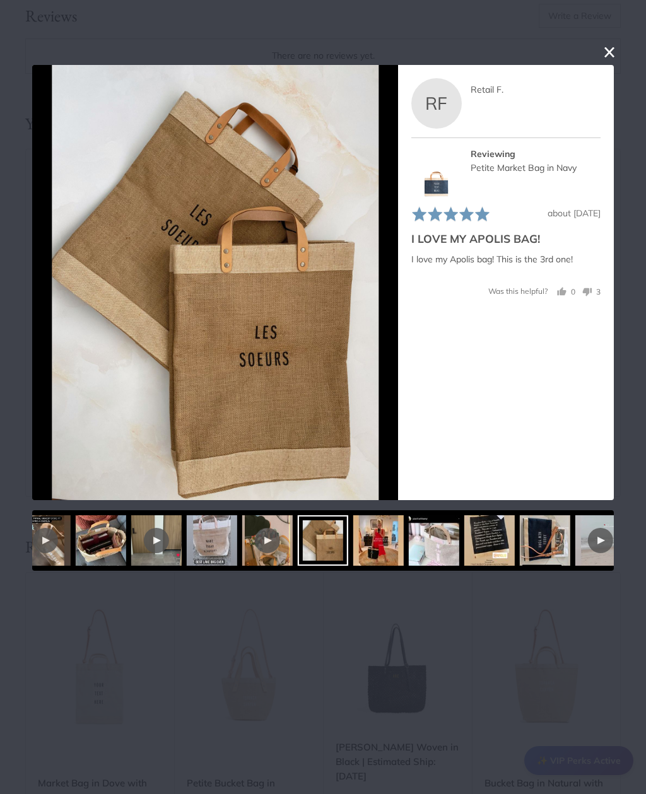
click at [169, 544] on div at bounding box center [156, 540] width 25 height 25
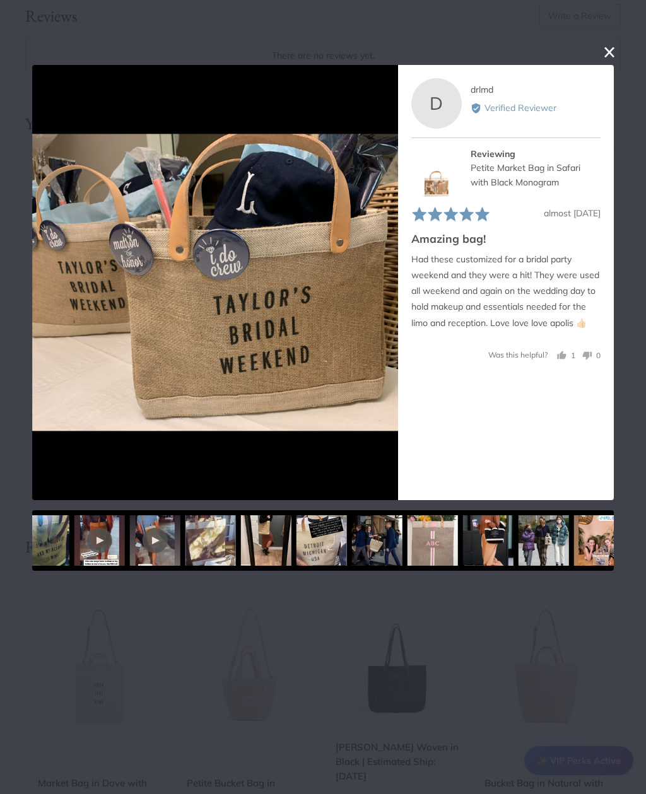
click at [574, 546] on img at bounding box center [599, 540] width 50 height 50
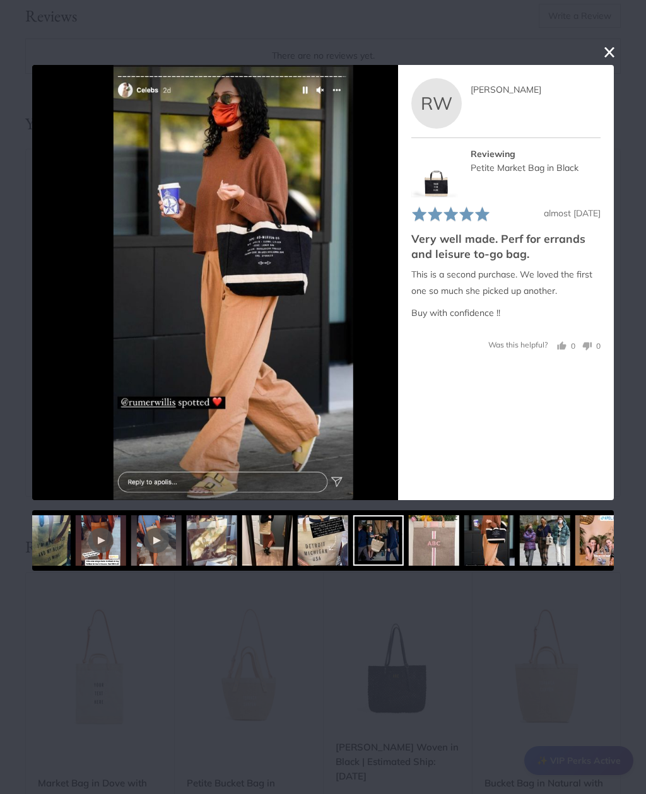
click at [409, 534] on img at bounding box center [434, 540] width 50 height 50
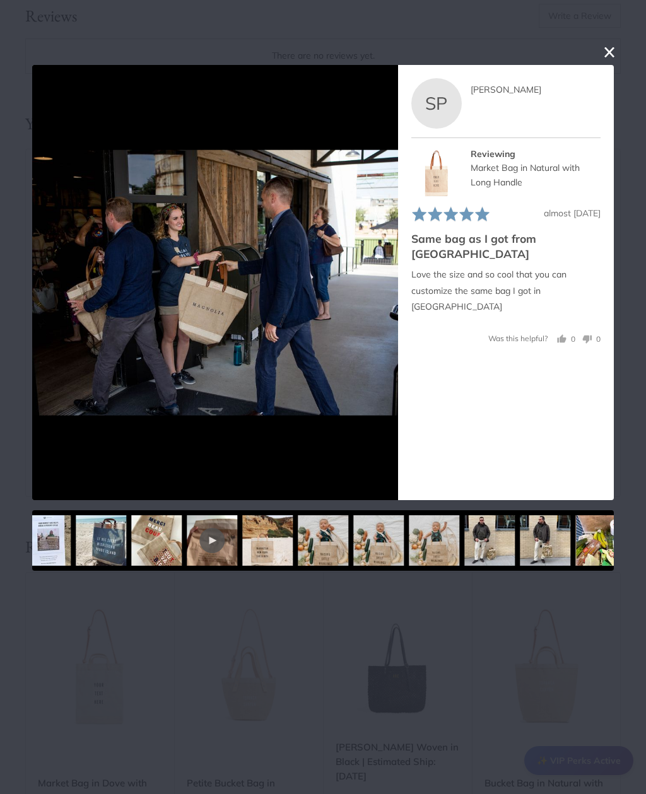
click at [464, 538] on img at bounding box center [489, 540] width 50 height 50
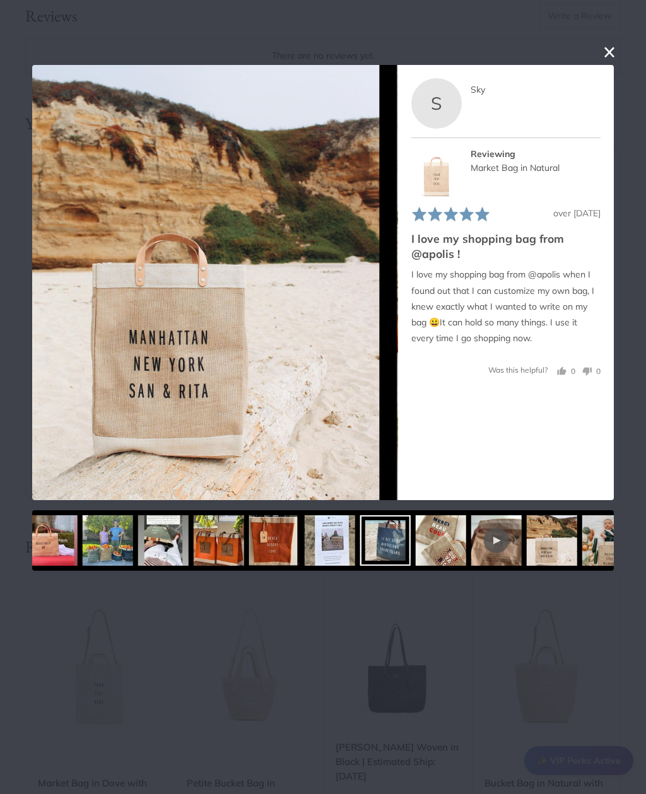
click at [437, 548] on img at bounding box center [441, 540] width 50 height 50
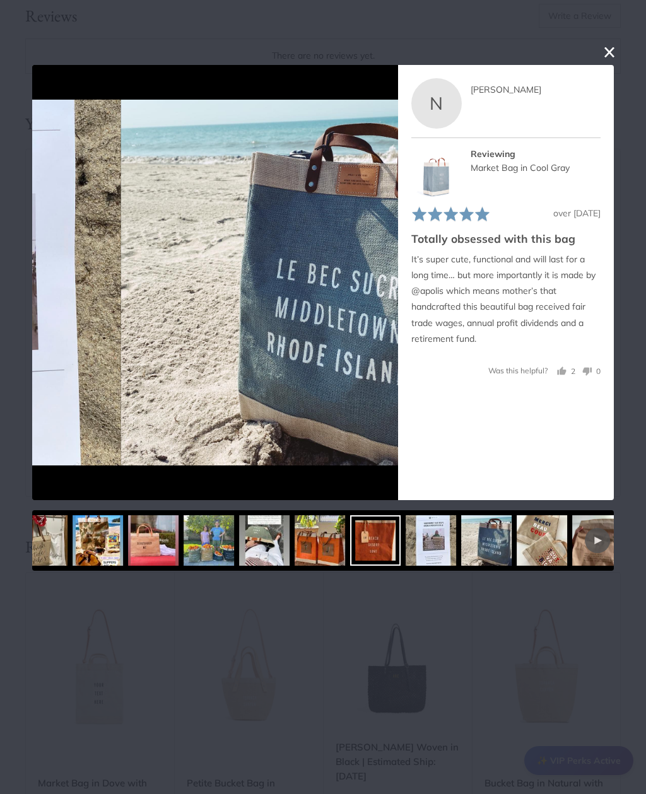
click at [406, 544] on img at bounding box center [431, 540] width 50 height 50
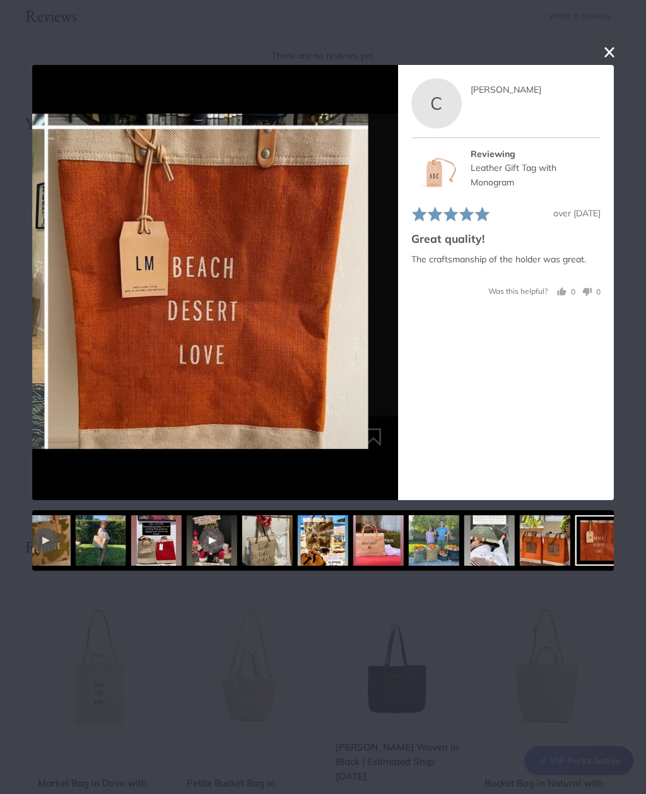
click at [318, 542] on div at bounding box center [323, 540] width 50 height 50
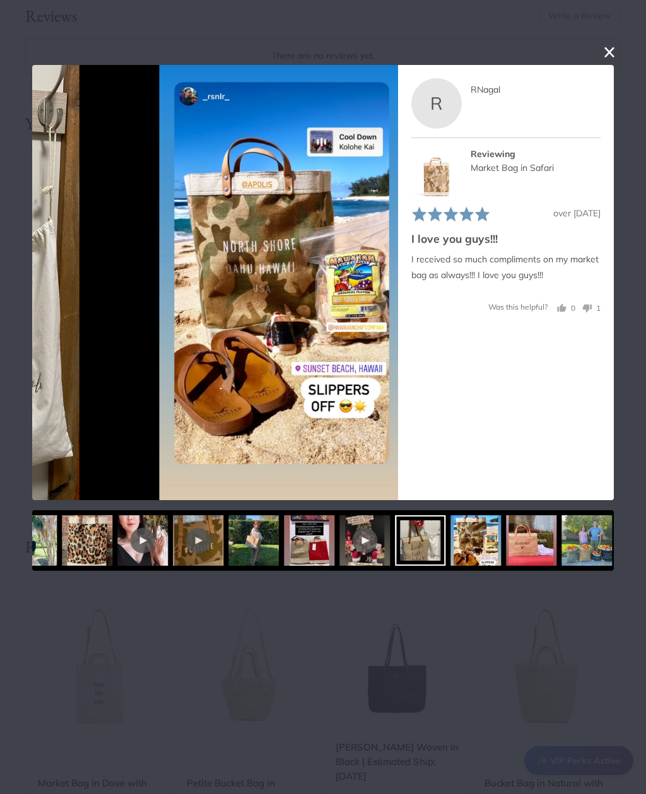
click at [451, 551] on img at bounding box center [476, 540] width 50 height 50
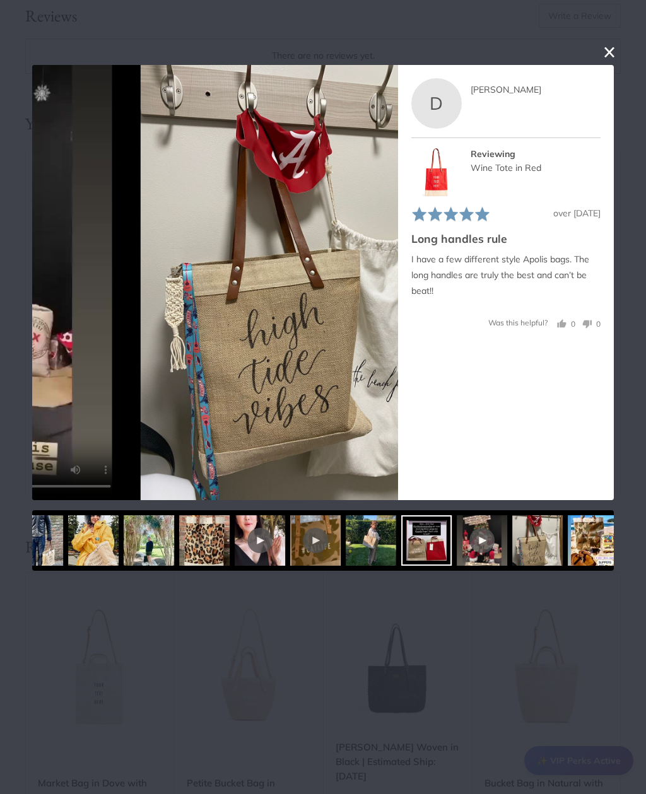
click at [469, 542] on div at bounding box center [481, 540] width 25 height 25
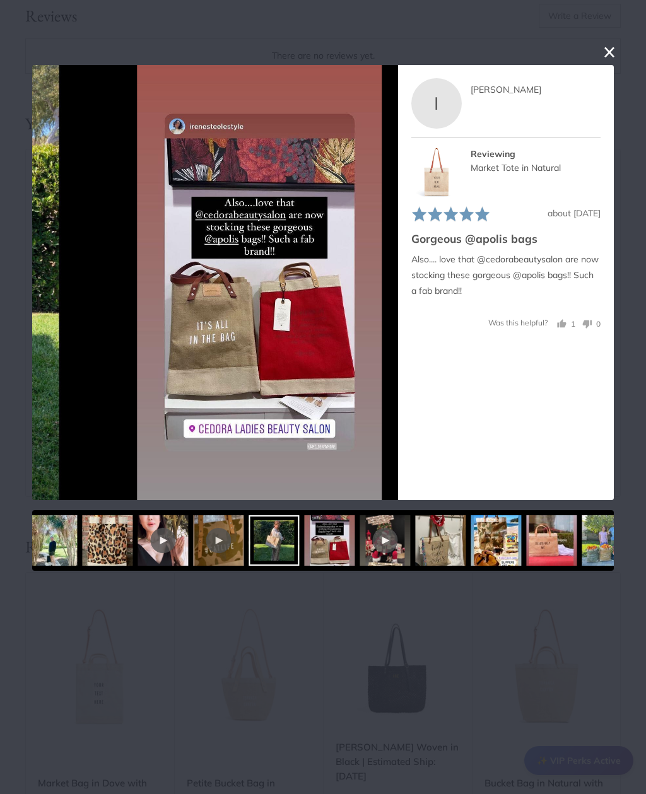
click at [244, 544] on div at bounding box center [219, 540] width 50 height 50
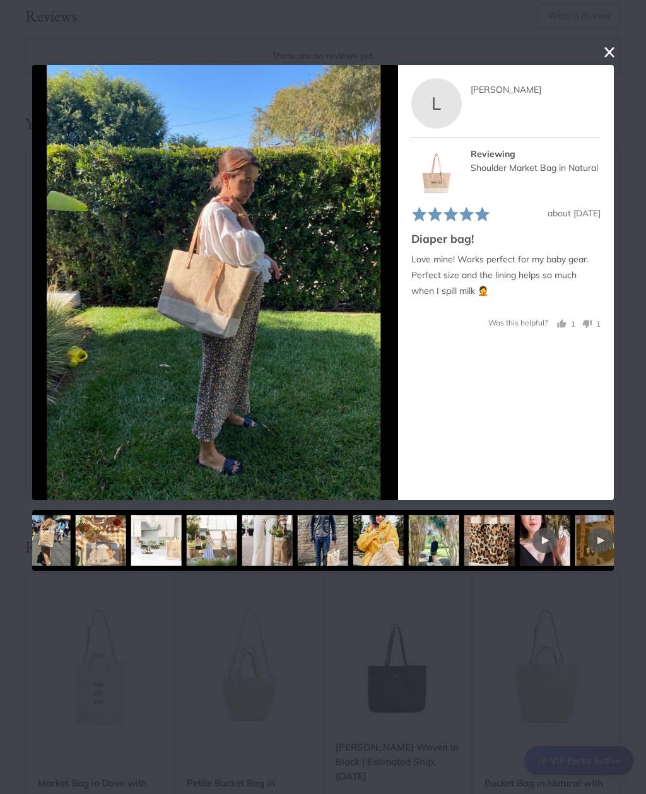
click at [464, 544] on img at bounding box center [489, 540] width 50 height 50
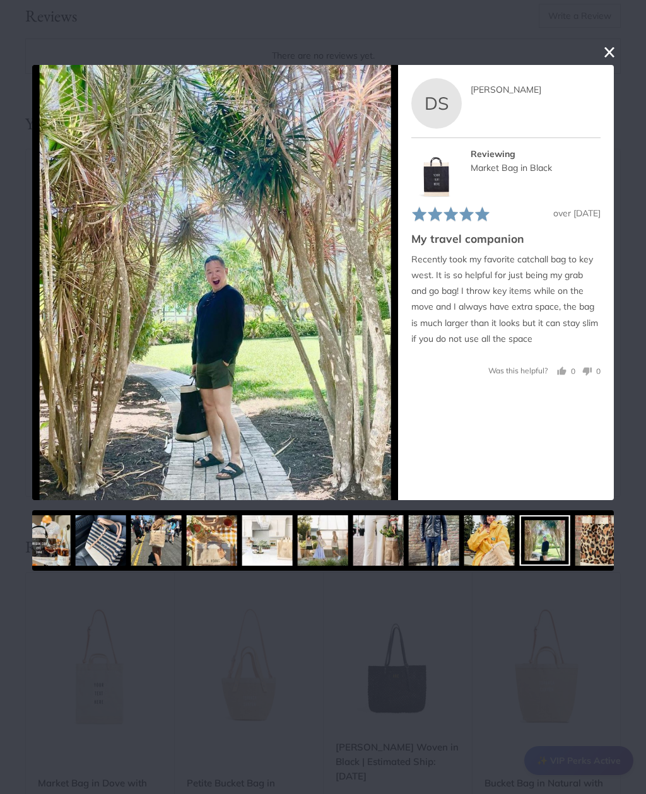
click at [464, 549] on img at bounding box center [489, 540] width 50 height 50
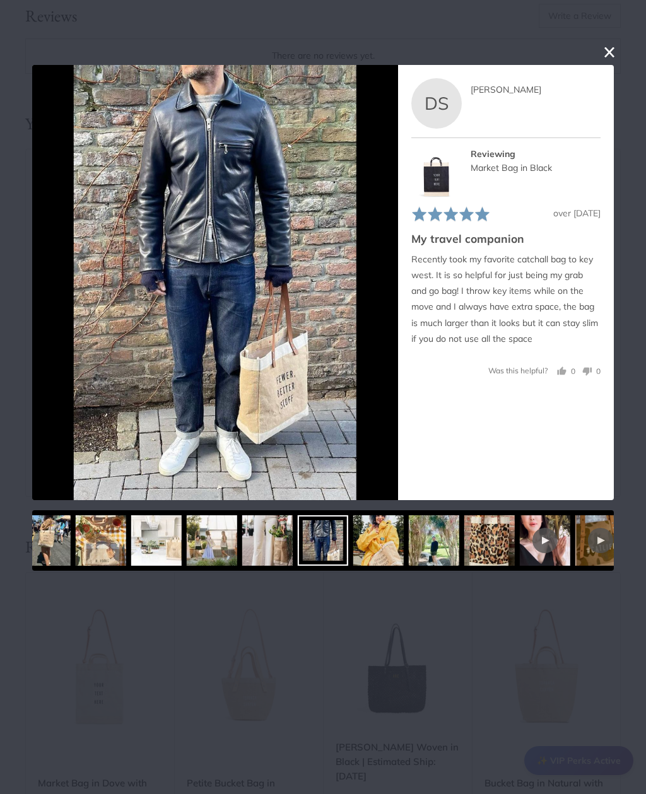
click at [272, 553] on div at bounding box center [323, 540] width 582 height 61
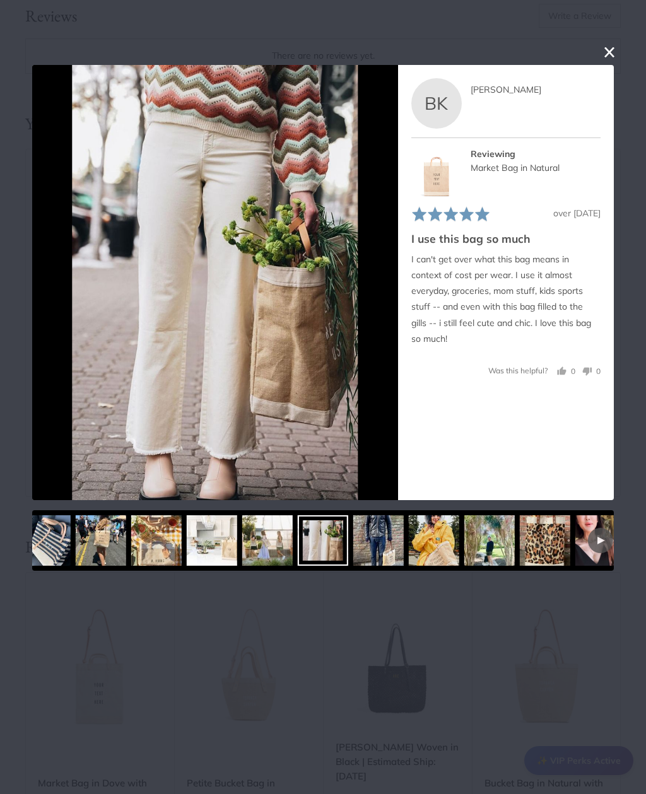
click at [182, 549] on img at bounding box center [156, 540] width 50 height 50
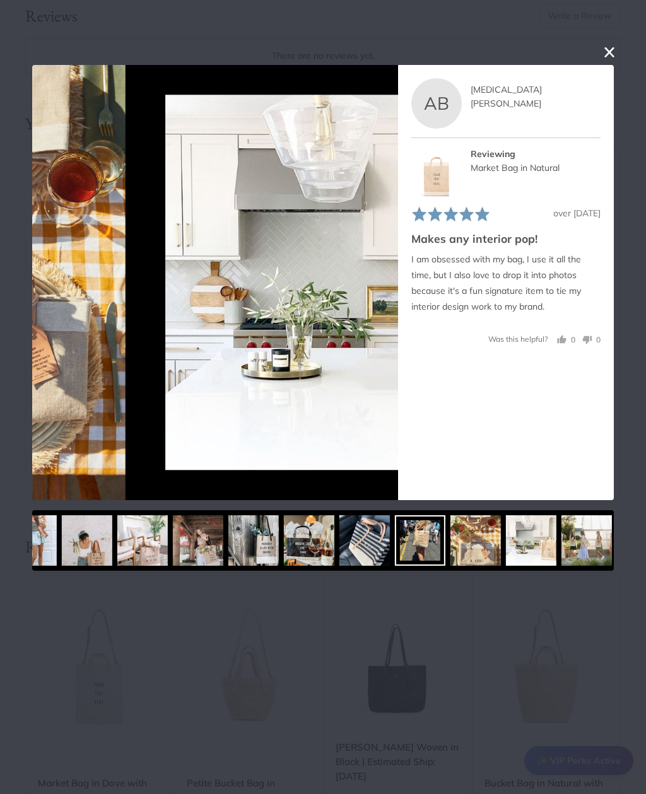
click at [450, 549] on img at bounding box center [475, 540] width 50 height 50
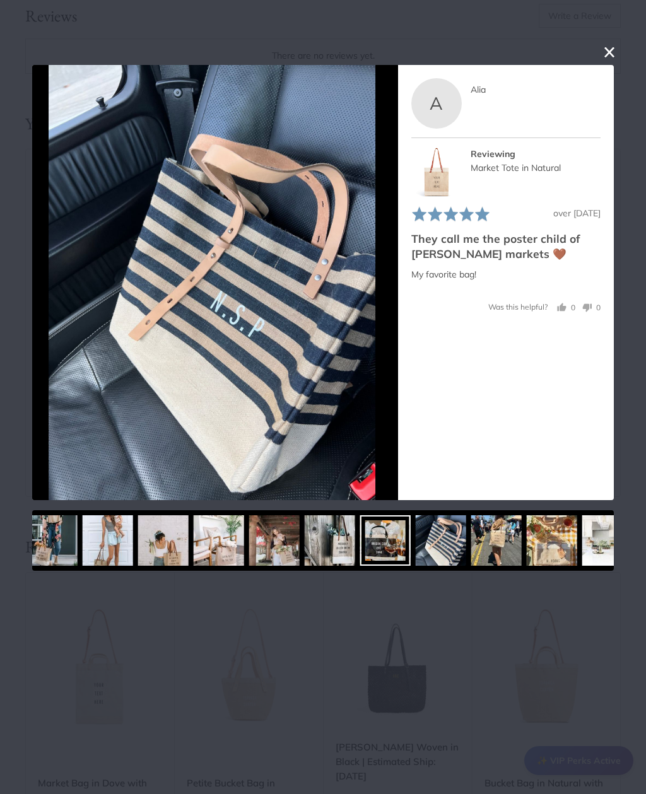
click at [426, 542] on img at bounding box center [441, 540] width 50 height 50
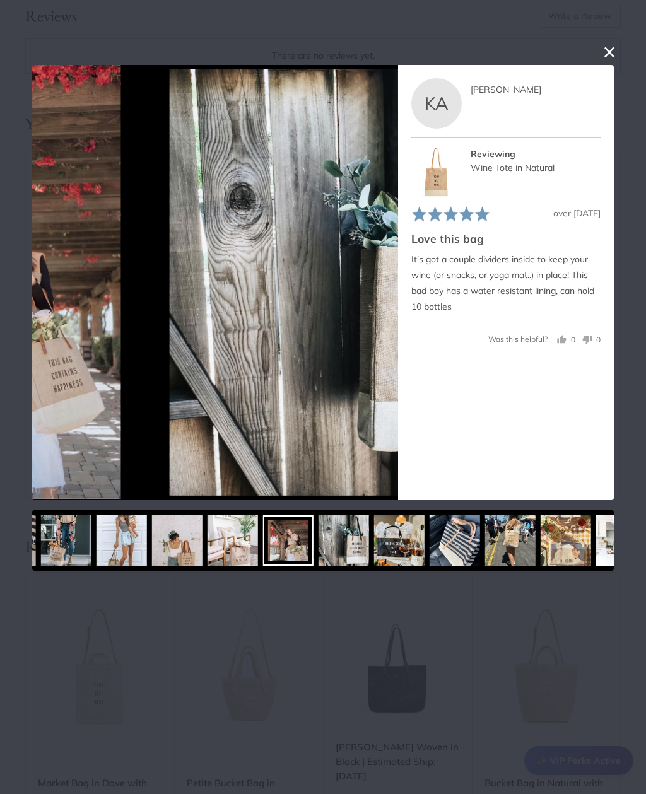
click at [274, 549] on div at bounding box center [323, 540] width 582 height 61
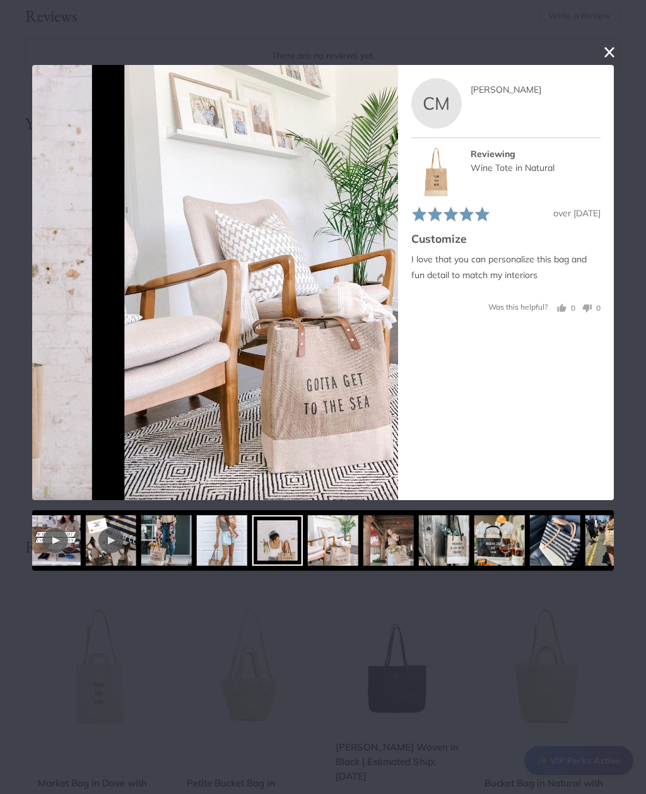
click at [247, 546] on img at bounding box center [222, 540] width 50 height 50
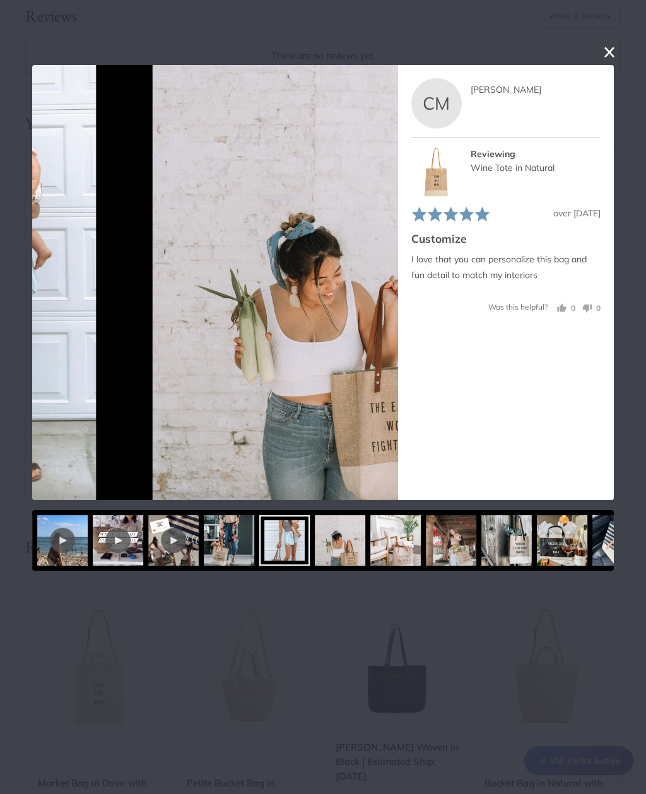
click at [254, 542] on img at bounding box center [229, 540] width 50 height 50
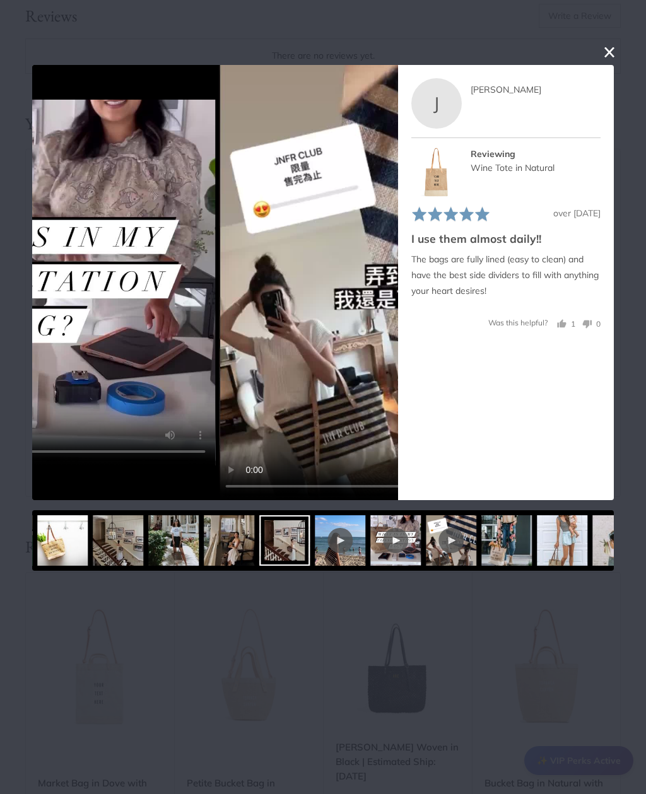
click at [279, 548] on div at bounding box center [284, 540] width 50 height 50
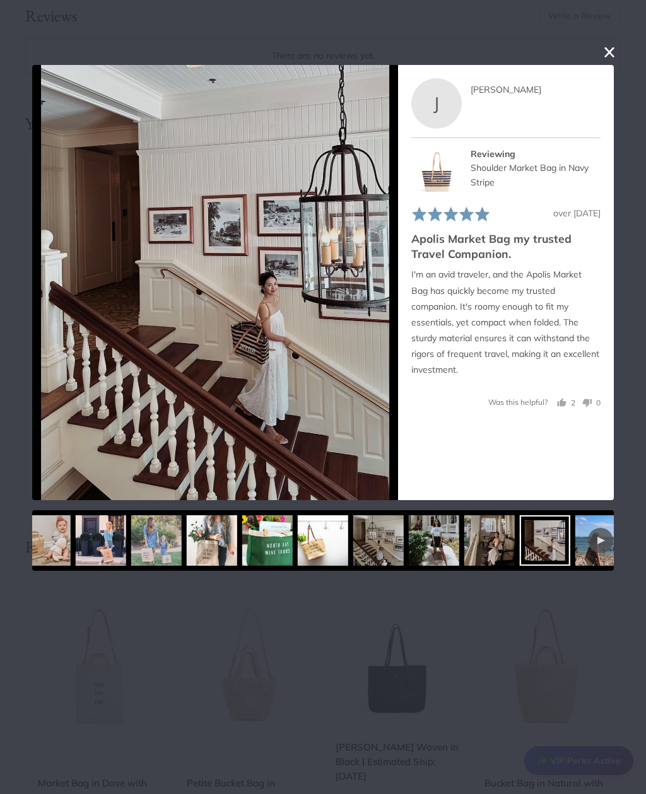
click at [329, 549] on div at bounding box center [323, 540] width 50 height 50
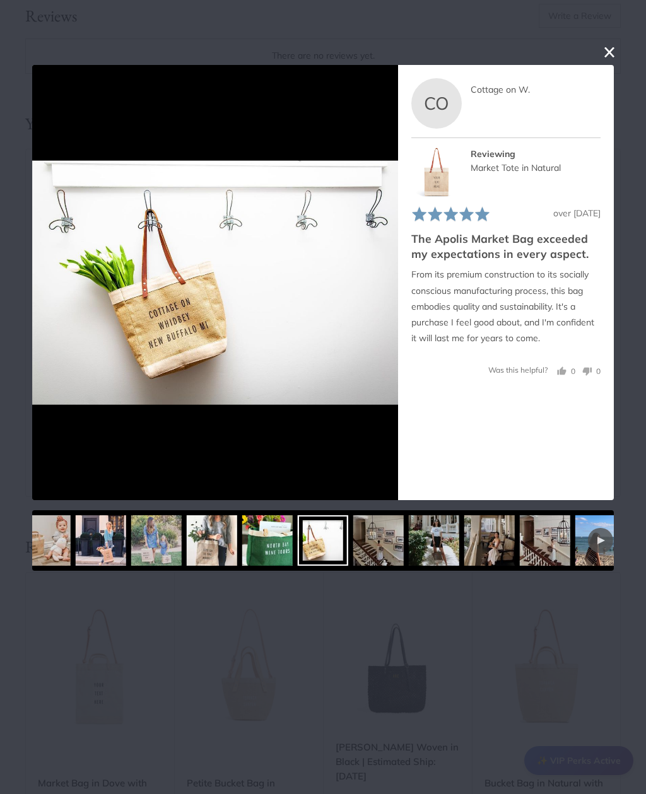
click at [288, 549] on div at bounding box center [267, 540] width 50 height 50
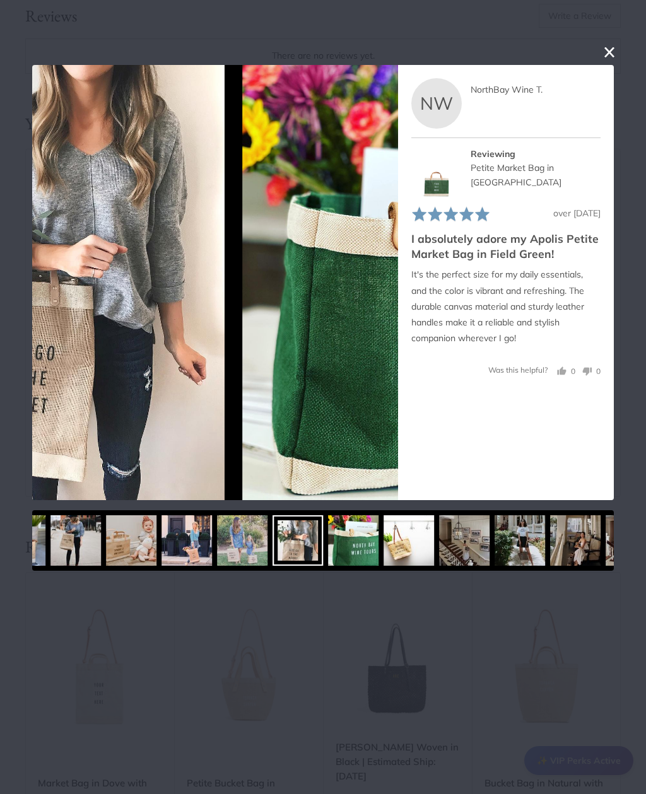
click at [267, 550] on img at bounding box center [242, 540] width 50 height 50
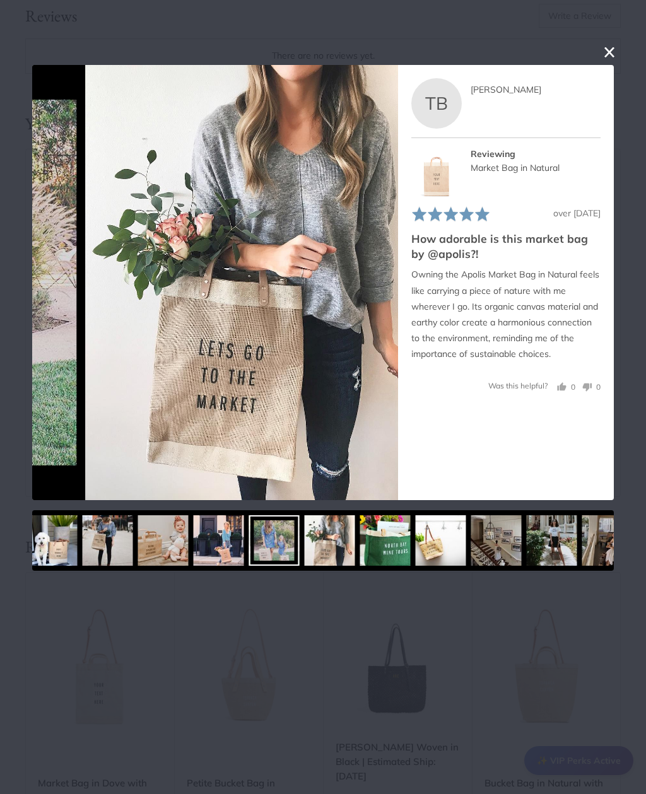
click at [276, 553] on div at bounding box center [323, 540] width 582 height 61
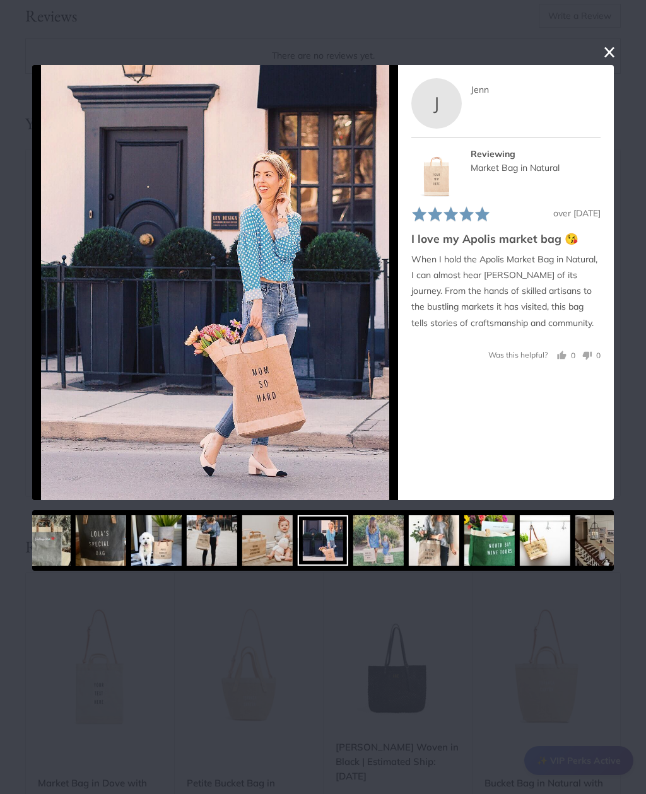
click at [237, 549] on img at bounding box center [212, 540] width 50 height 50
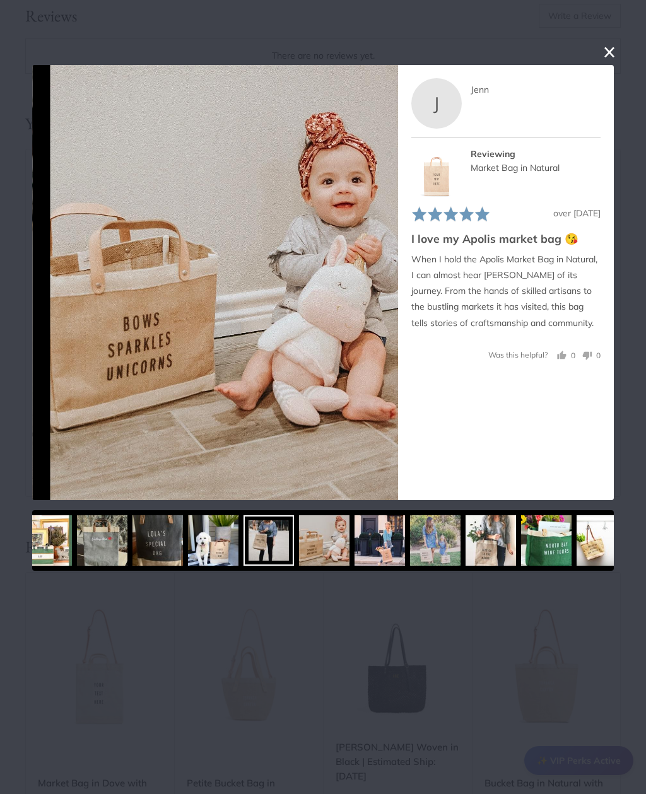
click at [238, 549] on img at bounding box center [213, 540] width 50 height 50
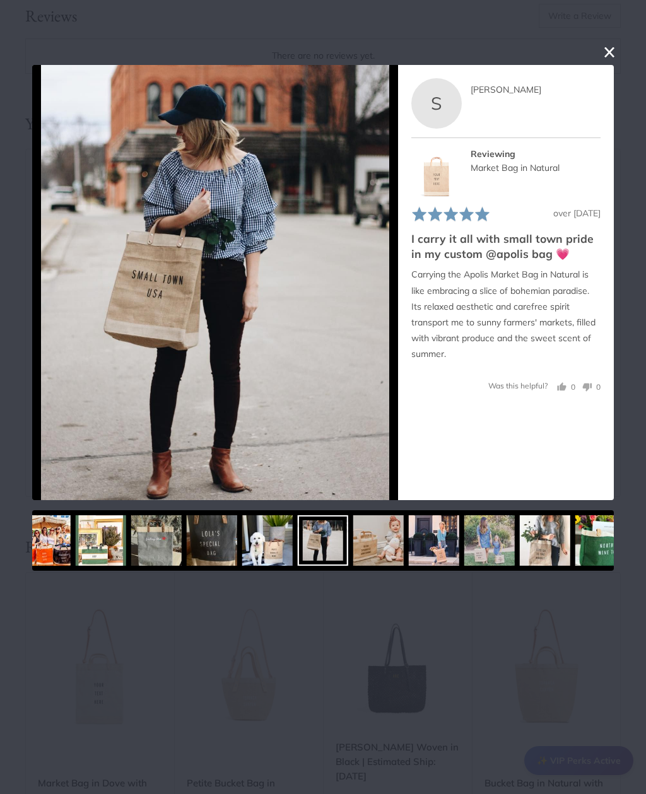
click at [237, 546] on img at bounding box center [212, 540] width 50 height 50
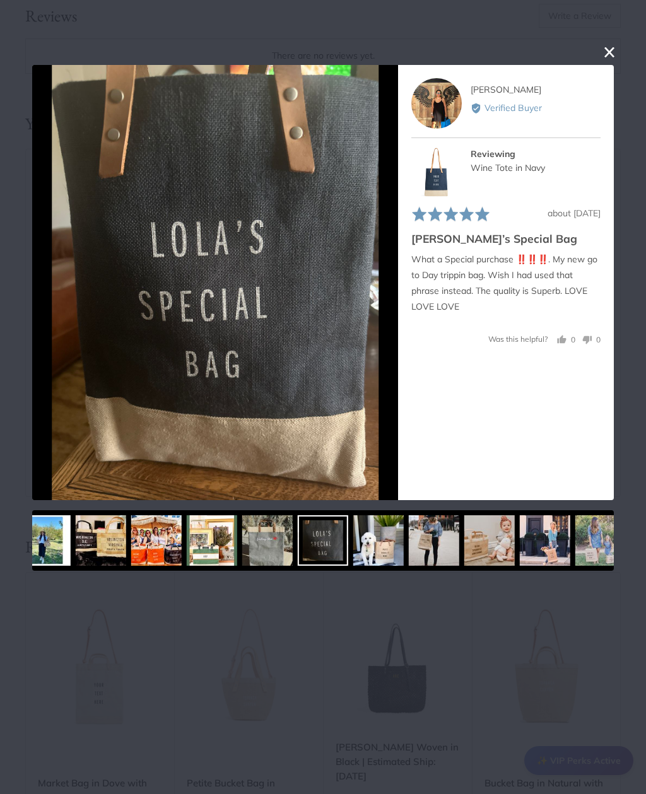
click at [237, 548] on img at bounding box center [212, 540] width 50 height 50
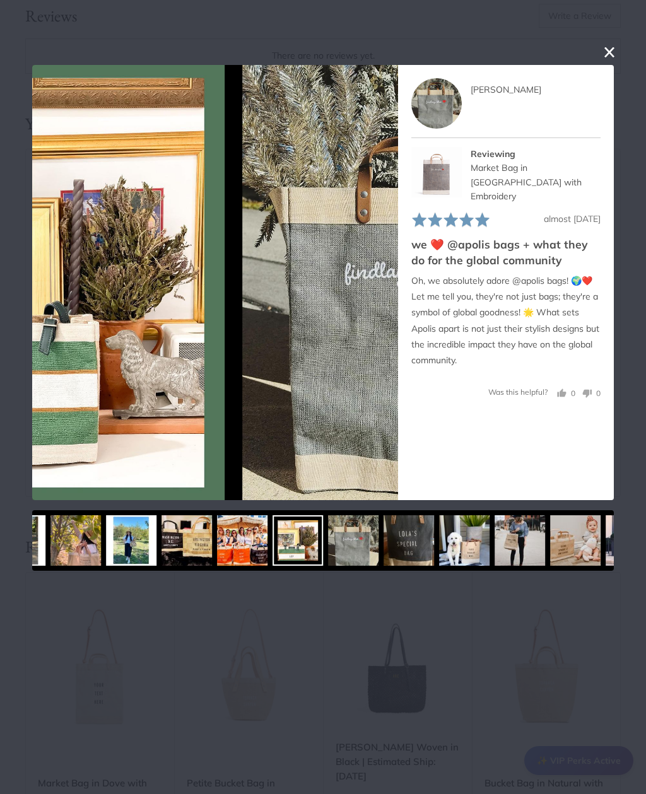
click at [267, 546] on img at bounding box center [242, 540] width 50 height 50
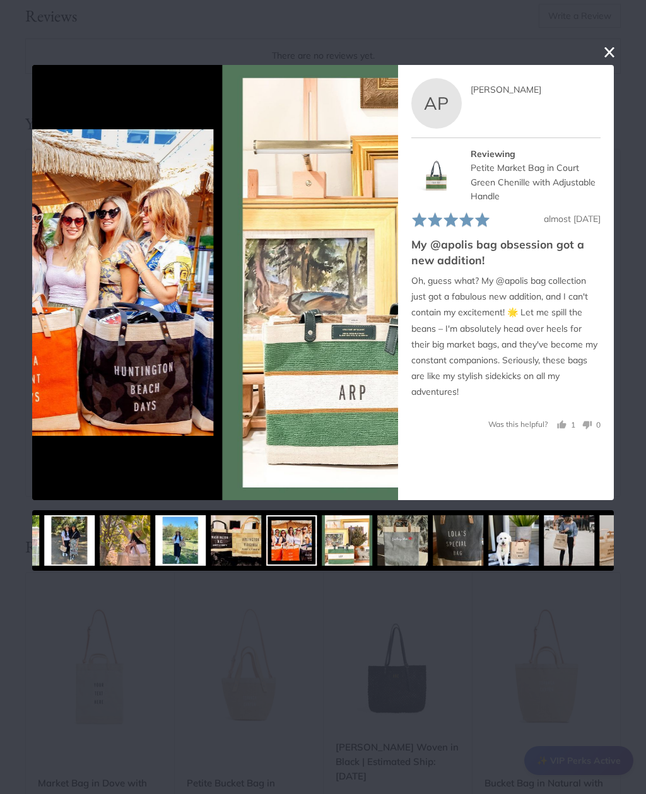
click at [274, 548] on div at bounding box center [291, 540] width 50 height 50
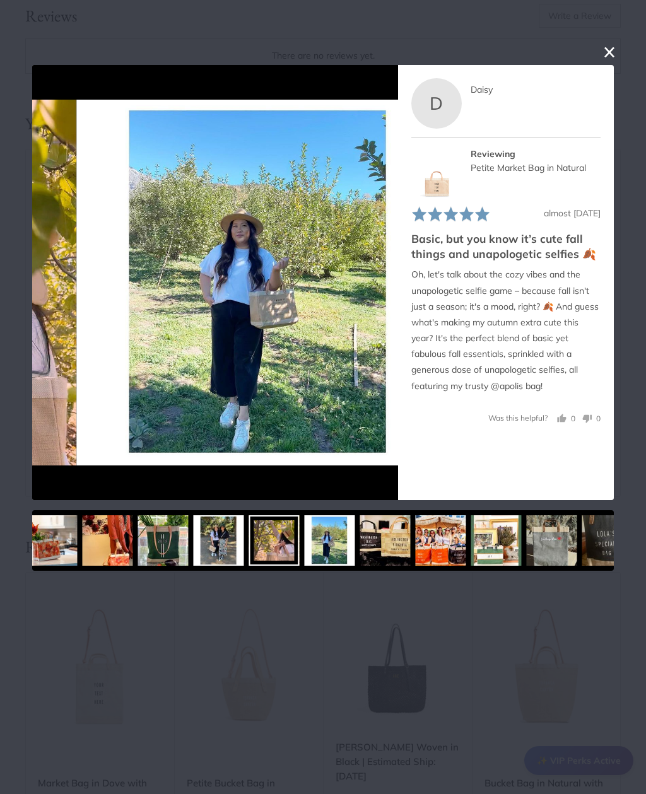
click at [273, 549] on div at bounding box center [323, 540] width 582 height 61
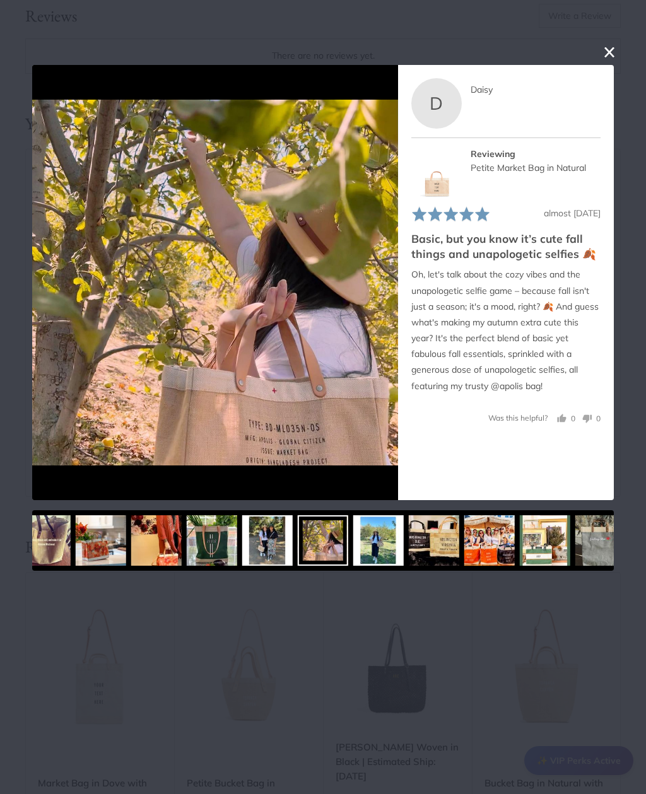
click at [237, 549] on img at bounding box center [212, 540] width 50 height 50
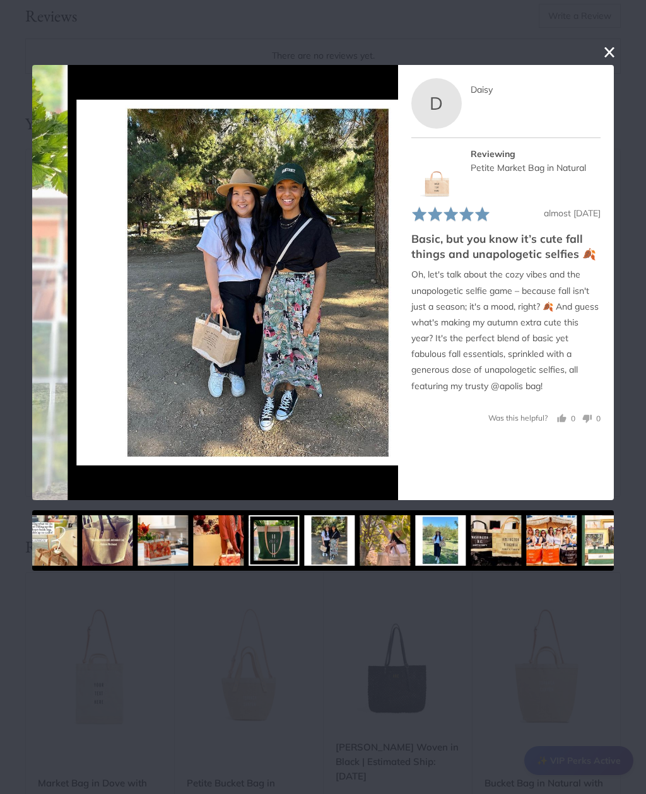
click at [269, 553] on div at bounding box center [323, 540] width 582 height 61
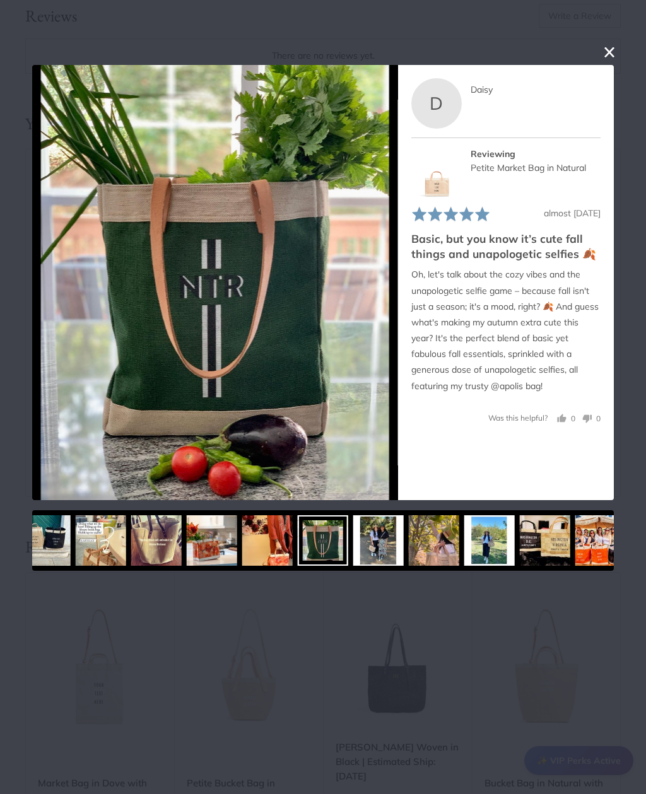
click at [269, 552] on div at bounding box center [323, 540] width 582 height 61
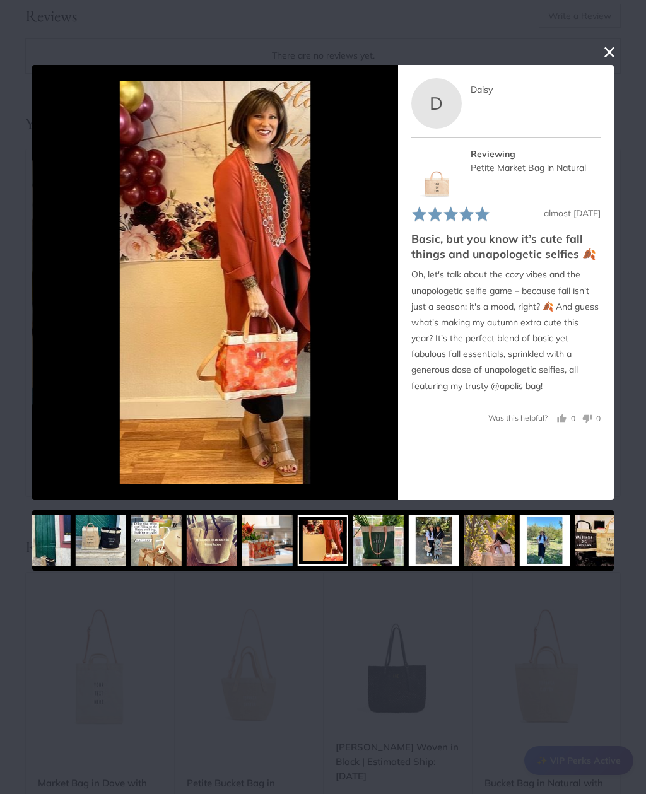
click at [270, 553] on div at bounding box center [323, 540] width 582 height 61
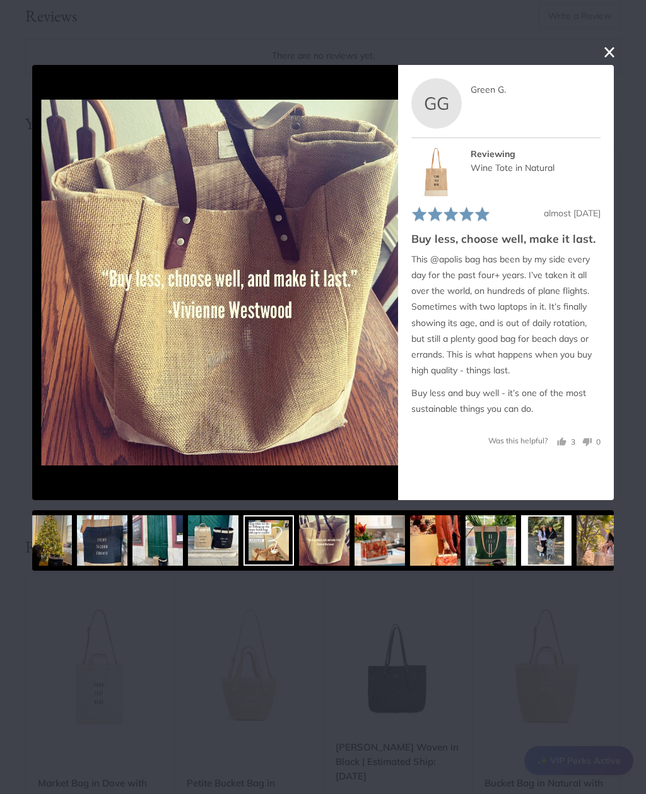
click at [278, 551] on div at bounding box center [323, 540] width 582 height 61
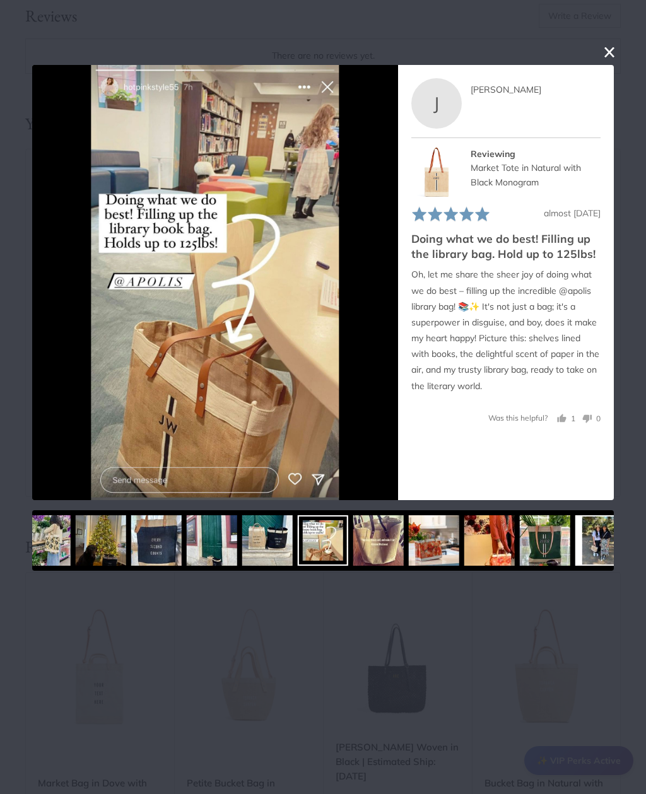
click at [271, 551] on div at bounding box center [323, 540] width 582 height 61
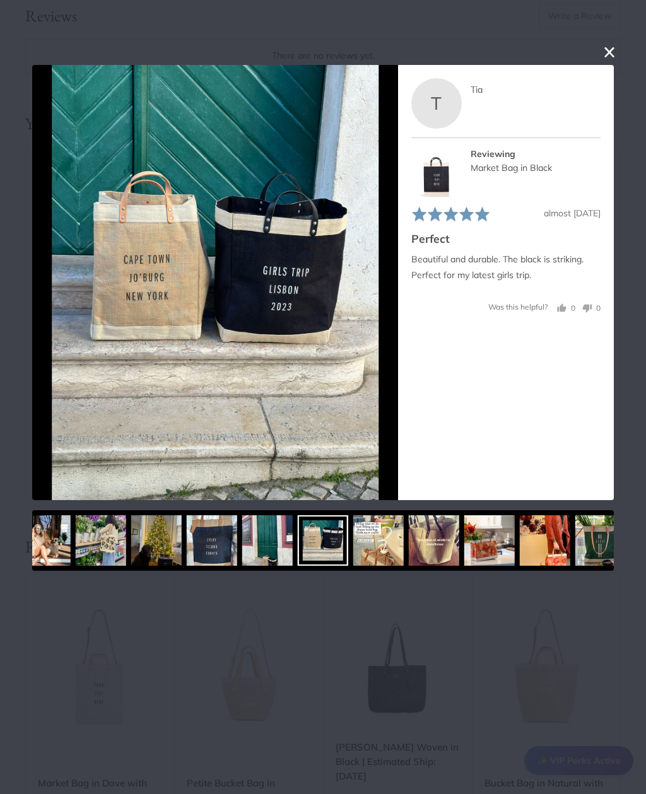
click at [237, 551] on img at bounding box center [212, 540] width 50 height 50
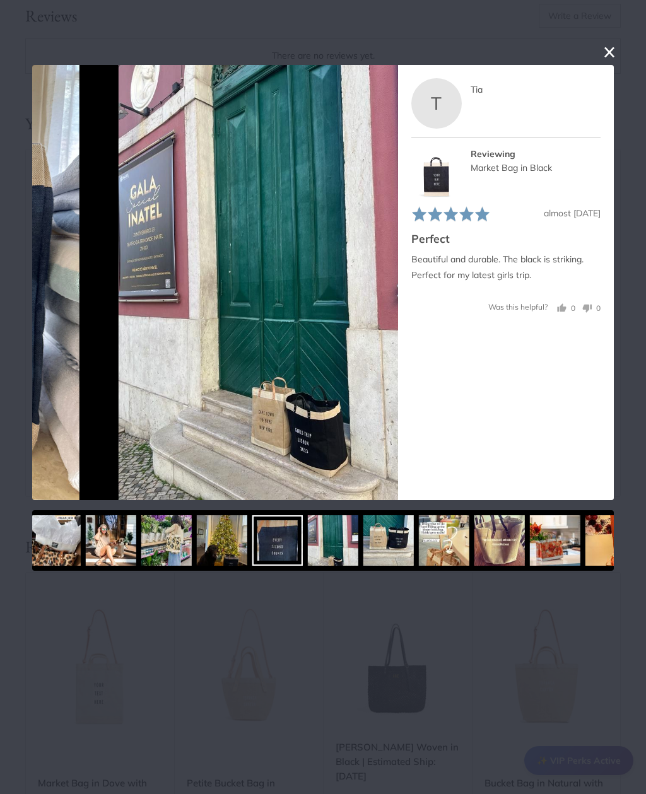
click at [271, 549] on div at bounding box center [323, 540] width 582 height 61
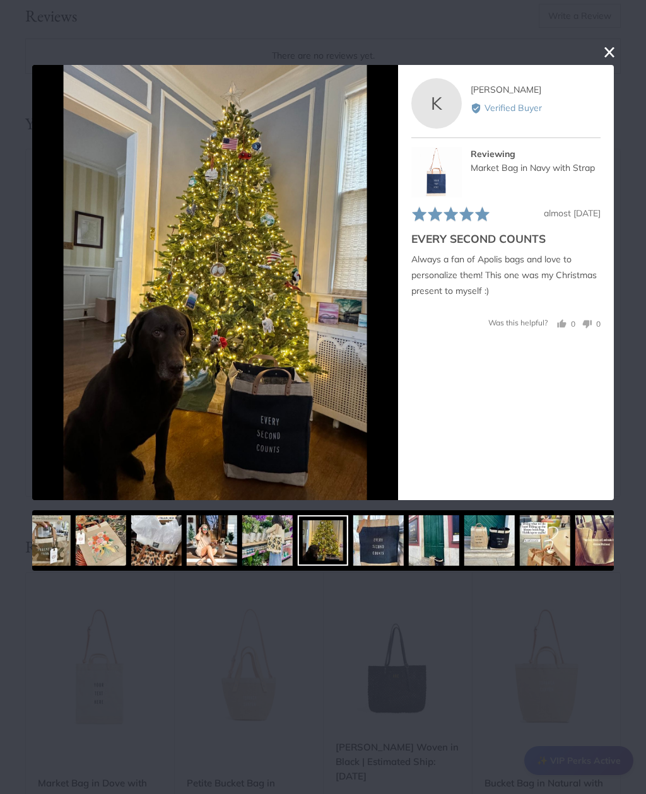
click at [237, 551] on img at bounding box center [212, 540] width 50 height 50
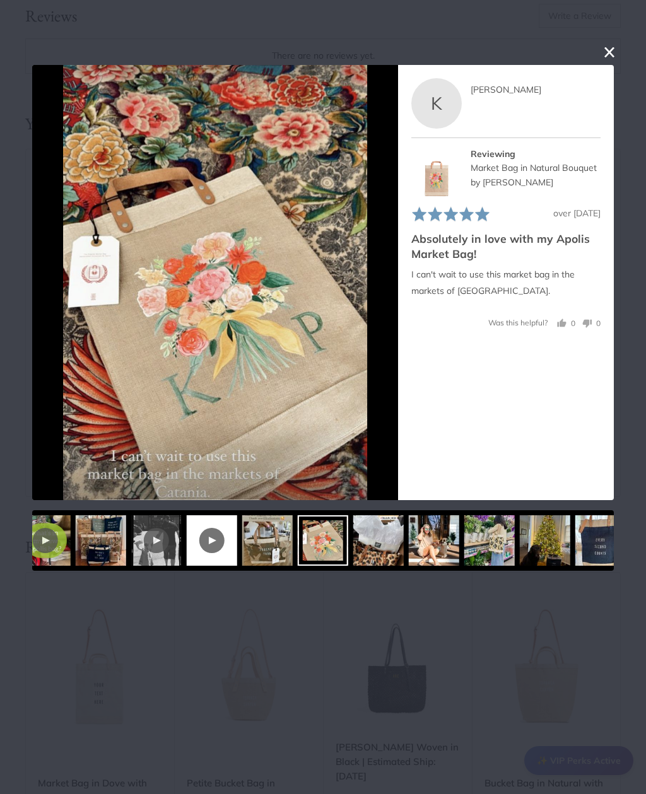
click at [274, 550] on div at bounding box center [323, 540] width 582 height 61
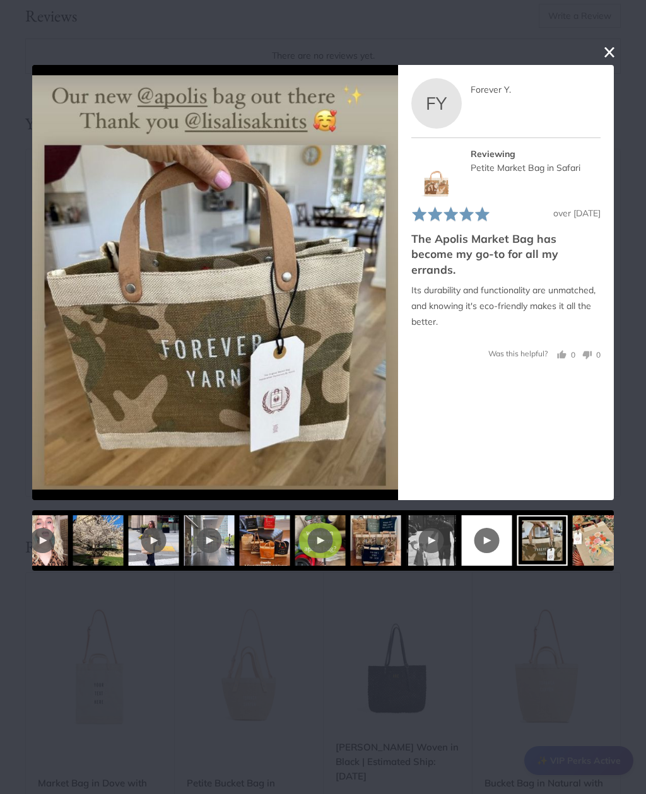
click at [368, 551] on div at bounding box center [376, 540] width 50 height 50
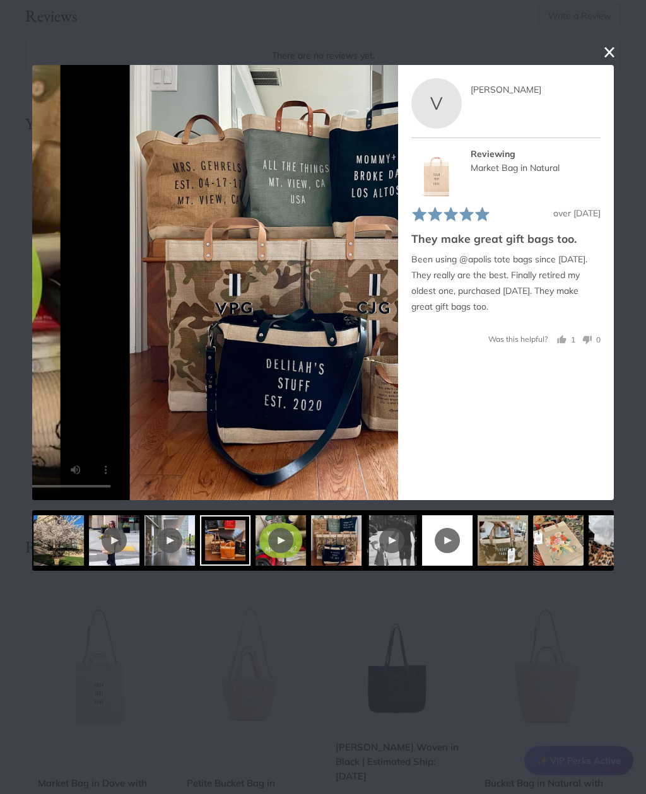
click at [182, 549] on div at bounding box center [169, 540] width 25 height 25
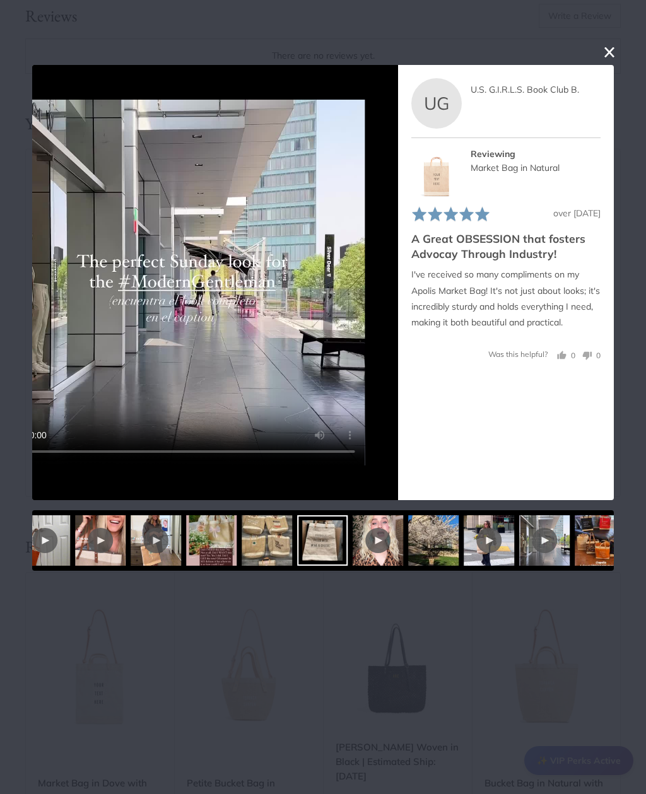
click at [324, 553] on div at bounding box center [322, 540] width 50 height 50
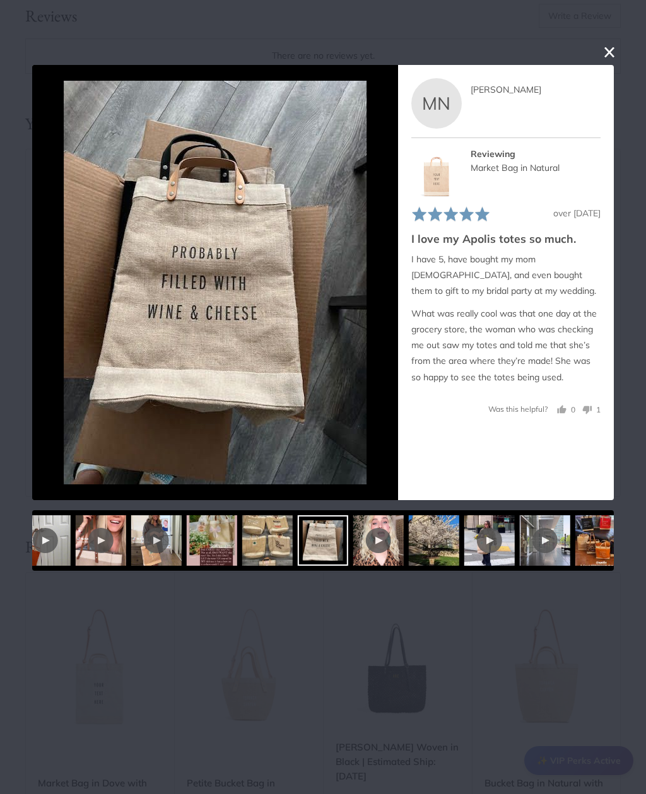
click at [407, 643] on div "User-Uploaded Media Gallery Your browser doesn't support HTML5 videos. Your bro…" at bounding box center [323, 397] width 646 height 794
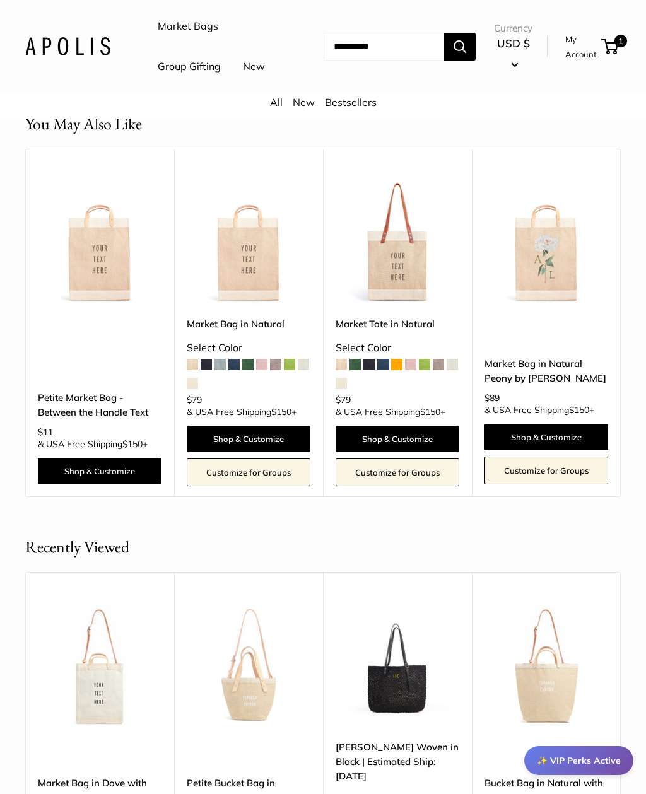
click at [541, 698] on img at bounding box center [546, 666] width 124 height 124
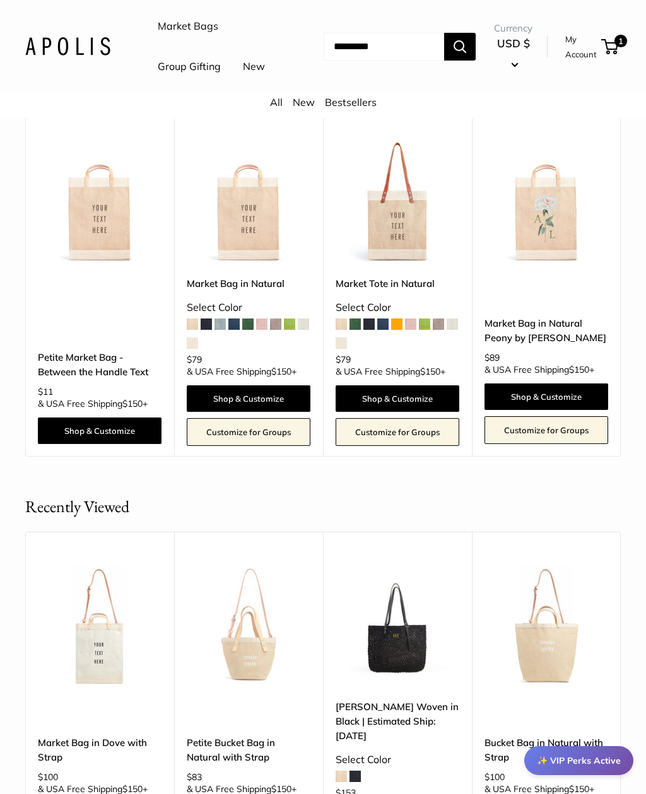
click at [228, 643] on img at bounding box center [249, 625] width 124 height 124
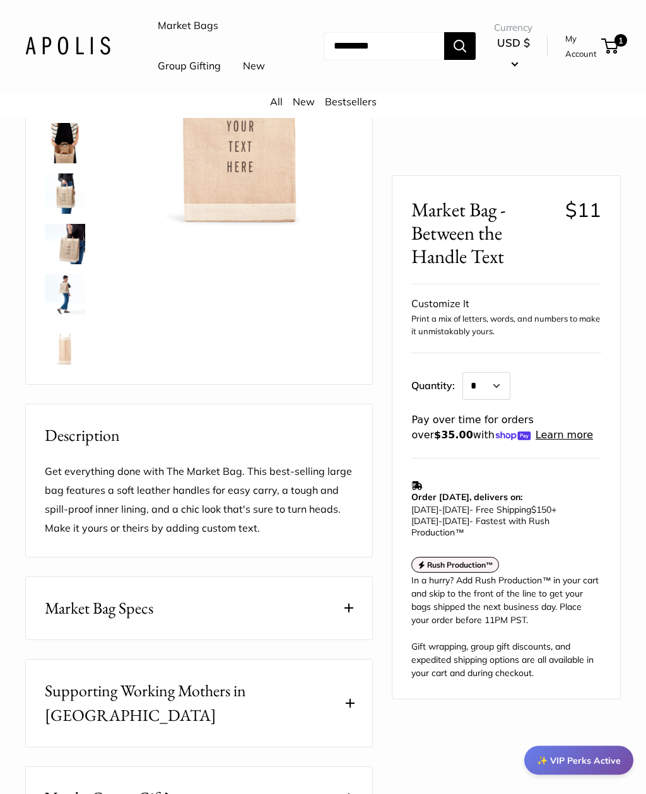
scroll to position [0, 0]
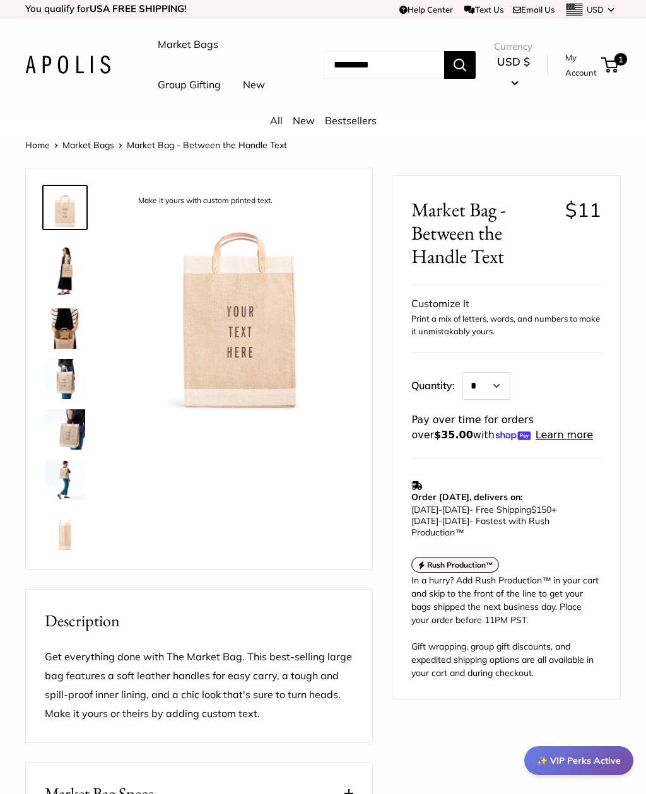
click at [281, 127] on link "All" at bounding box center [276, 120] width 13 height 13
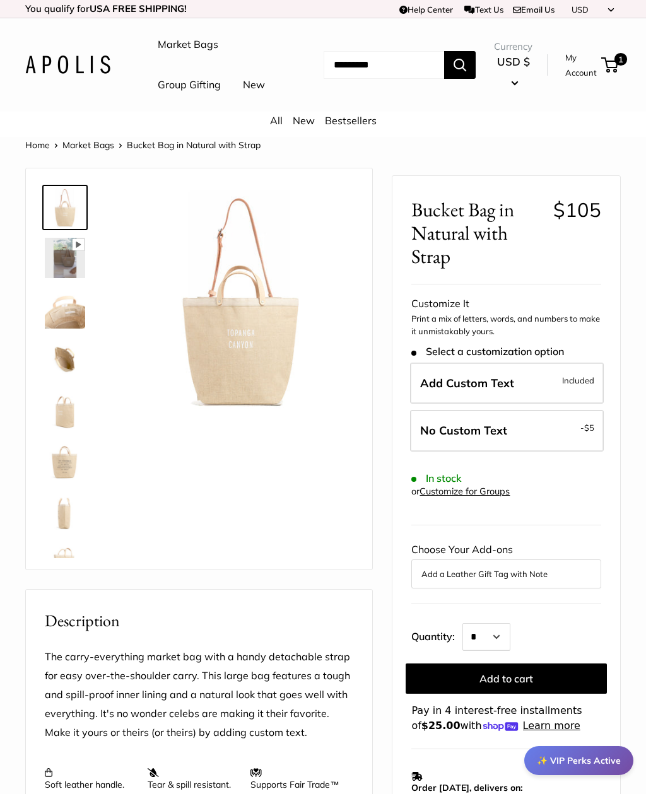
click at [57, 278] on img at bounding box center [65, 258] width 40 height 40
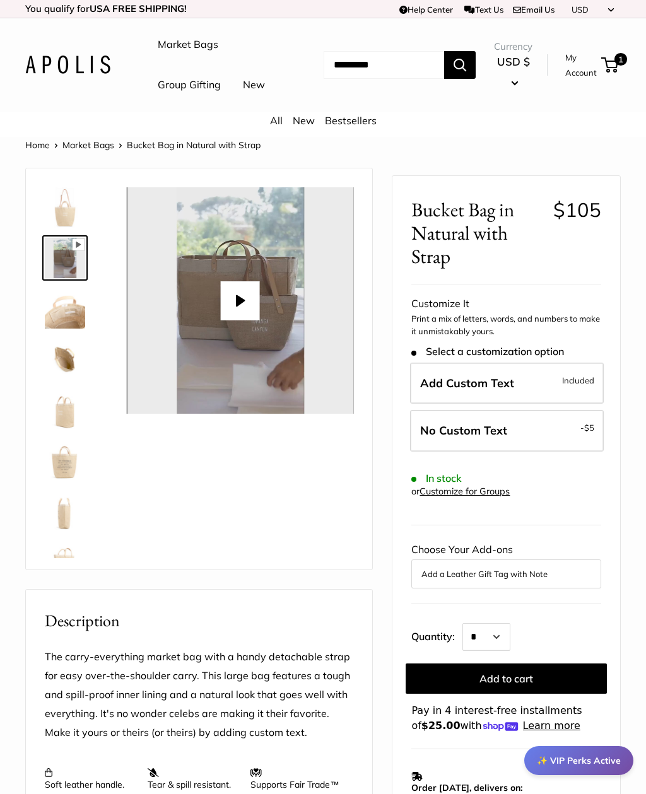
click at [61, 329] on img at bounding box center [65, 308] width 40 height 40
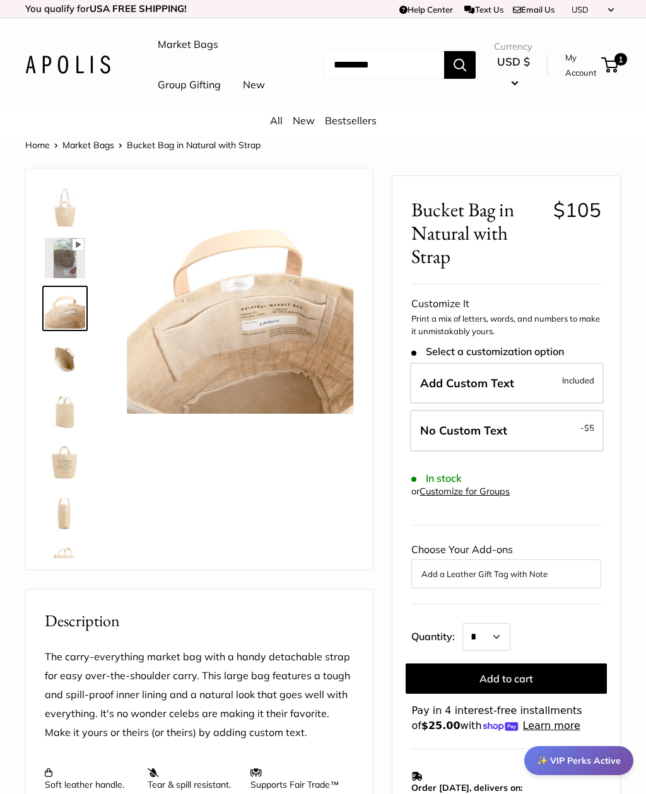
click at [56, 379] on img at bounding box center [65, 359] width 40 height 40
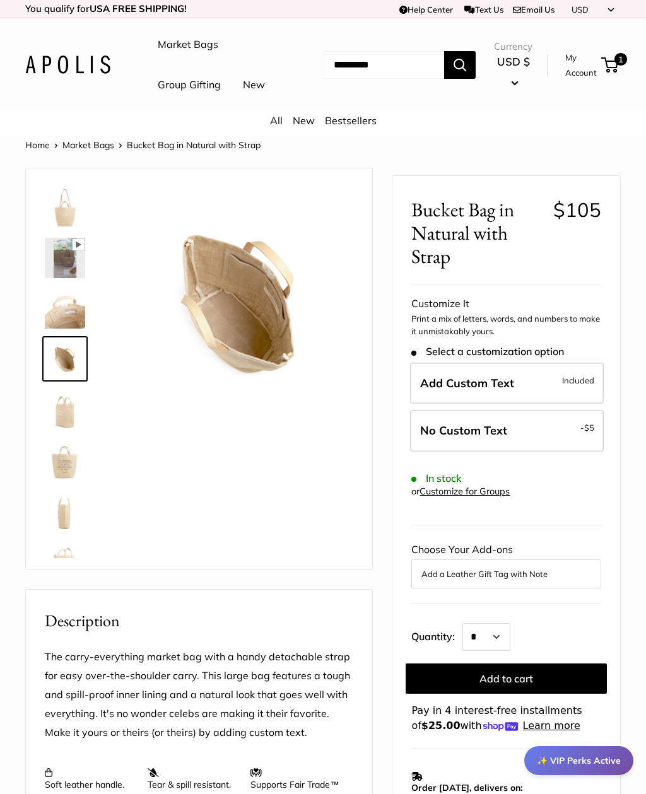
click at [56, 430] on img at bounding box center [65, 409] width 40 height 40
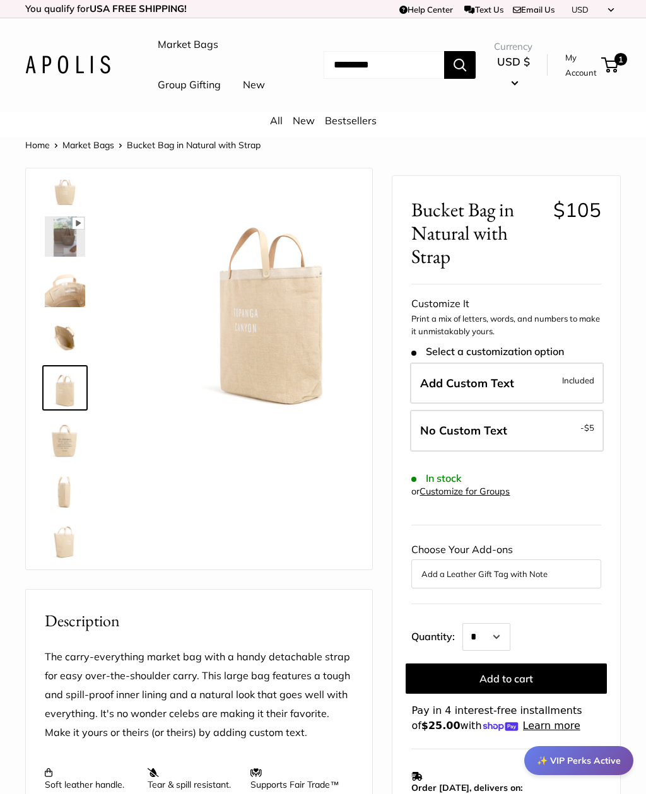
scroll to position [30, 0]
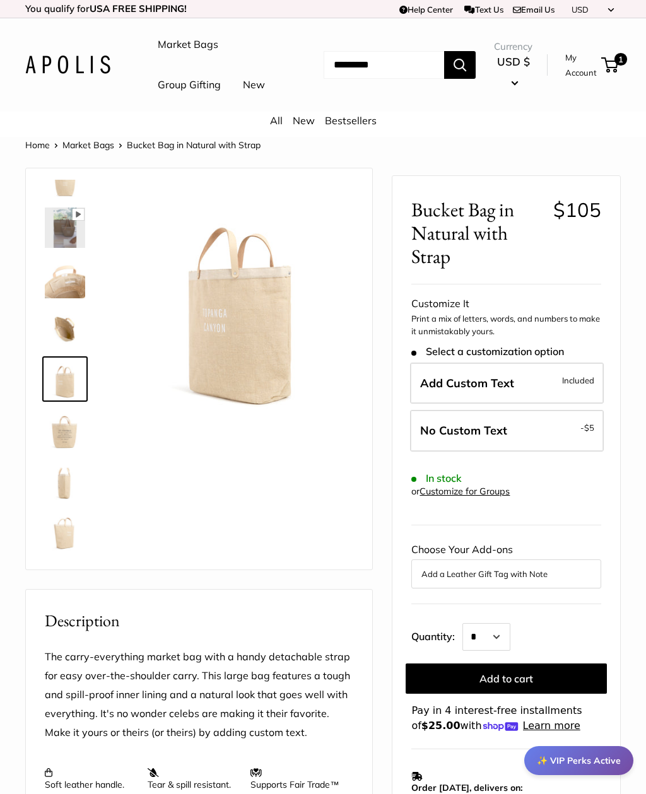
click at [56, 450] on img at bounding box center [65, 429] width 40 height 40
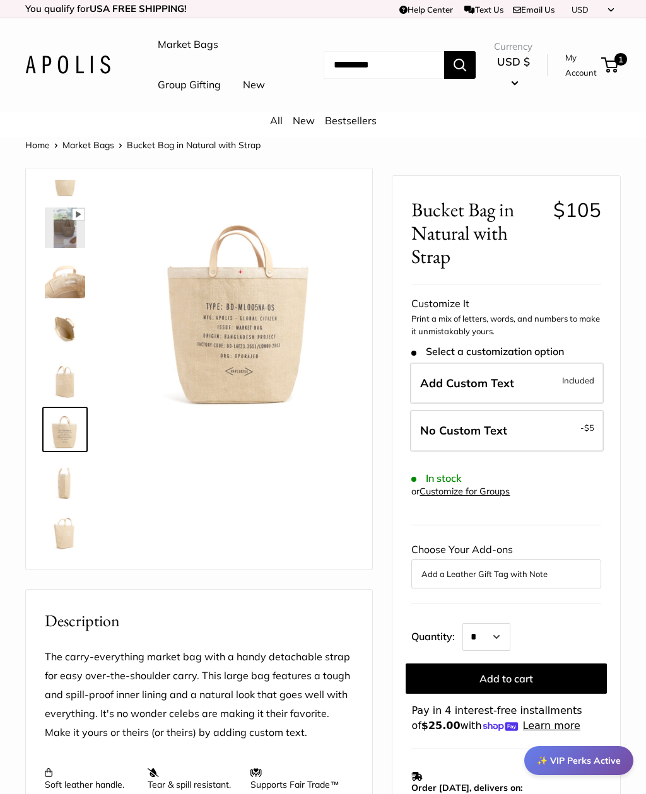
click at [53, 450] on img at bounding box center [65, 429] width 40 height 40
click at [61, 500] on img at bounding box center [65, 480] width 40 height 40
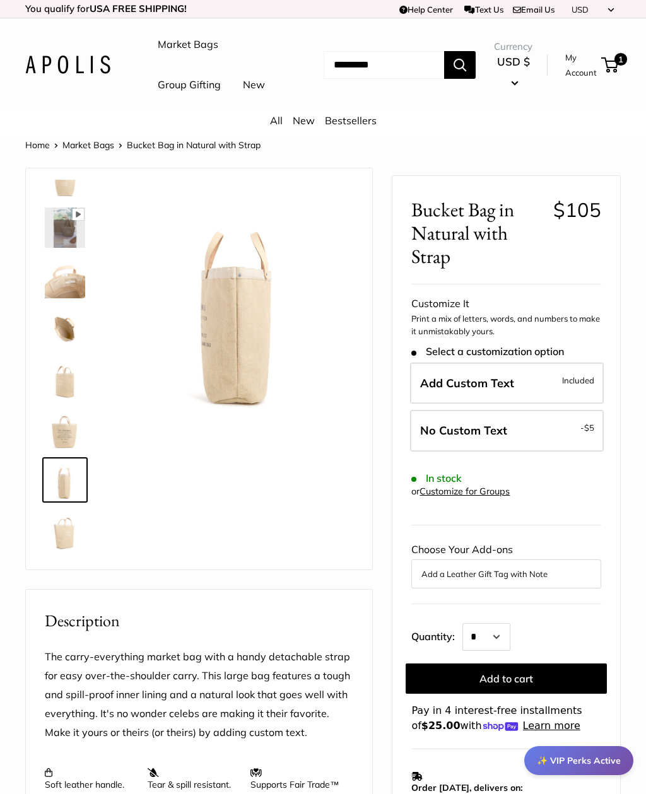
click at [56, 551] on img at bounding box center [65, 530] width 40 height 40
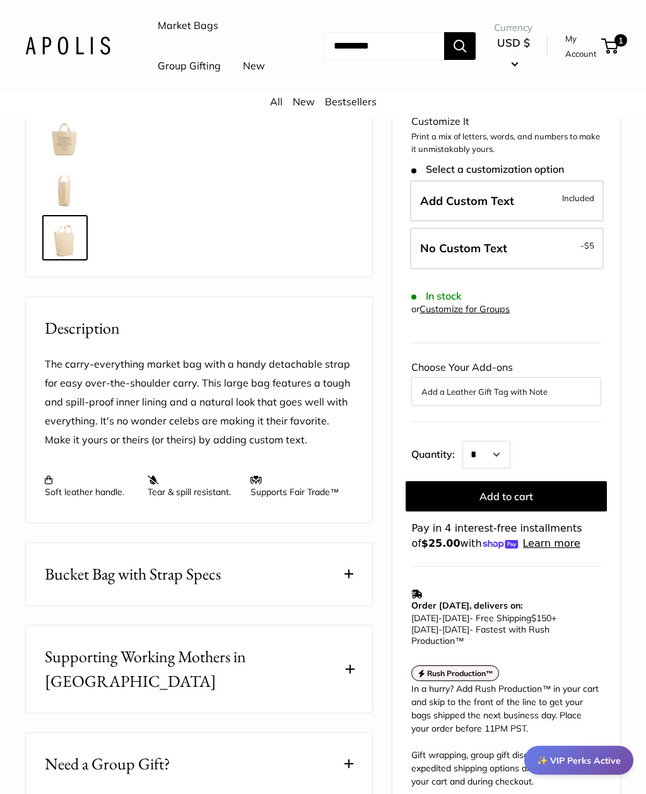
scroll to position [293, 0]
click at [66, 587] on span "Bucket Bag with Strap Specs" at bounding box center [133, 574] width 176 height 25
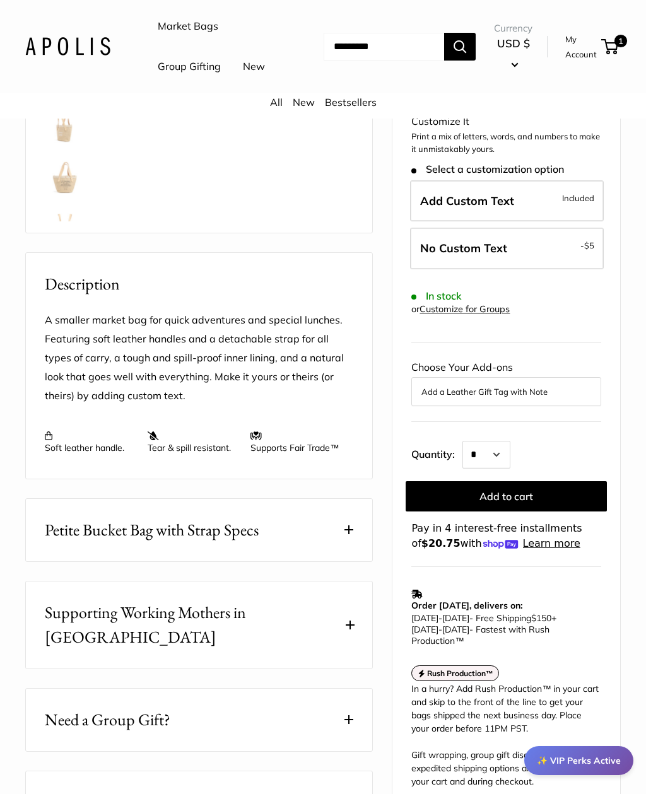
scroll to position [341, 0]
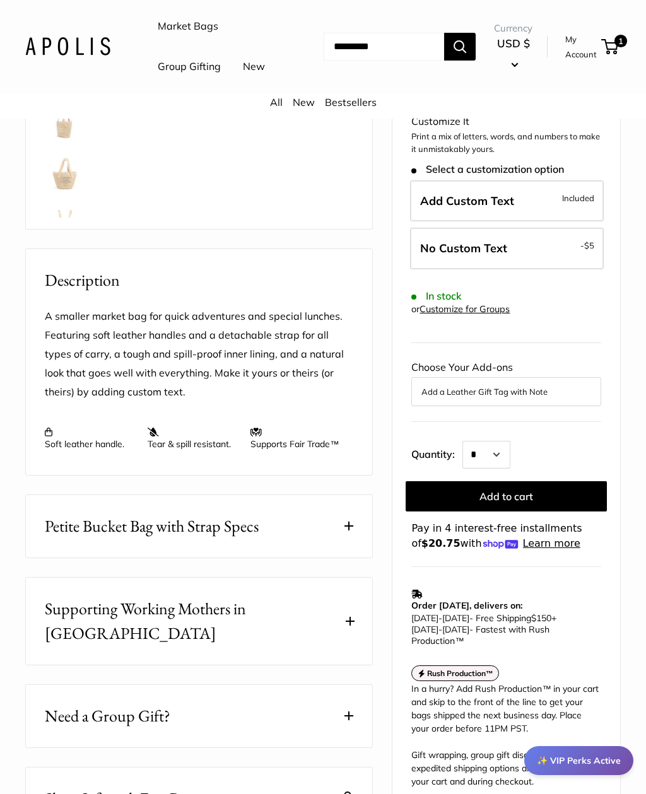
click at [81, 539] on span "Petite Bucket Bag with Strap Specs" at bounding box center [152, 526] width 214 height 25
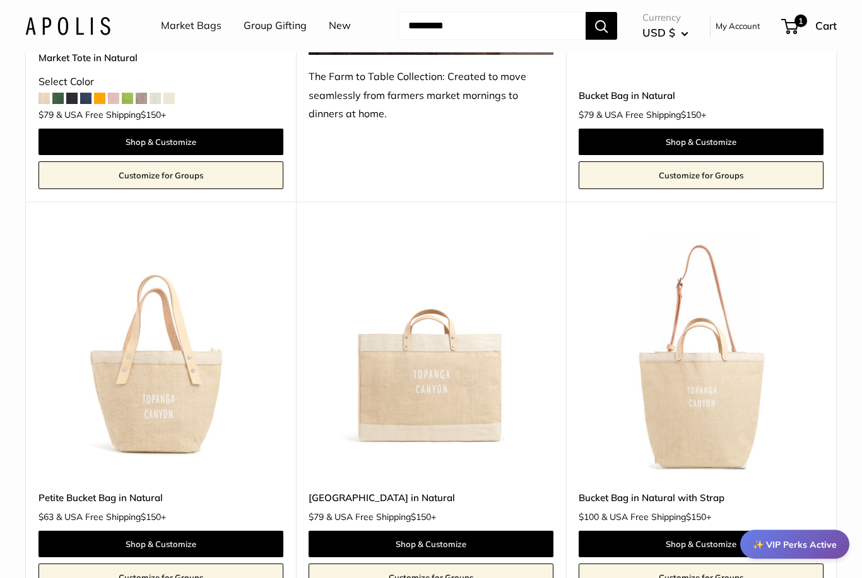
scroll to position [877, 0]
click at [645, 387] on img at bounding box center [700, 355] width 245 height 245
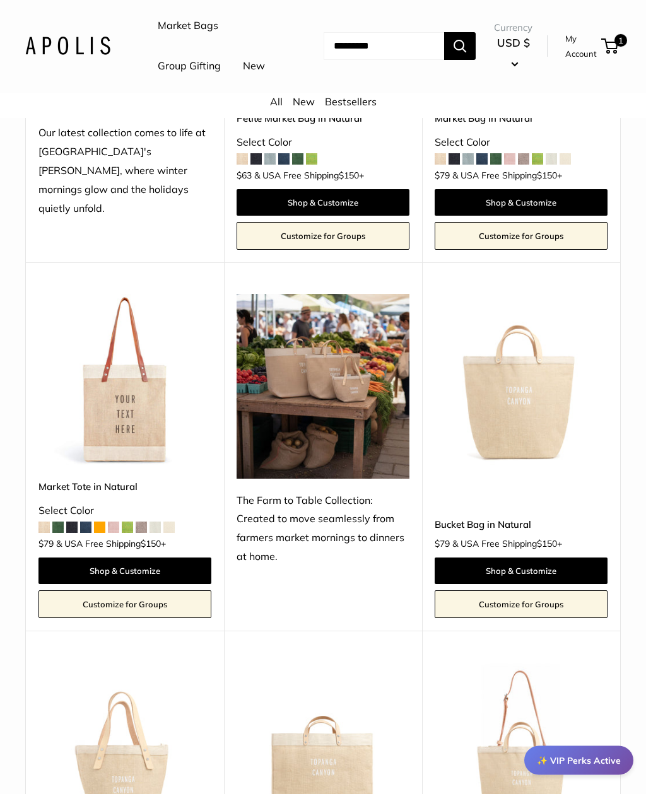
scroll to position [370, 0]
click at [347, 449] on img at bounding box center [323, 386] width 173 height 185
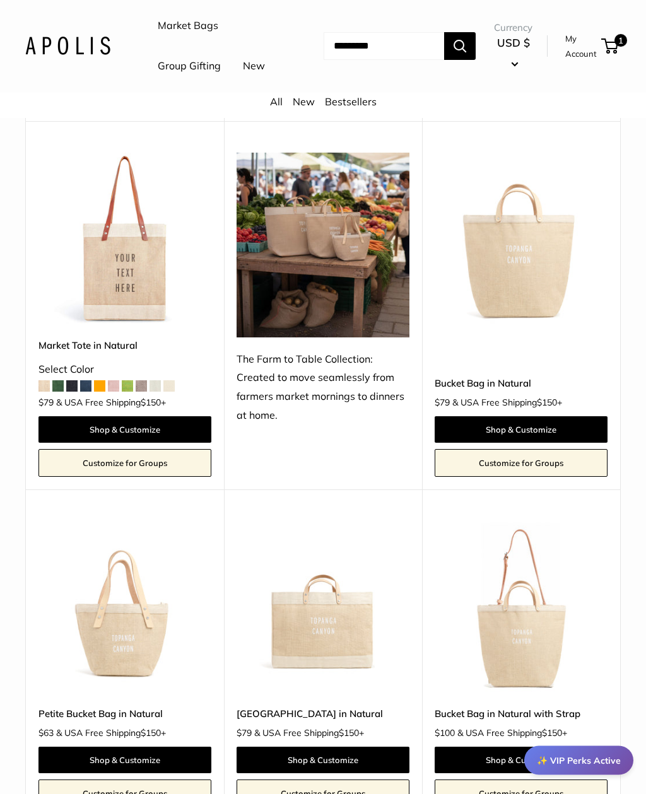
scroll to position [512, 0]
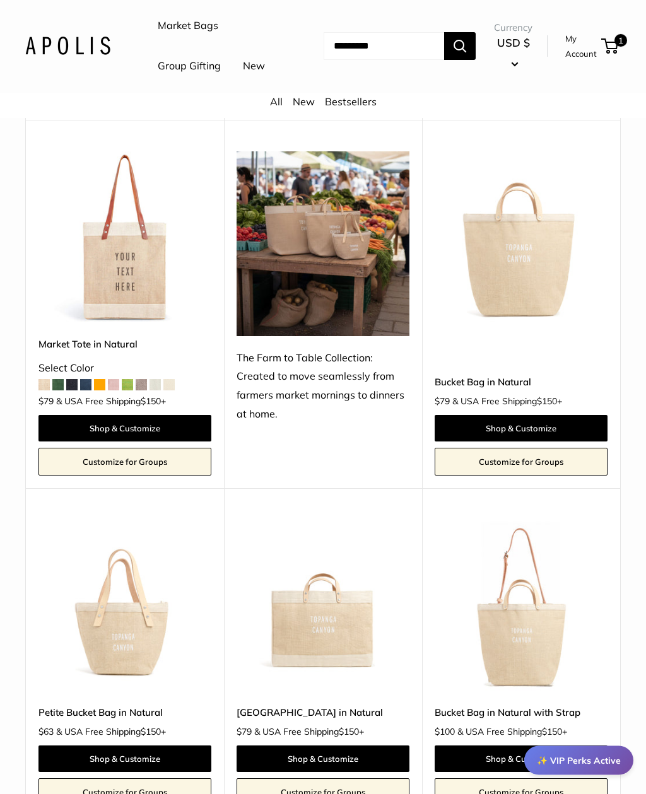
click at [295, 665] on img at bounding box center [323, 606] width 173 height 173
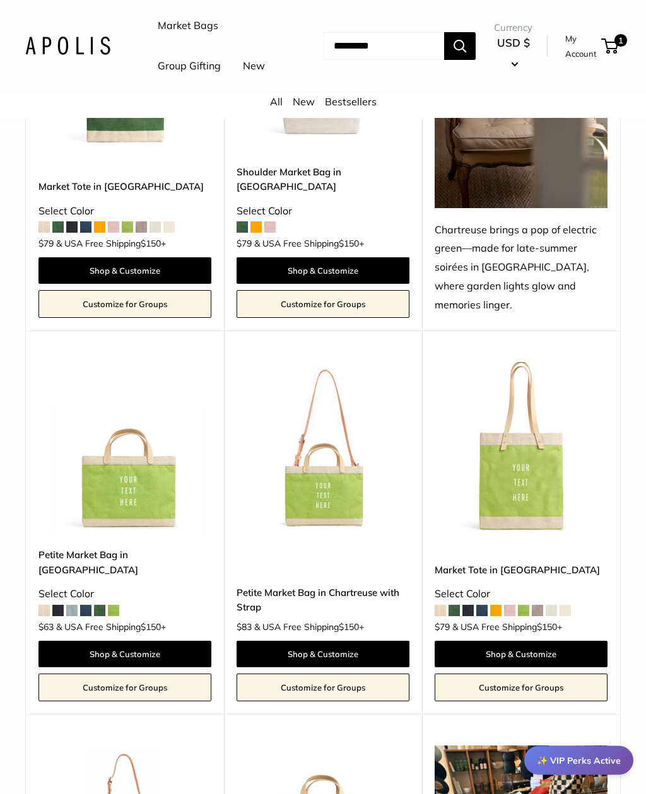
scroll to position [2849, 0]
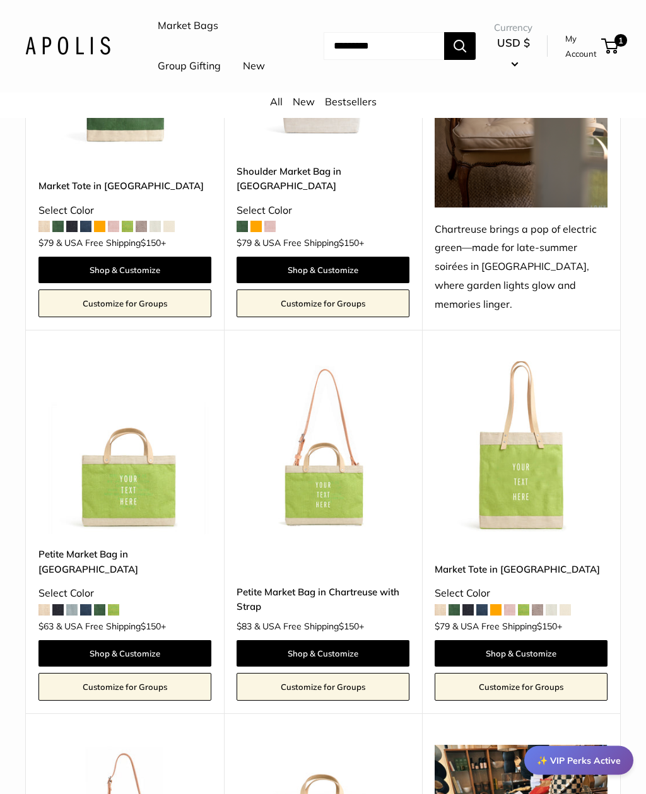
click at [344, 519] on img at bounding box center [323, 448] width 173 height 173
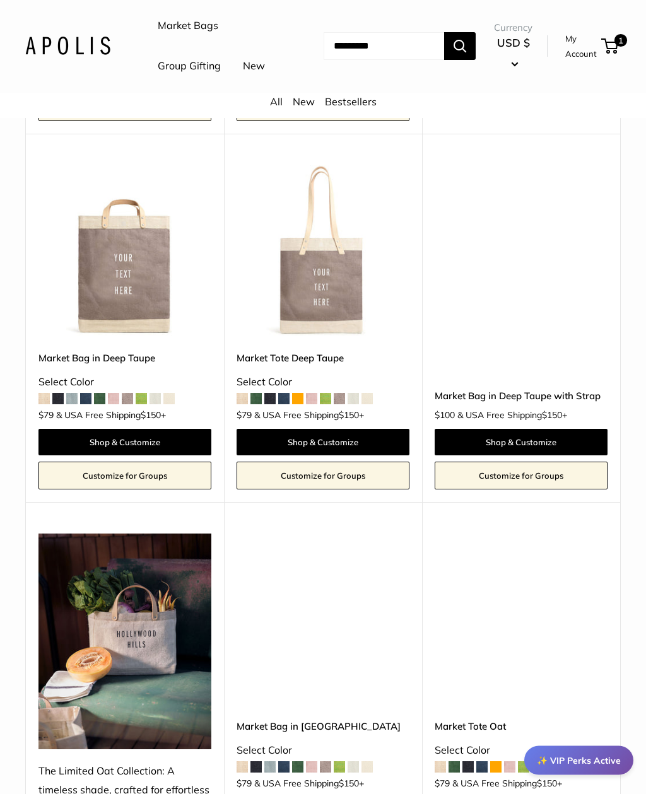
scroll to position [4903, 0]
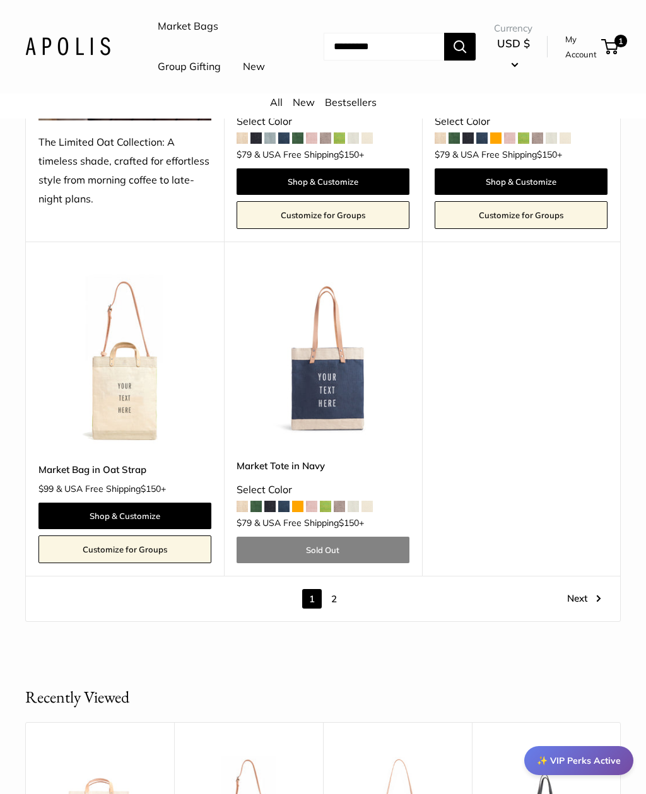
click at [590, 589] on link "Next" at bounding box center [584, 599] width 34 height 20
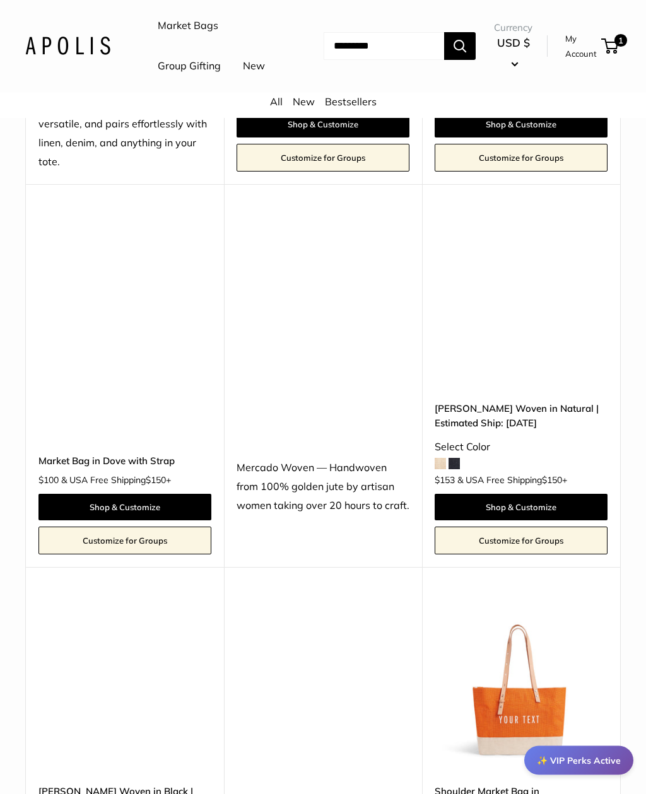
scroll to position [461, 0]
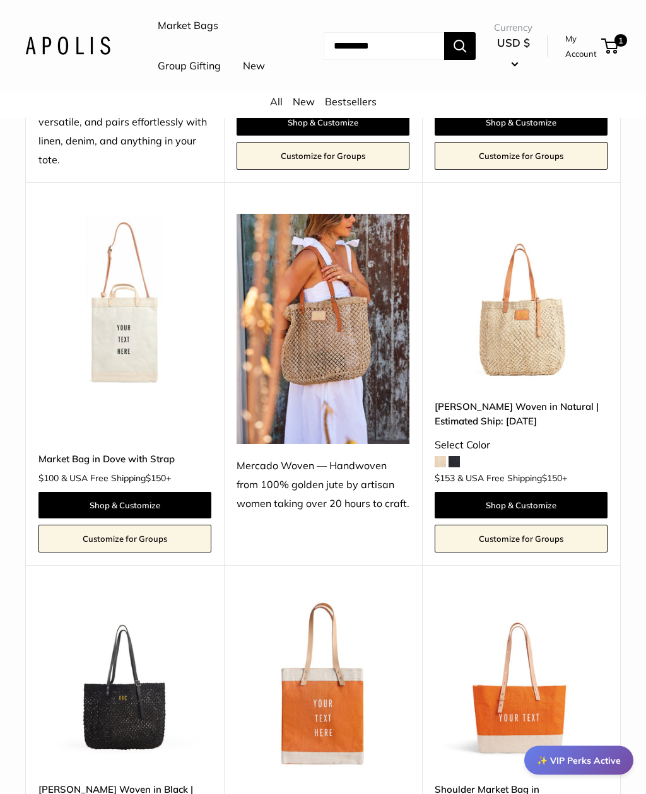
click at [546, 351] on img at bounding box center [521, 300] width 173 height 173
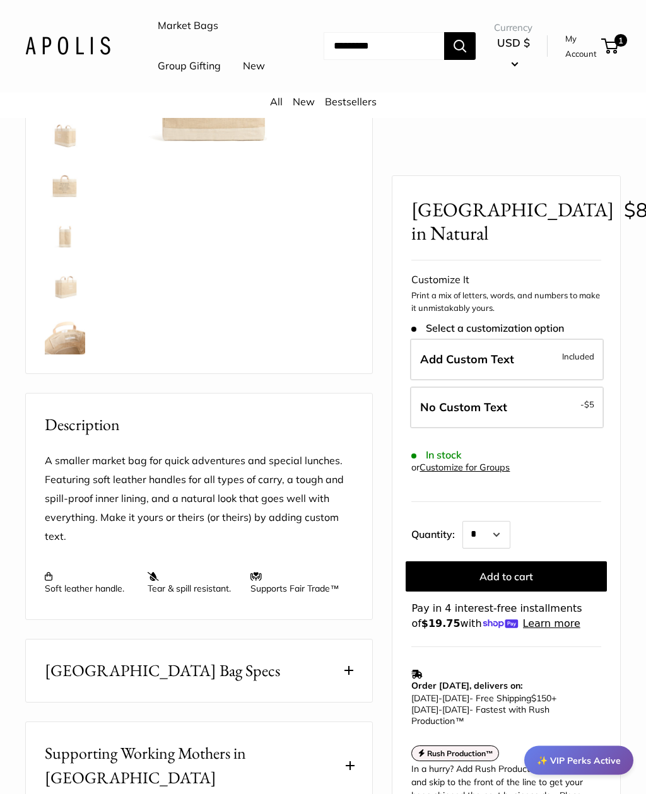
scroll to position [220, 0]
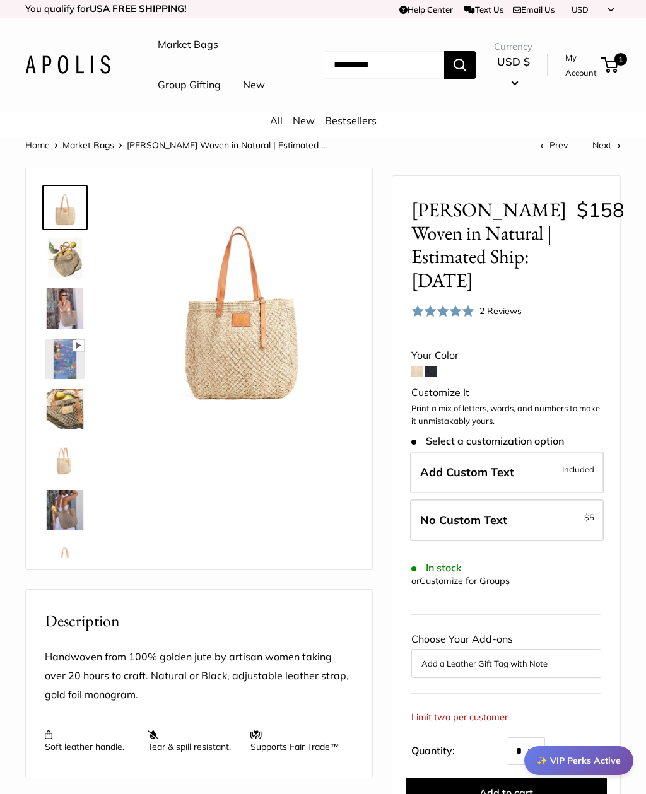
click at [64, 278] on img at bounding box center [65, 258] width 40 height 40
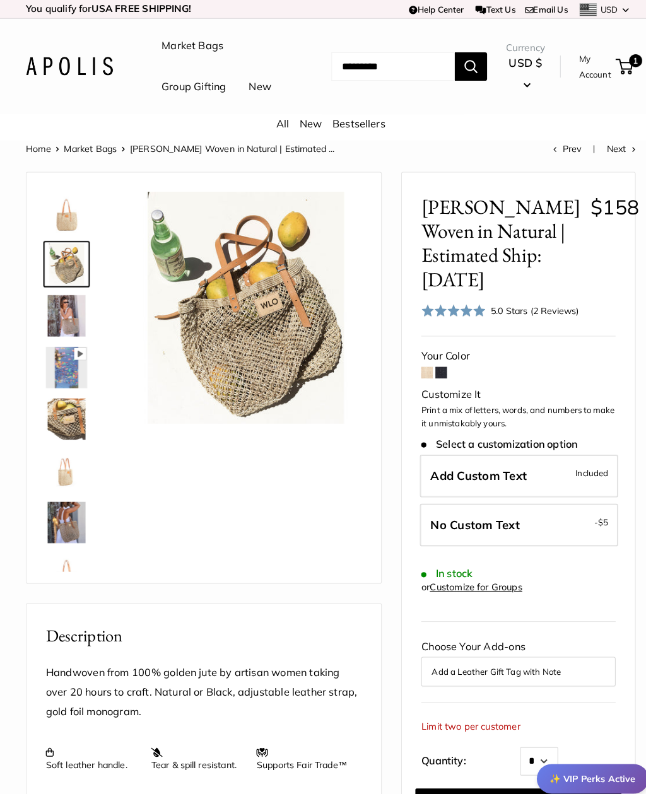
click at [60, 480] on img at bounding box center [65, 460] width 40 height 40
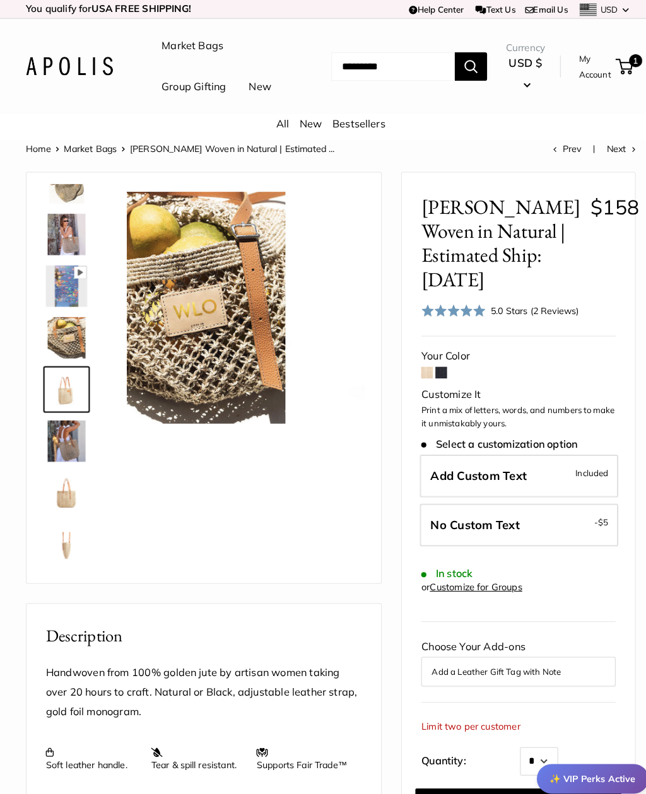
scroll to position [90, 0]
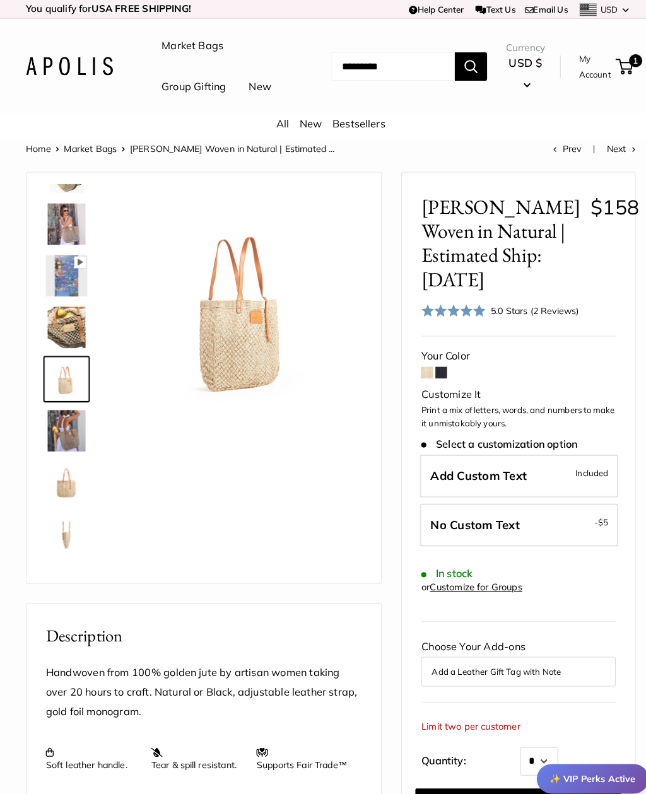
click at [56, 441] on img at bounding box center [65, 421] width 40 height 40
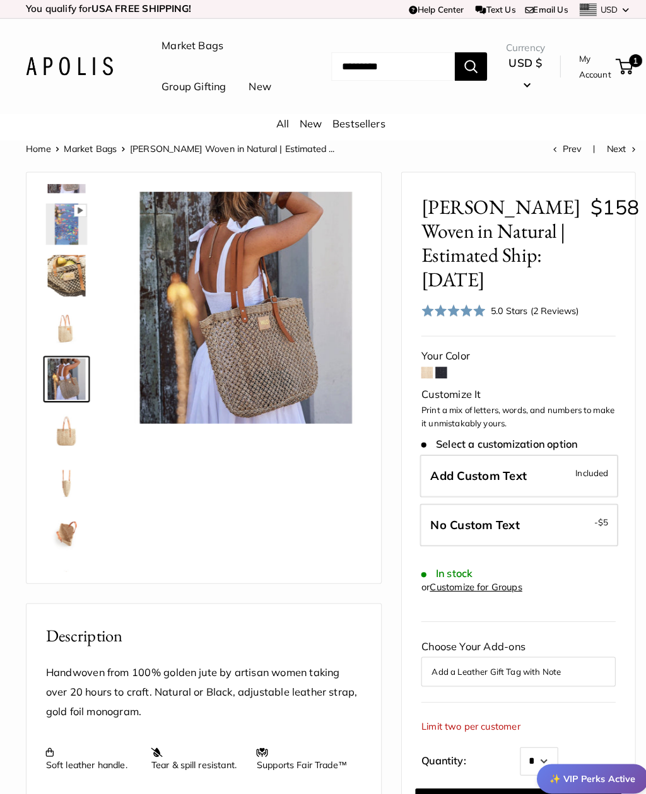
click at [58, 441] on img at bounding box center [65, 421] width 40 height 40
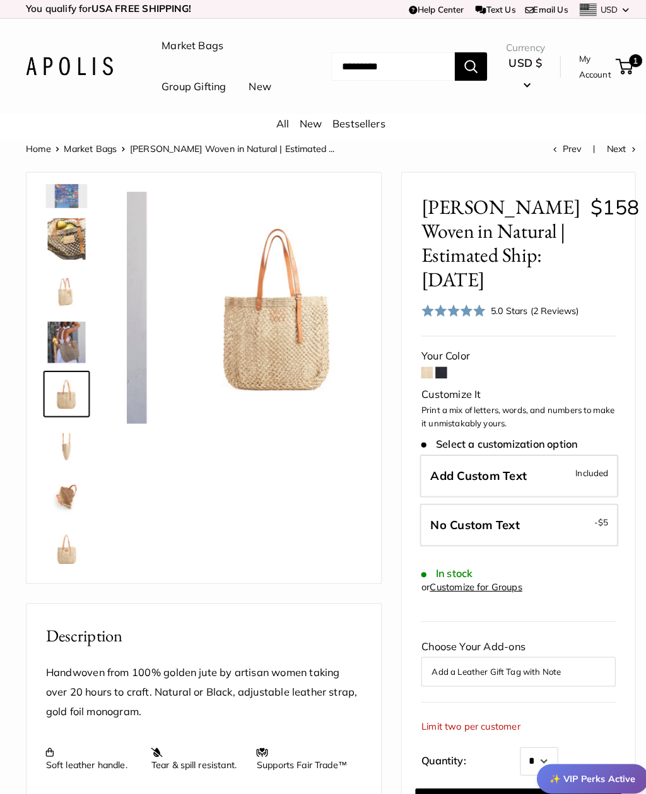
scroll to position [182, 0]
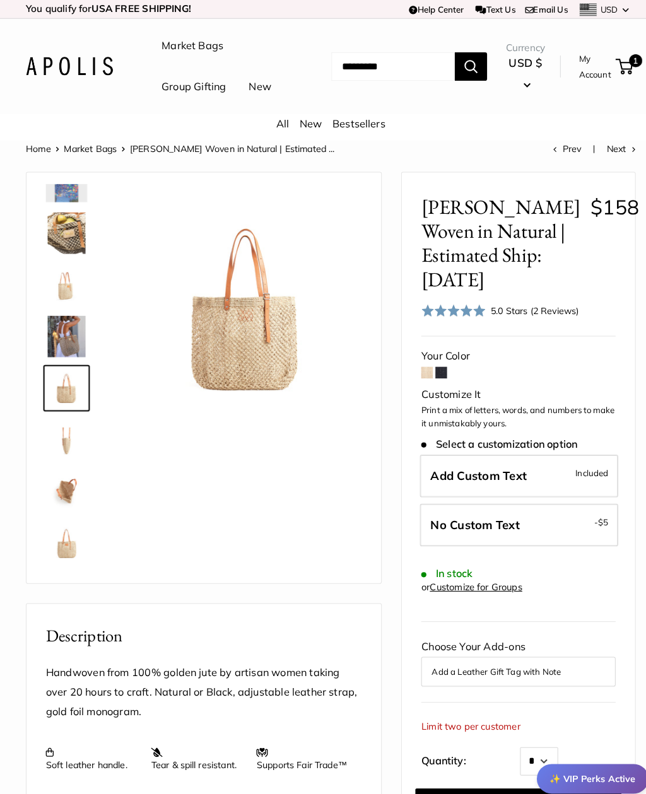
click at [59, 450] on img at bounding box center [65, 429] width 40 height 40
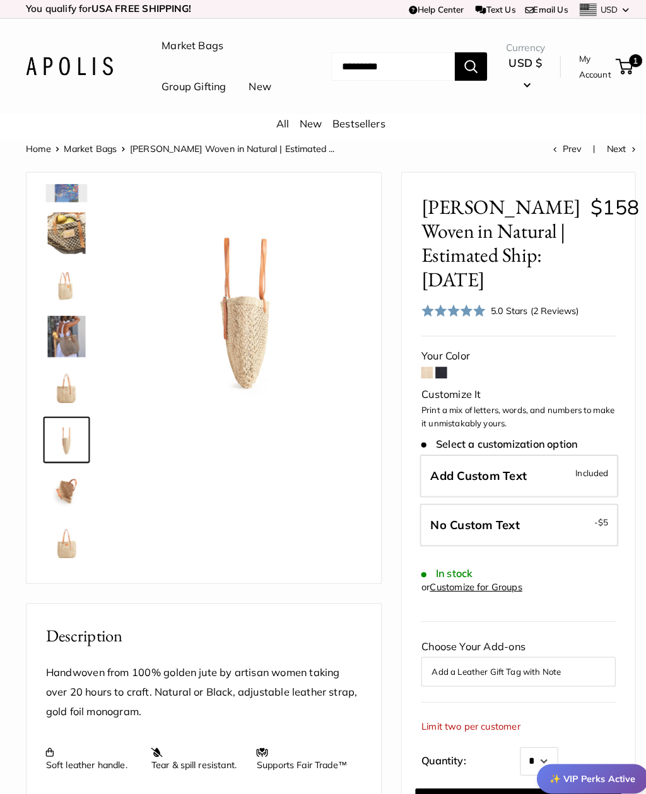
click at [57, 500] on img at bounding box center [65, 480] width 40 height 40
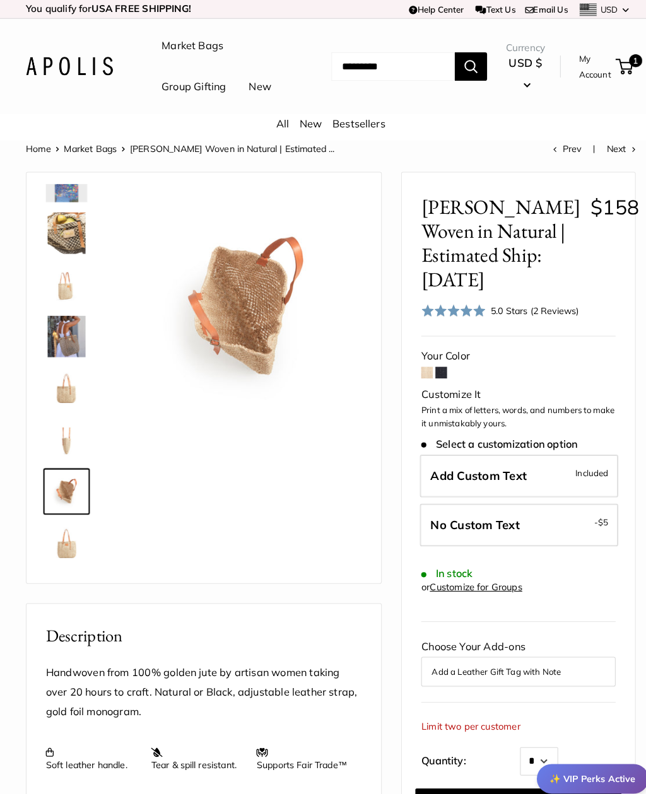
click at [63, 551] on img at bounding box center [65, 530] width 40 height 40
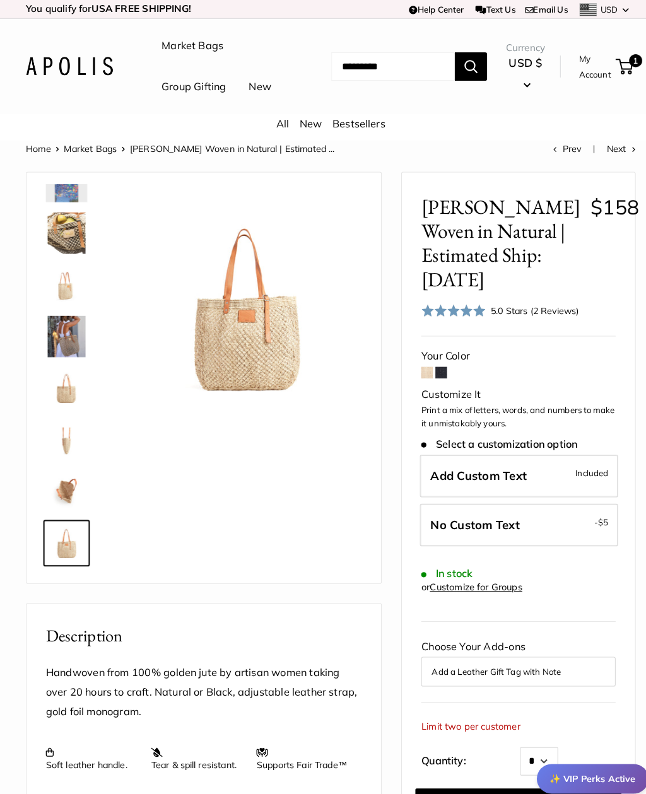
click at [535, 310] on div "5.0 Stars (2 Reviews)" at bounding box center [522, 303] width 86 height 14
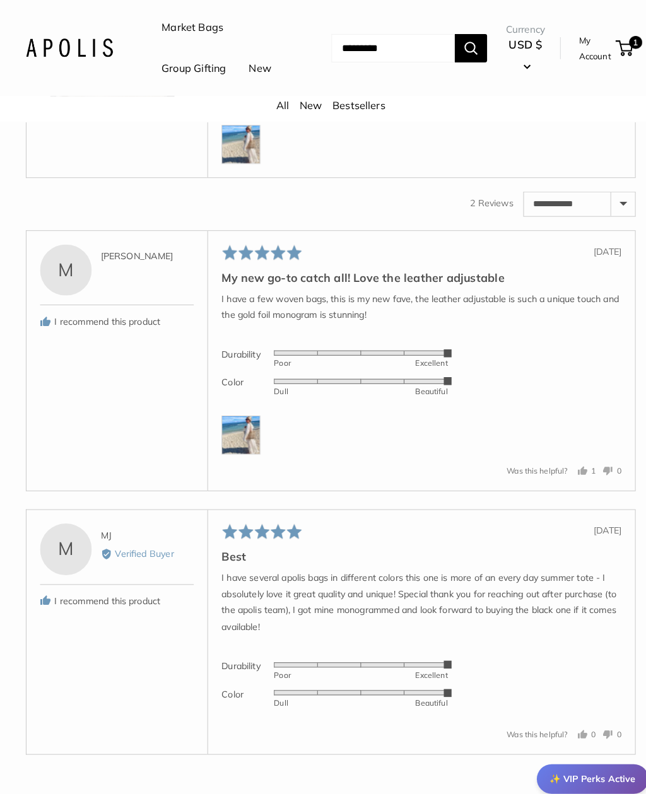
scroll to position [1870, 0]
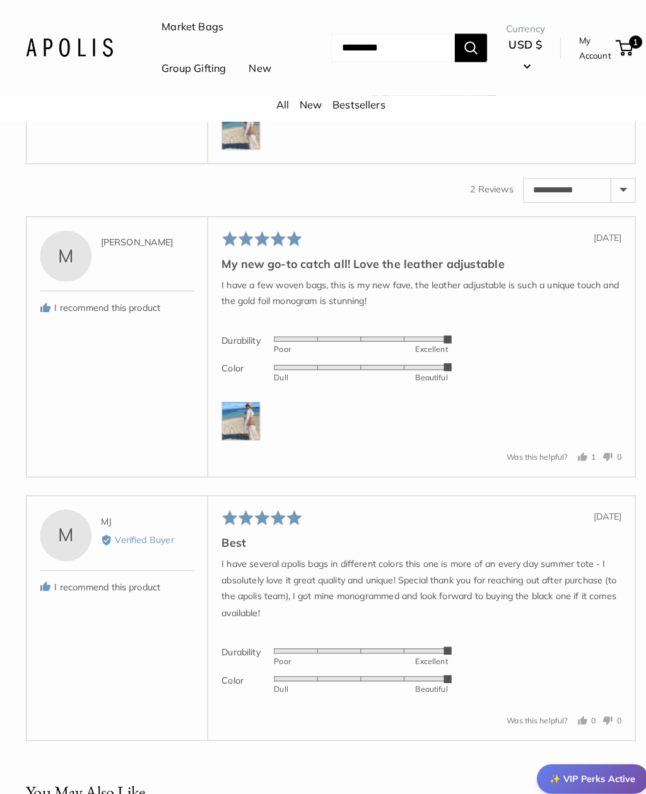
click at [233, 401] on img at bounding box center [235, 411] width 38 height 38
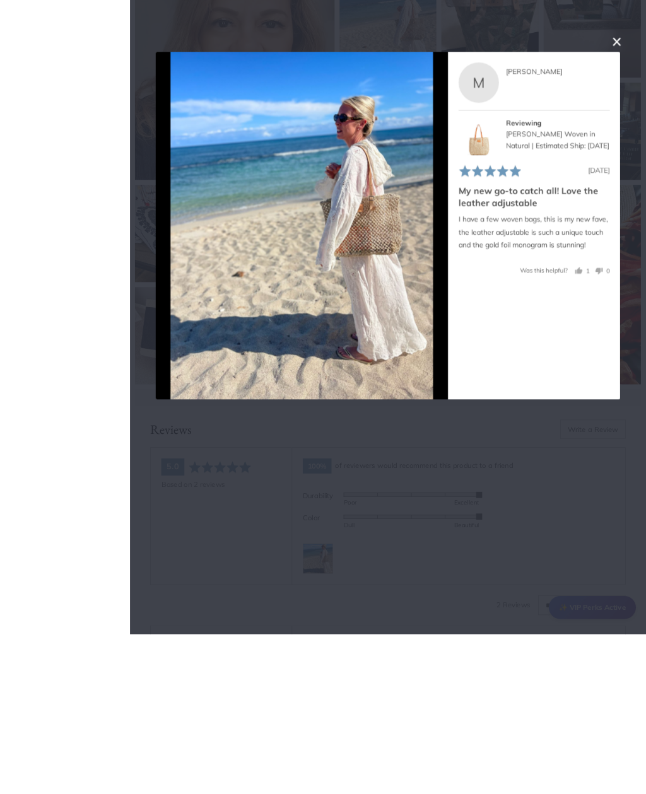
scroll to position [1601, 0]
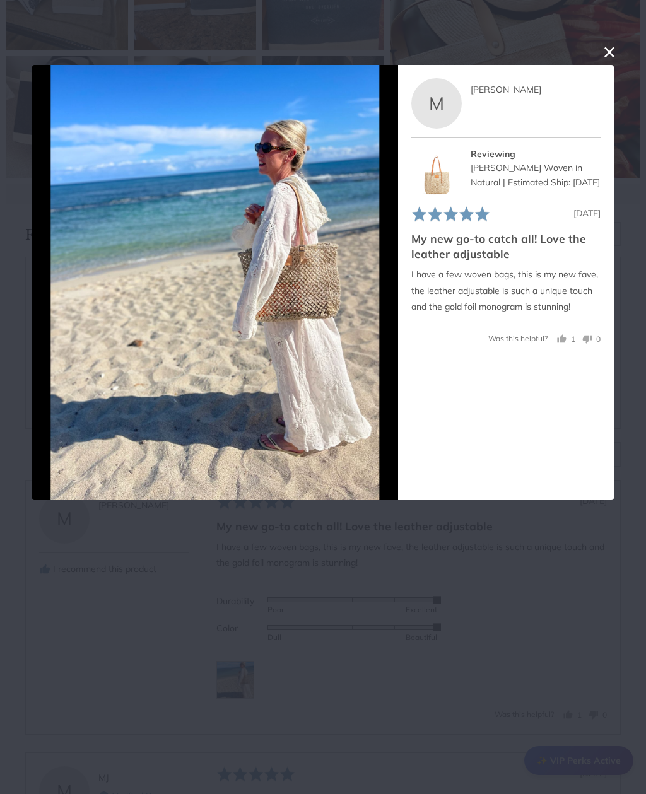
click at [609, 59] on button "close this modal window" at bounding box center [609, 52] width 15 height 15
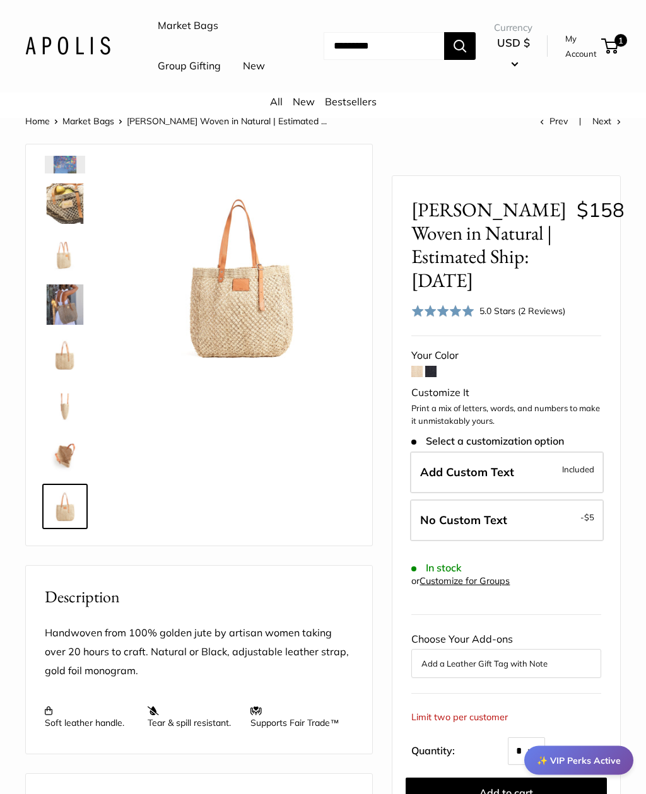
scroll to position [0, 0]
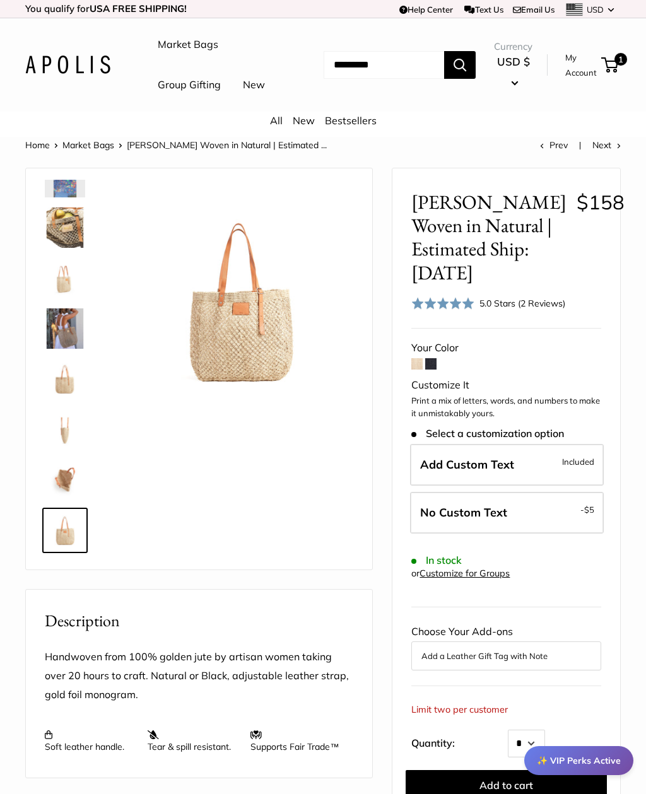
click at [192, 43] on link "Market Bags" at bounding box center [188, 44] width 61 height 19
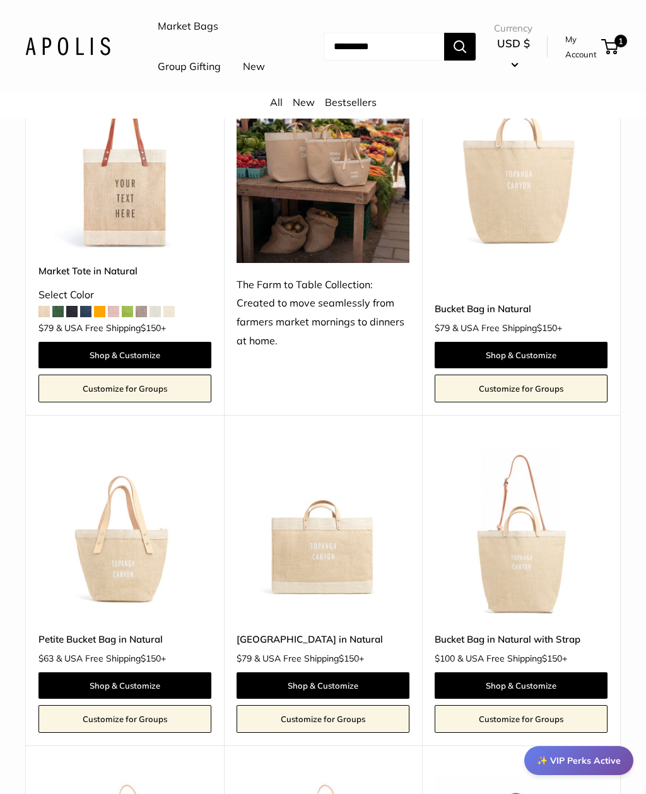
scroll to position [595, 0]
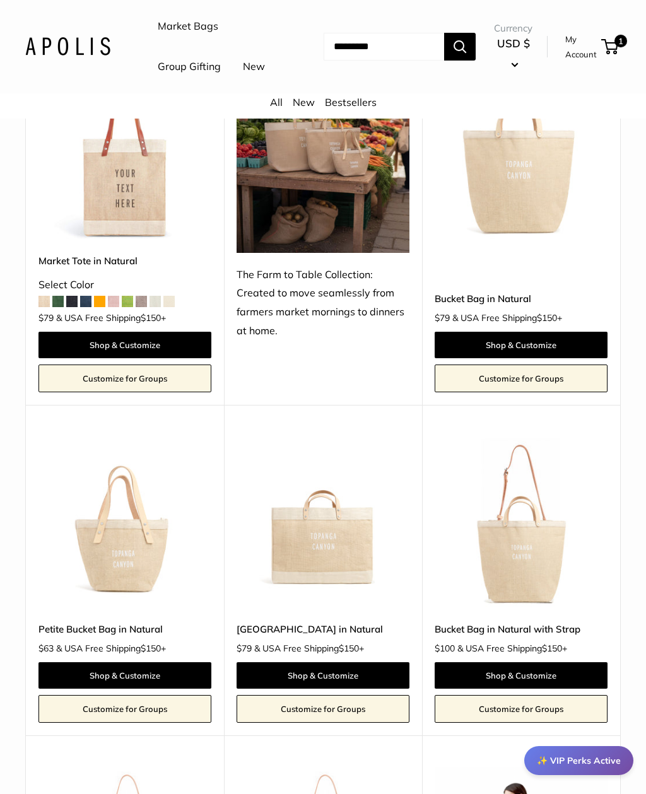
click at [534, 587] on img at bounding box center [521, 523] width 173 height 173
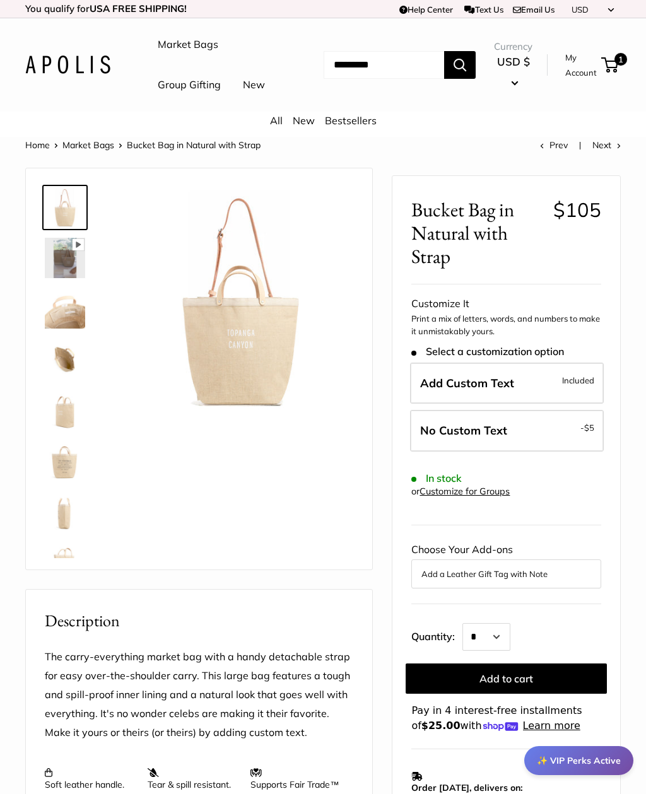
click at [577, 388] on span "Included" at bounding box center [578, 380] width 32 height 15
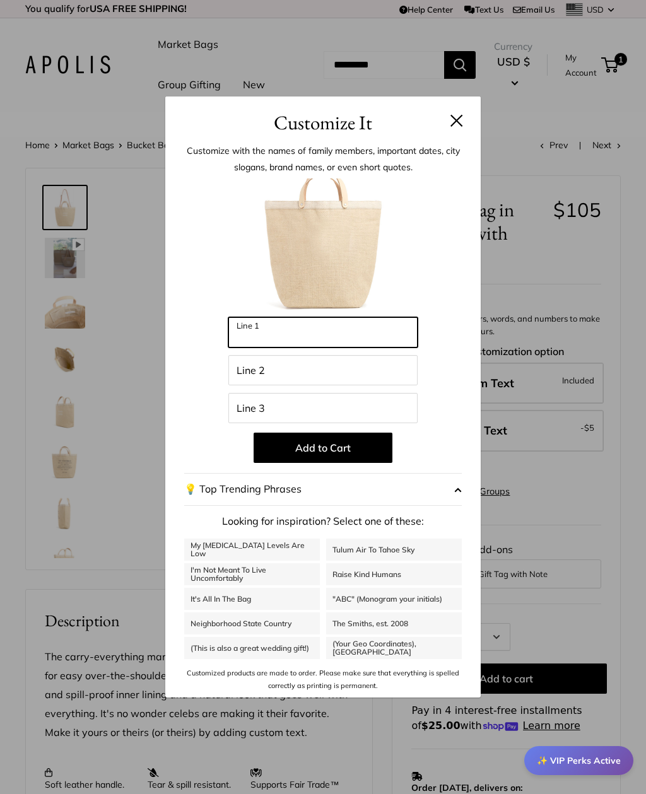
click at [388, 336] on input "Line 1" at bounding box center [322, 332] width 189 height 30
type input "********"
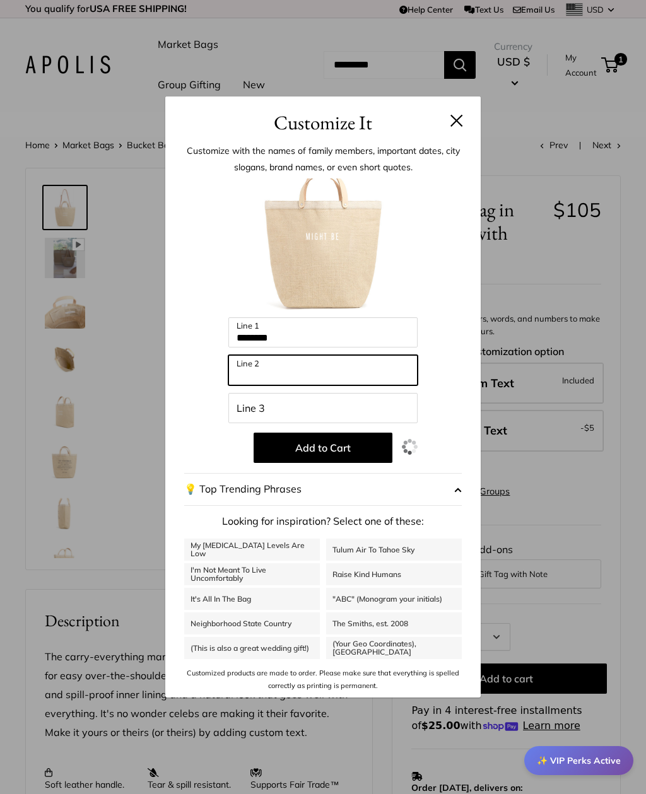
click at [353, 376] on input "Line 2" at bounding box center [322, 370] width 189 height 30
type input "**********"
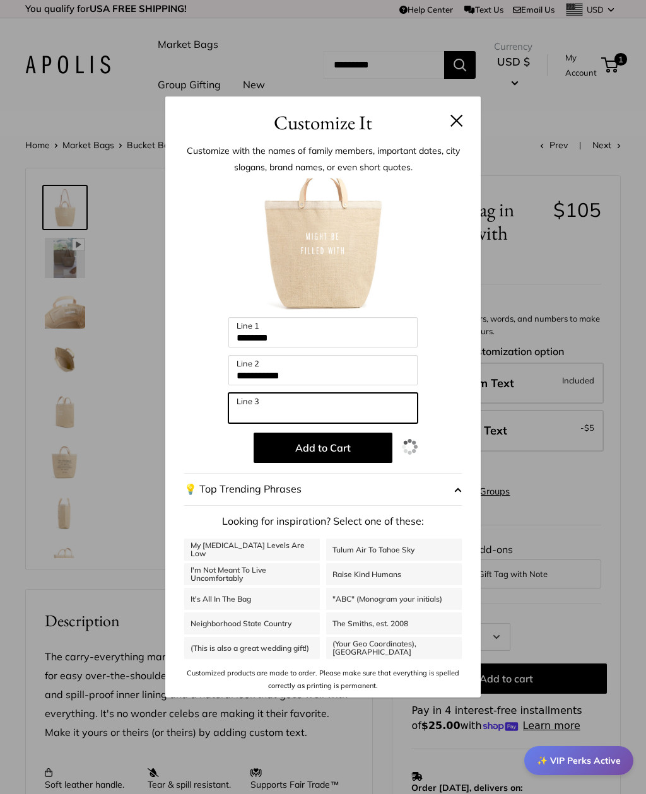
click at [353, 407] on input "Line 3" at bounding box center [322, 408] width 189 height 30
type input "**********"
click at [352, 449] on button "Add to Cart" at bounding box center [323, 448] width 139 height 30
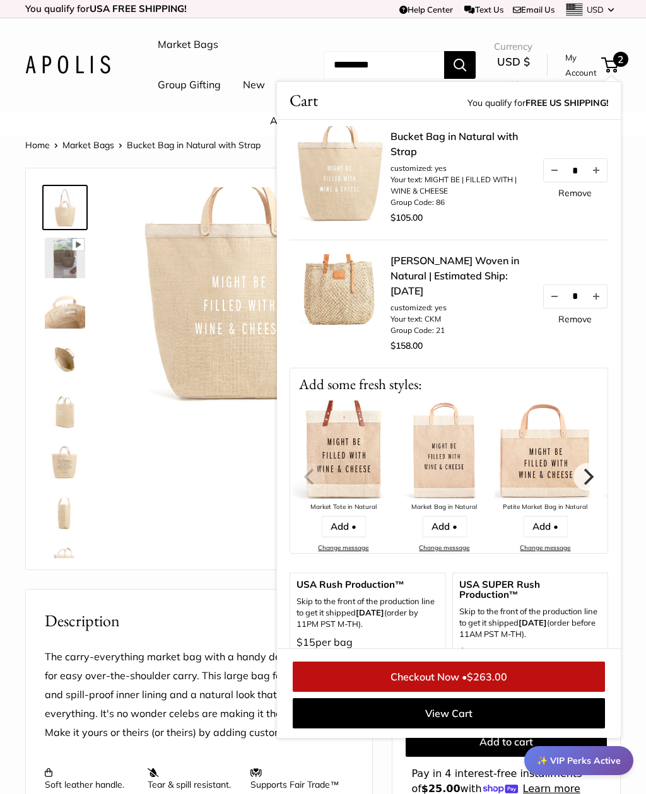
scroll to position [4, 0]
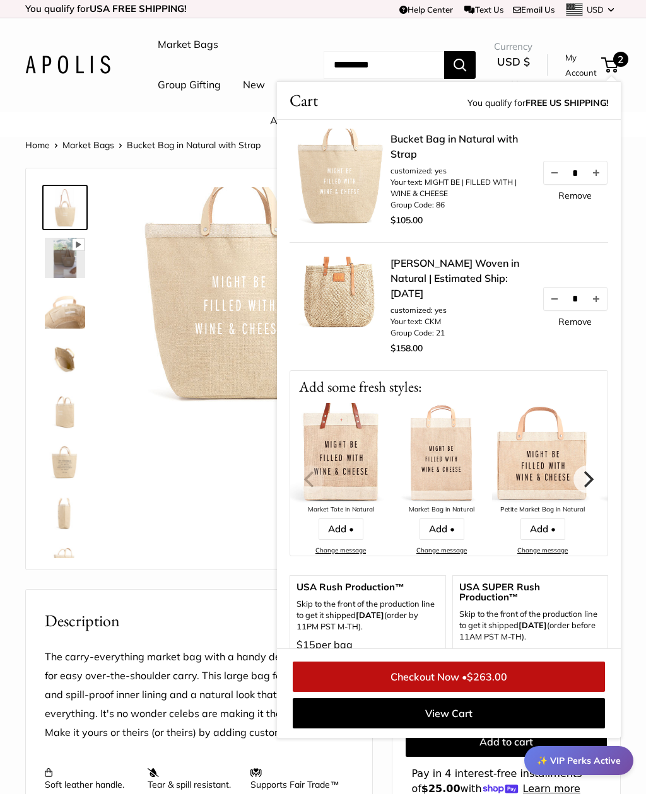
click at [585, 488] on icon "Next" at bounding box center [587, 479] width 16 height 16
click at [593, 488] on icon "Next" at bounding box center [587, 479] width 16 height 16
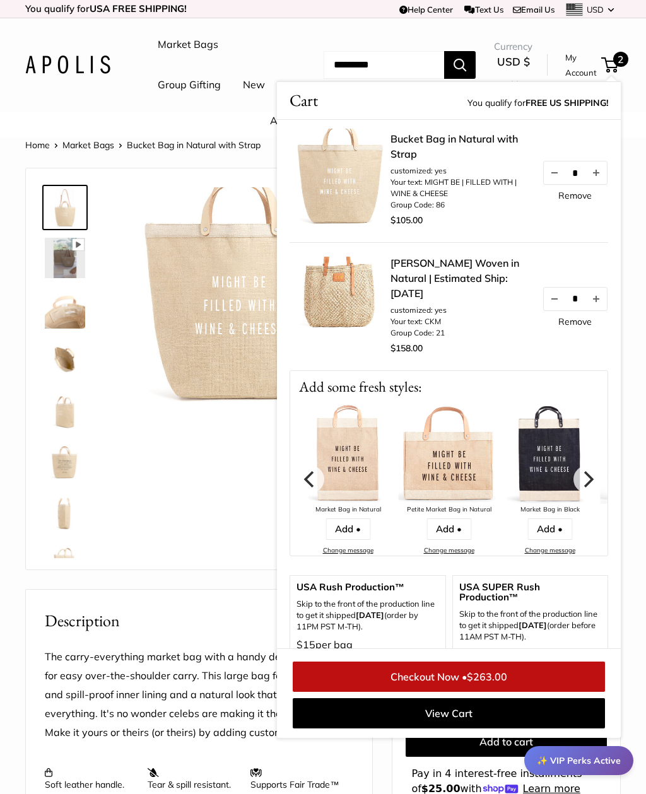
click at [592, 488] on icon "Next" at bounding box center [589, 479] width 10 height 16
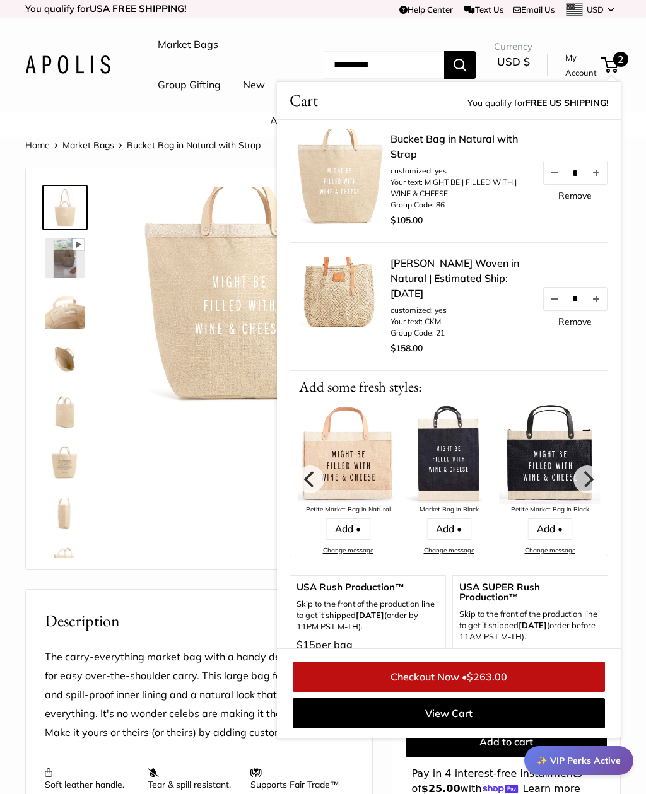
click at [593, 488] on icon "Next" at bounding box center [589, 479] width 10 height 16
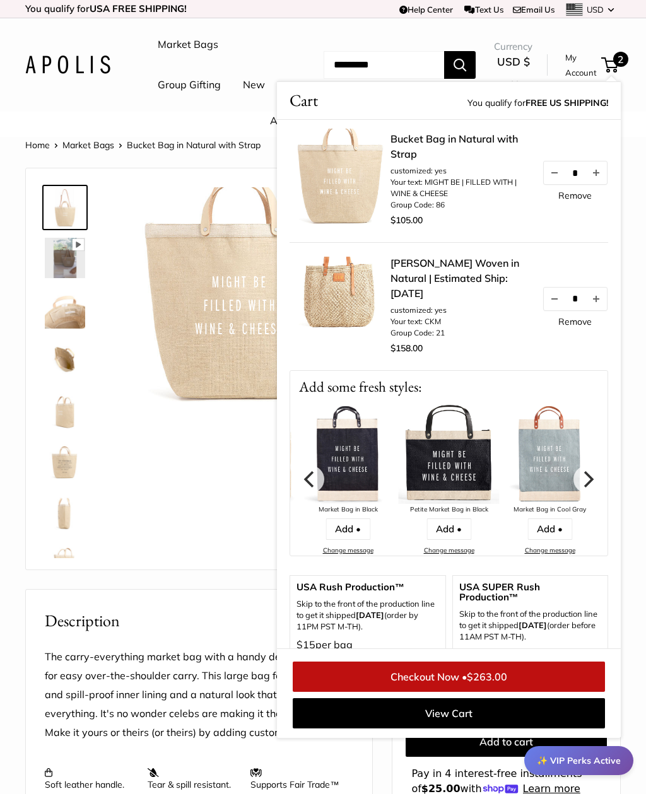
click at [592, 488] on icon "Next" at bounding box center [589, 479] width 10 height 16
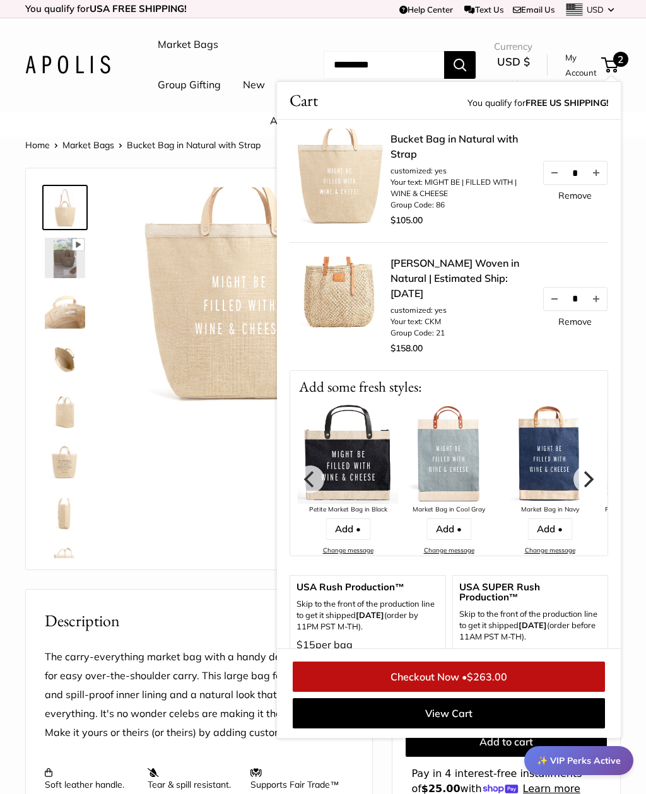
click at [593, 488] on icon "Next" at bounding box center [587, 479] width 16 height 16
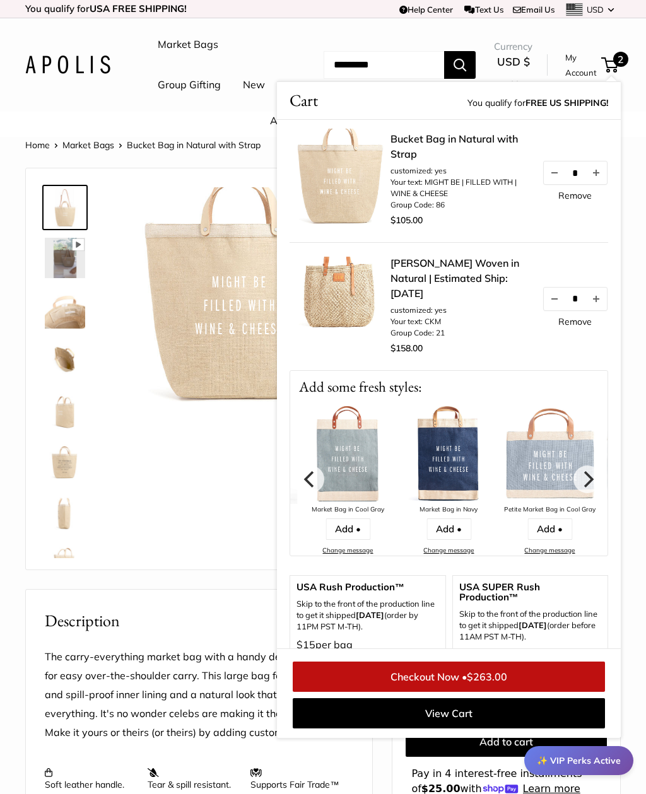
click at [594, 488] on icon "Next" at bounding box center [587, 479] width 16 height 16
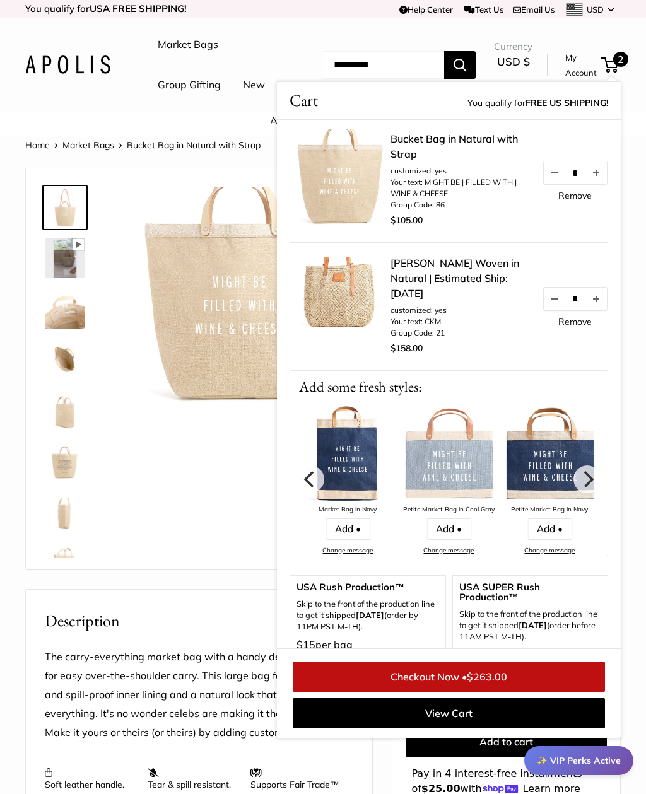
click at [595, 488] on icon "Next" at bounding box center [587, 479] width 16 height 16
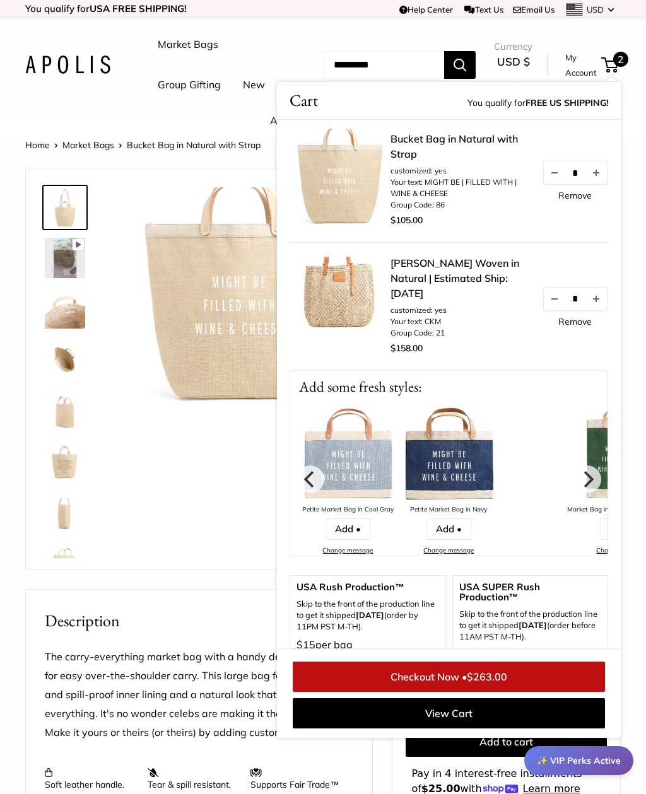
click at [594, 488] on icon "Next" at bounding box center [587, 479] width 16 height 16
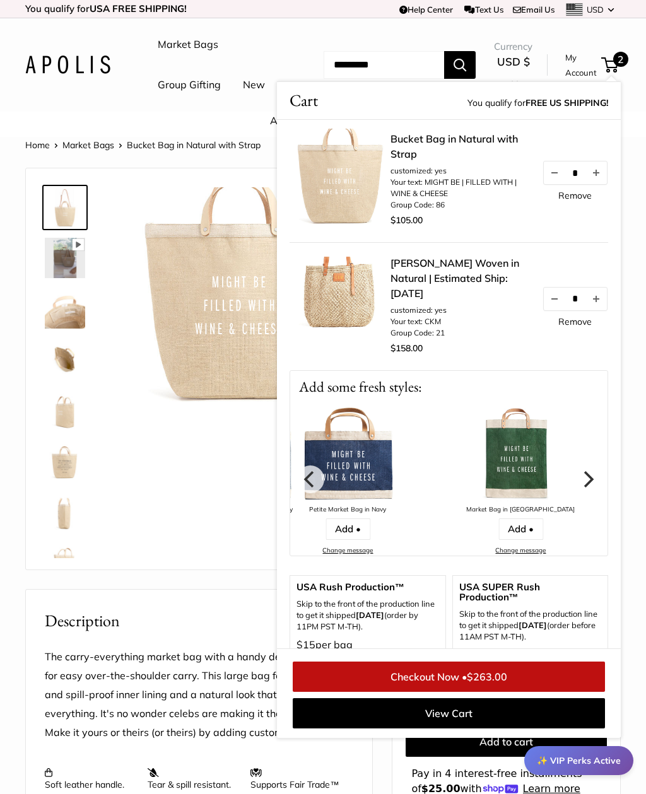
click at [595, 488] on icon "Next" at bounding box center [587, 479] width 16 height 16
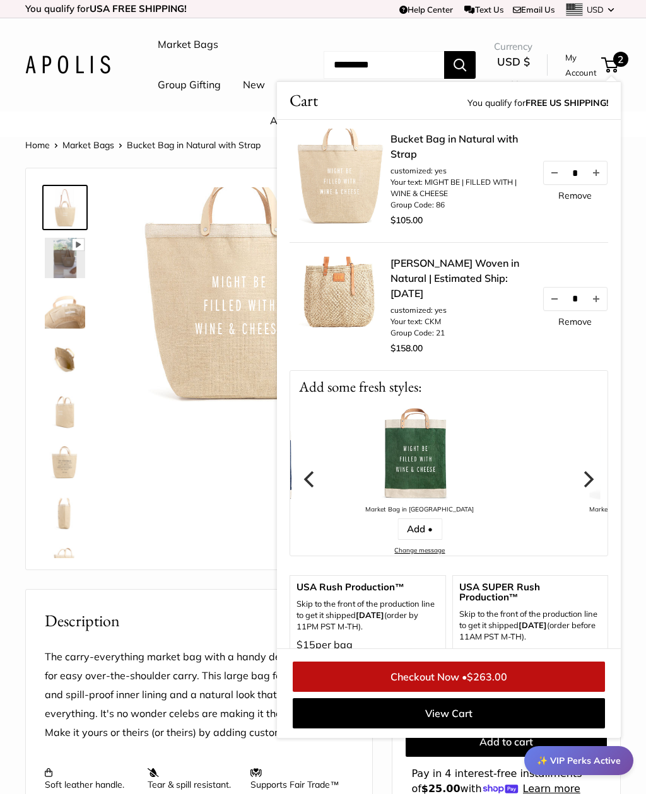
click at [594, 488] on icon "Next" at bounding box center [587, 479] width 16 height 16
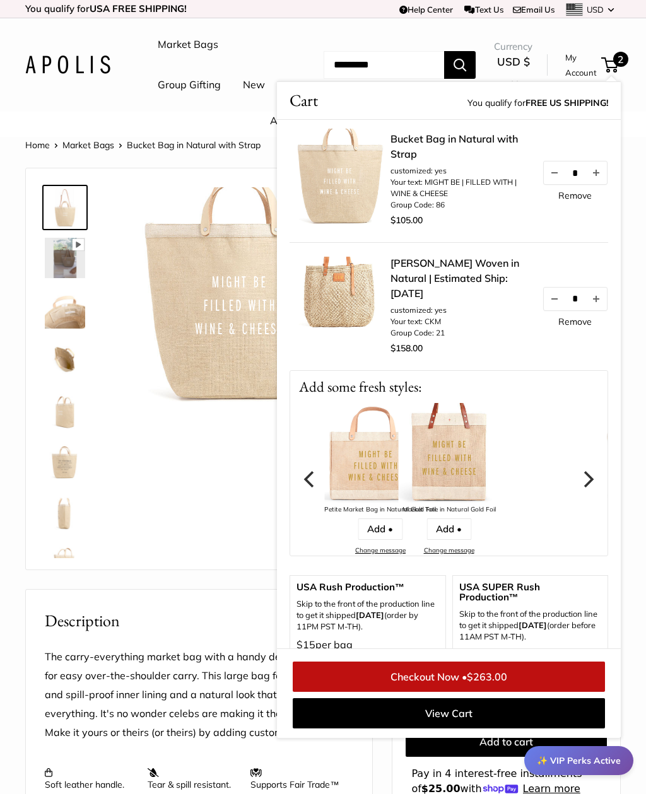
click at [447, 540] on link "Add •" at bounding box center [448, 529] width 45 height 21
click at [451, 540] on link "Add •" at bounding box center [448, 529] width 45 height 21
click at [449, 540] on link "Add •" at bounding box center [448, 529] width 45 height 21
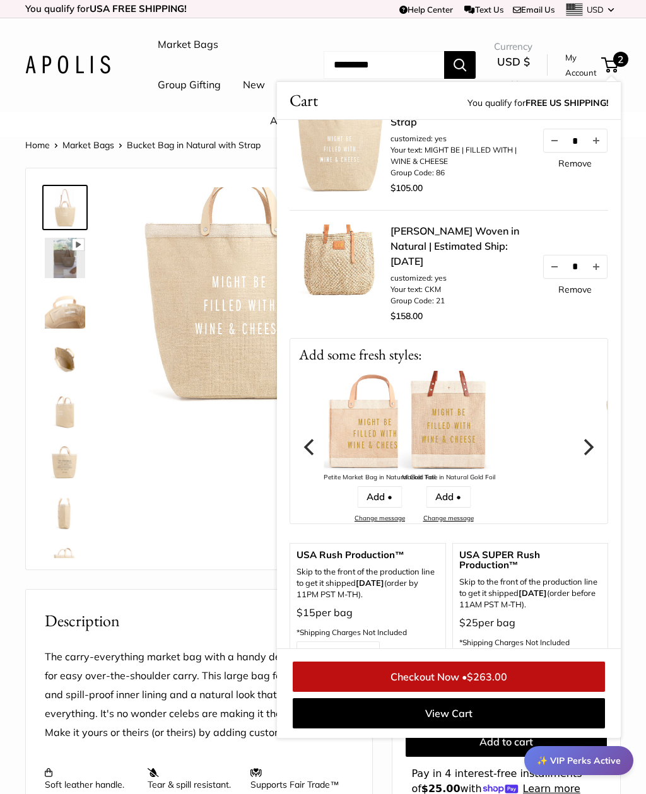
scroll to position [13, 0]
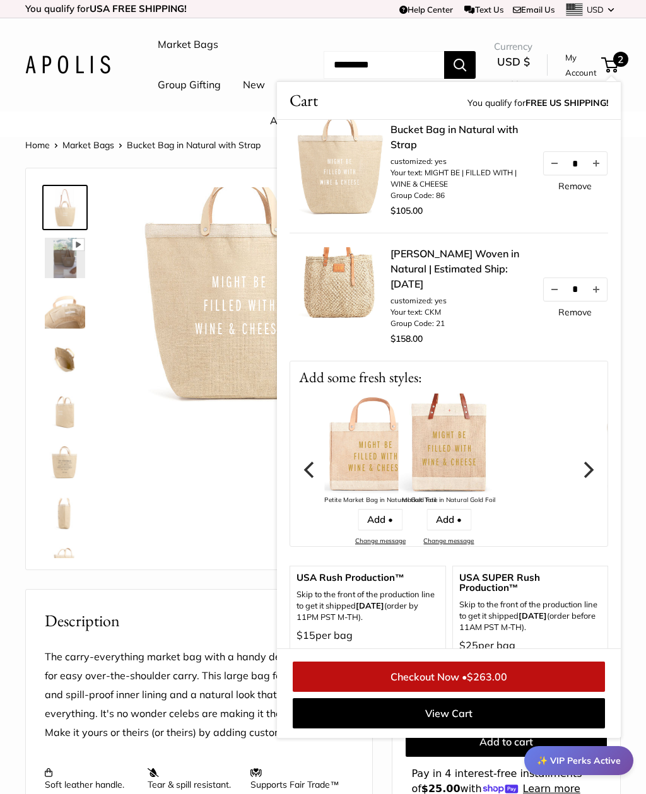
click at [451, 531] on link "Add •" at bounding box center [448, 519] width 45 height 21
click at [452, 531] on link "Add •" at bounding box center [448, 519] width 45 height 21
click at [460, 531] on link "Add •" at bounding box center [448, 519] width 45 height 21
click at [456, 531] on link "Add •" at bounding box center [448, 519] width 45 height 21
click at [460, 486] on img at bounding box center [448, 444] width 101 height 101
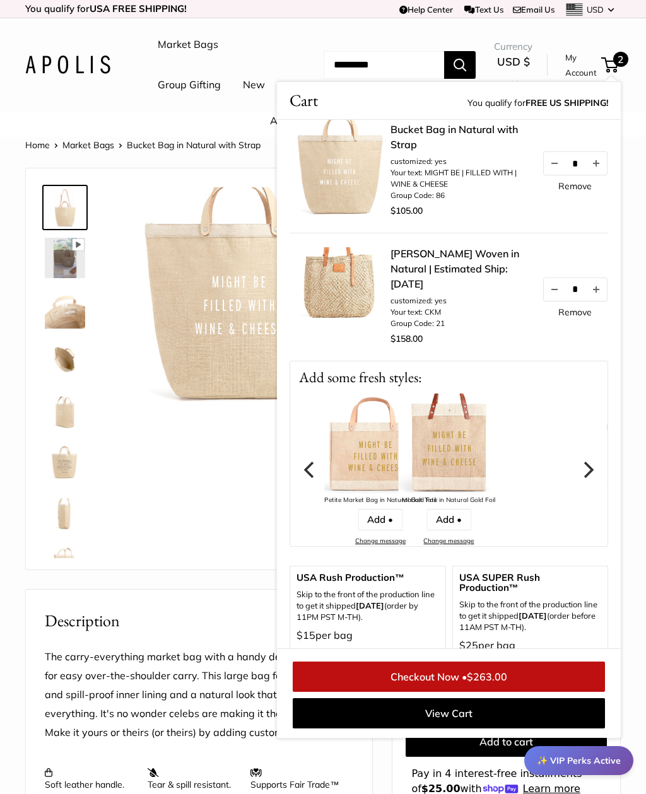
click at [470, 464] on img at bounding box center [448, 444] width 101 height 101
click at [469, 464] on img at bounding box center [448, 444] width 101 height 101
click at [471, 460] on img at bounding box center [448, 444] width 101 height 101
click at [476, 445] on img at bounding box center [448, 444] width 101 height 101
click at [472, 452] on img at bounding box center [448, 444] width 101 height 101
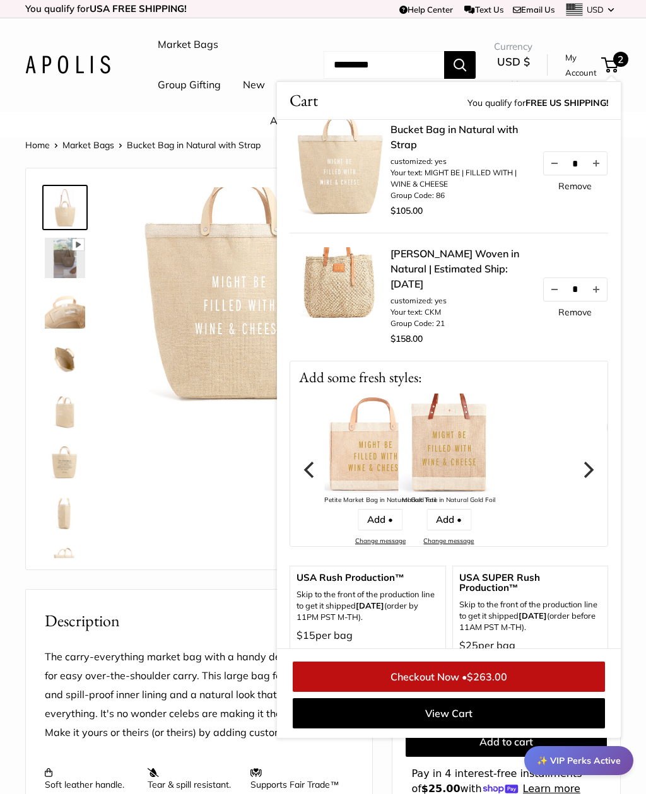
click at [464, 492] on img at bounding box center [448, 444] width 101 height 101
click at [455, 531] on link "Add •" at bounding box center [448, 519] width 45 height 21
click at [461, 547] on div "Market Tote in Natural Gold Foil Add • Change message" at bounding box center [448, 470] width 101 height 153
click at [471, 491] on img at bounding box center [448, 444] width 101 height 101
click at [467, 469] on img at bounding box center [448, 444] width 101 height 101
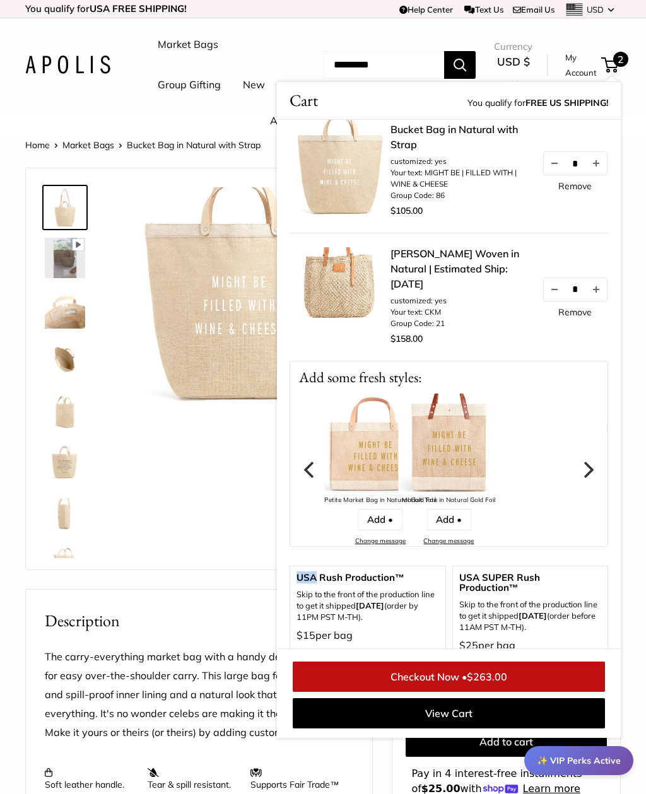
click at [464, 464] on img at bounding box center [448, 444] width 101 height 101
click at [460, 495] on img at bounding box center [448, 444] width 101 height 101
click at [617, 73] on span "2" at bounding box center [609, 64] width 17 height 15
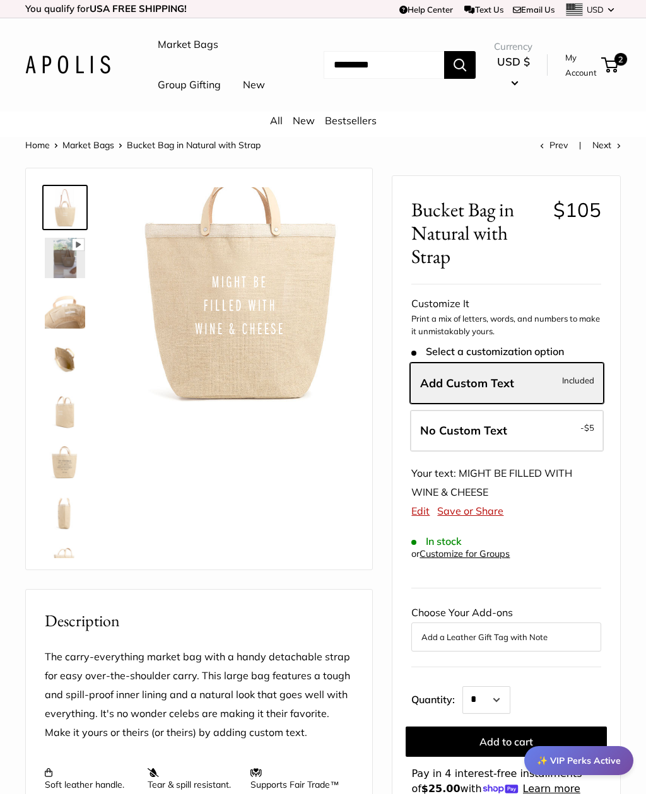
click at [623, 66] on span "2" at bounding box center [620, 59] width 13 height 13
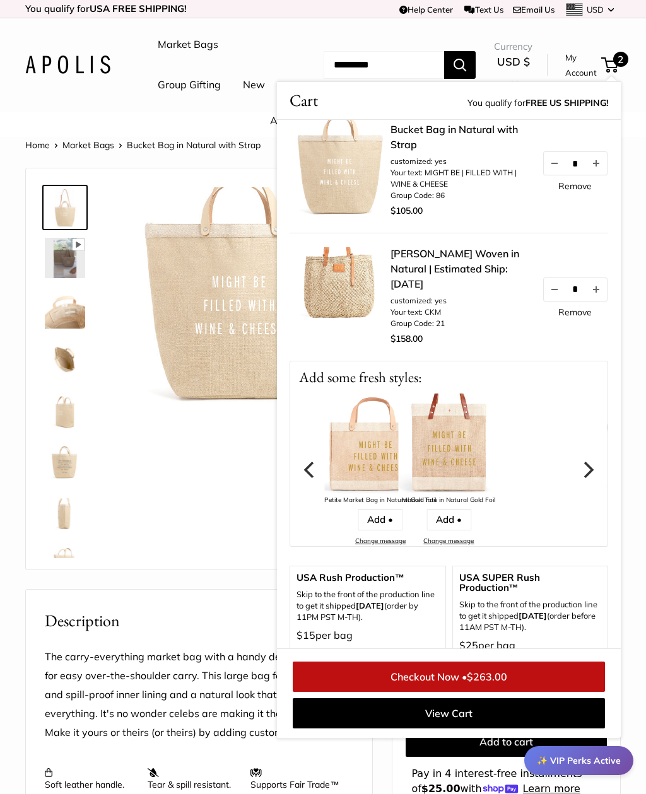
click at [460, 531] on link "Add •" at bounding box center [448, 519] width 45 height 21
click at [214, 557] on div "Pause Play % buffered 00:00 Unmute Mute Exit fullscreen Enter fullscreen Play R…" at bounding box center [199, 369] width 315 height 376
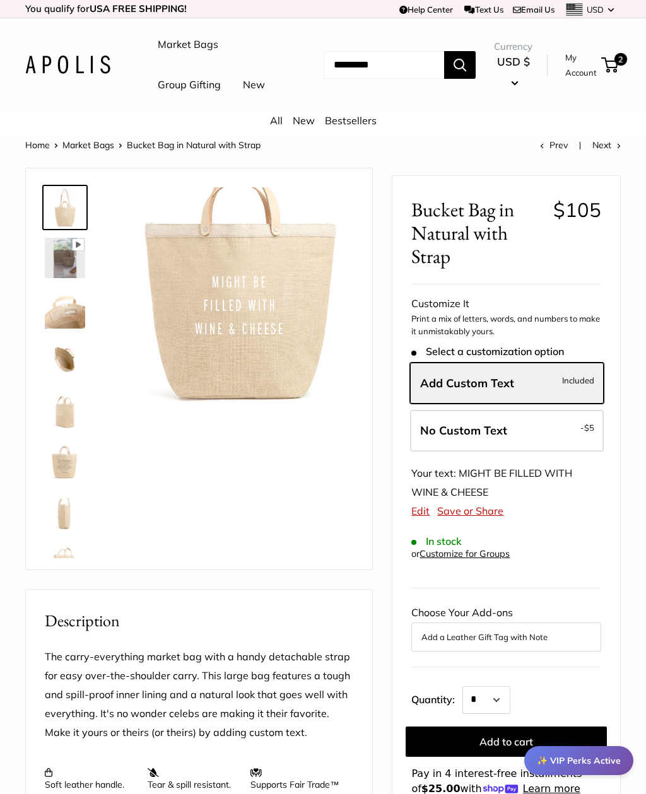
click at [215, 45] on link "Market Bags" at bounding box center [188, 44] width 61 height 19
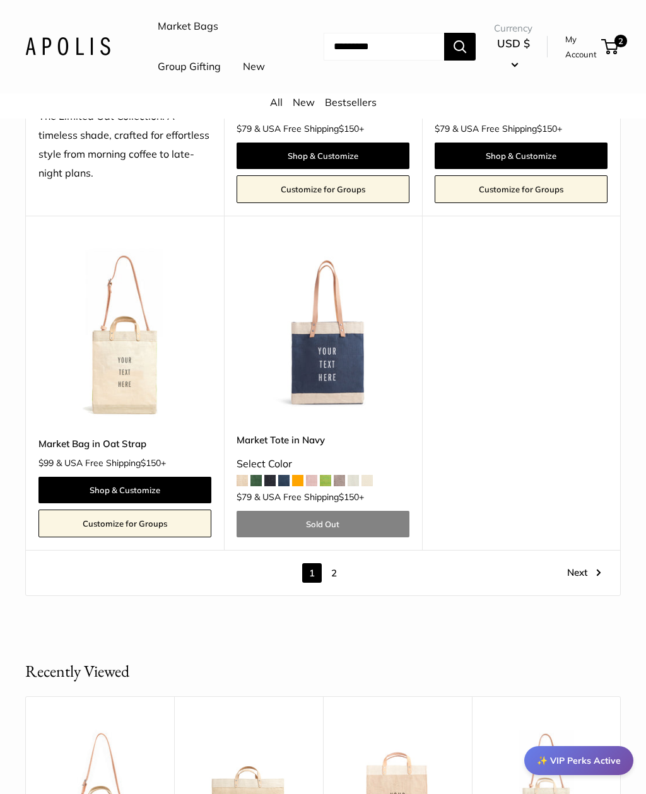
scroll to position [5557, 0]
click at [583, 550] on div "1 2 Page 1 / 2 Next" at bounding box center [323, 572] width 594 height 45
click at [580, 550] on div "1 2 Page 1 / 2 Next" at bounding box center [323, 572] width 594 height 45
click at [580, 563] on link "Next" at bounding box center [584, 573] width 34 height 20
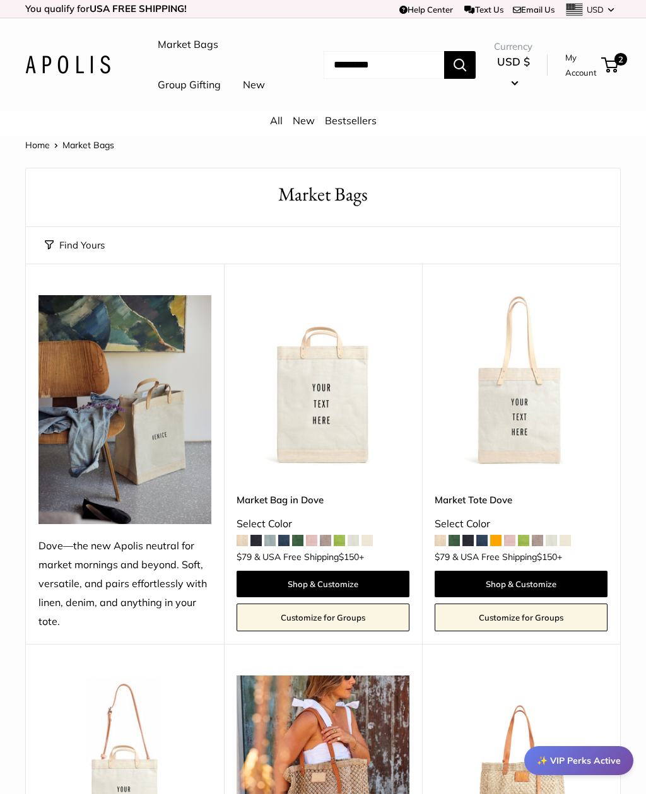
click at [273, 127] on link "All" at bounding box center [276, 120] width 13 height 13
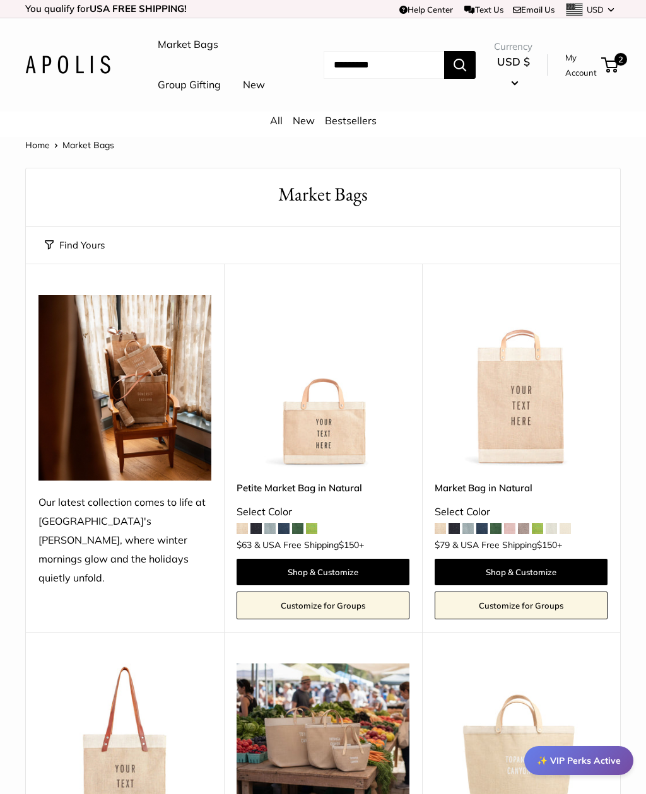
click at [75, 254] on button "Find Yours" at bounding box center [75, 246] width 60 height 18
